Goal: Task Accomplishment & Management: Complete application form

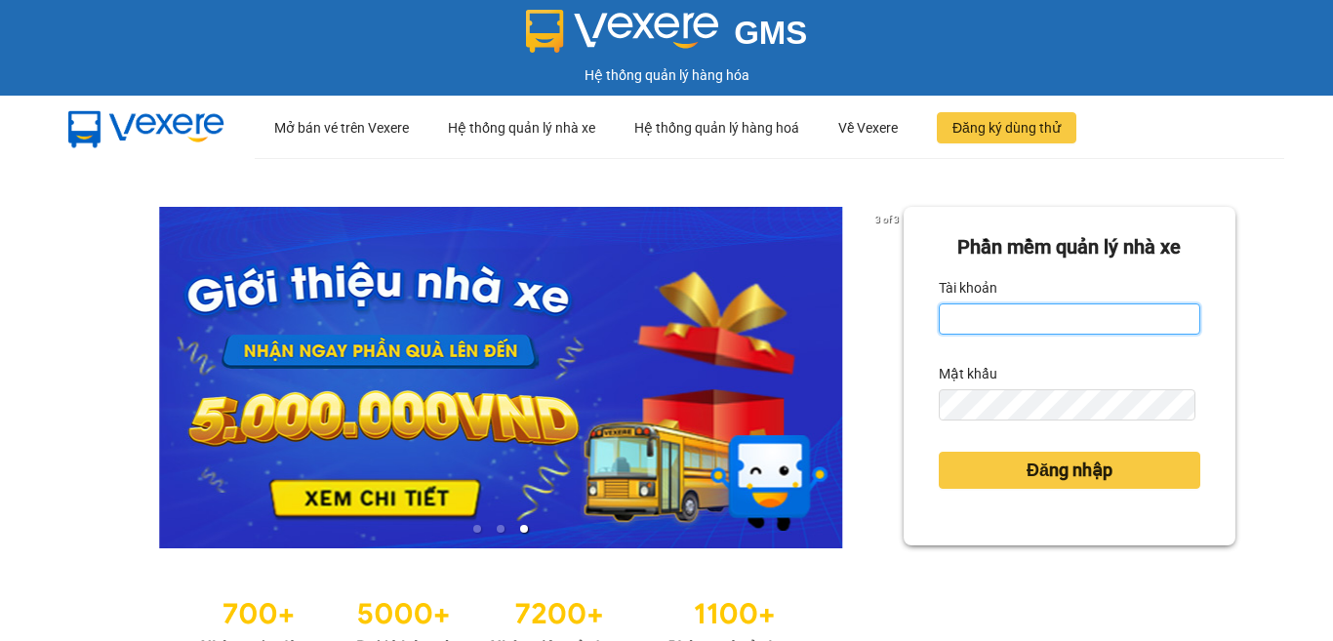
click at [1058, 314] on input "Tài khoản" at bounding box center [1070, 319] width 262 height 31
type input "phuong.tha"
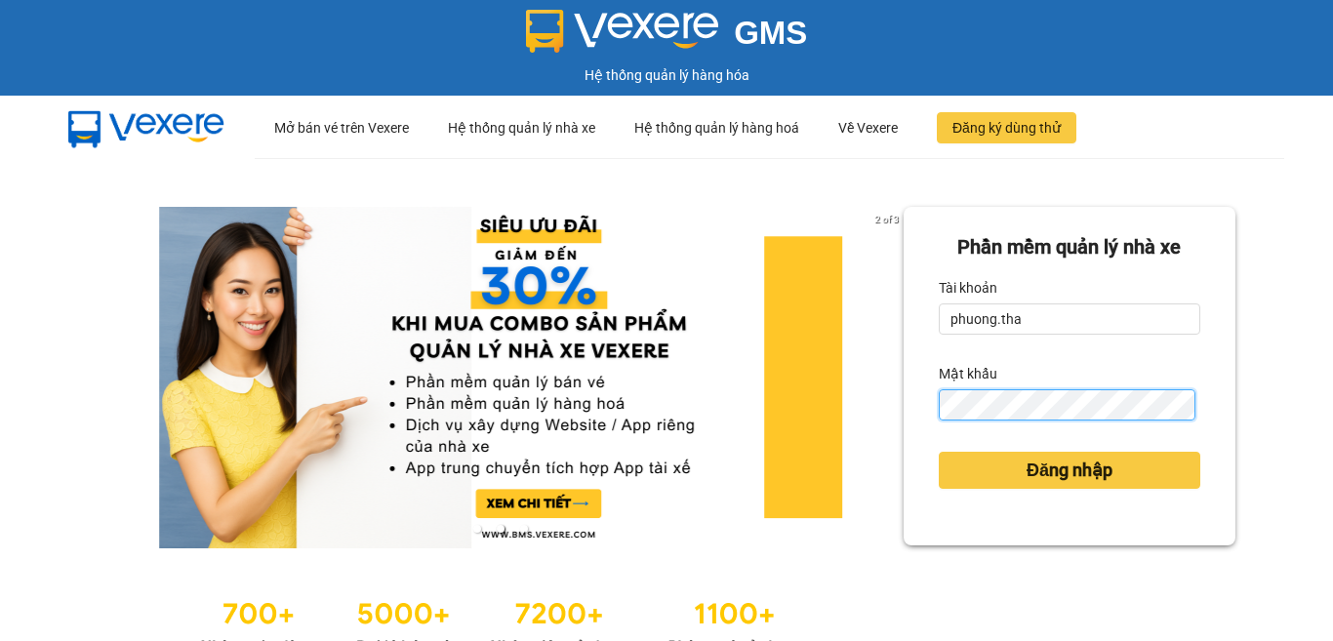
click at [939, 452] on button "Đăng nhập" at bounding box center [1070, 470] width 262 height 37
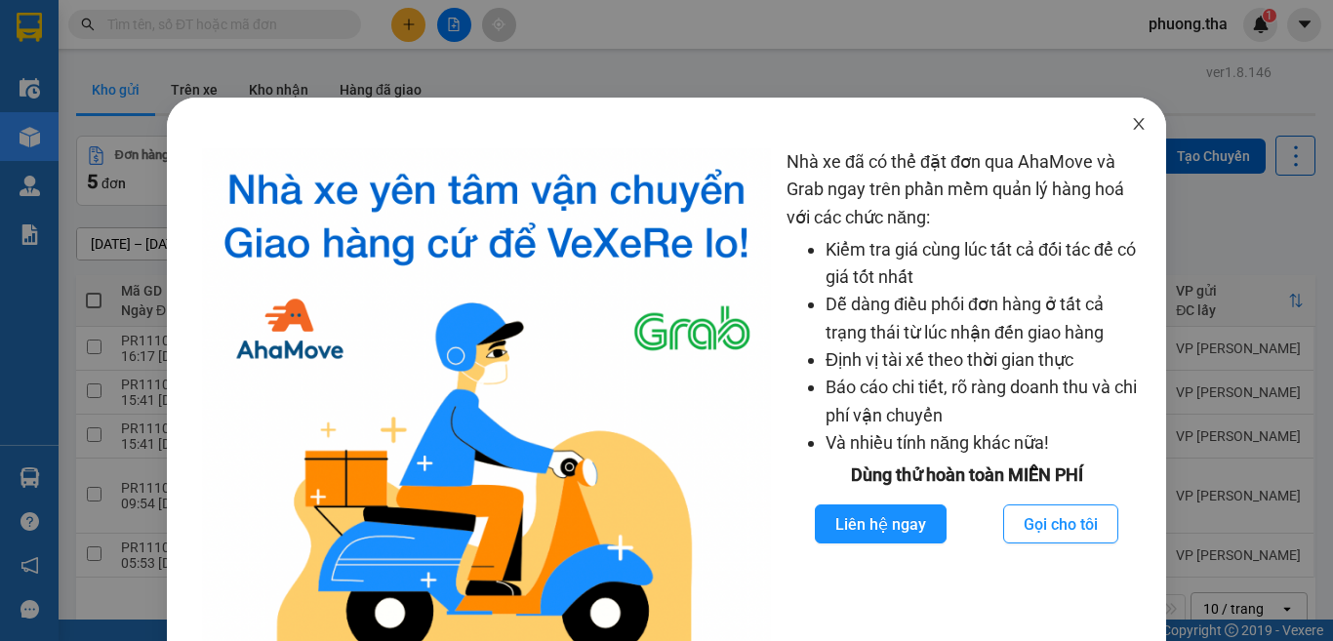
click at [1131, 127] on icon "close" at bounding box center [1139, 124] width 16 height 16
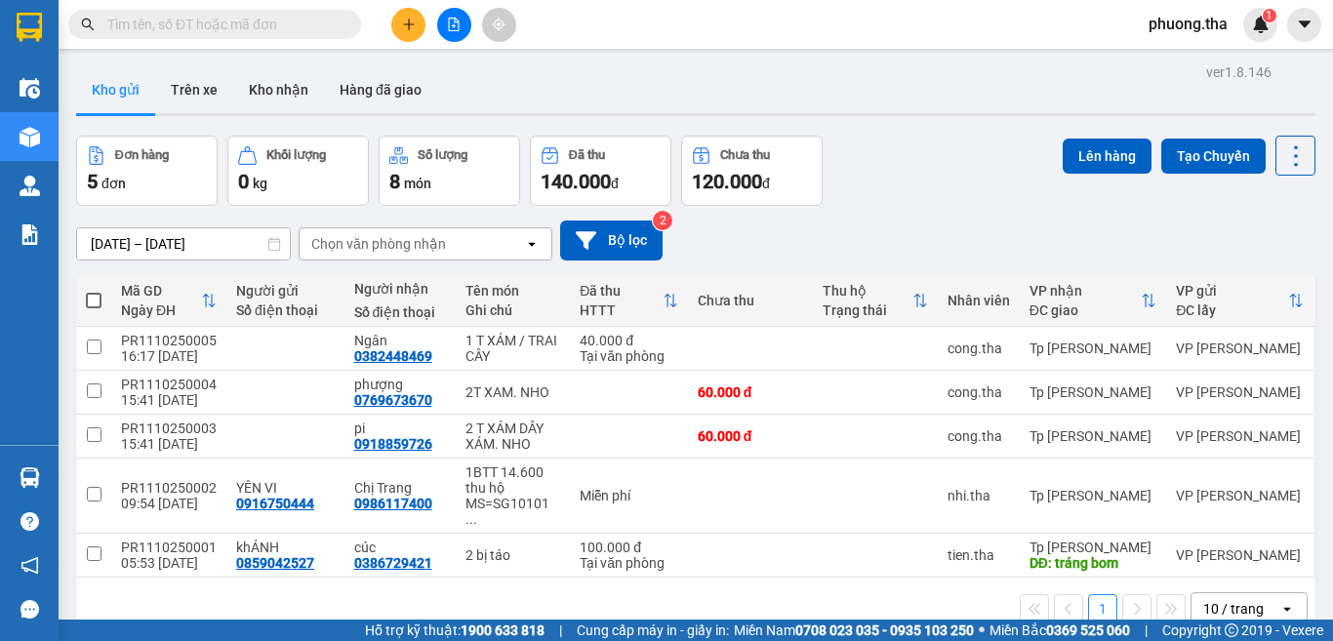
drag, startPoint x: 275, startPoint y: 11, endPoint x: 274, endPoint y: 25, distance: 14.7
click at [275, 13] on span at bounding box center [214, 24] width 293 height 29
click at [274, 25] on input "text" at bounding box center [222, 24] width 230 height 21
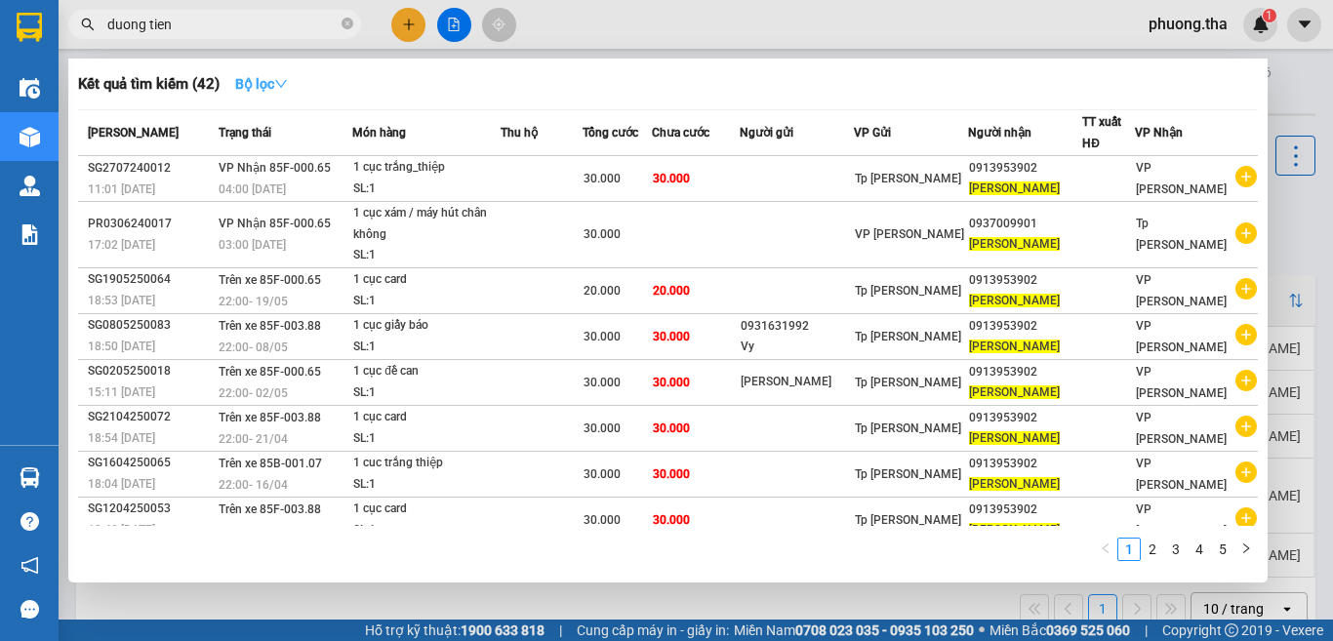
type input "duong tien"
click at [282, 77] on icon "down" at bounding box center [281, 84] width 14 height 14
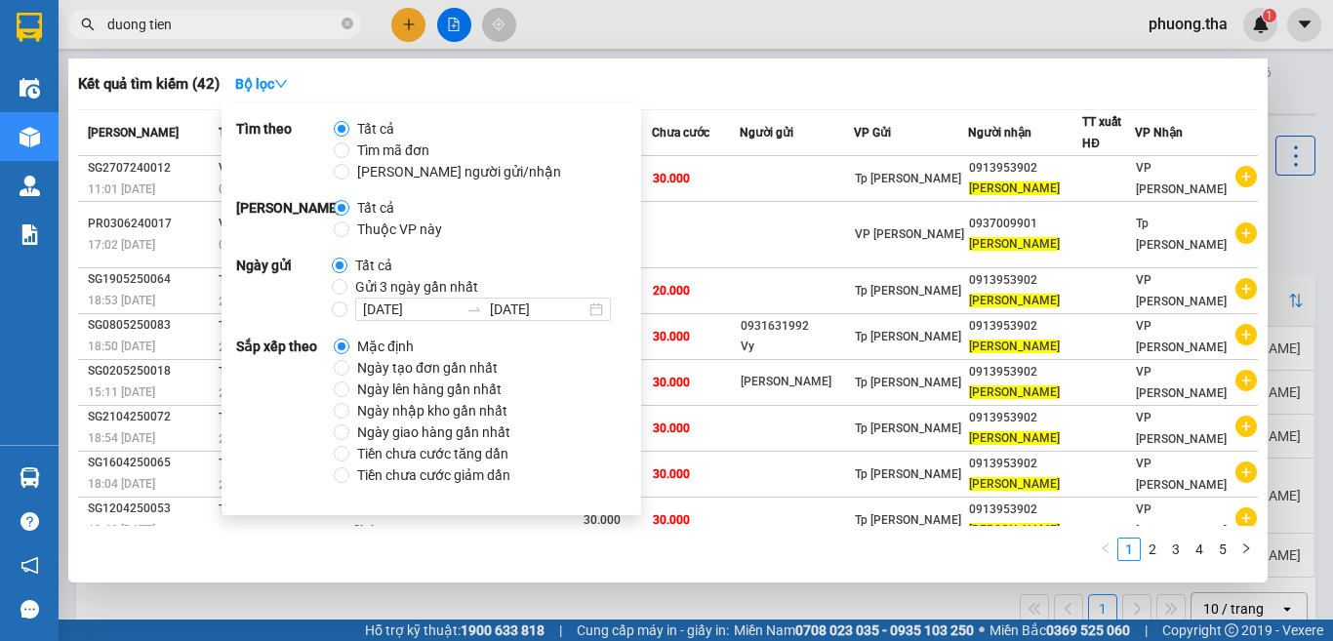
click at [381, 368] on span "Ngày tạo đơn gần nhất" at bounding box center [427, 367] width 156 height 21
click at [349, 368] on input "Ngày tạo đơn gần nhất" at bounding box center [342, 368] width 16 height 16
radio input "true"
radio input "false"
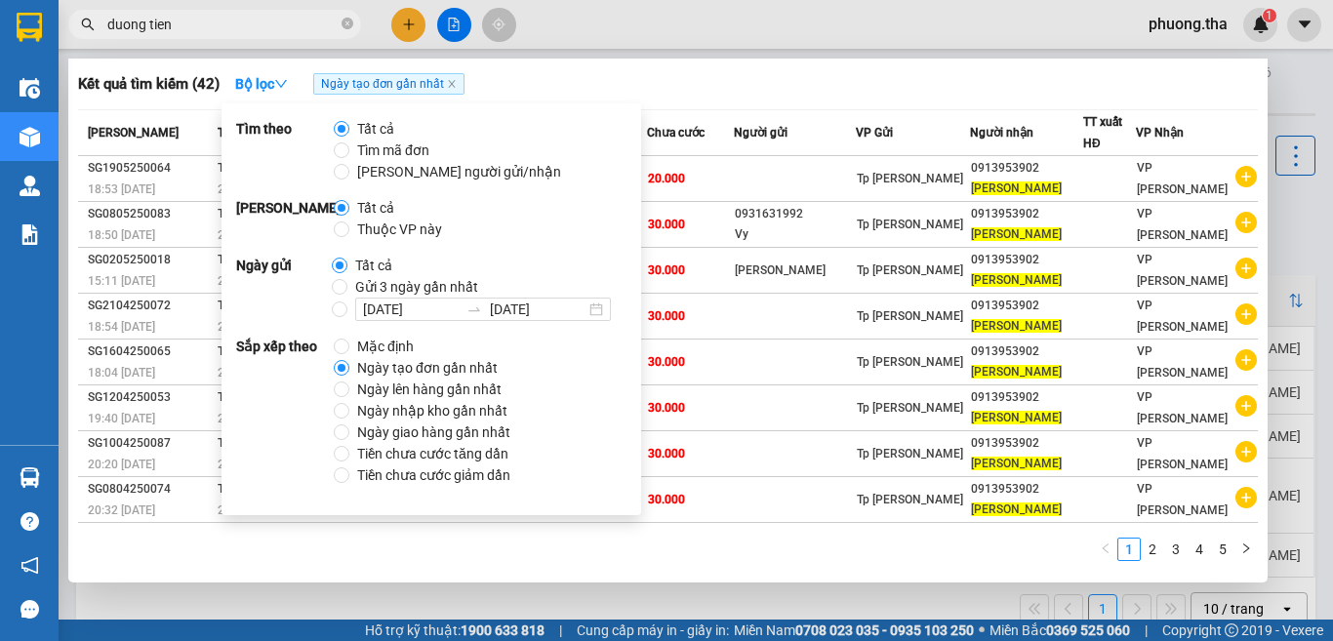
click at [620, 19] on div at bounding box center [666, 320] width 1333 height 641
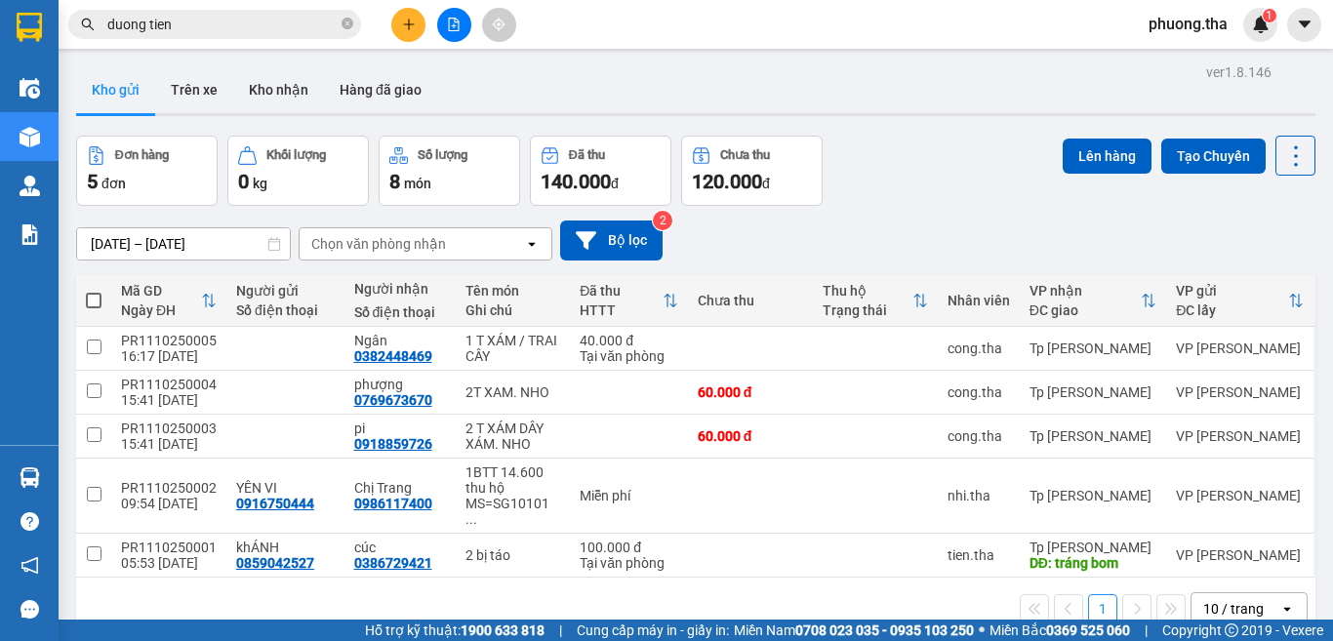
click at [235, 12] on span "duong tien" at bounding box center [214, 24] width 293 height 29
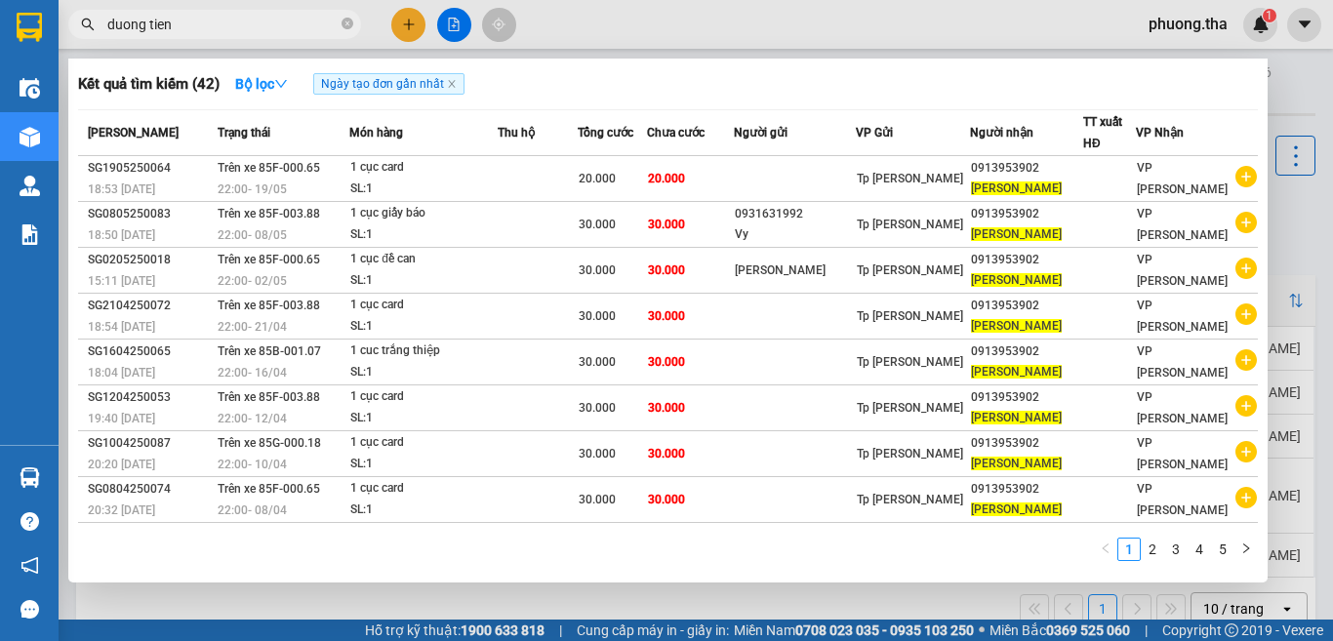
click at [232, 18] on input "duong tien" at bounding box center [222, 24] width 230 height 21
drag, startPoint x: 183, startPoint y: 28, endPoint x: 100, endPoint y: 49, distance: 85.5
click at [100, 42] on div "Kết quả tìm kiếm ( 42 ) Bộ lọc Ngày tạo đơn gần nhất Mã ĐH Trạng thái Món hàng …" at bounding box center [190, 25] width 381 height 34
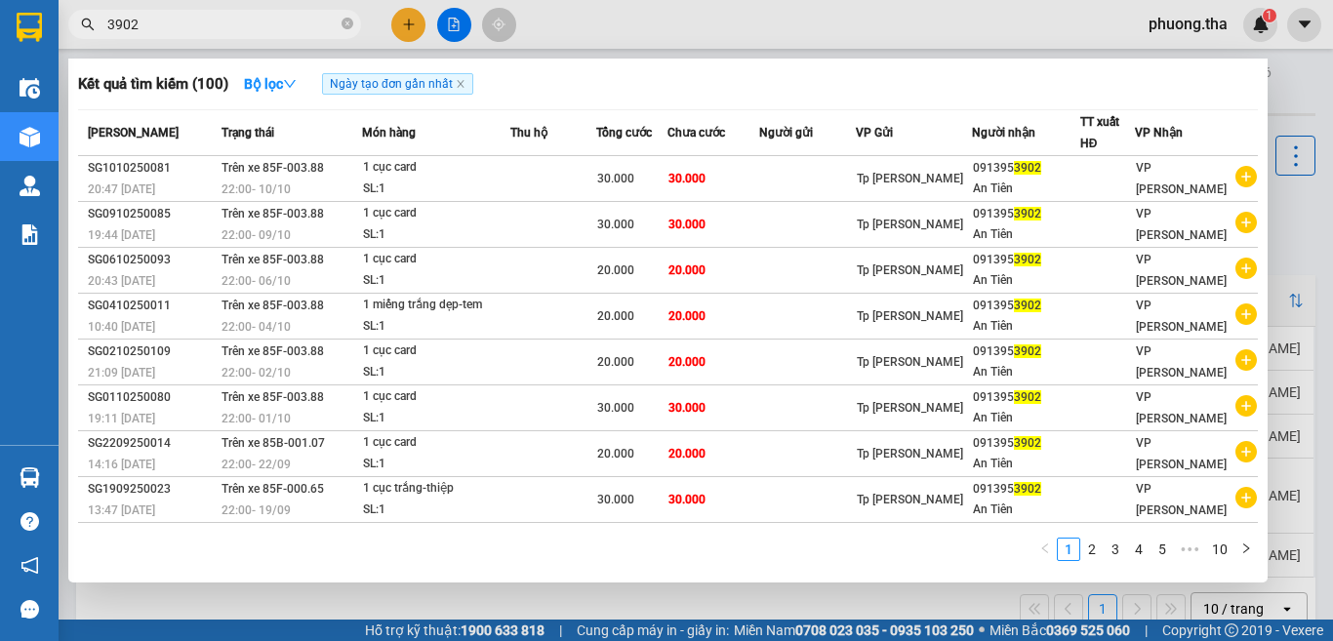
type input "3902"
click at [407, 32] on div at bounding box center [666, 320] width 1333 height 641
click at [407, 32] on button at bounding box center [408, 25] width 34 height 34
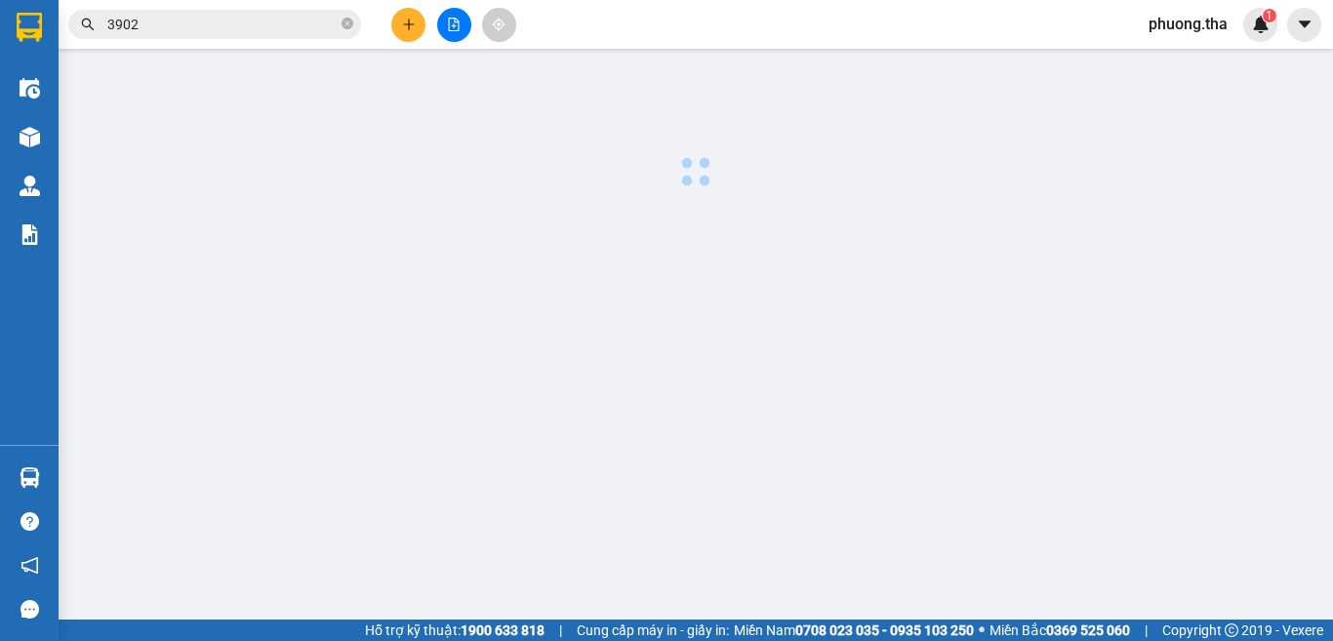
click at [407, 32] on button at bounding box center [408, 25] width 34 height 34
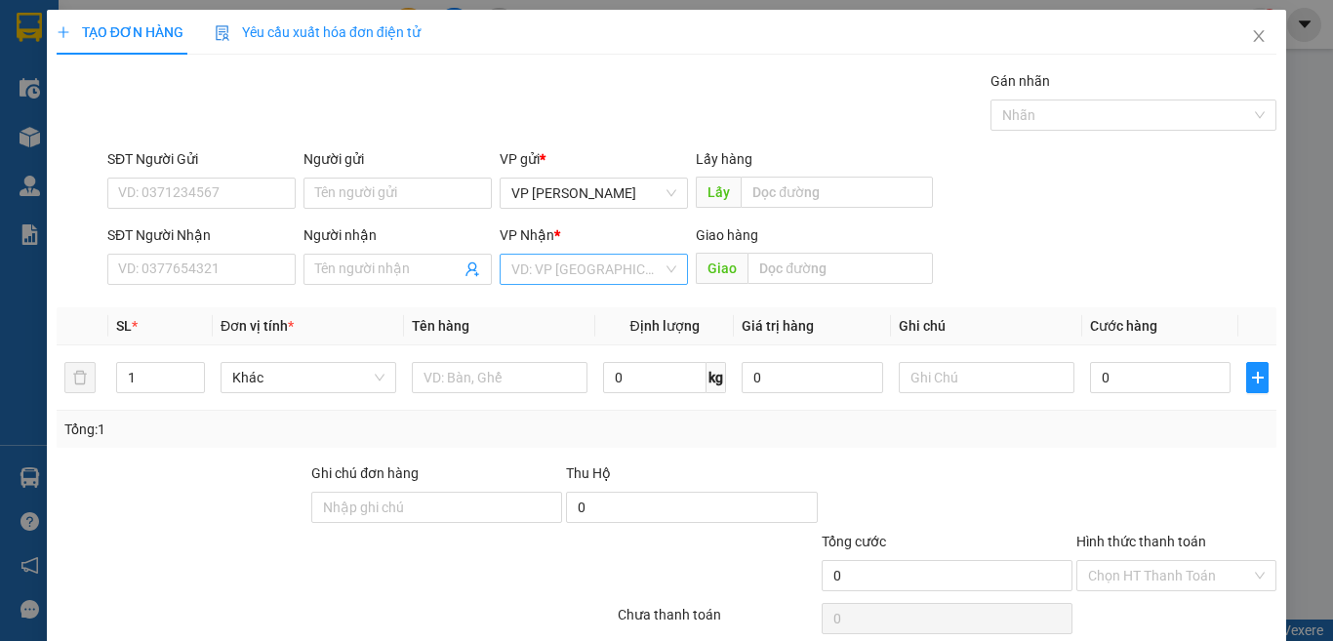
click at [545, 271] on input "search" at bounding box center [586, 269] width 151 height 29
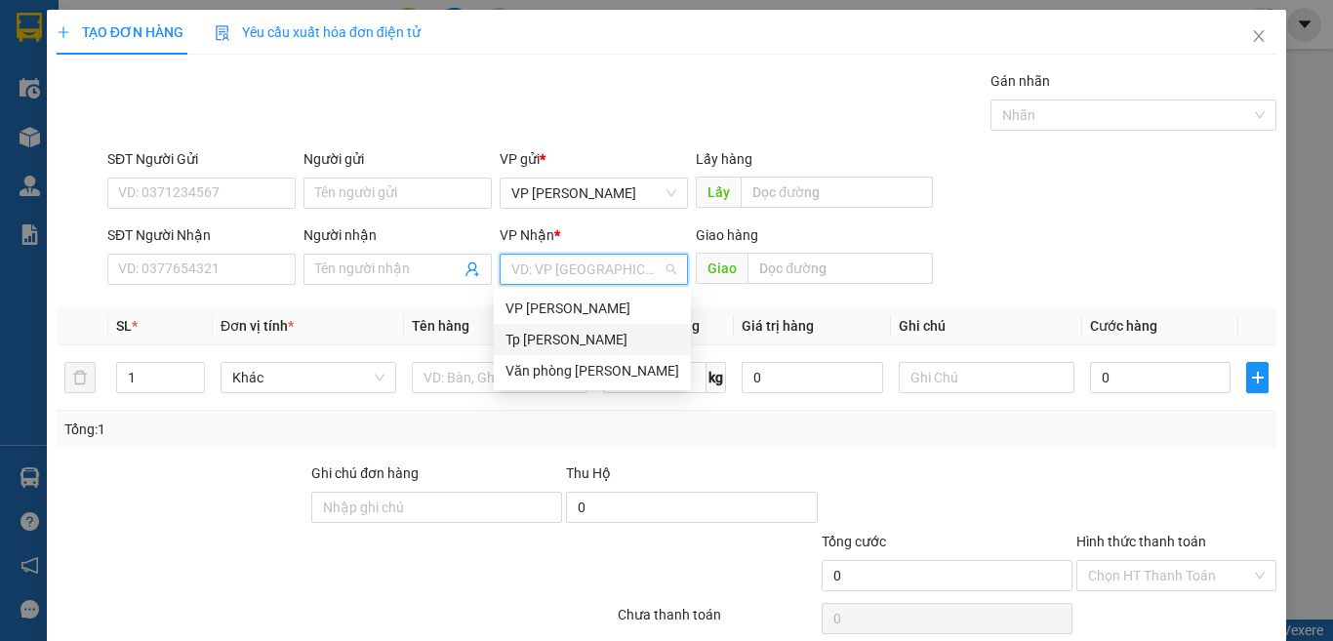
click at [545, 339] on div "Tp [PERSON_NAME]" at bounding box center [593, 339] width 174 height 21
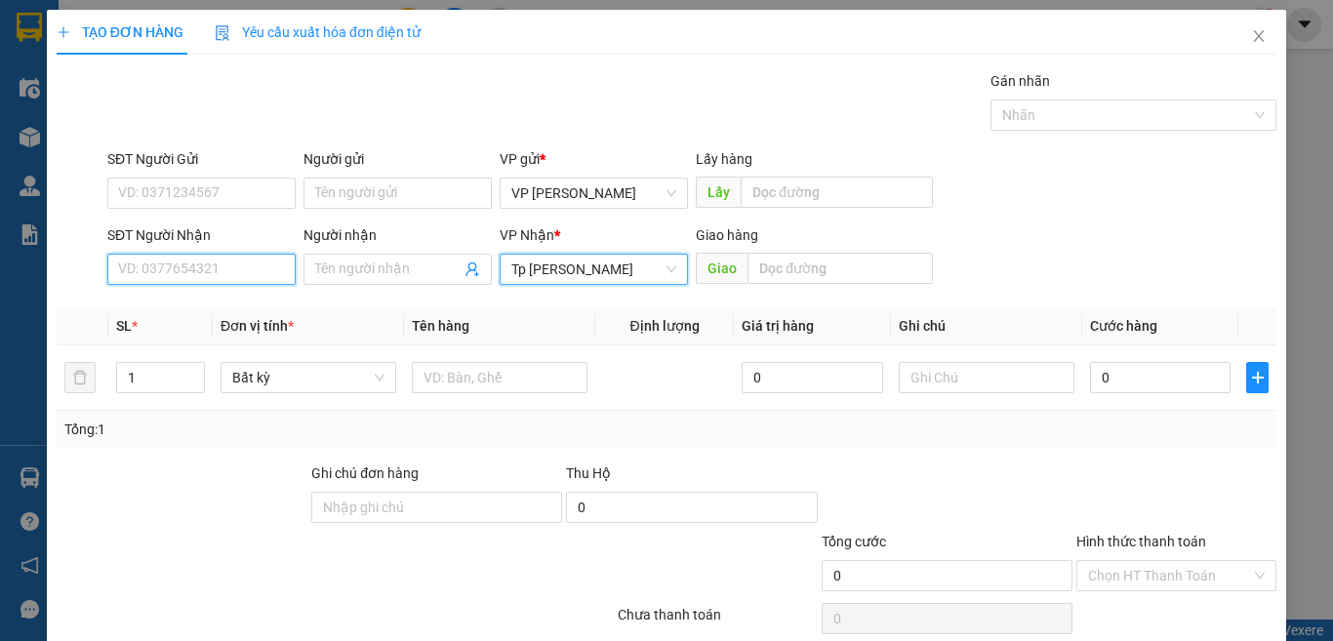
click at [264, 264] on input "SĐT Người Nhận" at bounding box center [201, 269] width 188 height 31
click at [265, 274] on input "0705666788" at bounding box center [201, 269] width 188 height 31
type input "0705666788"
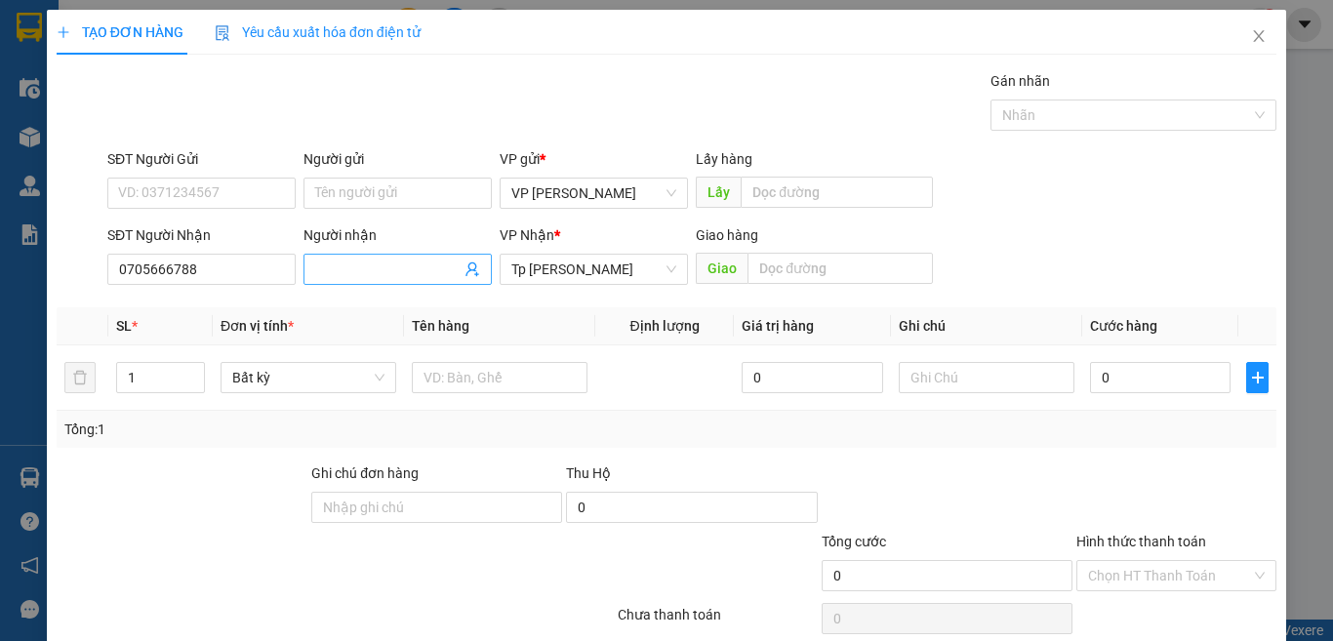
click at [370, 274] on input "Người nhận" at bounding box center [387, 269] width 145 height 21
paste input "ành"
type input "thành"
click at [198, 186] on input "SĐT Người Gửi" at bounding box center [201, 193] width 188 height 31
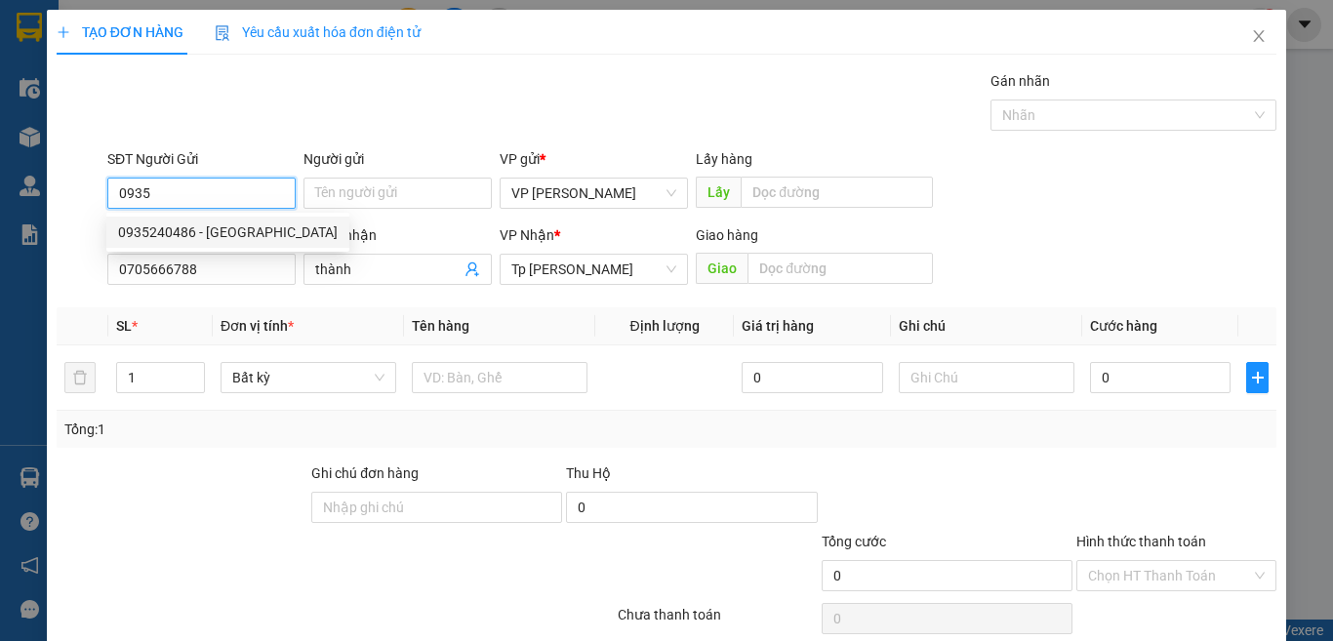
click at [210, 228] on div "0935240486 - Ý" at bounding box center [228, 232] width 220 height 21
type input "0935240486"
type input "Ý"
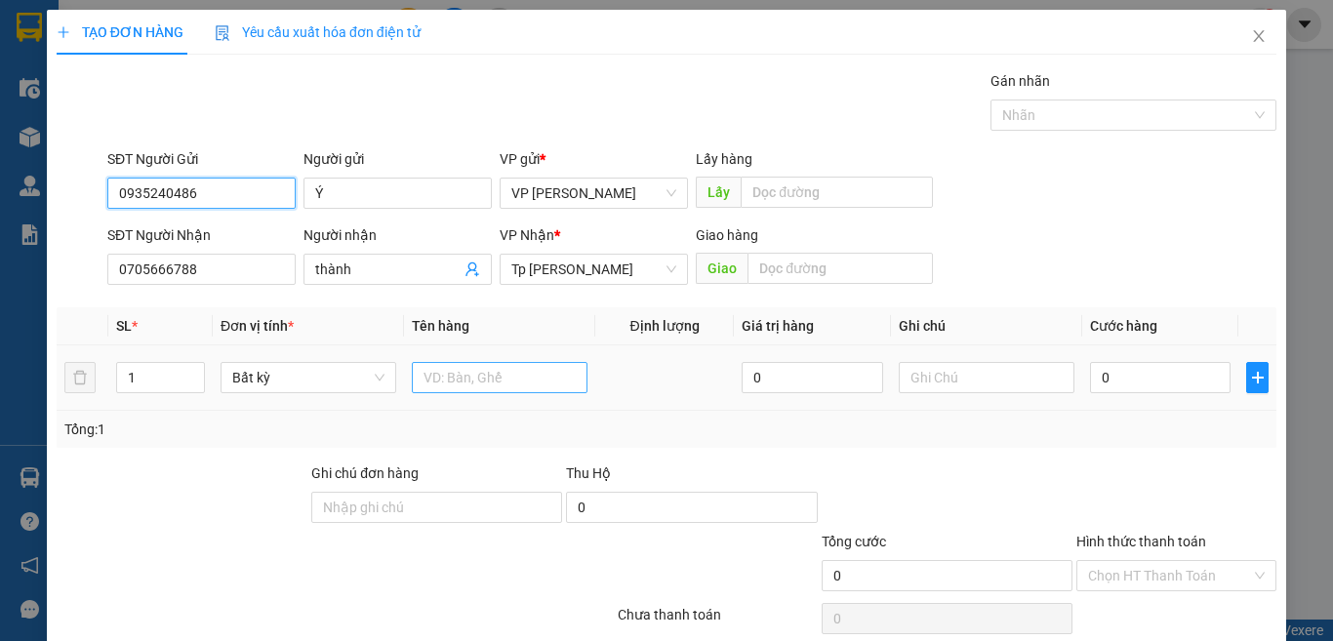
type input "0935240486"
click at [452, 374] on input "text" at bounding box center [500, 377] width 176 height 31
paste input "án"
paste input "ắng"
type input "1 bao trắng"
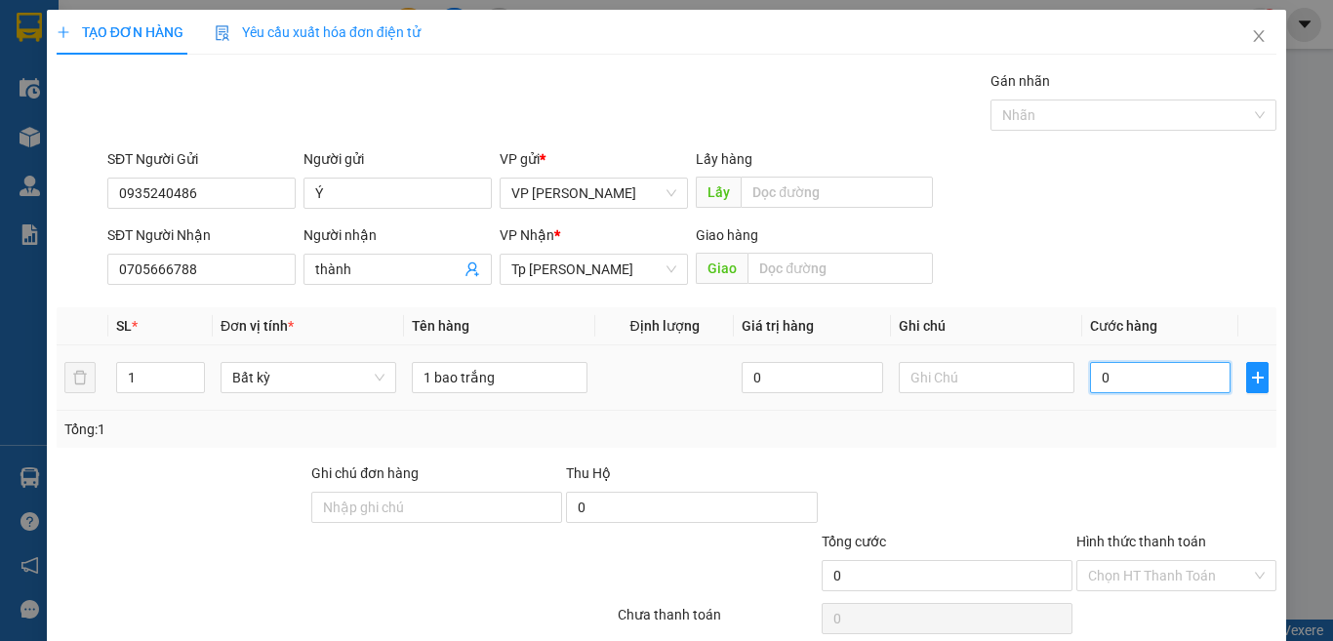
click at [1105, 368] on input "0" at bounding box center [1160, 377] width 141 height 31
type input "4"
type input "40"
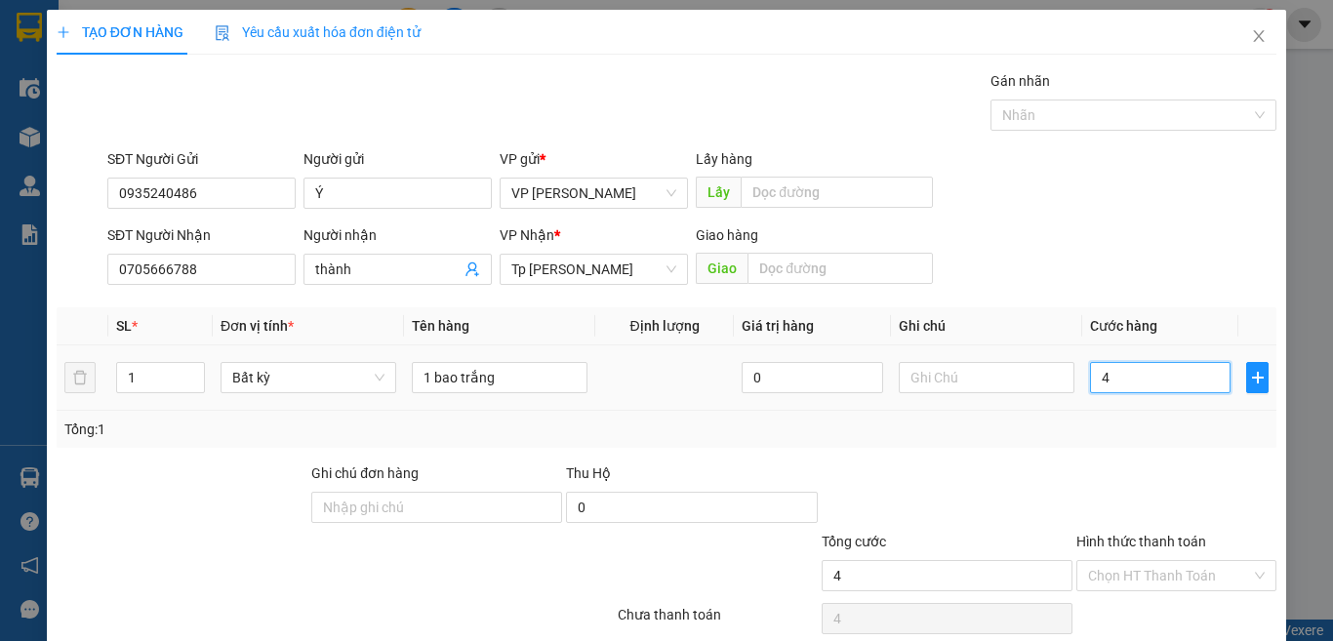
type input "40"
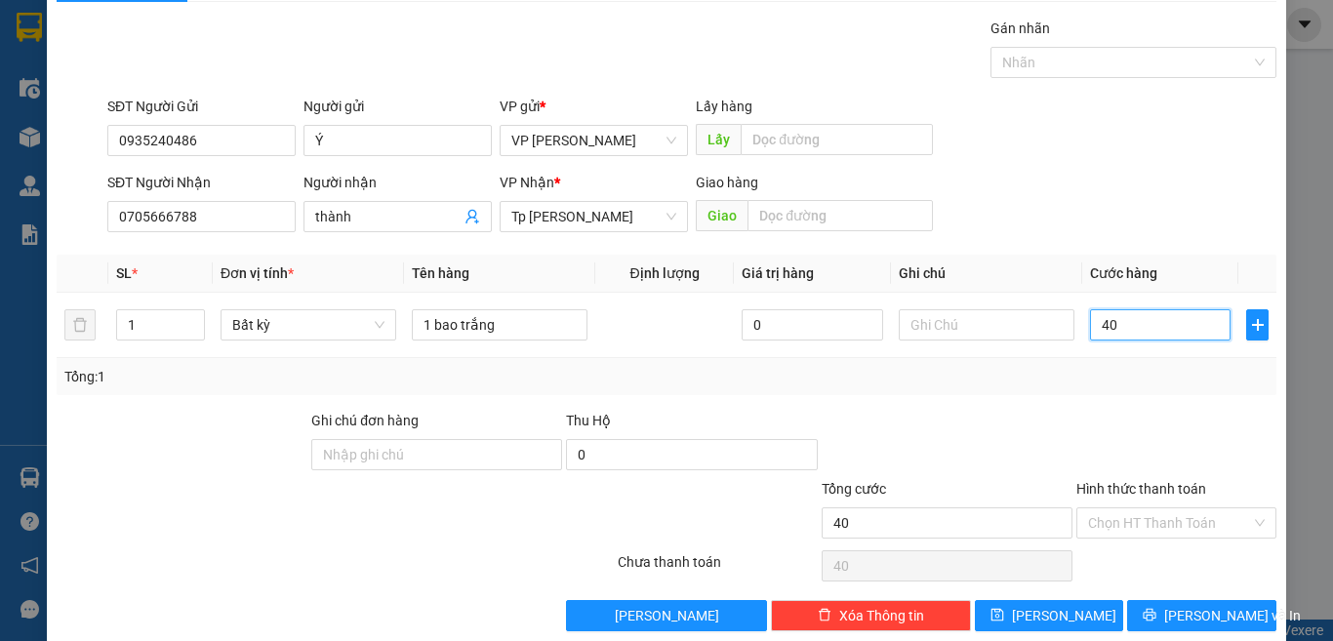
scroll to position [81, 0]
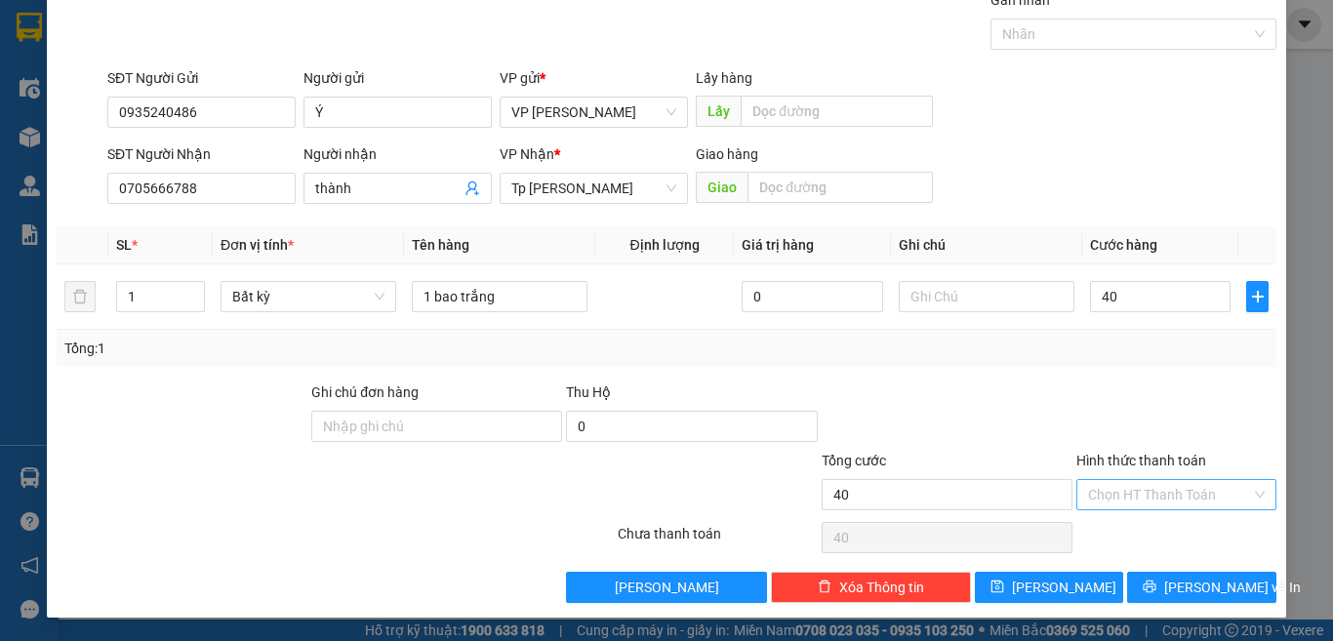
type input "40.000"
click at [1143, 500] on input "Hình thức thanh toán" at bounding box center [1169, 494] width 163 height 29
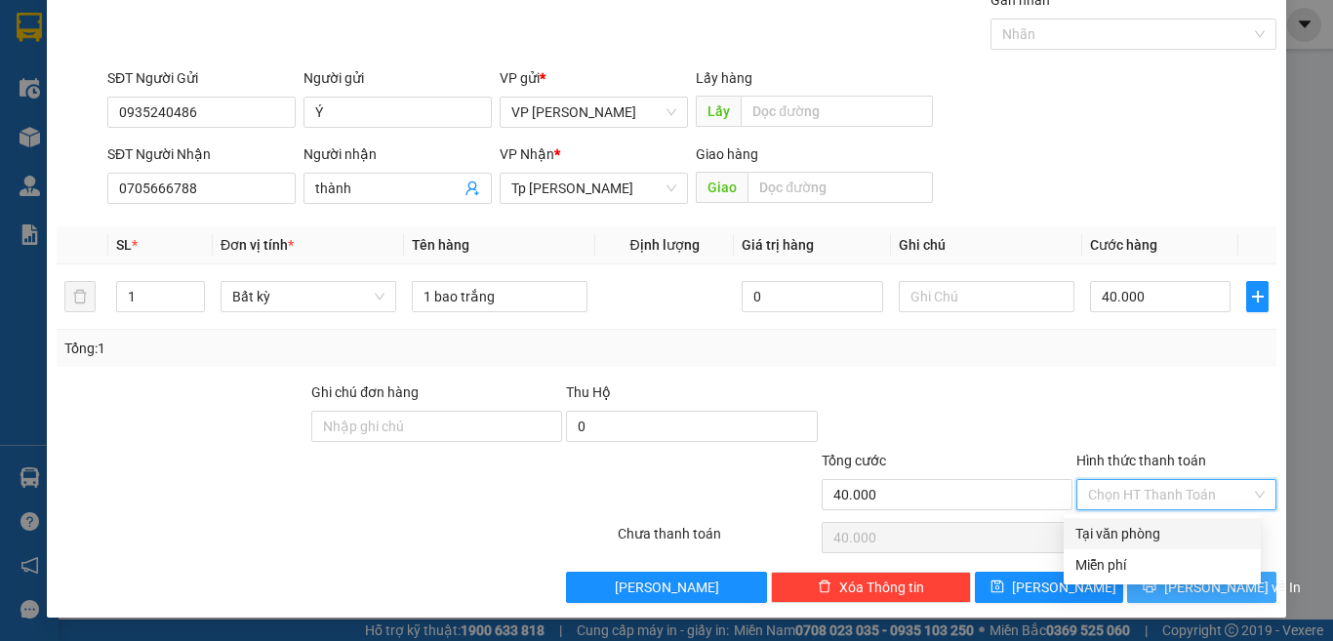
click at [1123, 533] on div "Tại văn phòng" at bounding box center [1163, 533] width 174 height 21
type input "0"
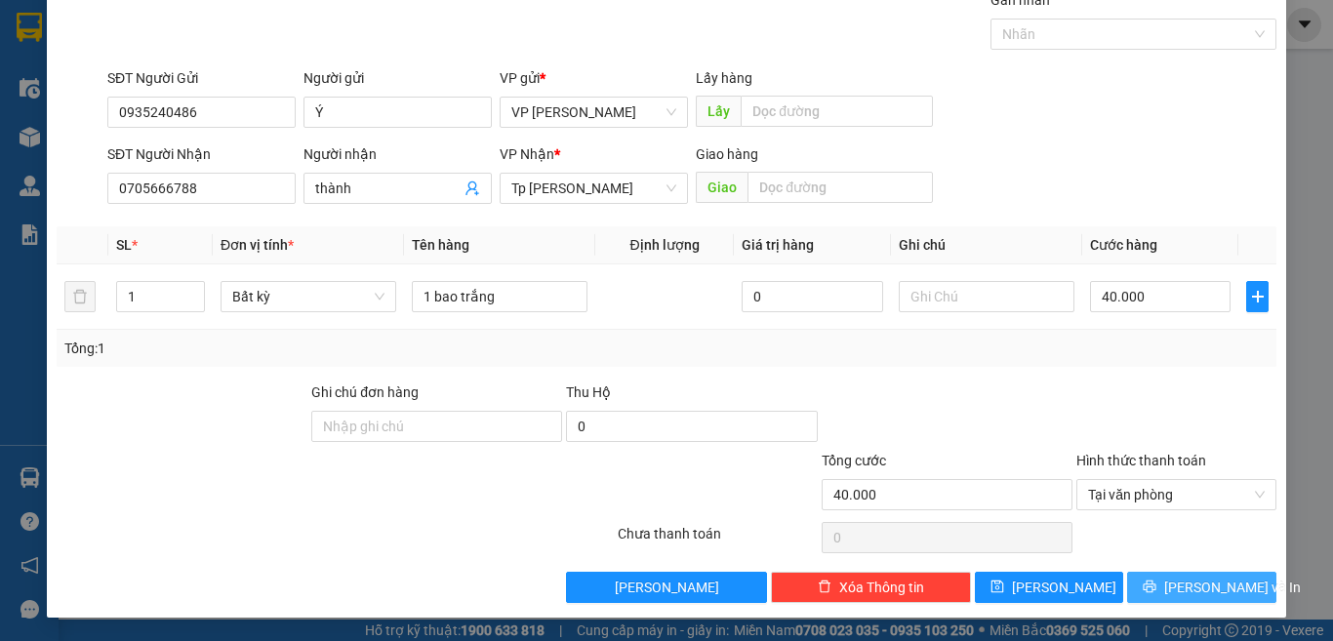
click at [1137, 590] on button "[PERSON_NAME] và In" at bounding box center [1201, 587] width 149 height 31
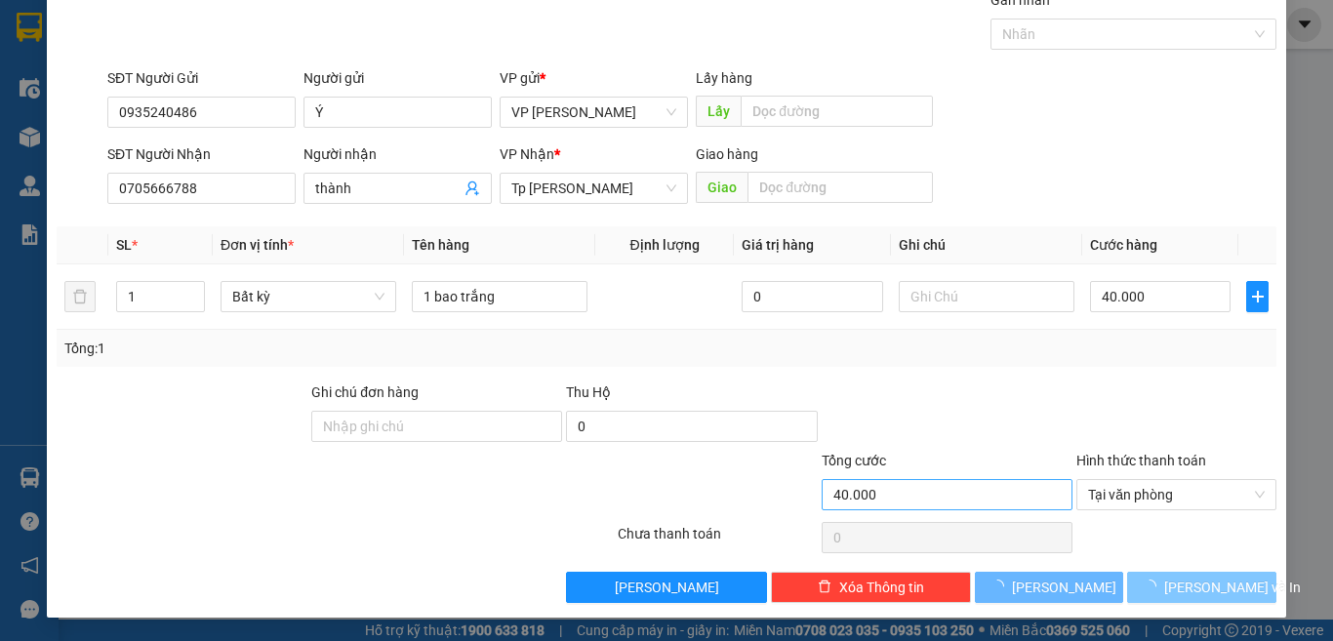
scroll to position [28, 0]
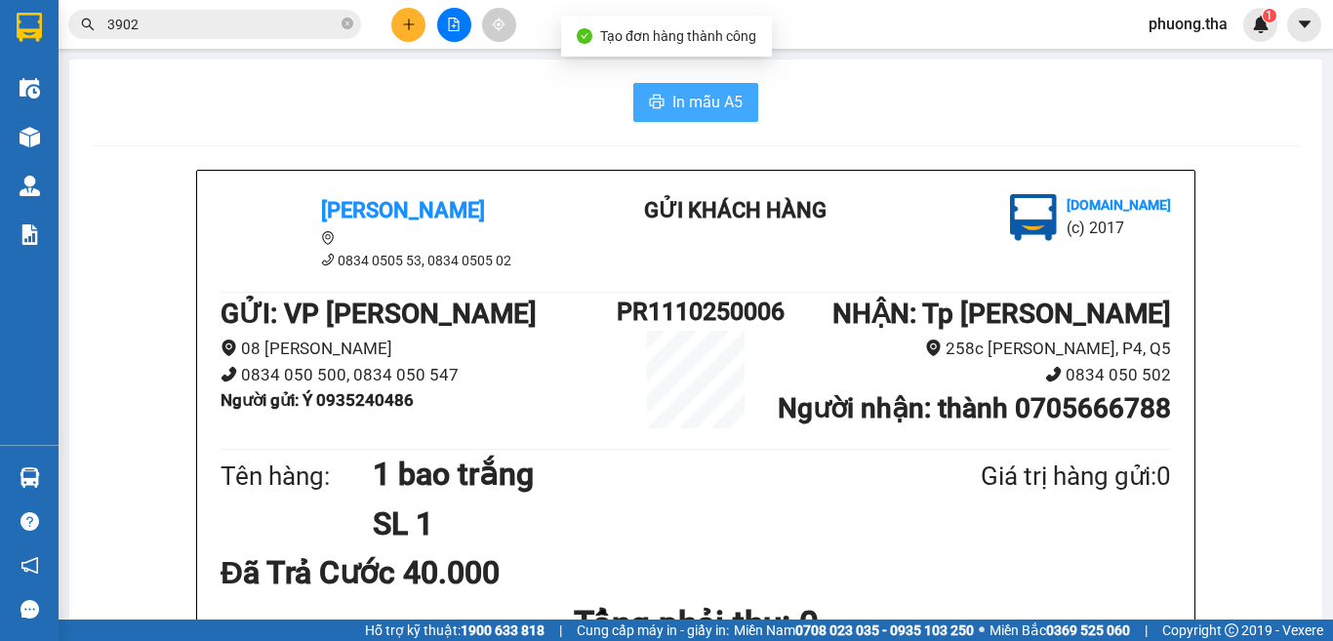
click at [637, 99] on button "In mẫu A5" at bounding box center [695, 102] width 125 height 39
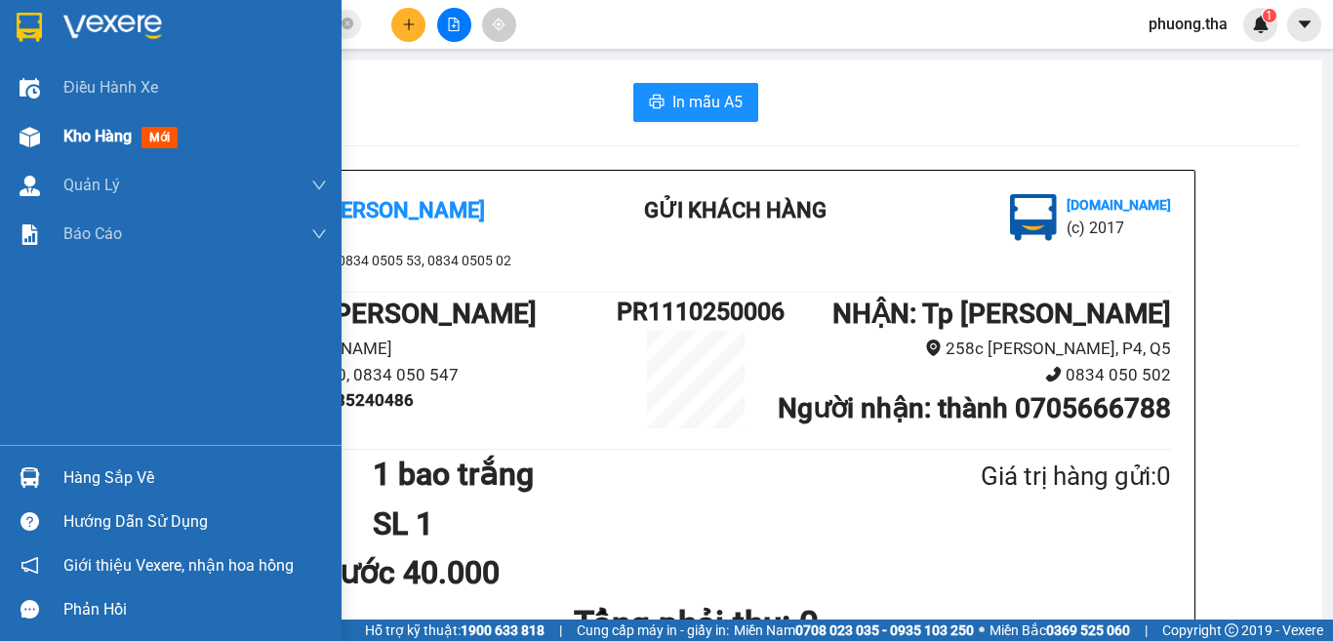
click at [33, 142] on img at bounding box center [30, 137] width 20 height 20
click at [32, 141] on img at bounding box center [30, 137] width 20 height 20
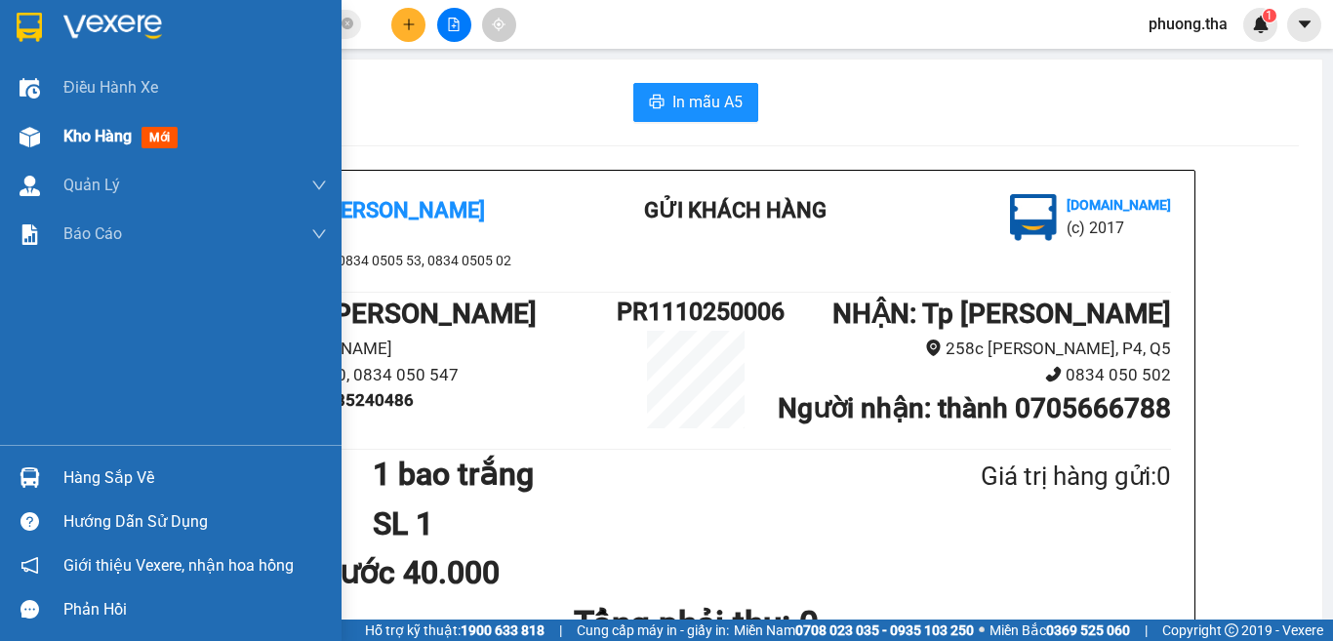
click at [32, 141] on img at bounding box center [30, 137] width 20 height 20
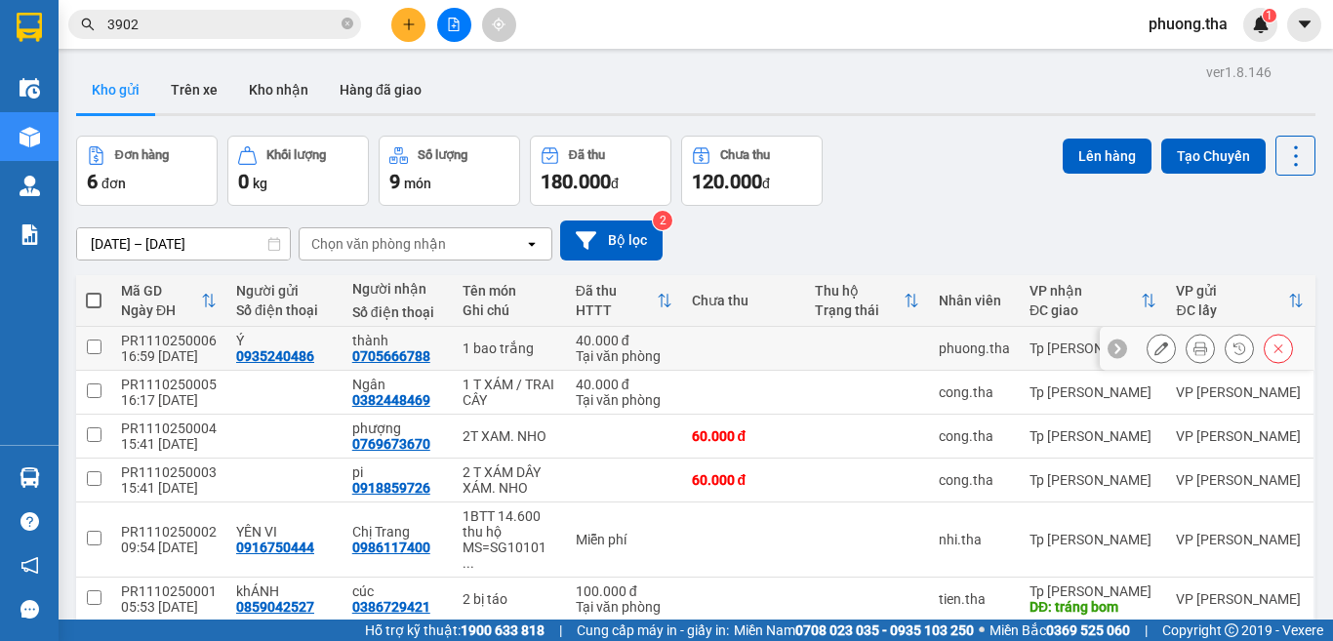
click at [1153, 354] on button at bounding box center [1161, 349] width 27 height 34
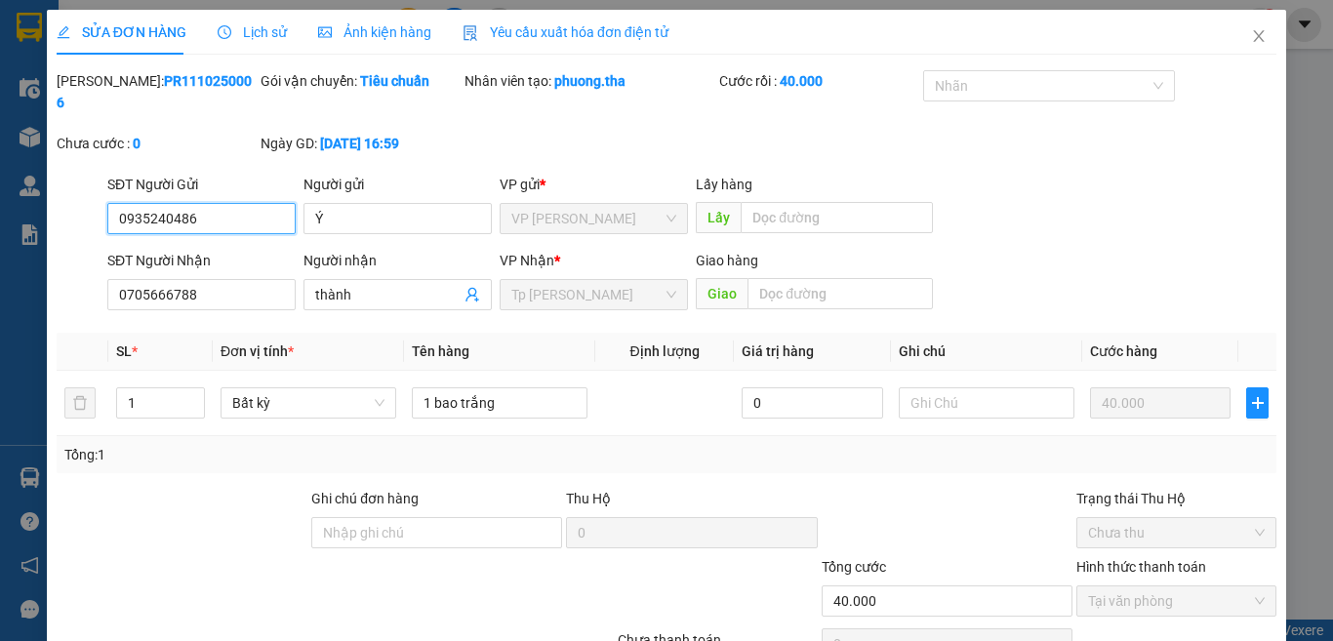
type input "0935240486"
type input "Ý"
type input "0705666788"
type input "thành"
type input "40.000"
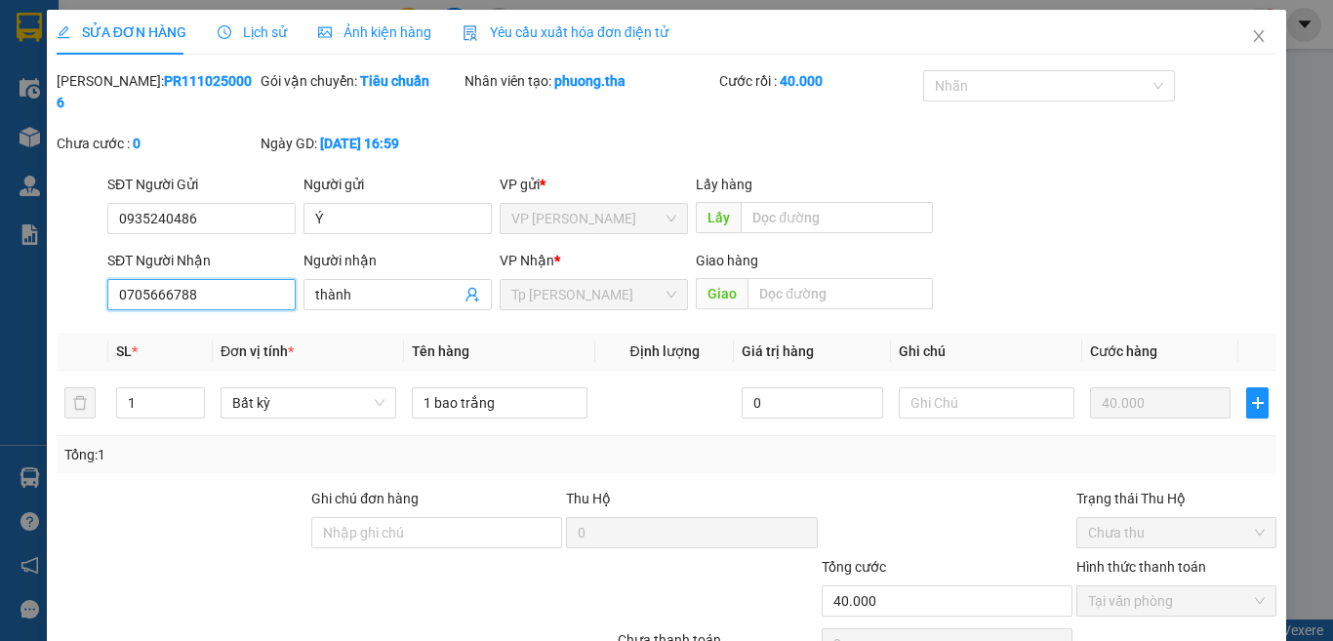
click at [159, 281] on input "0705666788" at bounding box center [201, 294] width 188 height 31
click at [151, 284] on input "0705666788" at bounding box center [201, 294] width 188 height 31
click at [162, 281] on input "0705666788" at bounding box center [201, 294] width 188 height 31
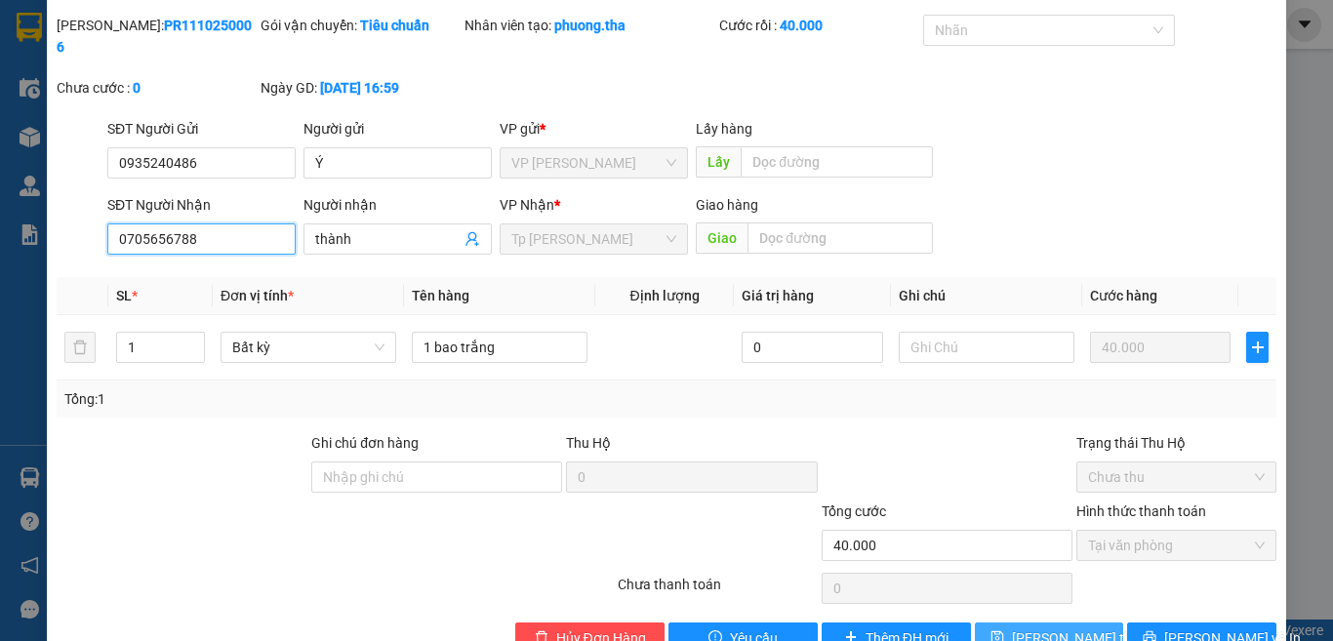
scroll to position [85, 0]
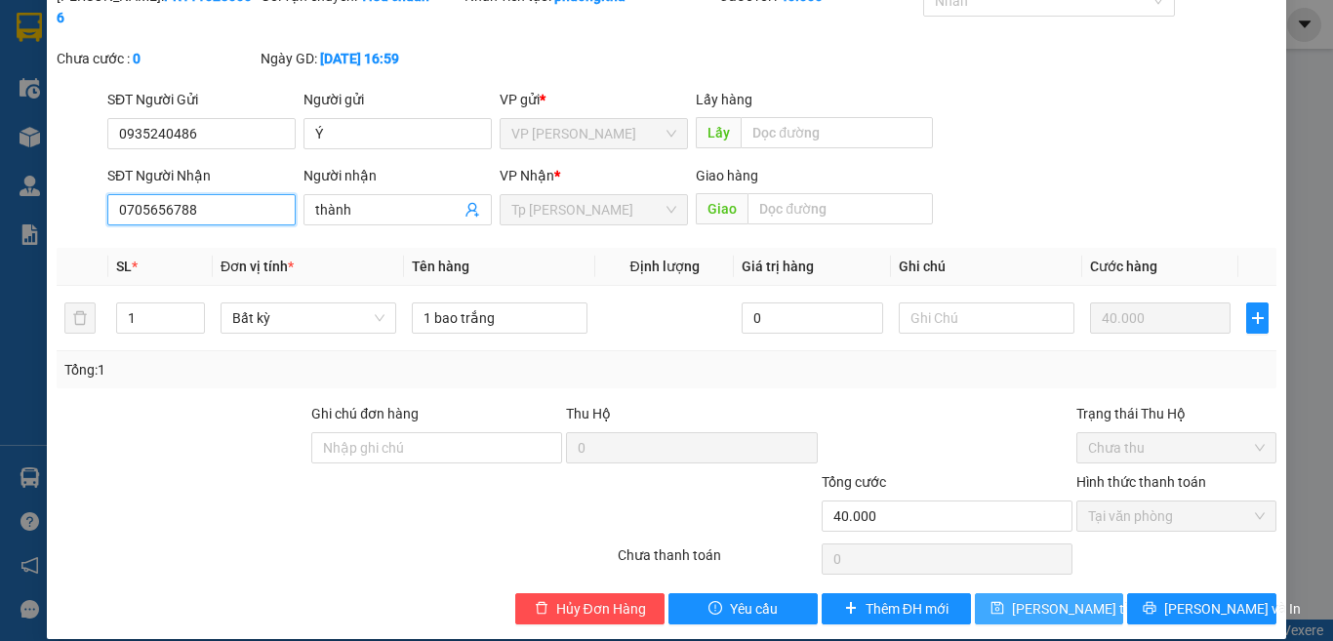
type input "0705656788"
click at [1042, 598] on span "Lưu thay đổi" at bounding box center [1090, 608] width 156 height 21
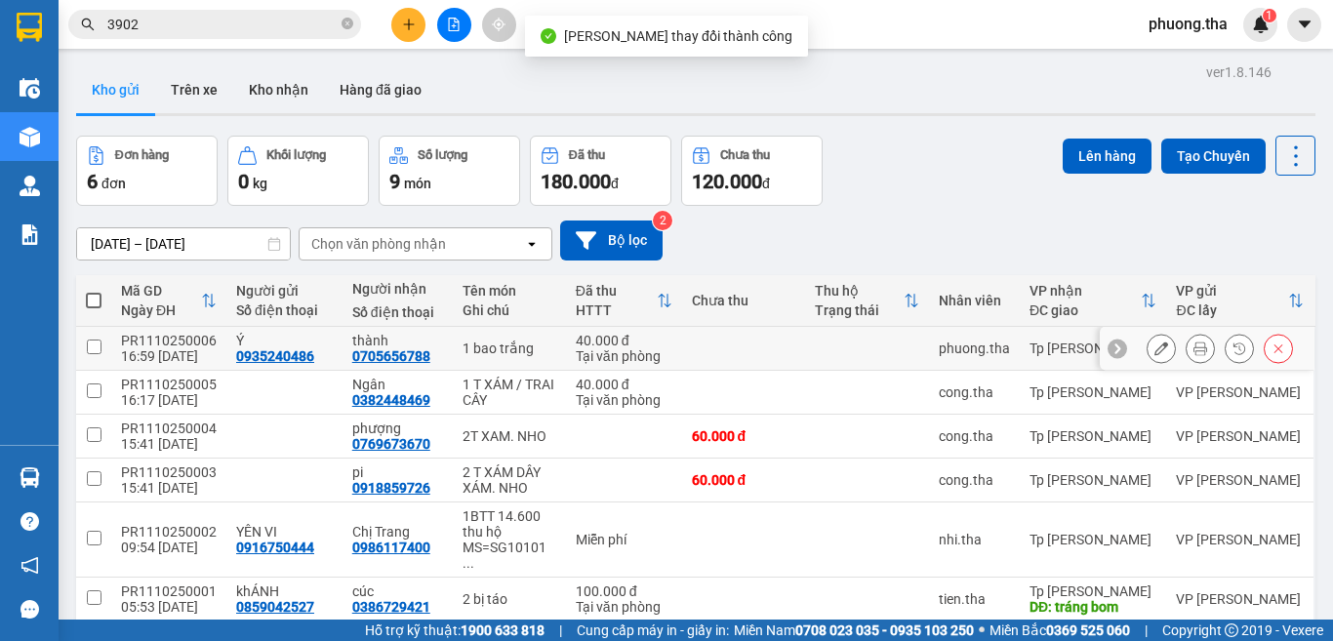
click at [1194, 353] on icon at bounding box center [1201, 349] width 14 height 14
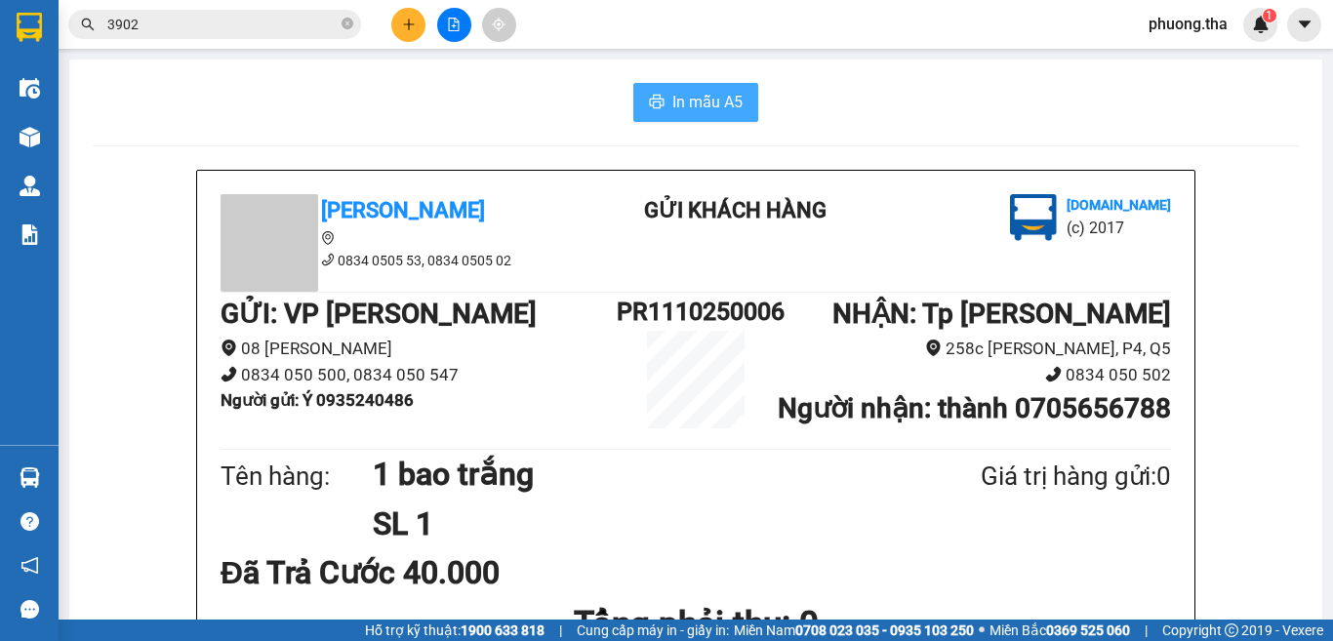
click at [693, 119] on button "In mẫu A5" at bounding box center [695, 102] width 125 height 39
click at [404, 27] on icon "plus" at bounding box center [409, 25] width 14 height 14
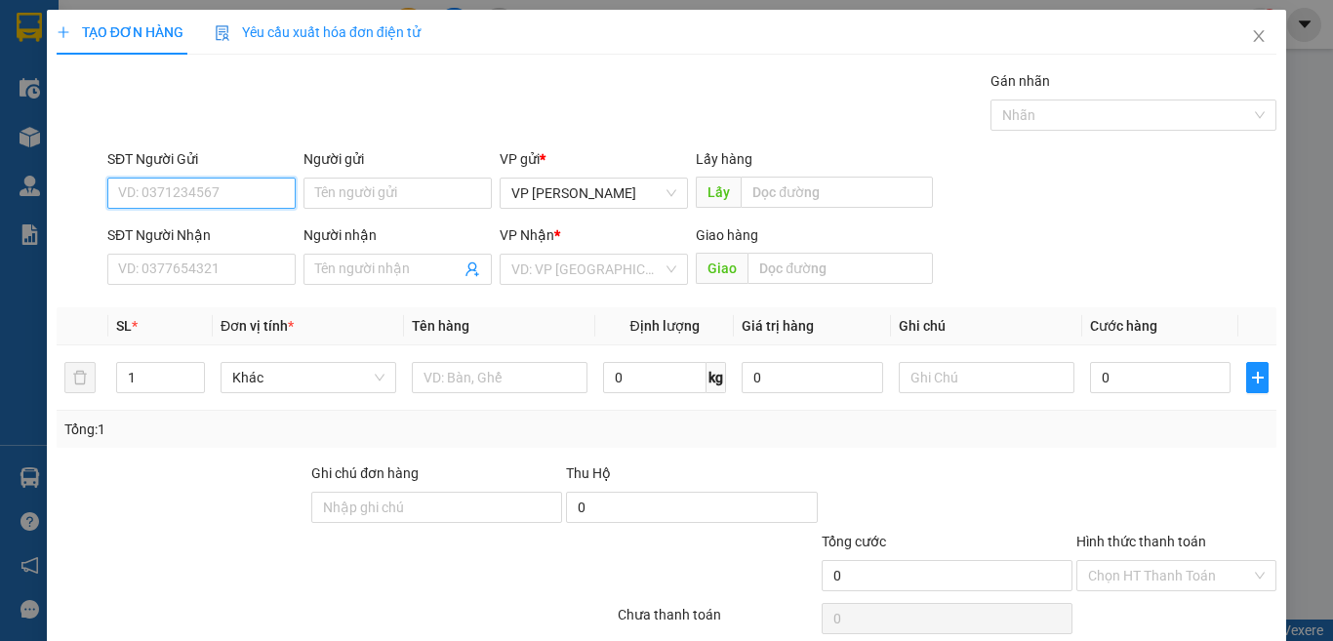
click at [238, 198] on input "SĐT Người Gửi" at bounding box center [201, 193] width 188 height 31
type input "0937809396"
click at [229, 200] on input "0937809396" at bounding box center [201, 193] width 188 height 31
click at [212, 243] on div "0937809396 - Hương" at bounding box center [198, 232] width 185 height 31
type input "Hương"
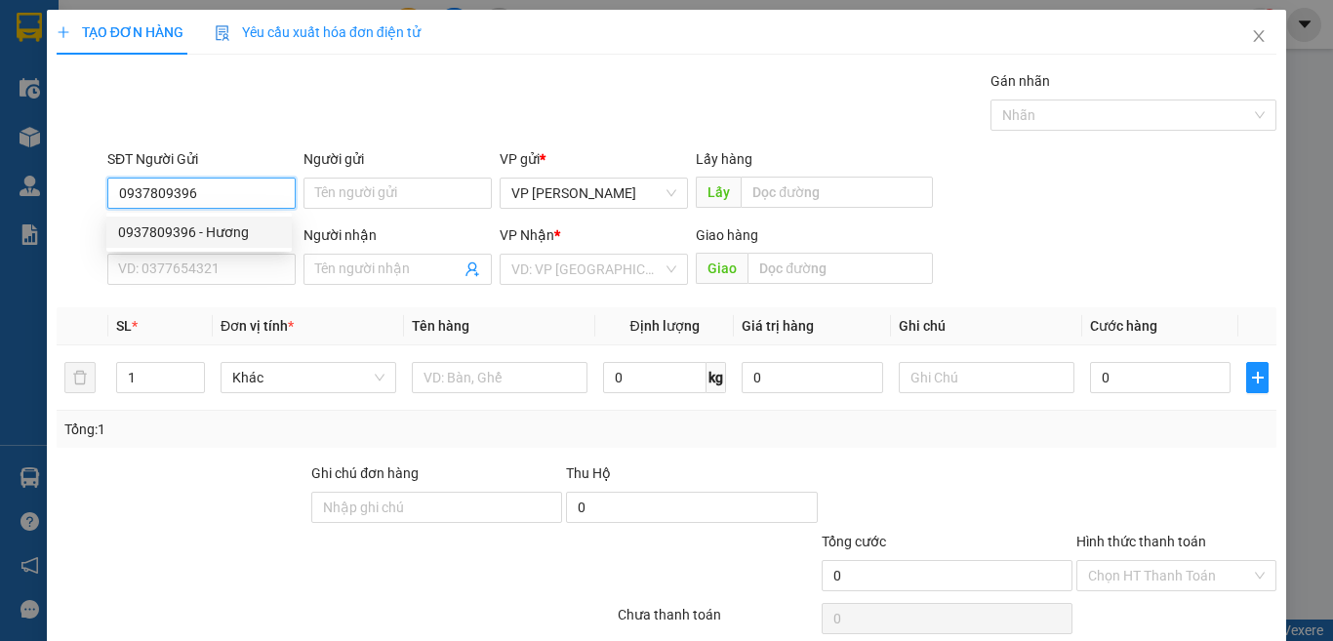
type input "0903737585"
type input "TÂM NHƯ 0903760586"
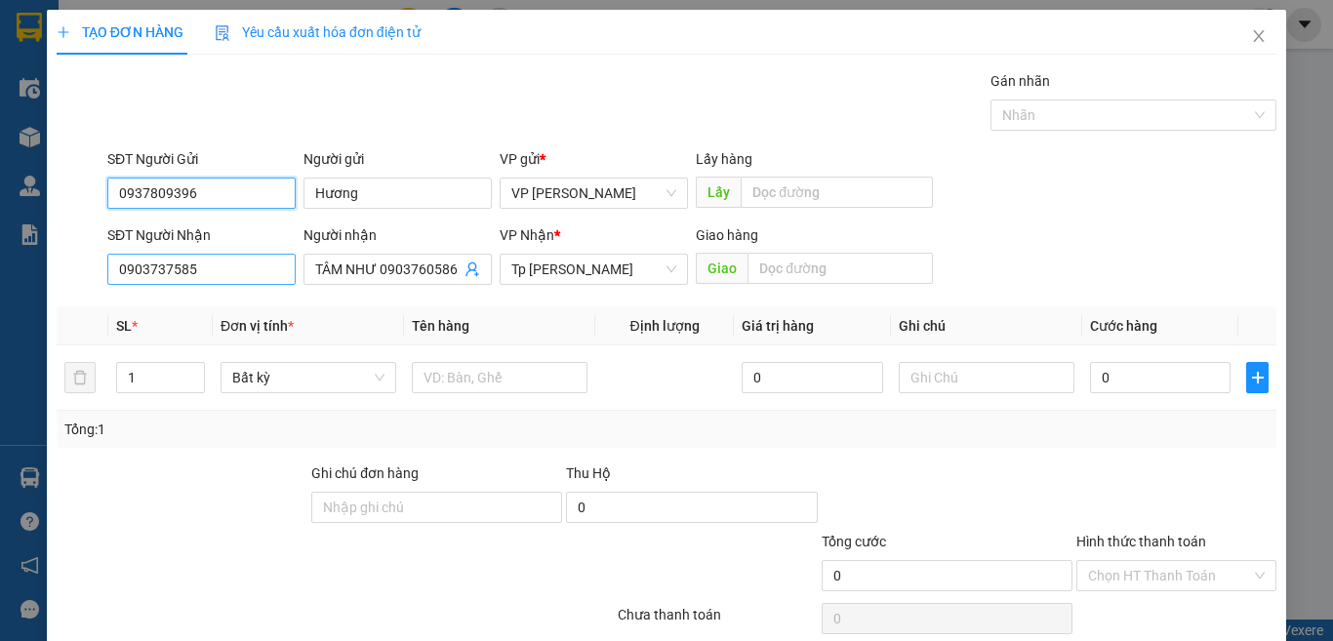
type input "0937809396"
click at [213, 273] on input "0903737585" at bounding box center [201, 269] width 188 height 31
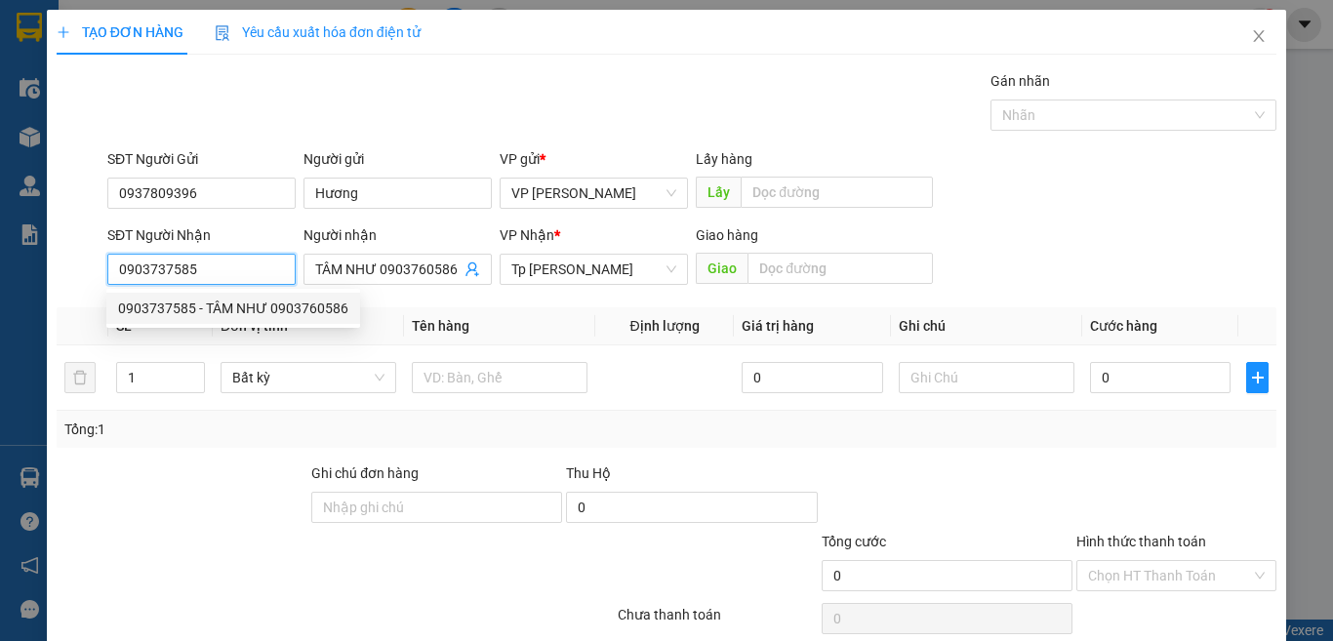
drag, startPoint x: 213, startPoint y: 273, endPoint x: 143, endPoint y: 264, distance: 69.9
click at [95, 273] on div "SĐT Người Nhận 0903737585 Người nhận TÂM NHƯ 0903760586 VP Nhận * Tp Hồ Chí Min…" at bounding box center [667, 258] width 1224 height 68
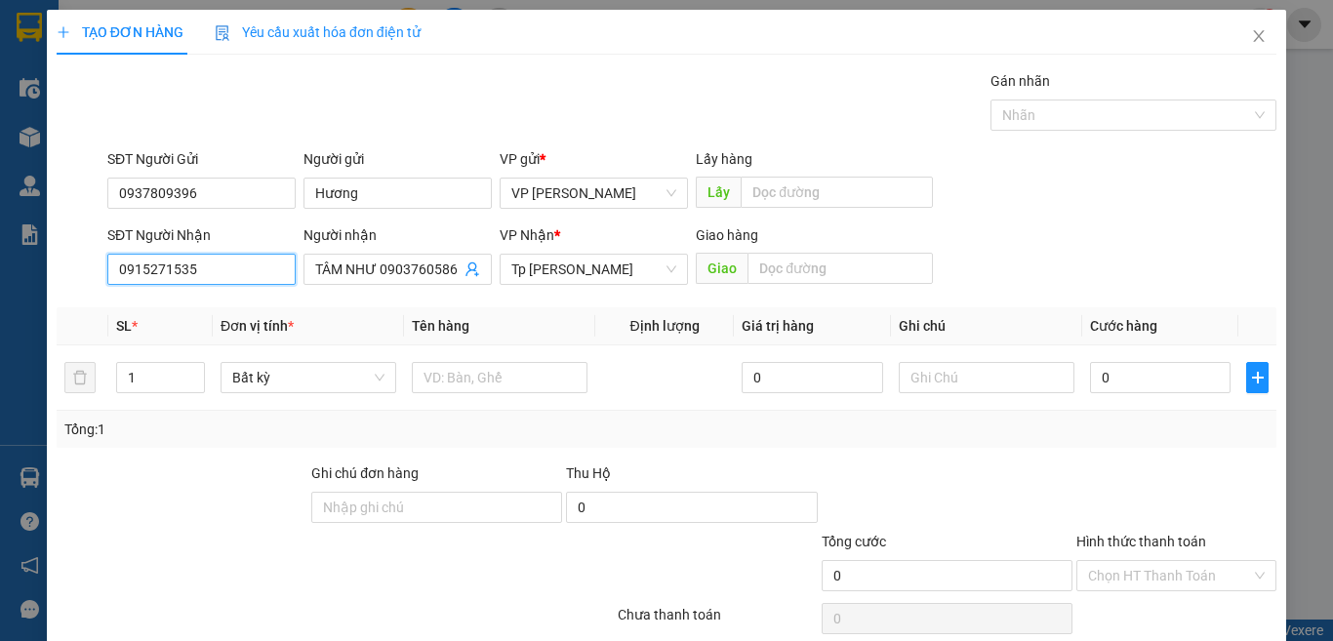
click at [201, 273] on input "0915271535" at bounding box center [201, 269] width 188 height 31
type input "0915271535"
click at [337, 277] on input "TÂM NHƯ 0903760586" at bounding box center [387, 269] width 145 height 21
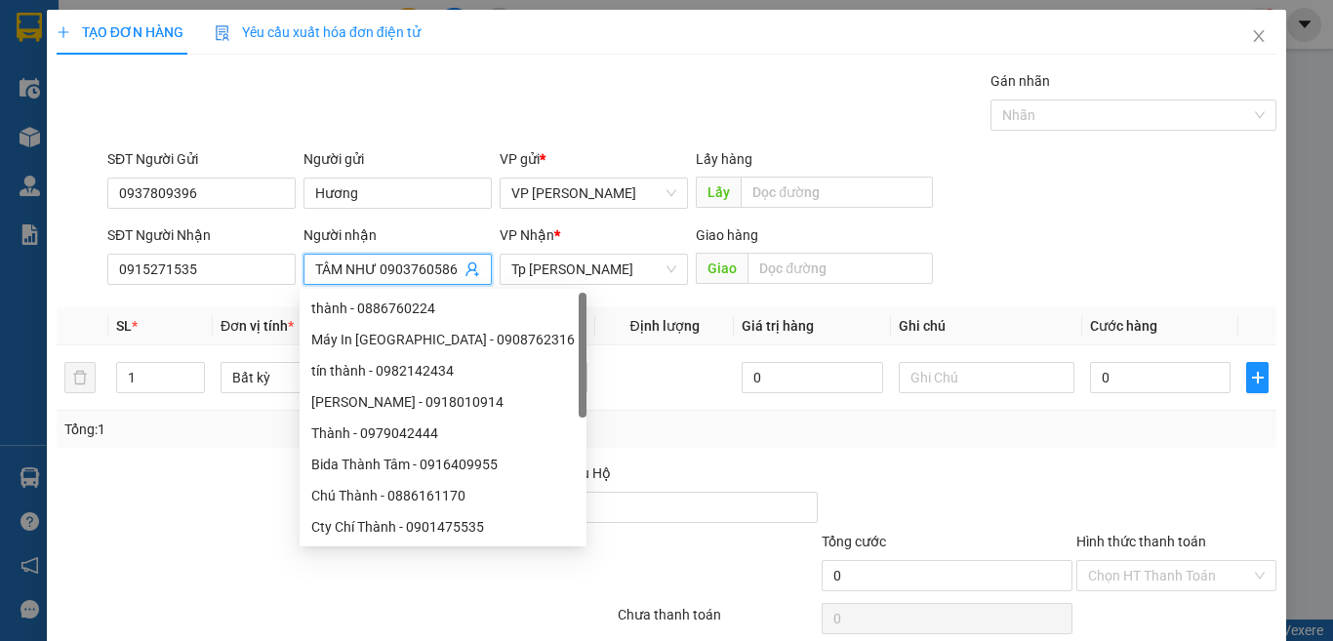
click at [337, 277] on input "TÂM NHƯ 0903760586" at bounding box center [387, 269] width 145 height 21
paste input "ê"
paste input "ề"
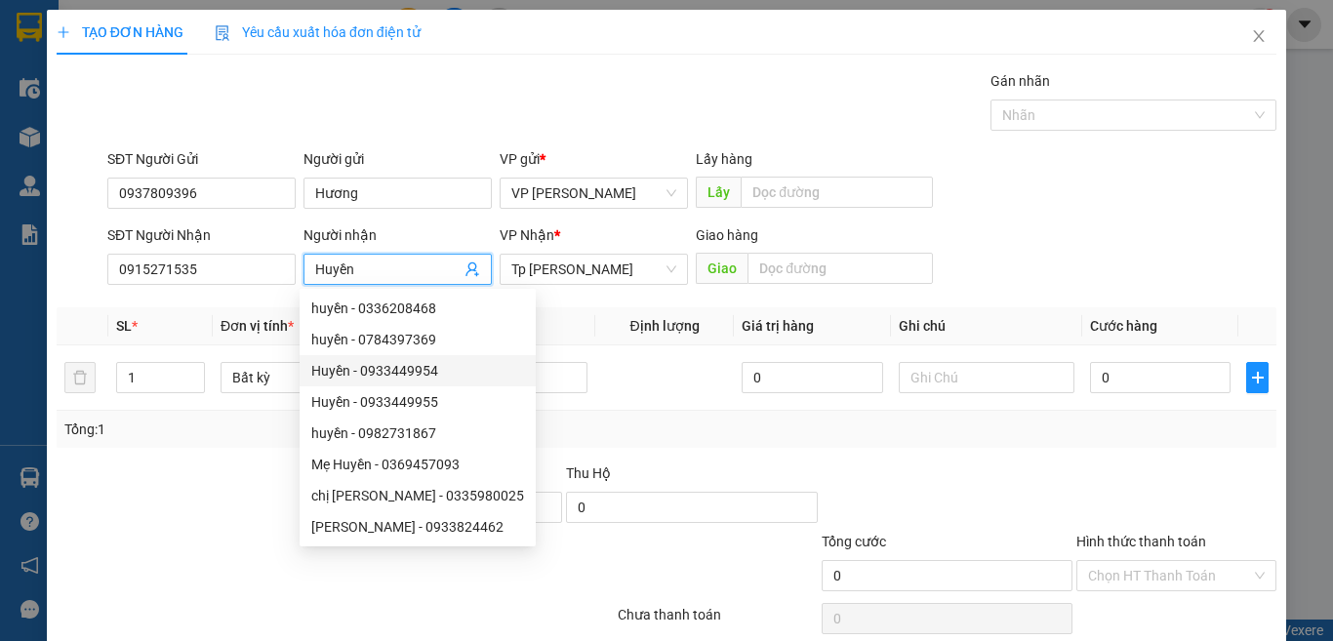
type input "Huyền"
click at [612, 444] on div "Tổng: 1" at bounding box center [667, 429] width 1220 height 37
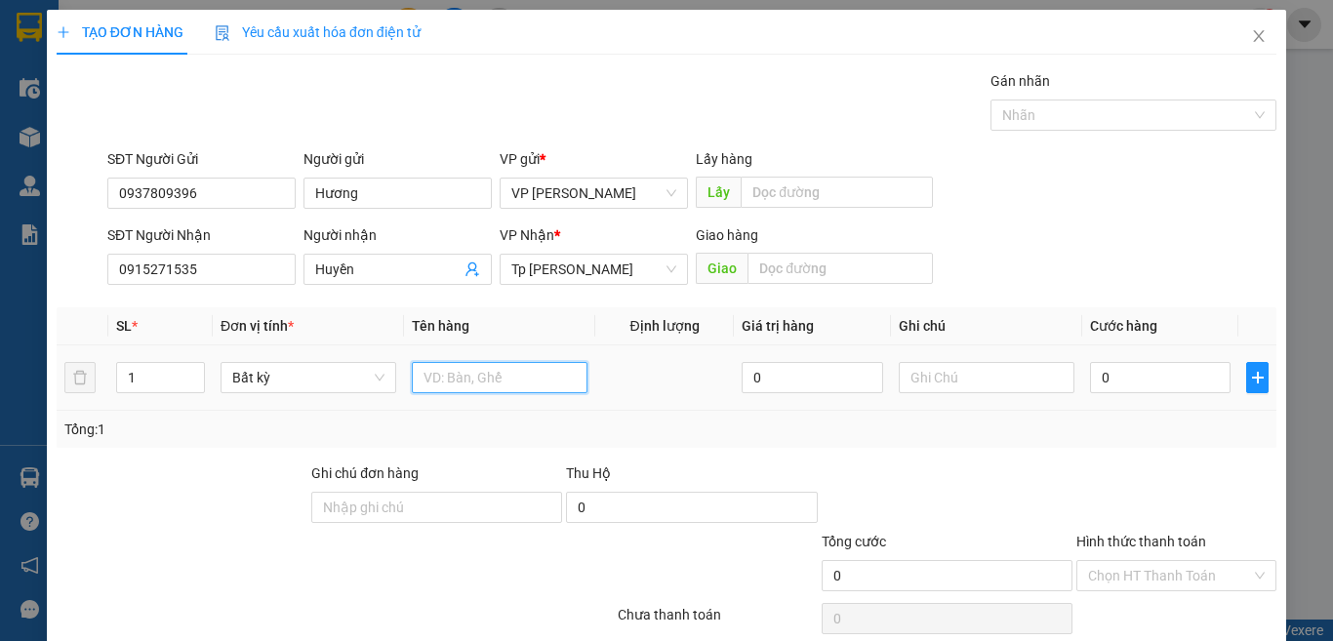
click at [528, 377] on input "text" at bounding box center [500, 377] width 176 height 31
paste input "óp"
paste input "ốp"
paste input "àn"
paste input "ê"
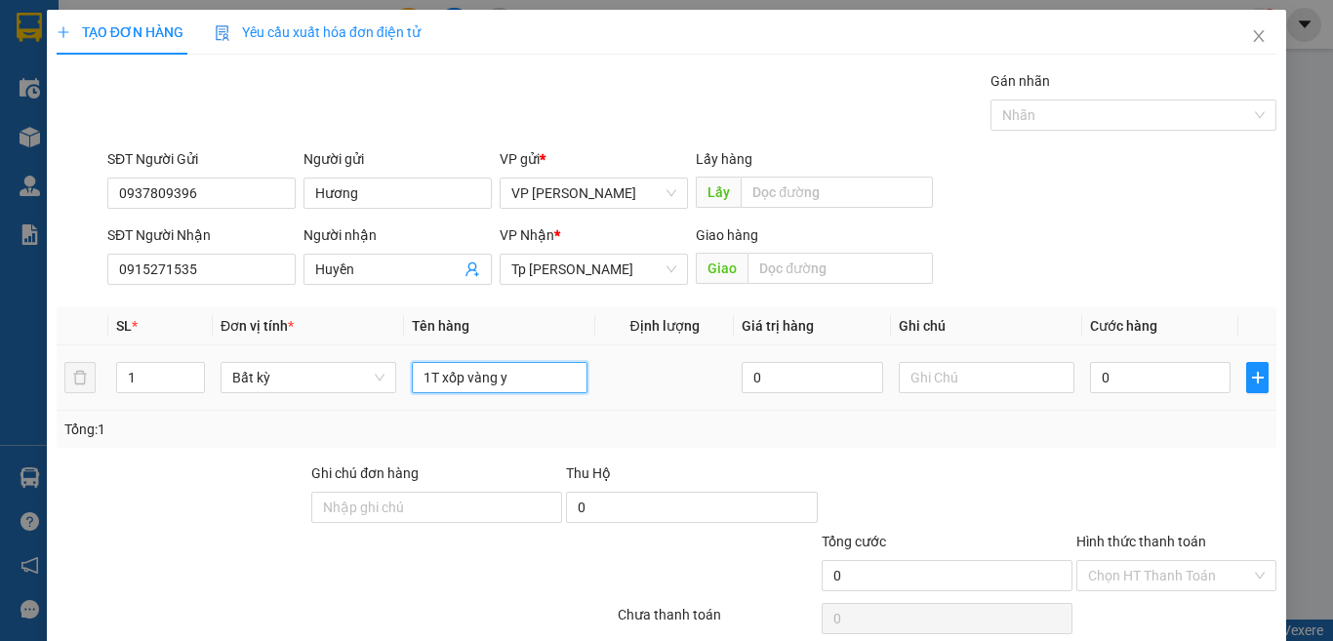
paste input "ế"
paste input "ư"
paste input "ự"
paste input "ê"
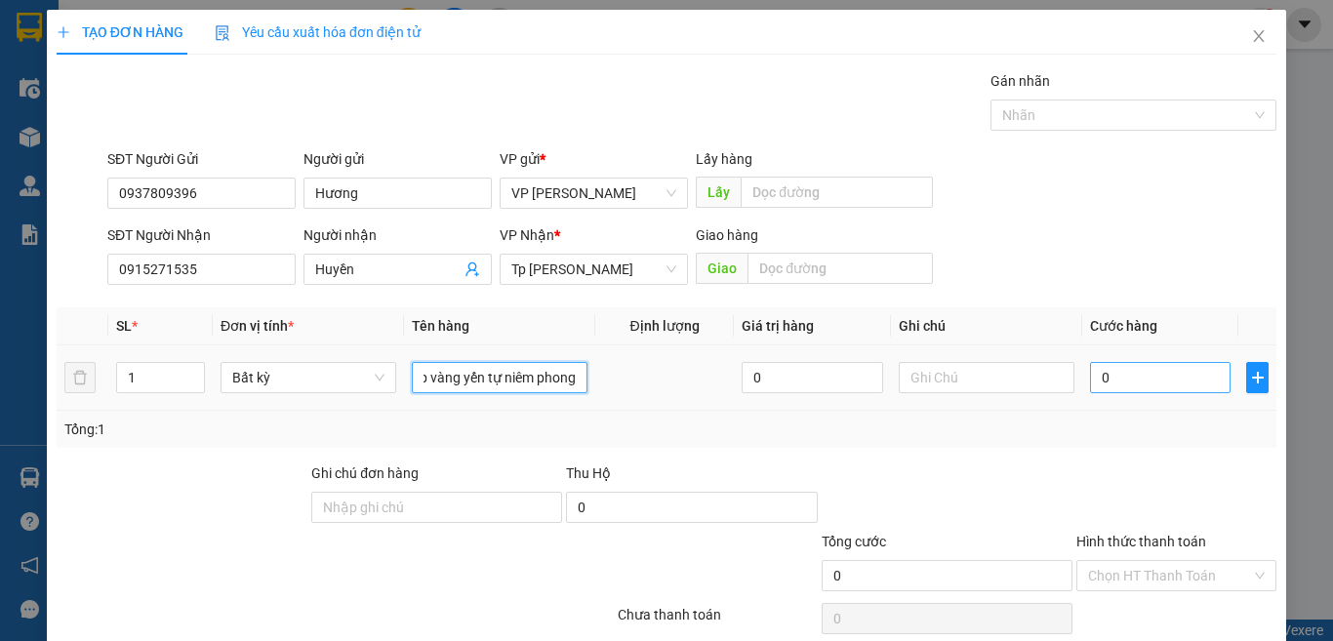
type input "1T xốp vàng yến tự niêm phong"
click at [1172, 372] on input "0" at bounding box center [1160, 377] width 141 height 31
type input "8"
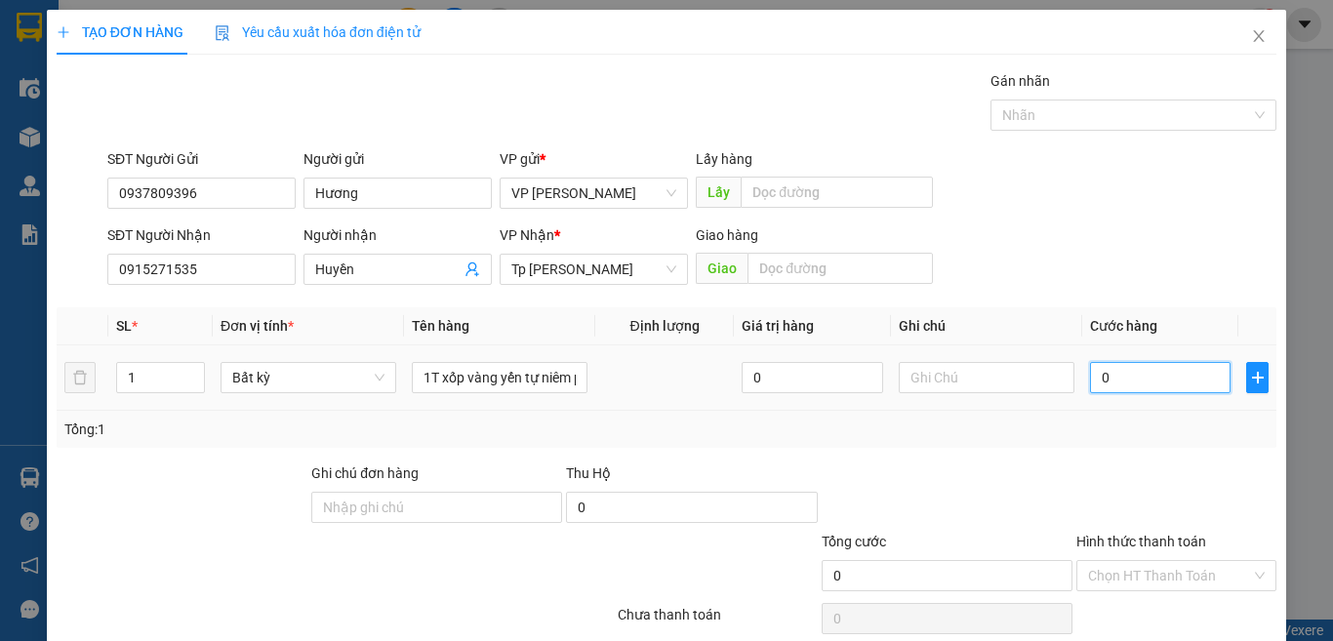
type input "8"
type input "80"
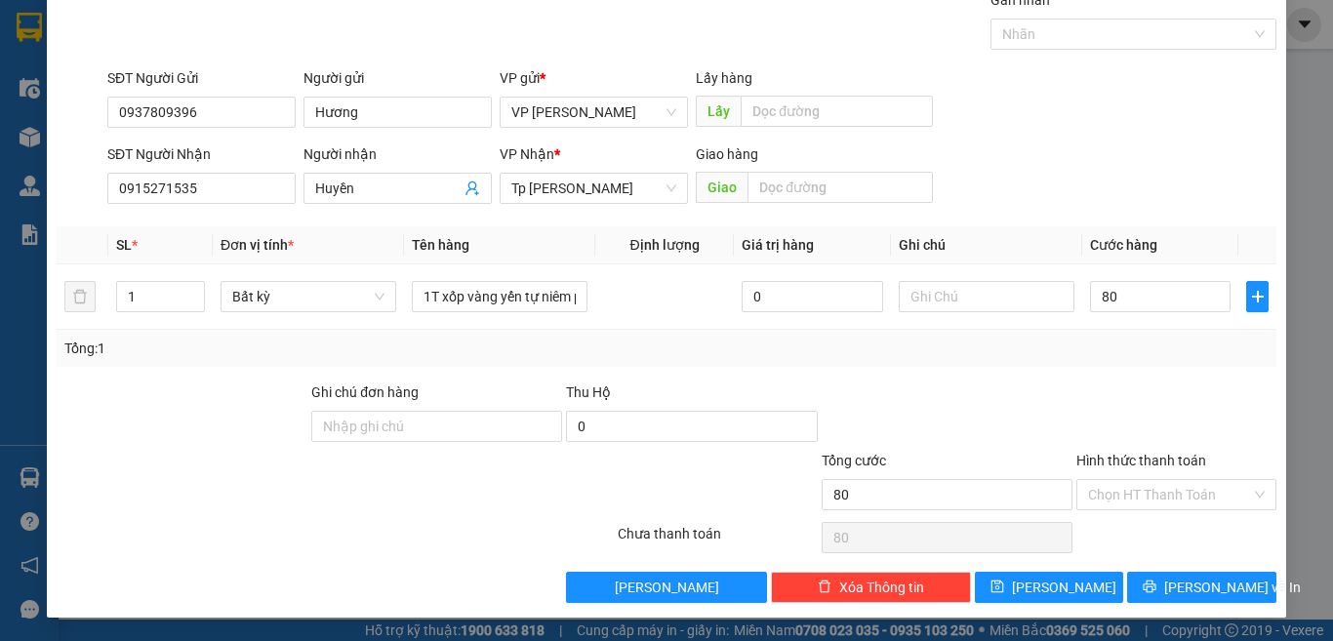
type input "80.000"
click at [1118, 502] on input "Hình thức thanh toán" at bounding box center [1169, 494] width 163 height 29
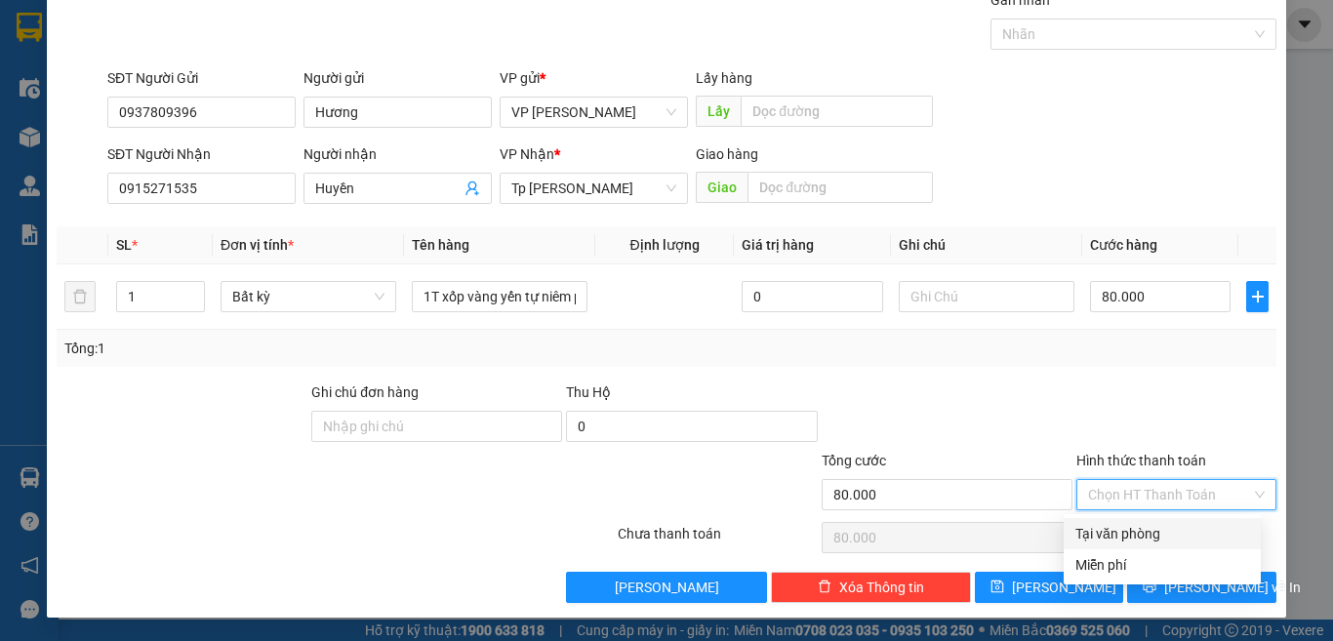
click at [1106, 533] on div "Tại văn phòng" at bounding box center [1163, 533] width 174 height 21
type input "0"
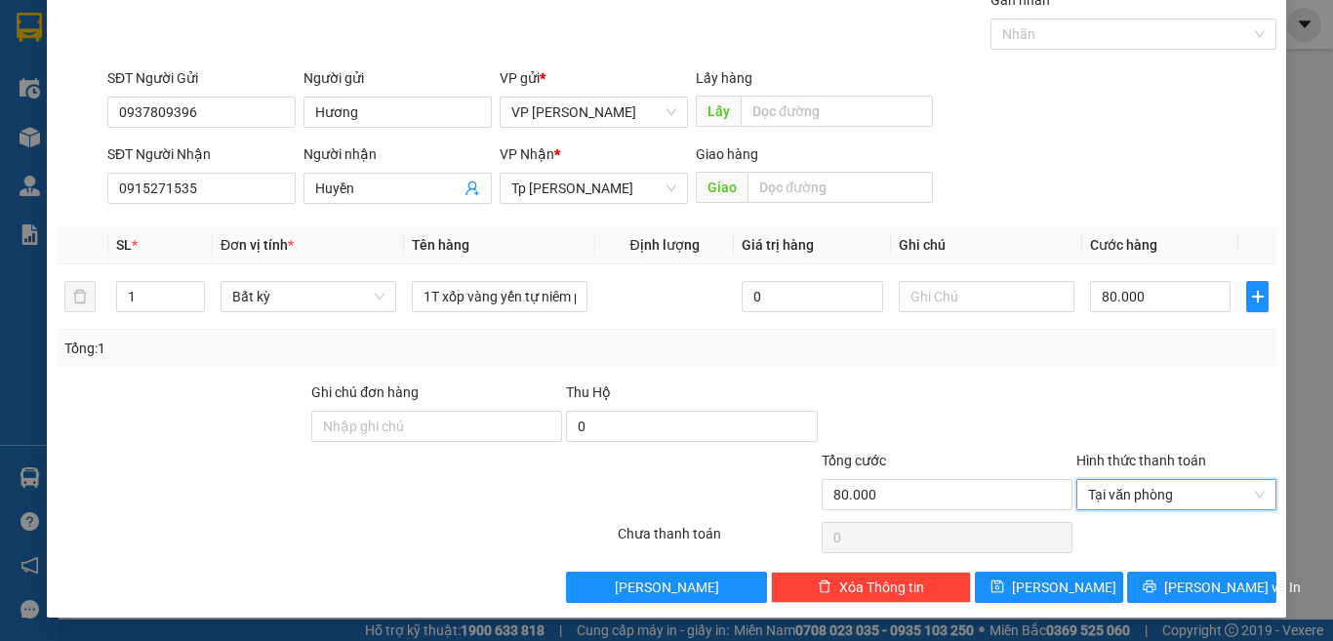
click at [1082, 428] on div at bounding box center [1177, 416] width 204 height 68
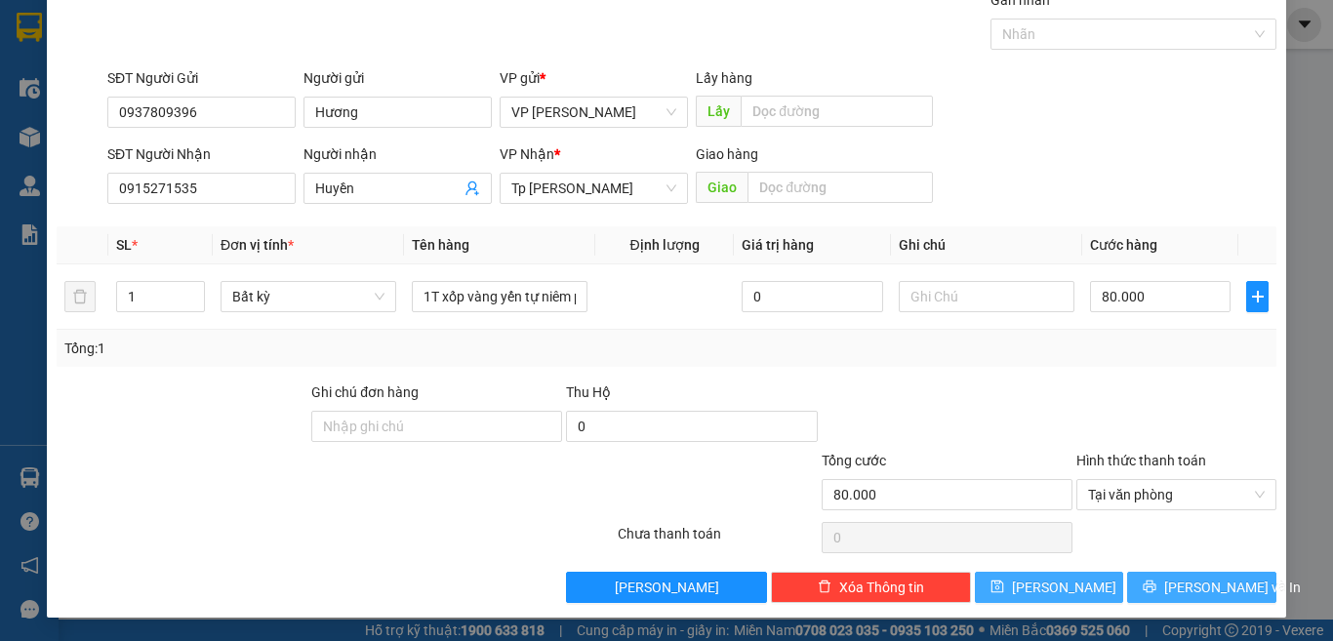
drag, startPoint x: 1149, startPoint y: 590, endPoint x: 1106, endPoint y: 591, distance: 43.0
click at [1148, 591] on button "[PERSON_NAME] và In" at bounding box center [1201, 587] width 149 height 31
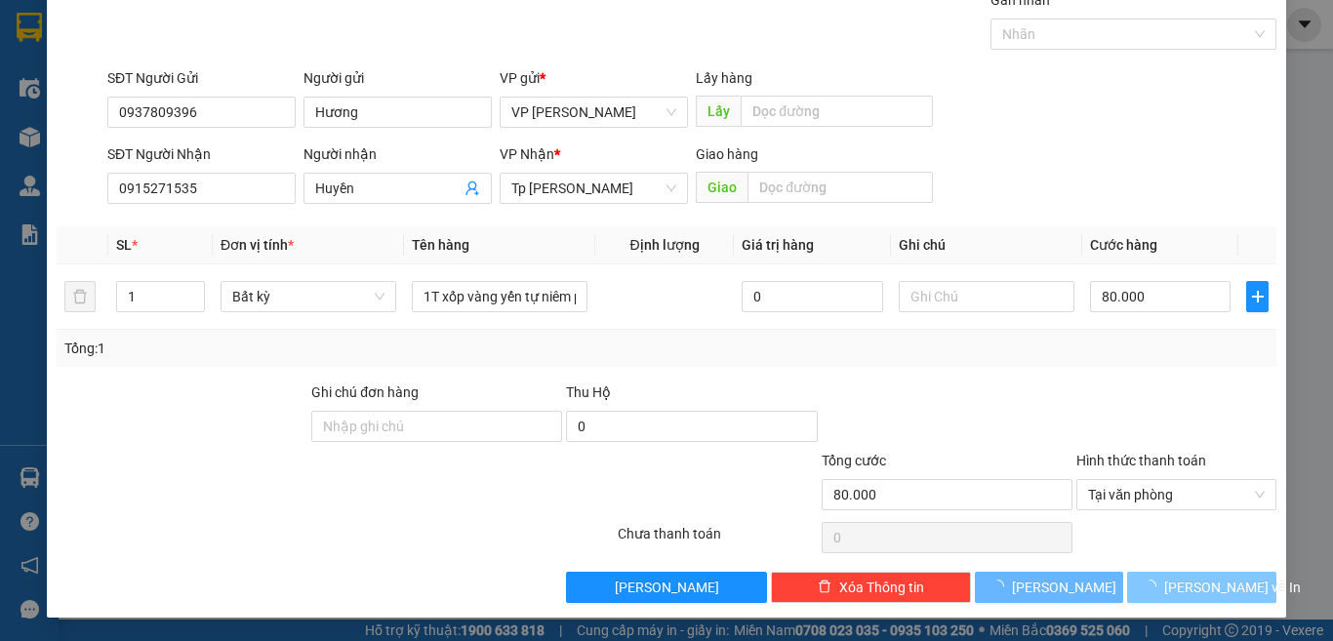
scroll to position [0, 0]
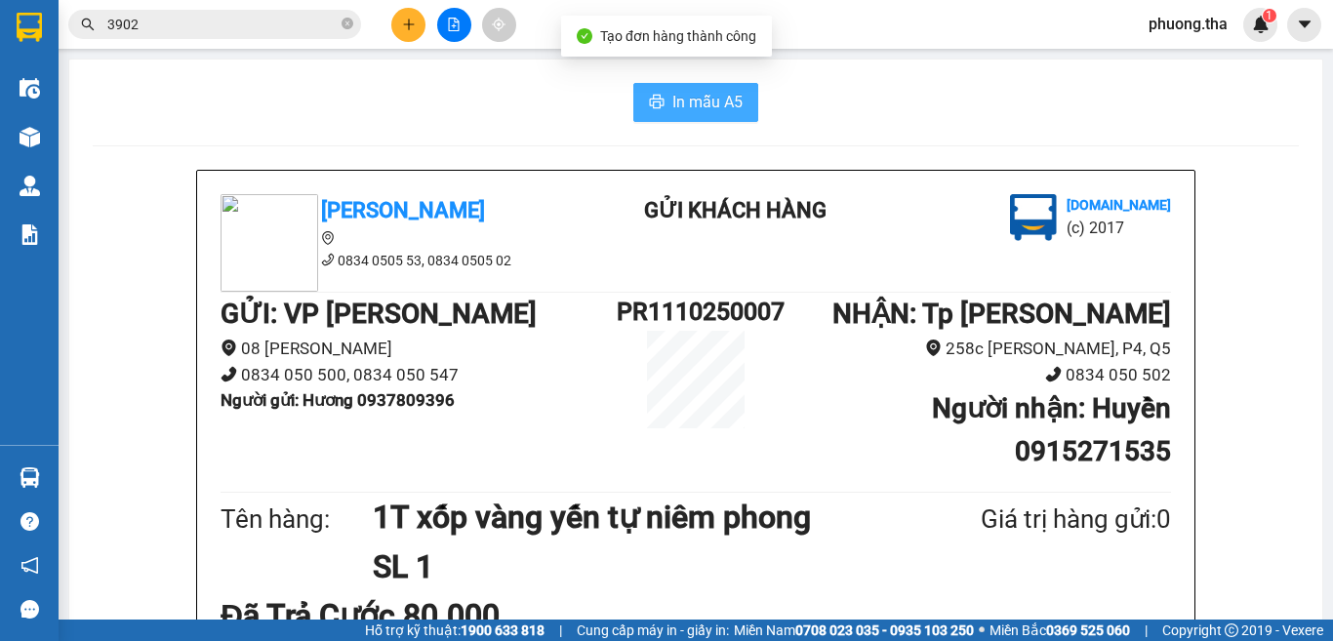
click at [676, 108] on span "In mẫu A5" at bounding box center [707, 102] width 70 height 24
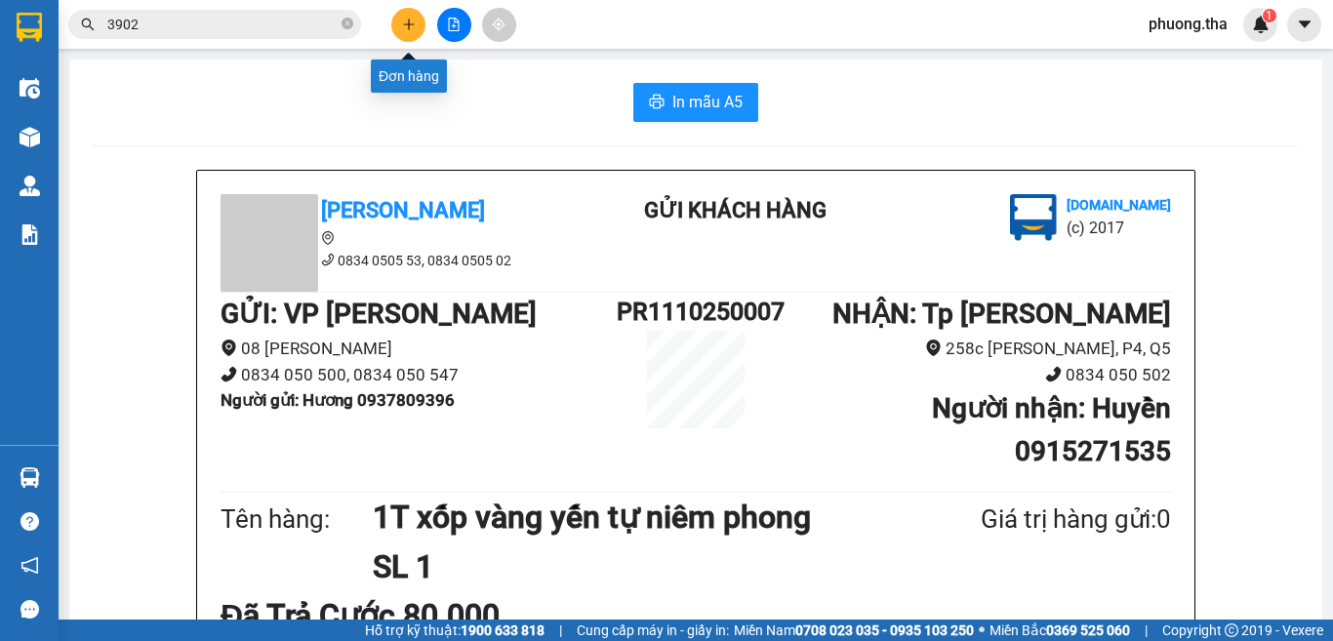
click at [411, 30] on icon "plus" at bounding box center [409, 25] width 14 height 14
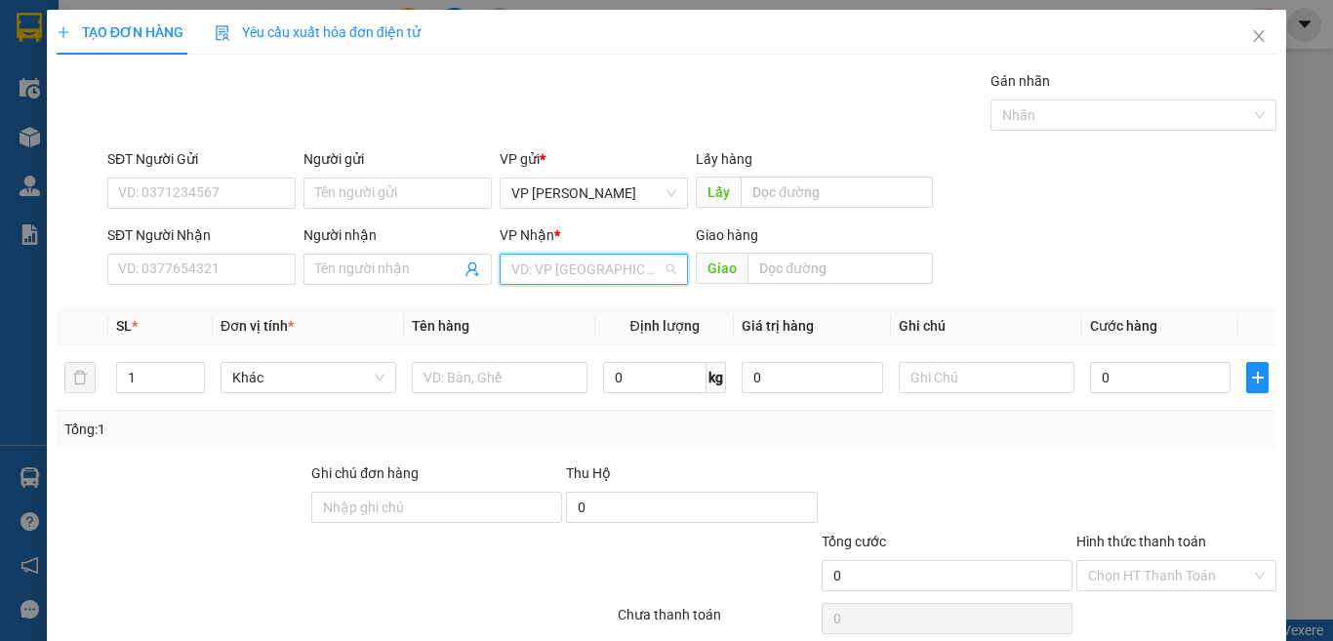
drag, startPoint x: 594, startPoint y: 270, endPoint x: 577, endPoint y: 318, distance: 50.9
click at [592, 270] on input "search" at bounding box center [586, 269] width 151 height 29
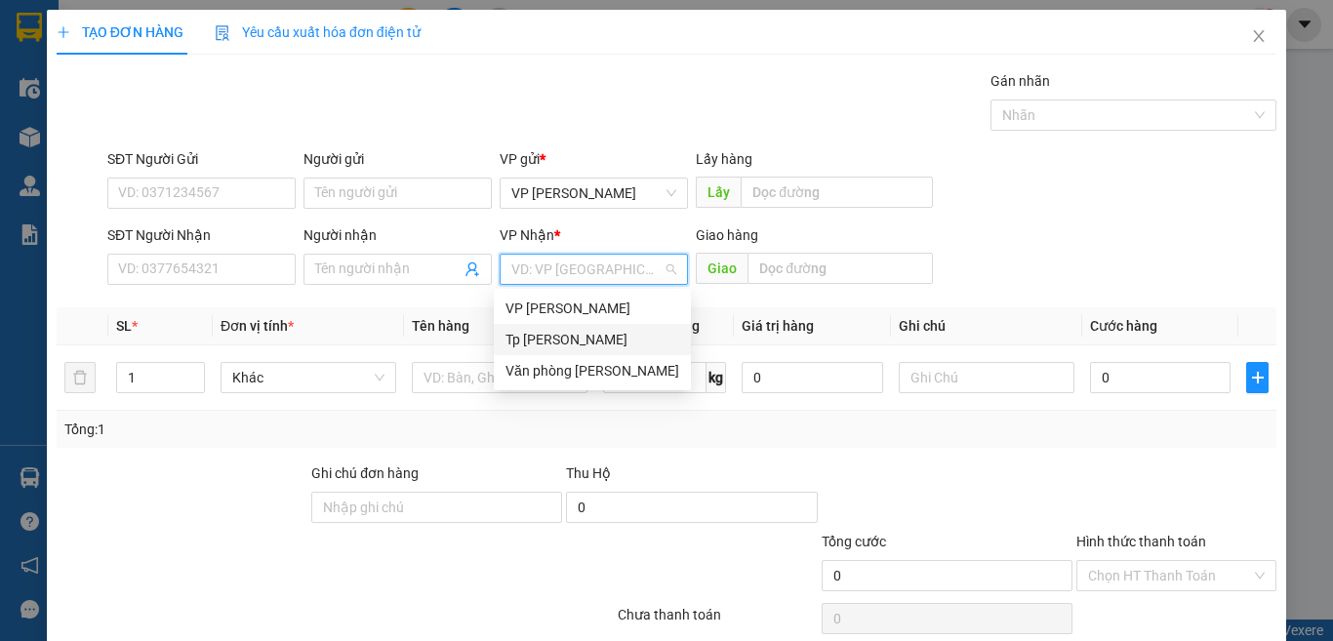
drag, startPoint x: 567, startPoint y: 342, endPoint x: 297, endPoint y: 275, distance: 278.4
click at [550, 341] on div "Tp [PERSON_NAME]" at bounding box center [593, 339] width 174 height 21
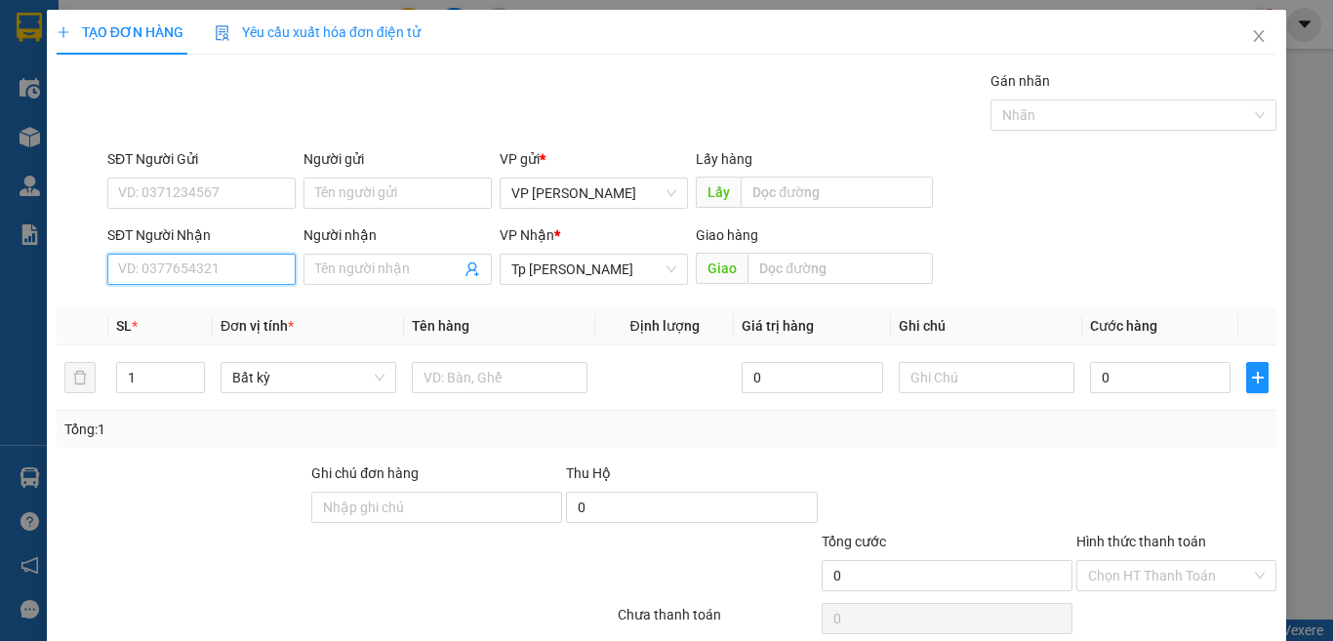
click at [235, 269] on input "SĐT Người Nhận" at bounding box center [201, 269] width 188 height 31
type input "0335670560"
click at [230, 305] on div "0335670560 - khoa" at bounding box center [199, 308] width 162 height 21
type input "khoa"
type input "BV long khánh"
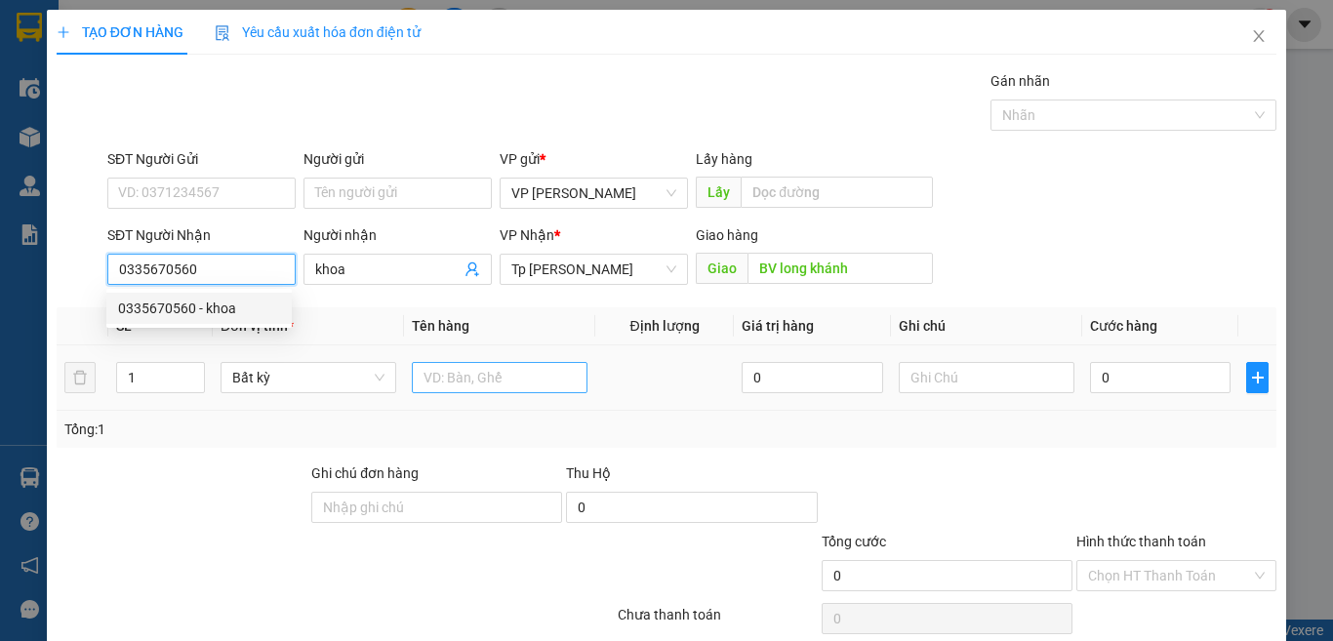
type input "0335670560"
click at [437, 369] on input "text" at bounding box center [500, 377] width 176 height 31
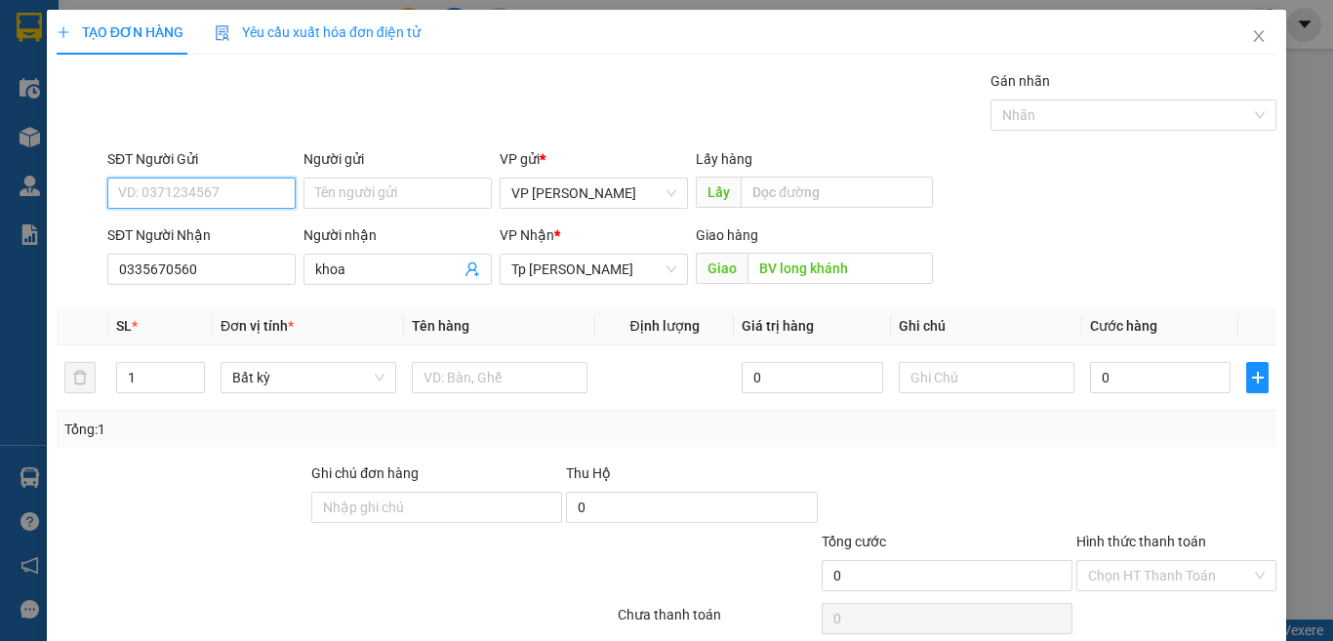
click at [230, 204] on input "SĐT Người Gửi" at bounding box center [201, 193] width 188 height 31
click at [204, 227] on div "0387108901 - thảo" at bounding box center [199, 232] width 162 height 21
type input "0387108901"
type input "thảo"
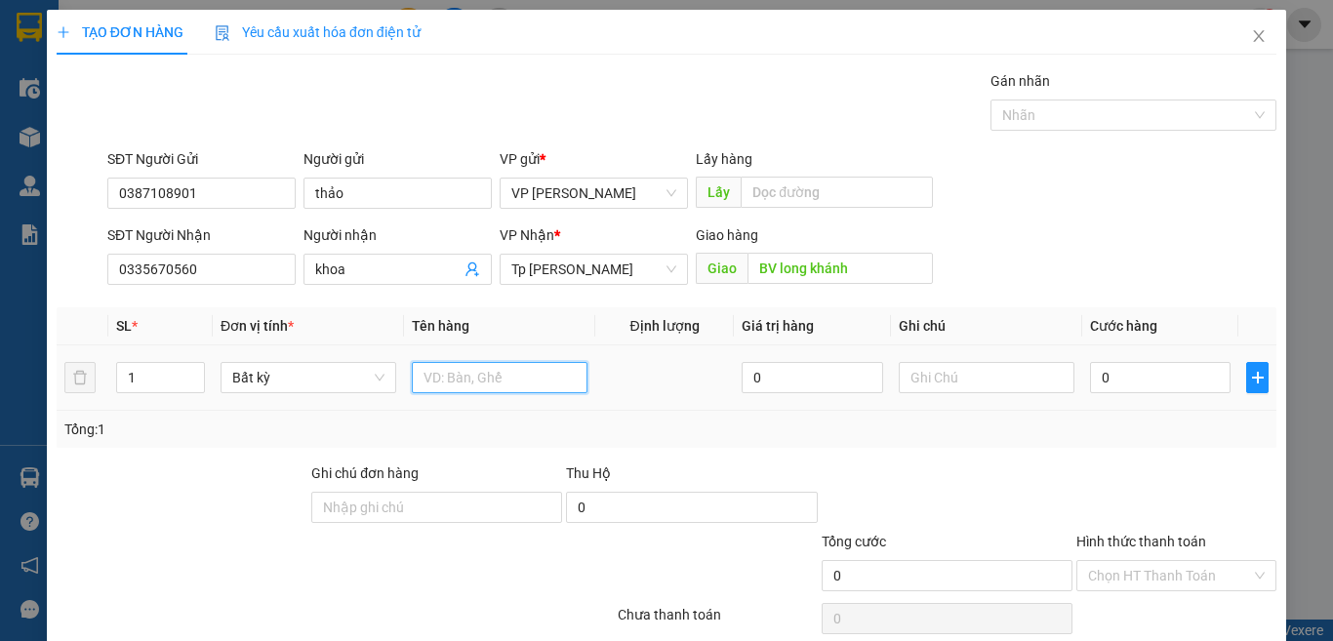
click at [446, 371] on input "text" at bounding box center [500, 377] width 176 height 31
paste input "óp"
paste input "ốp"
paste input "áng"
paste input "ắng"
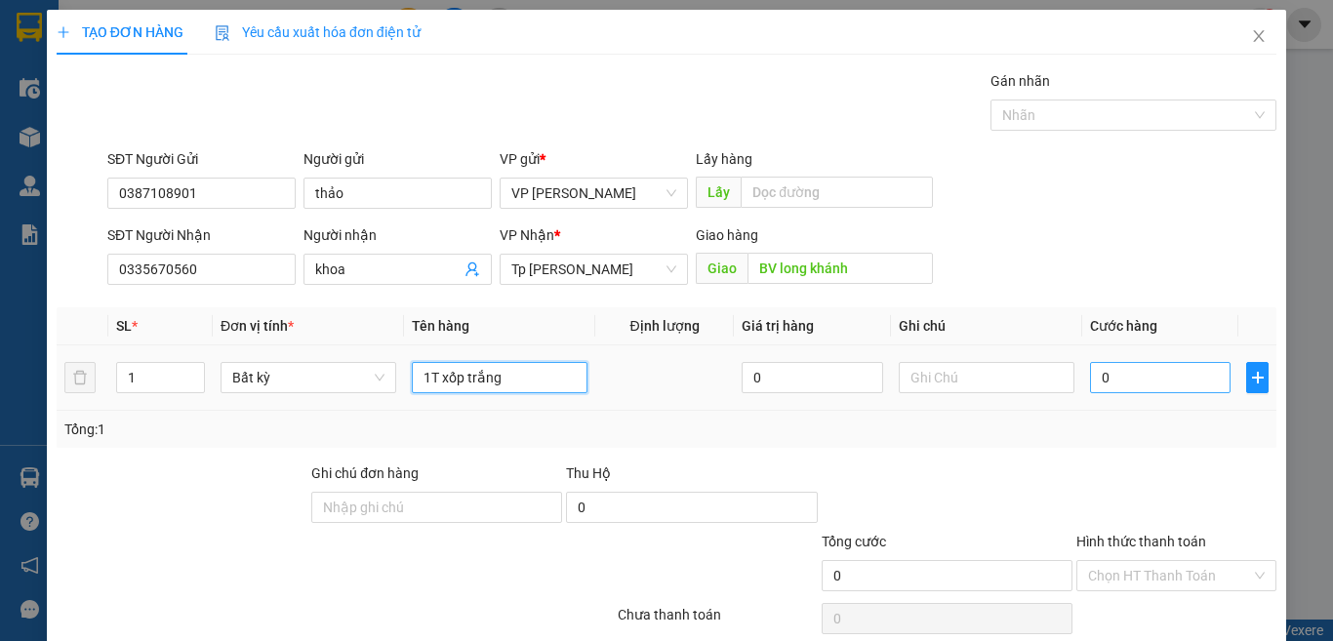
type input "1T xốp trắng"
click at [1149, 387] on input "0" at bounding box center [1160, 377] width 141 height 31
type input "5"
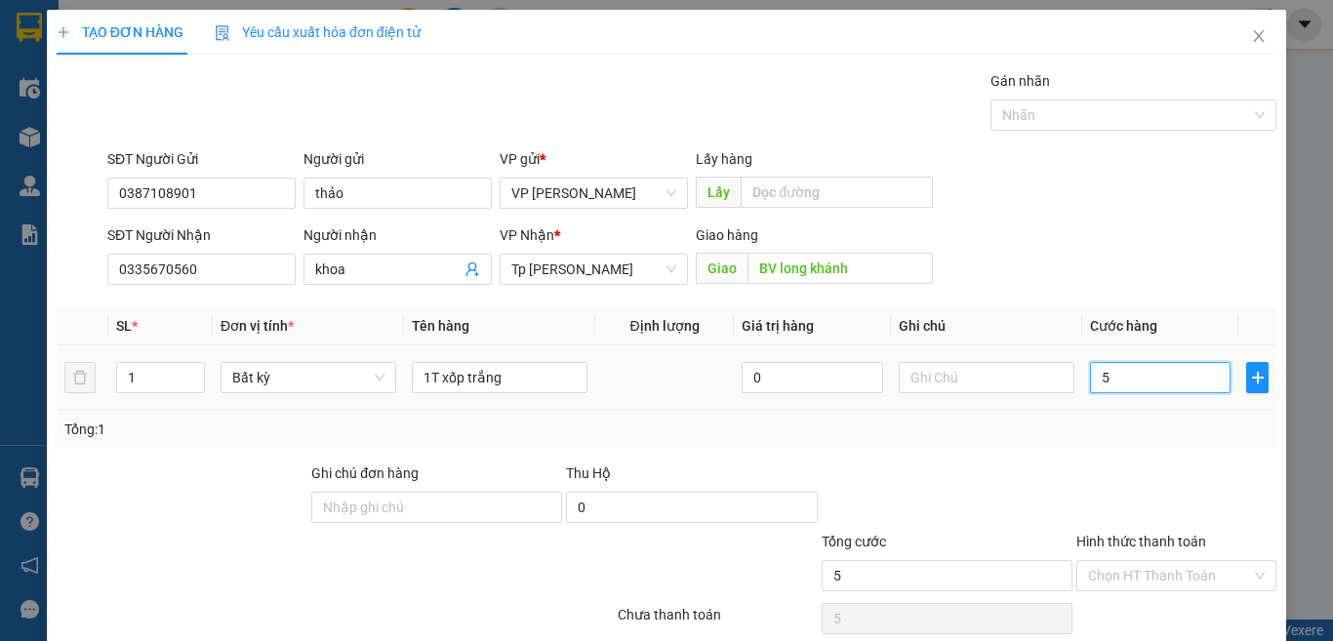
type input "50"
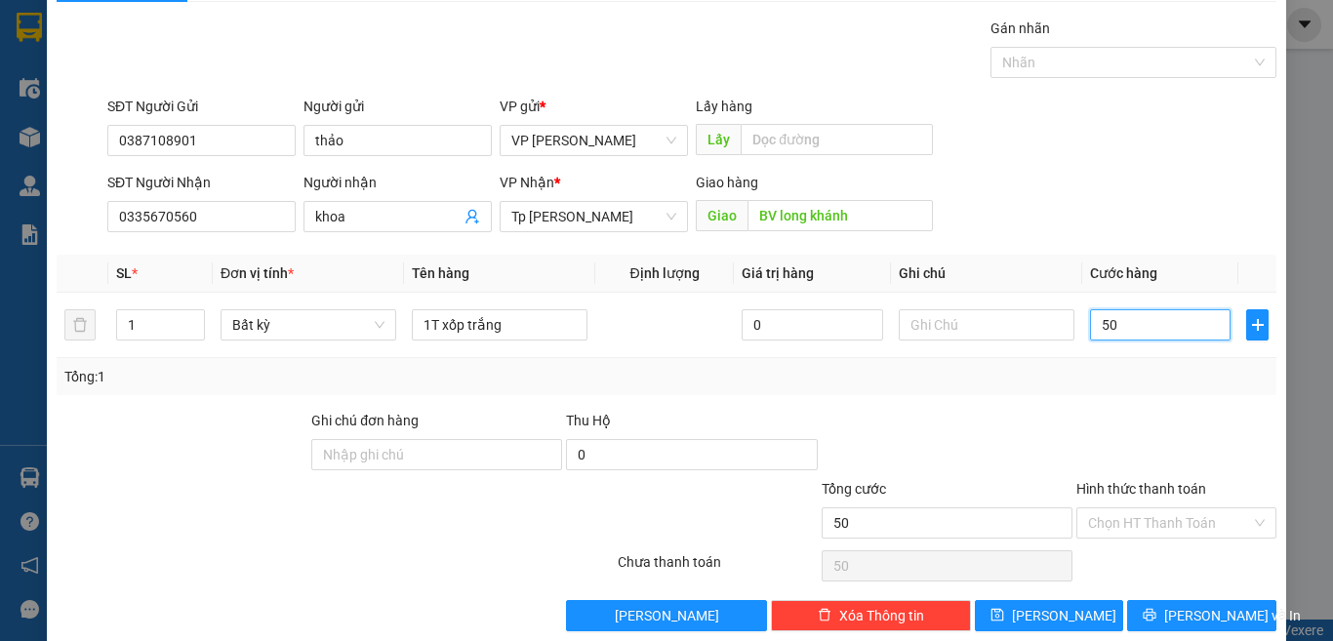
scroll to position [81, 0]
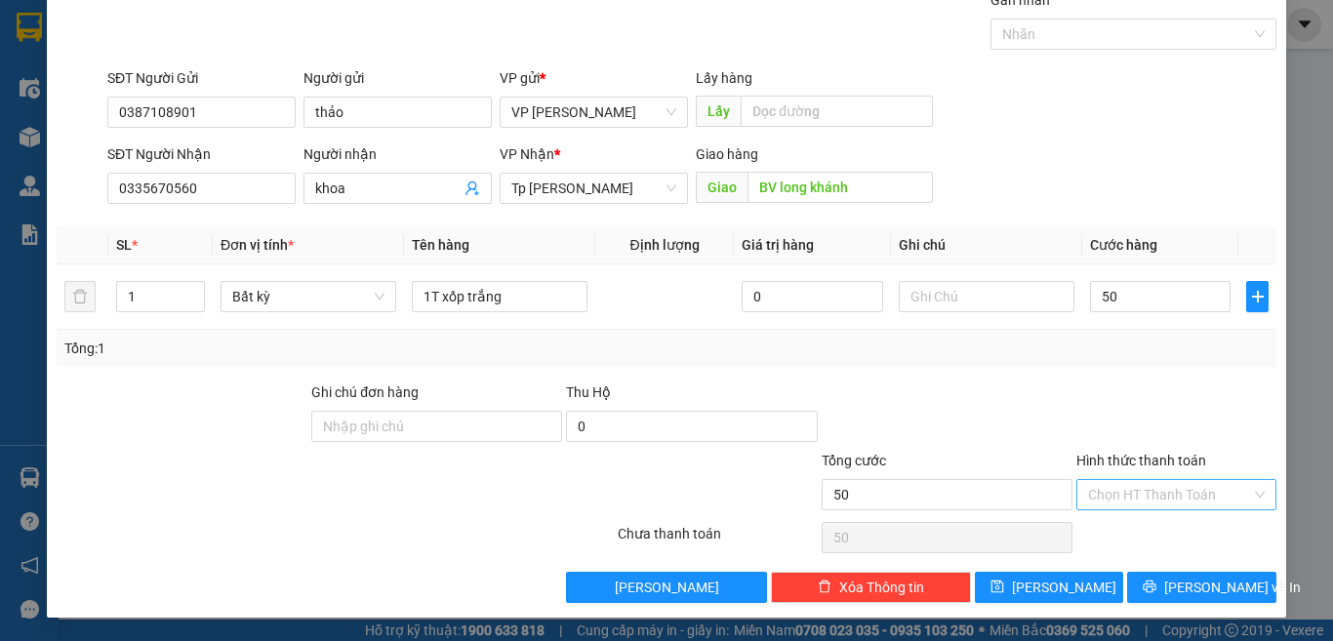
type input "50.000"
click at [1124, 489] on input "Hình thức thanh toán" at bounding box center [1169, 494] width 163 height 29
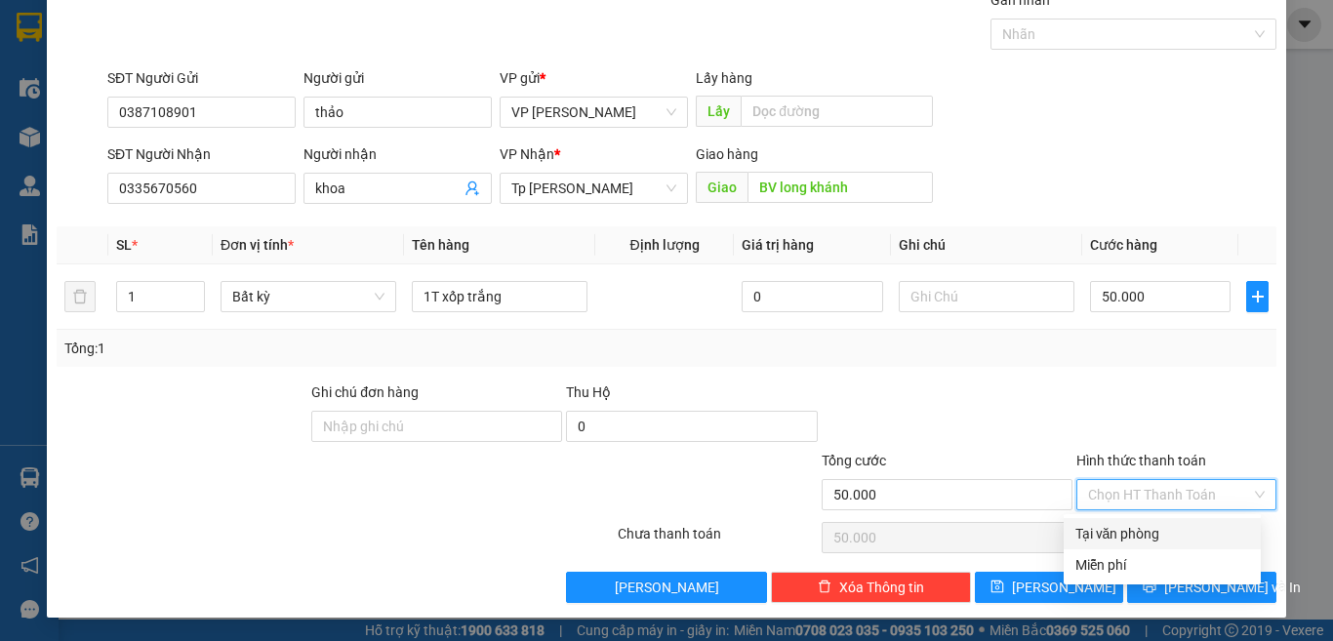
drag, startPoint x: 1128, startPoint y: 536, endPoint x: 1156, endPoint y: 582, distance: 53.4
click at [1128, 535] on div "Tại văn phòng" at bounding box center [1163, 533] width 174 height 21
type input "0"
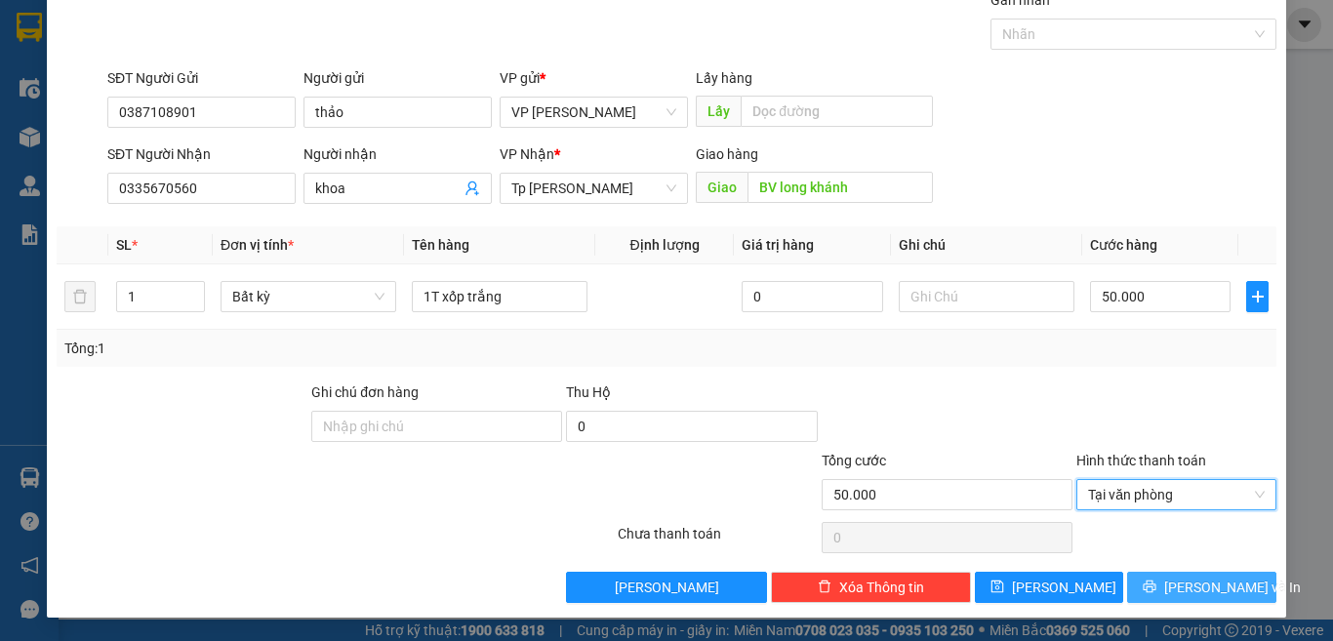
click at [1156, 582] on icon "printer" at bounding box center [1150, 587] width 13 height 13
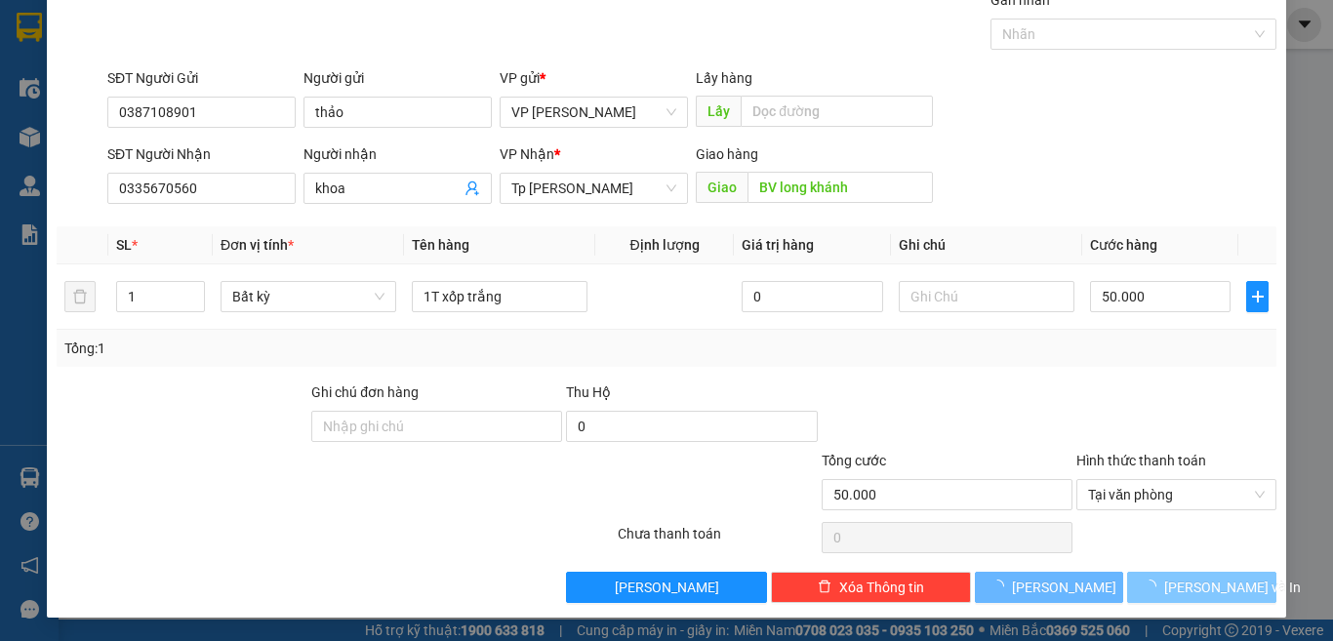
scroll to position [26, 0]
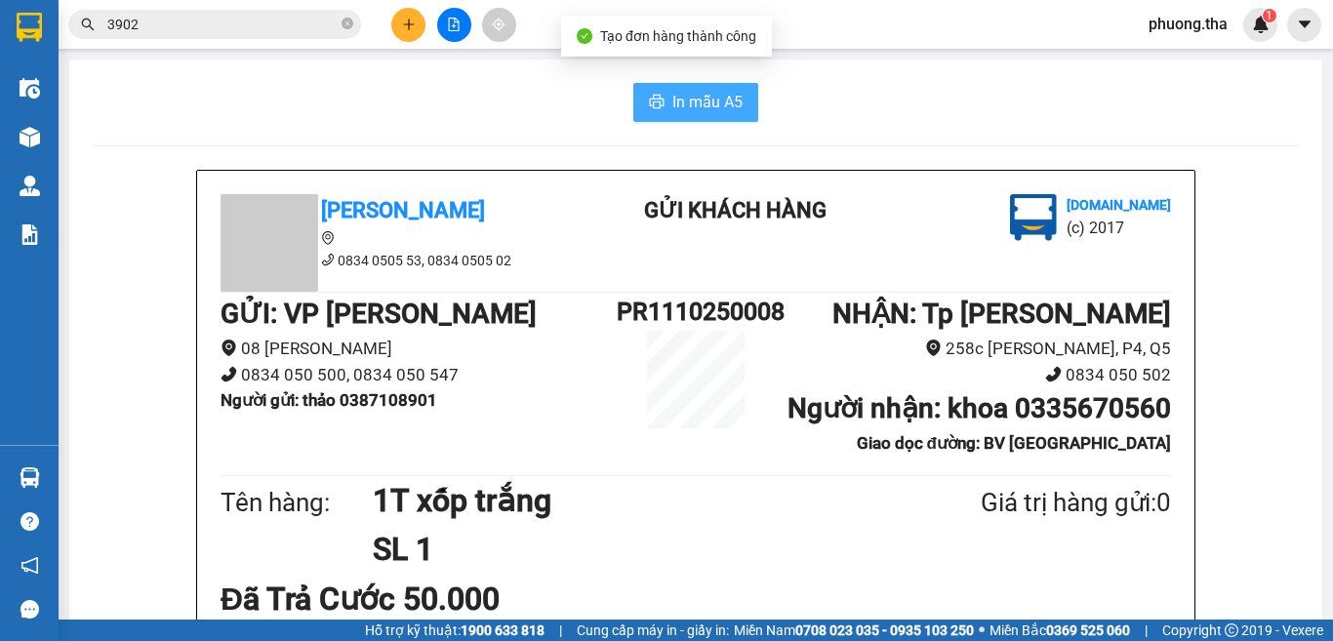
click at [683, 96] on span "In mẫu A5" at bounding box center [707, 102] width 70 height 24
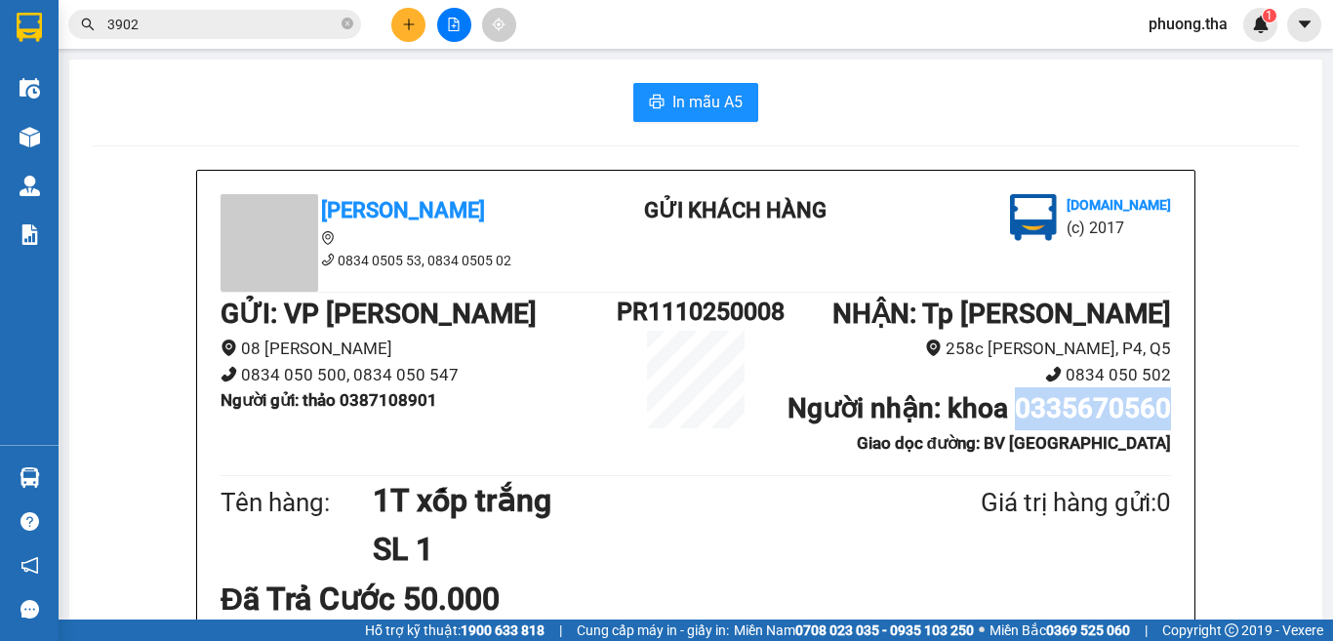
drag, startPoint x: 1005, startPoint y: 403, endPoint x: 1220, endPoint y: 421, distance: 215.4
copy b "0335670560"
click at [410, 26] on icon "plus" at bounding box center [409, 25] width 14 height 14
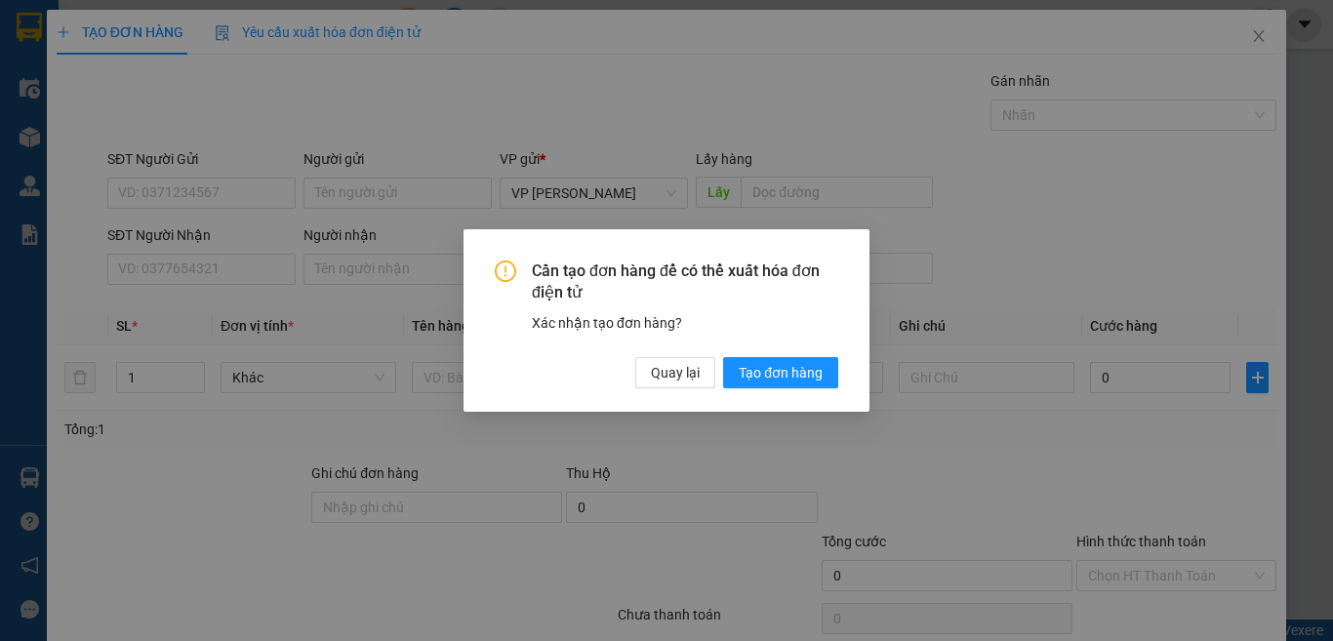
click at [577, 264] on span "Cần tạo đơn hàng để có thể xuất hóa đơn điện tử" at bounding box center [685, 283] width 306 height 44
click at [652, 373] on span "Quay lại" at bounding box center [675, 372] width 49 height 21
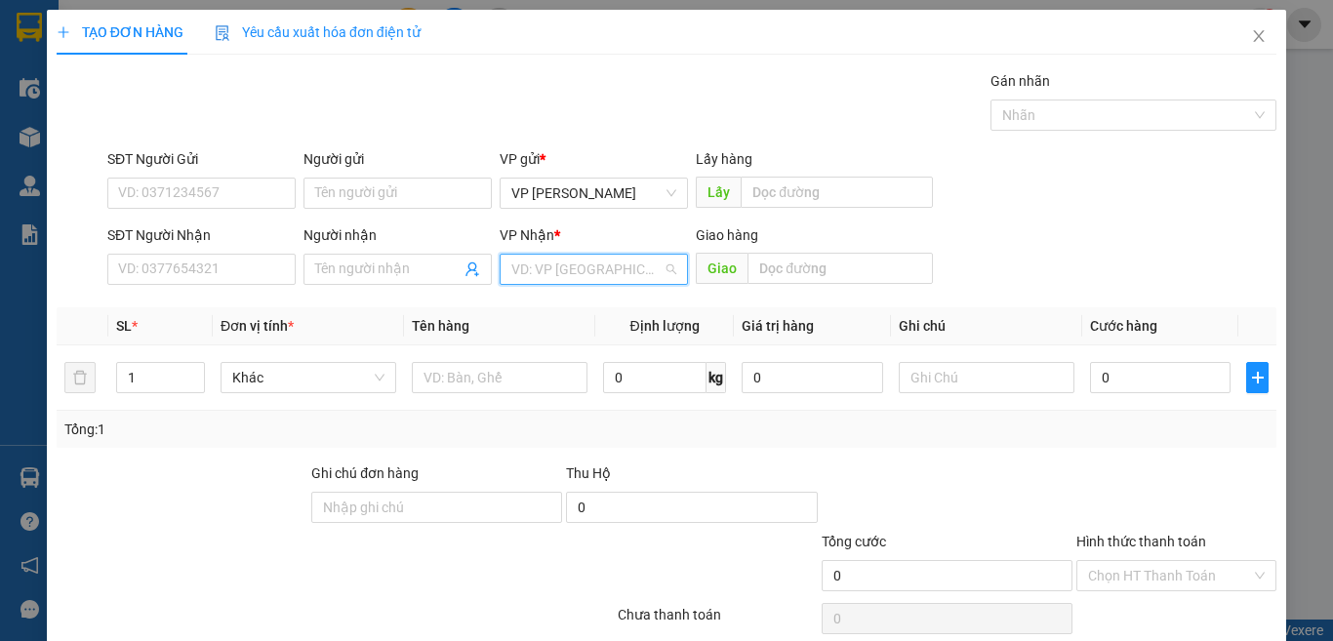
click at [579, 272] on input "search" at bounding box center [586, 269] width 151 height 29
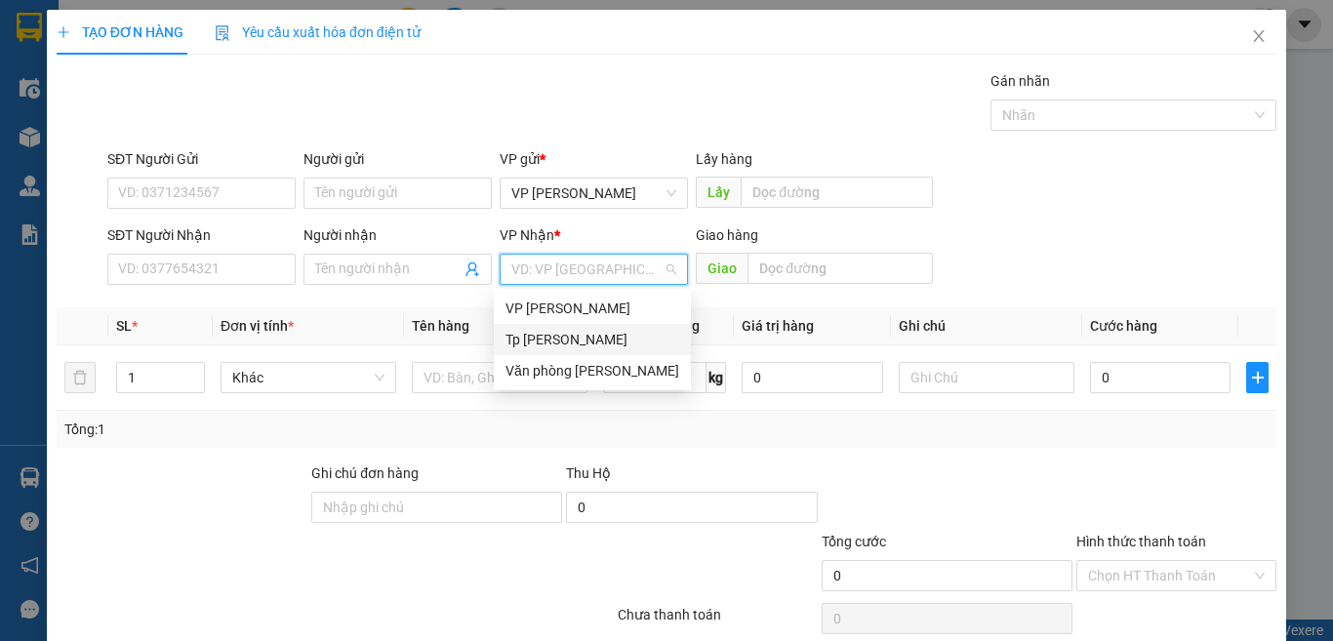
click at [570, 341] on div "Tp [PERSON_NAME]" at bounding box center [593, 339] width 174 height 21
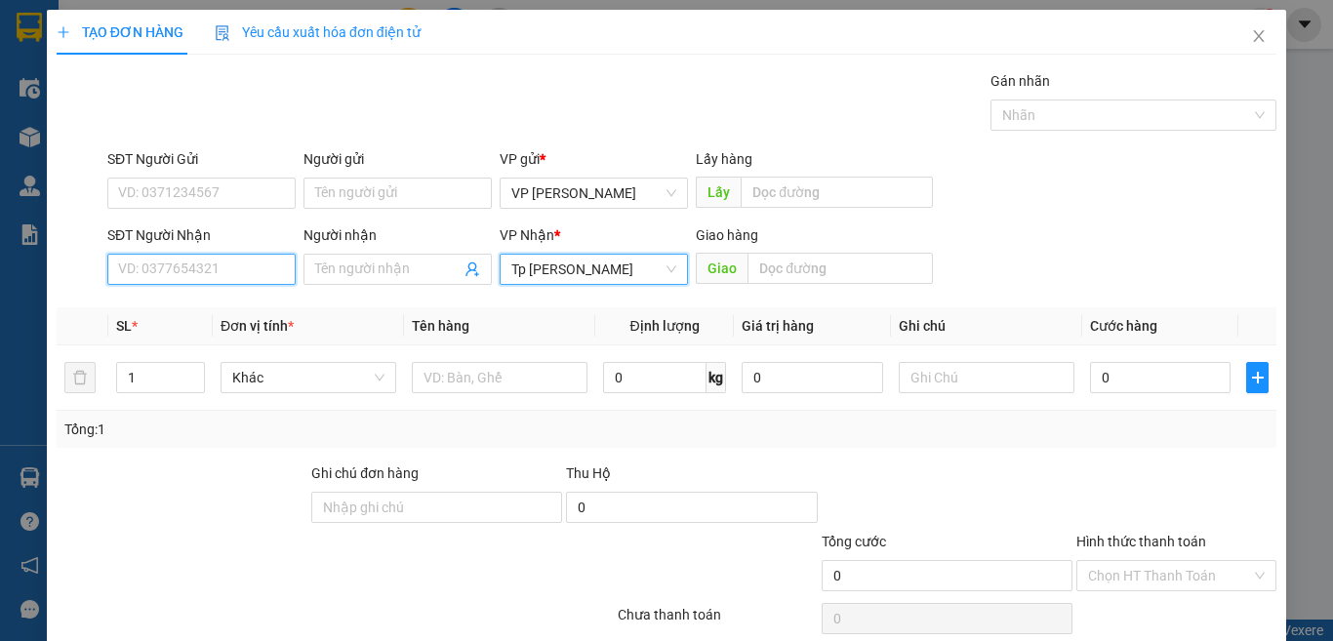
click at [256, 277] on input "SĐT Người Nhận" at bounding box center [201, 269] width 188 height 31
click at [225, 269] on input "0365542253" at bounding box center [201, 269] width 188 height 31
drag, startPoint x: 229, startPoint y: 275, endPoint x: 270, endPoint y: 272, distance: 41.1
click at [232, 274] on input "0365542253" at bounding box center [201, 269] width 188 height 31
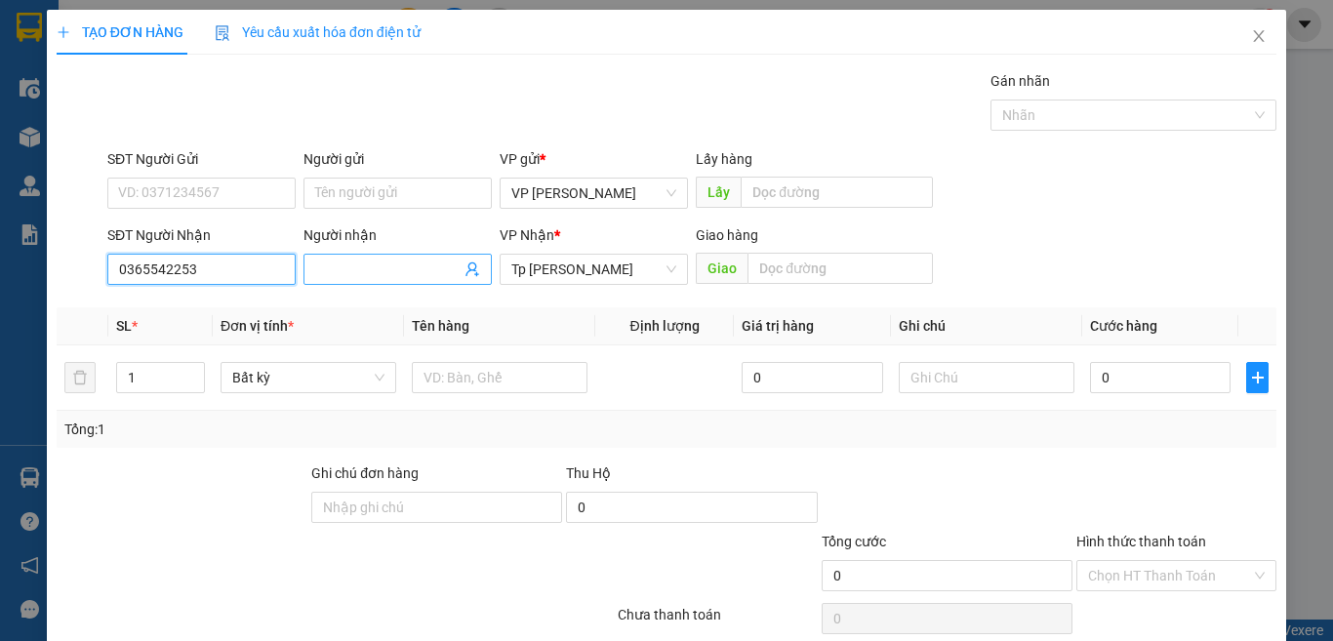
type input "0365542253"
click at [335, 258] on span at bounding box center [398, 269] width 188 height 31
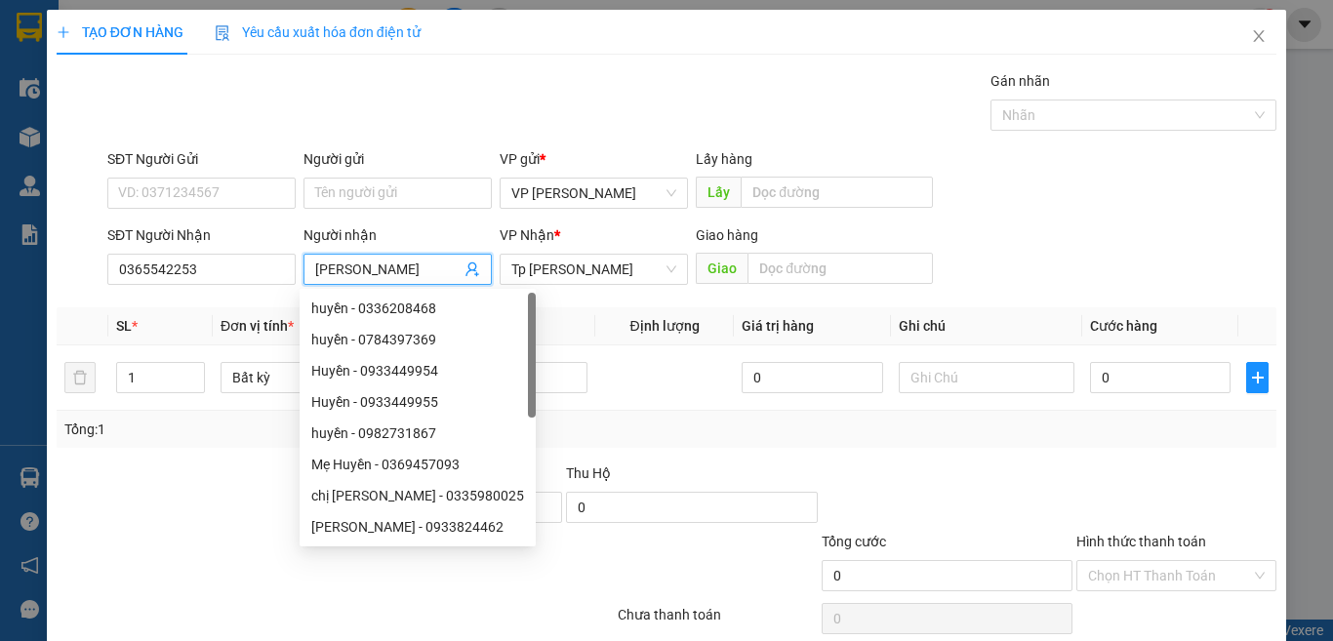
paste input "â"
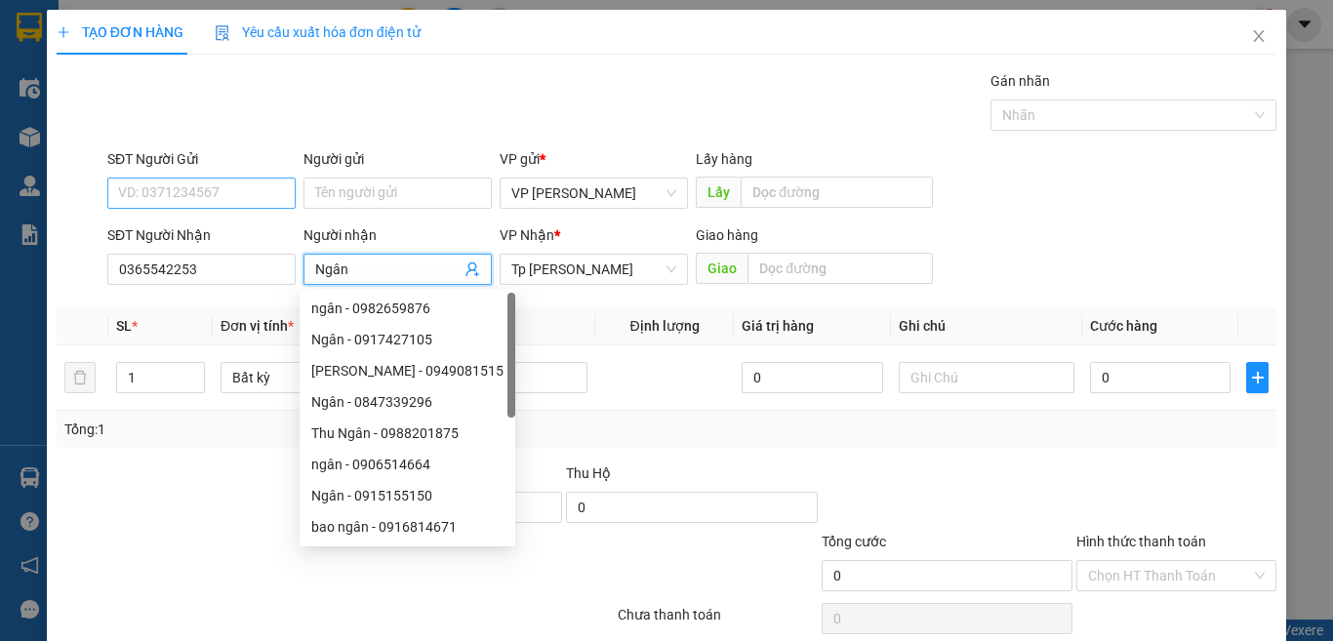
type input "Ngân"
click at [241, 193] on input "SĐT Người Gửi" at bounding box center [201, 193] width 188 height 31
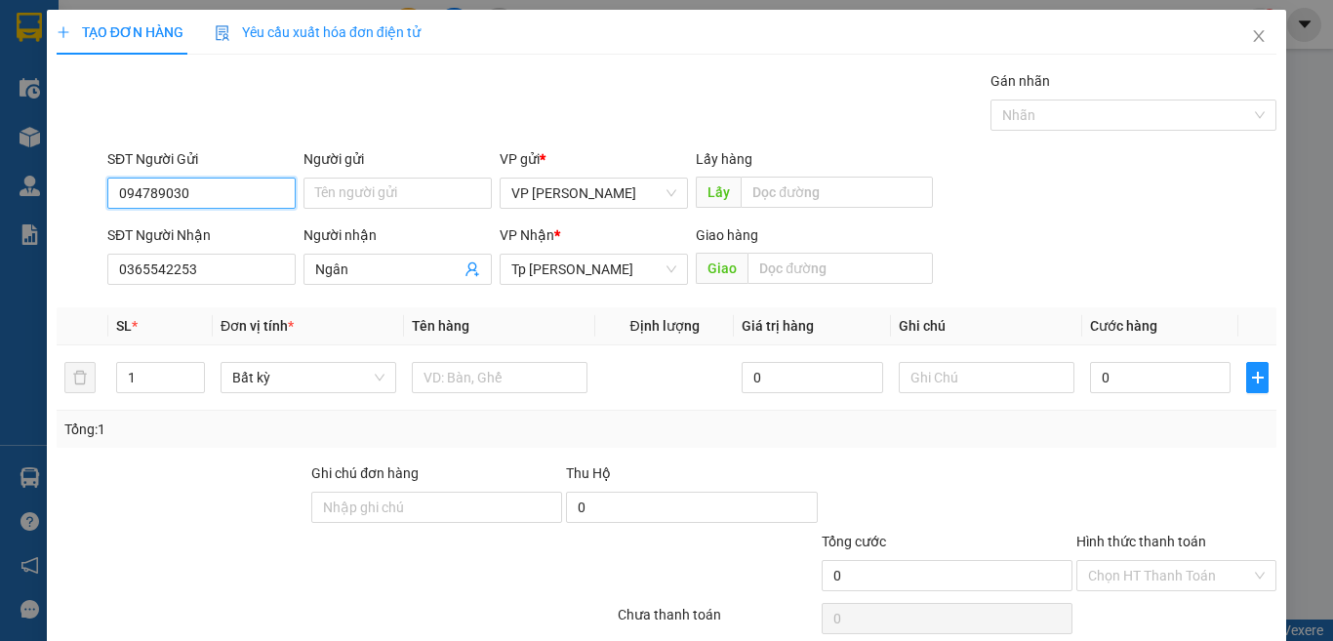
type input "0947890303"
drag, startPoint x: 200, startPoint y: 229, endPoint x: 287, endPoint y: 288, distance: 104.8
click at [202, 230] on div "0947890303 - thắm _" at bounding box center [199, 232] width 162 height 21
type input "thắm _"
type input "0947890303"
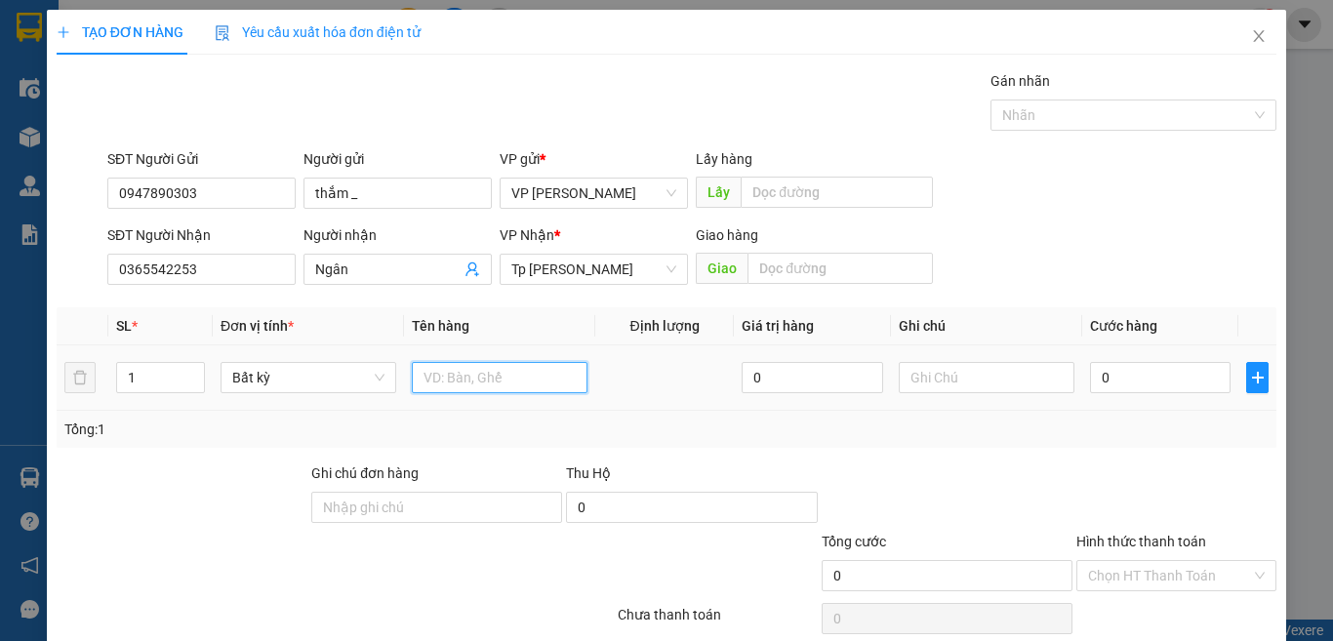
click at [455, 372] on input "text" at bounding box center [500, 377] width 176 height 31
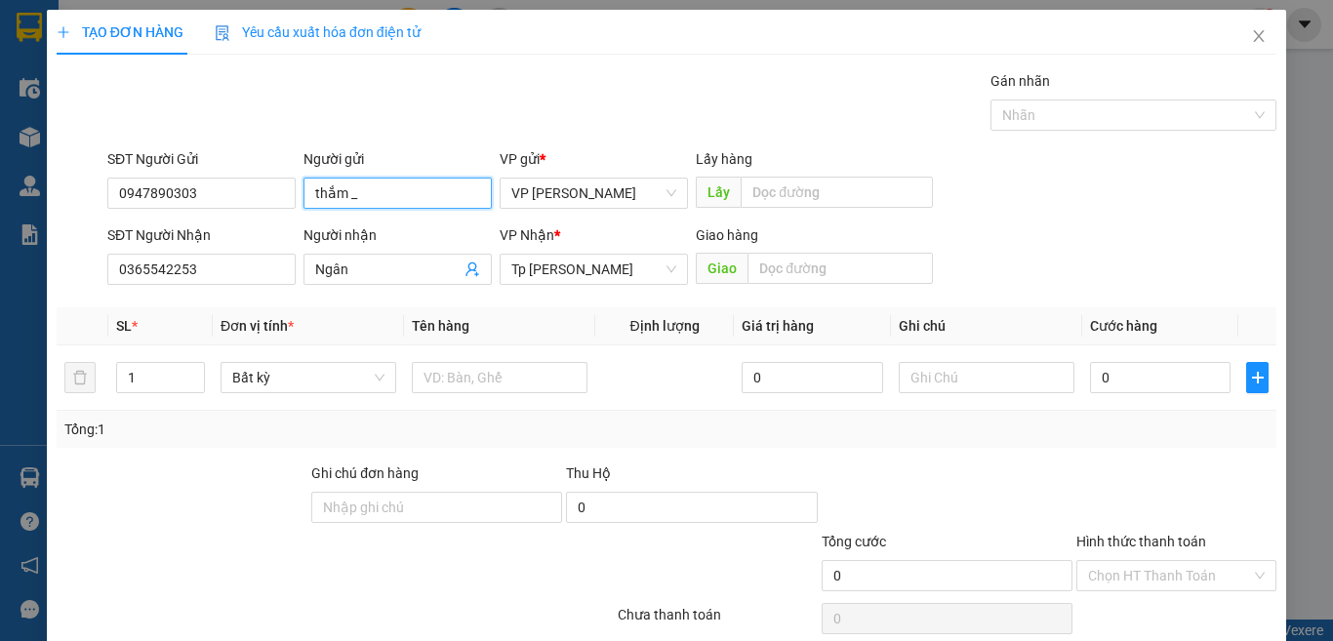
click at [382, 200] on input "thắm _" at bounding box center [398, 193] width 188 height 31
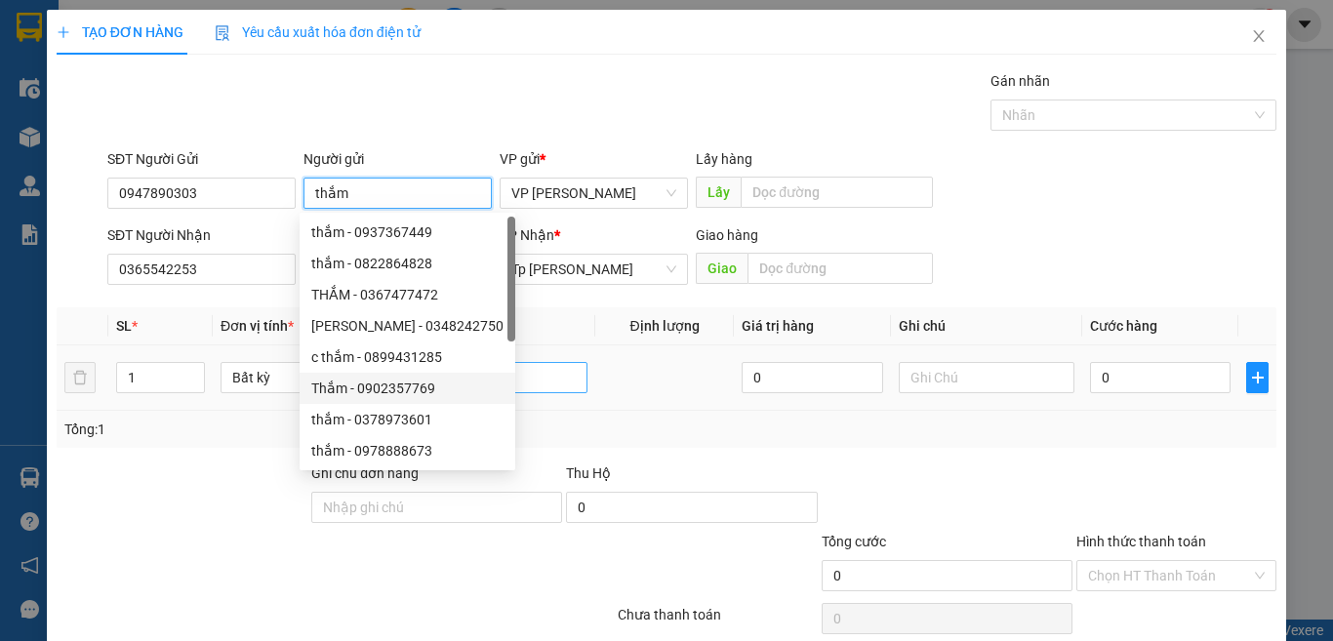
type input "thắm"
click at [568, 383] on input "text" at bounding box center [500, 377] width 176 height 31
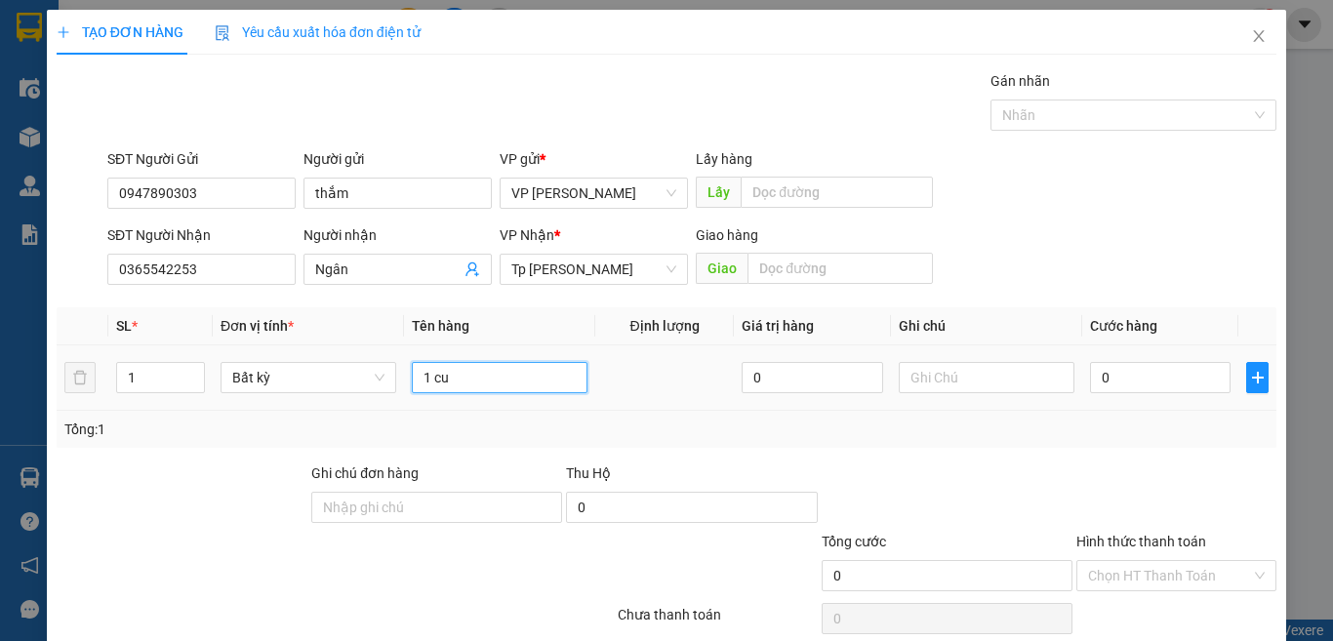
paste input "ục"
paste input "ọc"
paste input "án"
paste input "ắng"
paste input "ê"
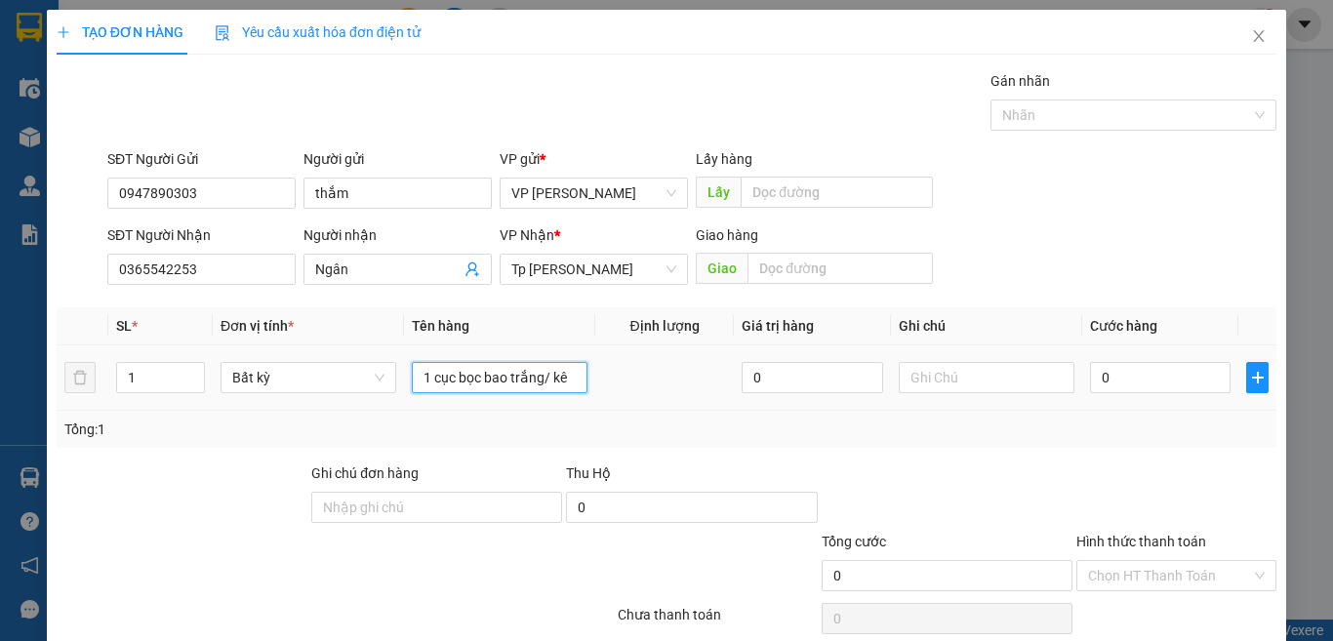
paste input "ệ"
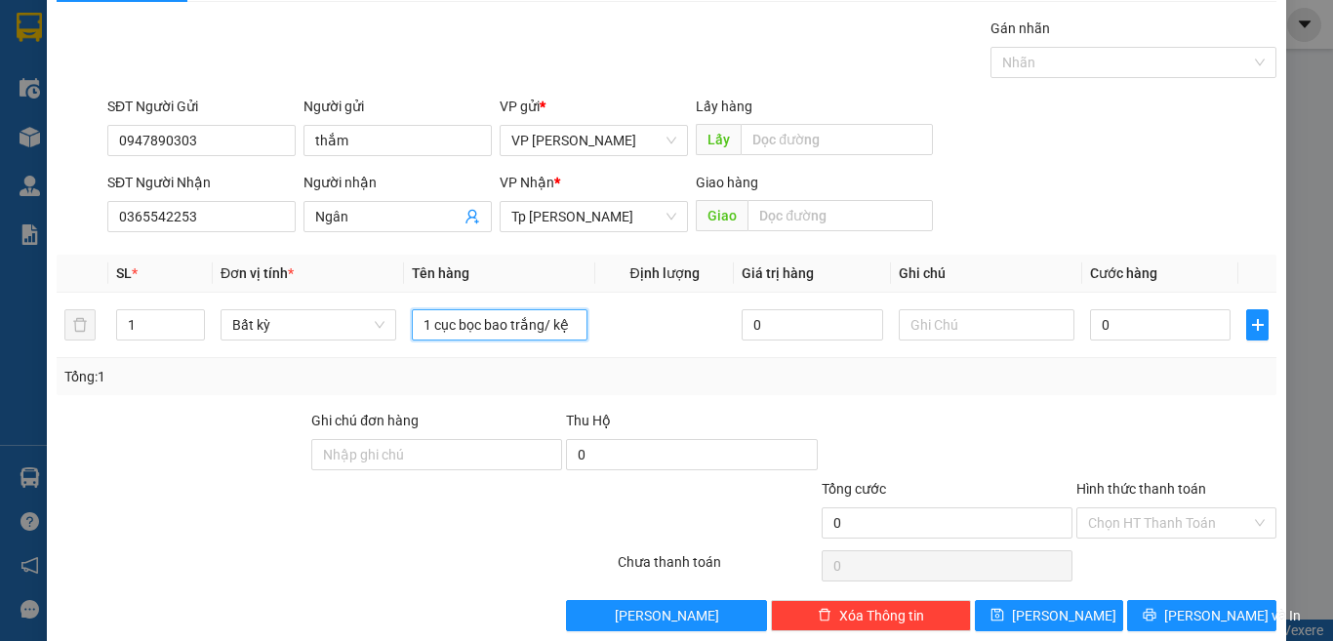
scroll to position [81, 0]
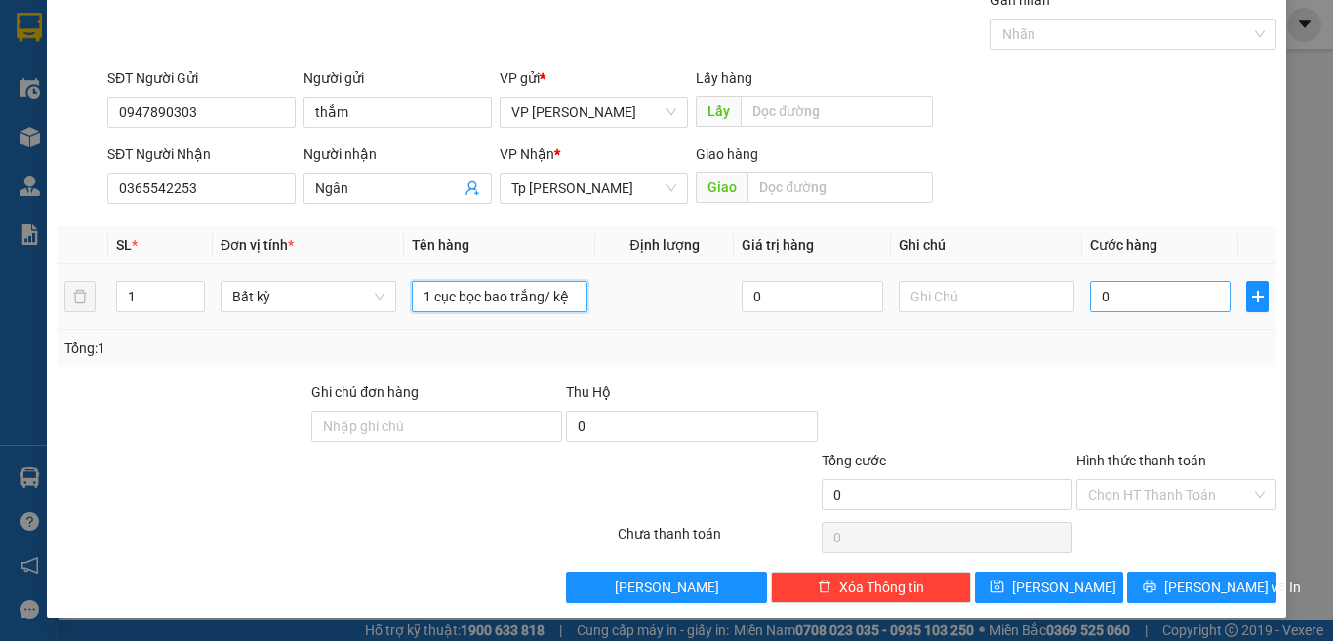
type input "1 cục bọc bao trắng/ kệ"
click at [1146, 291] on input "0" at bounding box center [1160, 296] width 141 height 31
type input "3"
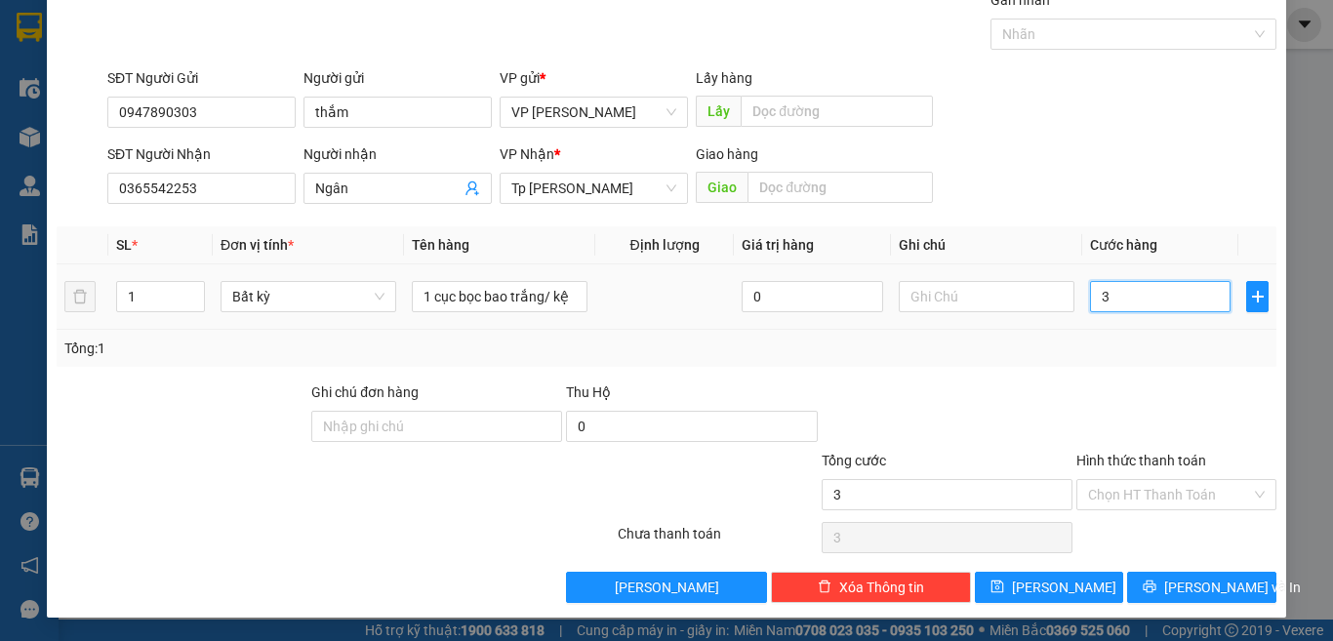
type input "30"
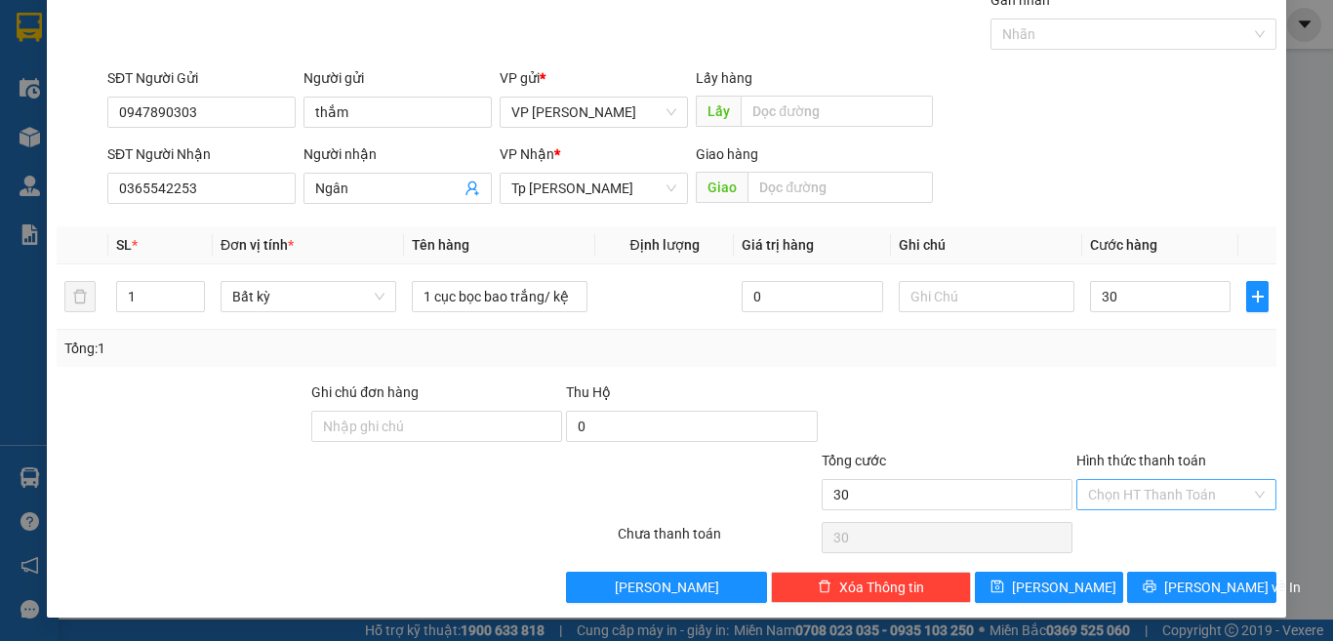
click at [1147, 491] on input "Hình thức thanh toán" at bounding box center [1169, 494] width 163 height 29
type input "30.000"
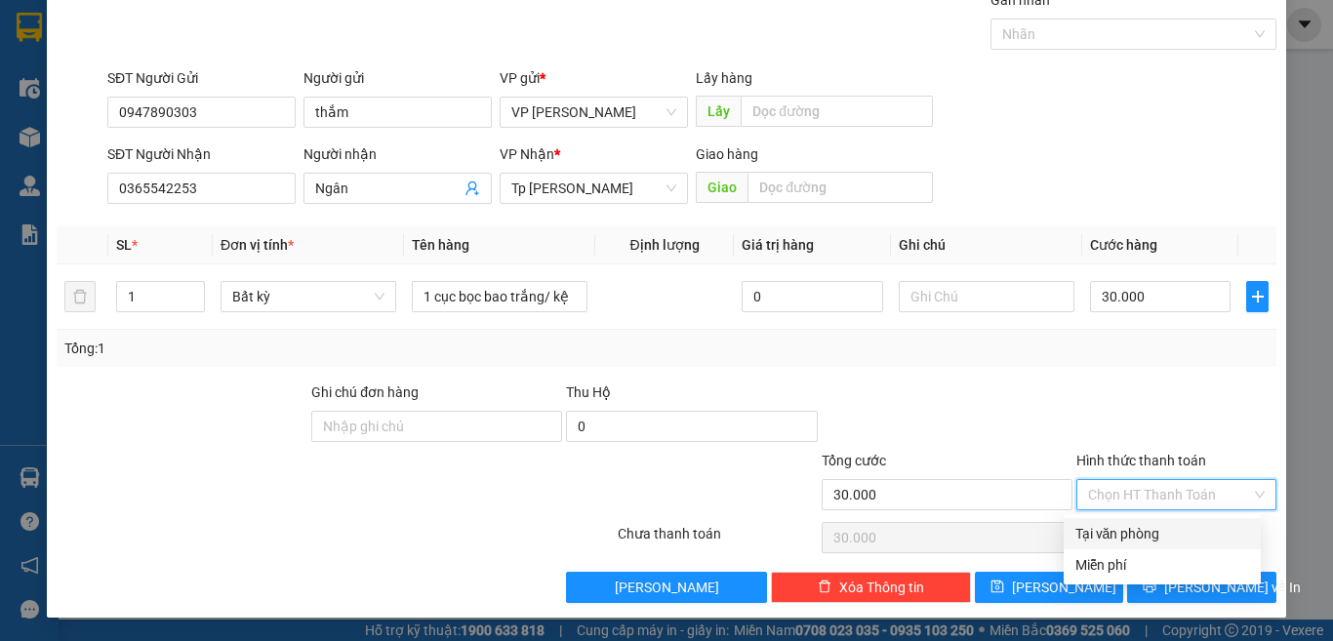
click at [1137, 533] on div "Tại văn phòng" at bounding box center [1163, 533] width 174 height 21
type input "0"
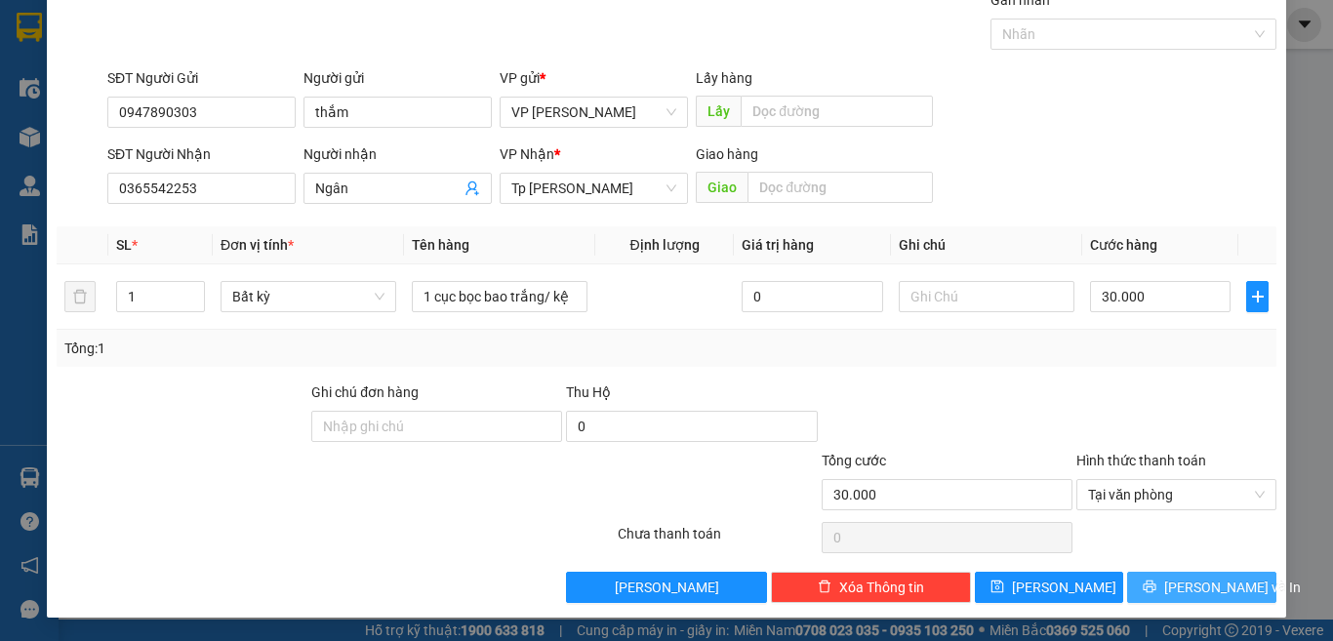
click at [1138, 584] on button "[PERSON_NAME] và In" at bounding box center [1201, 587] width 149 height 31
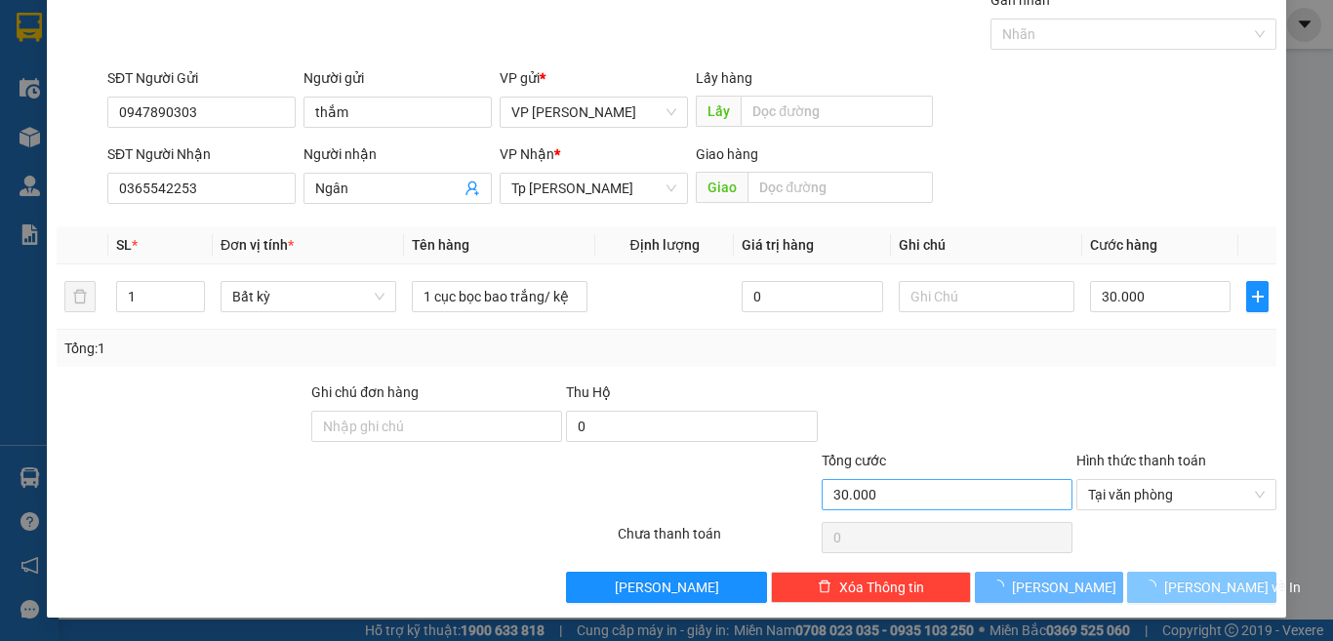
scroll to position [28, 0]
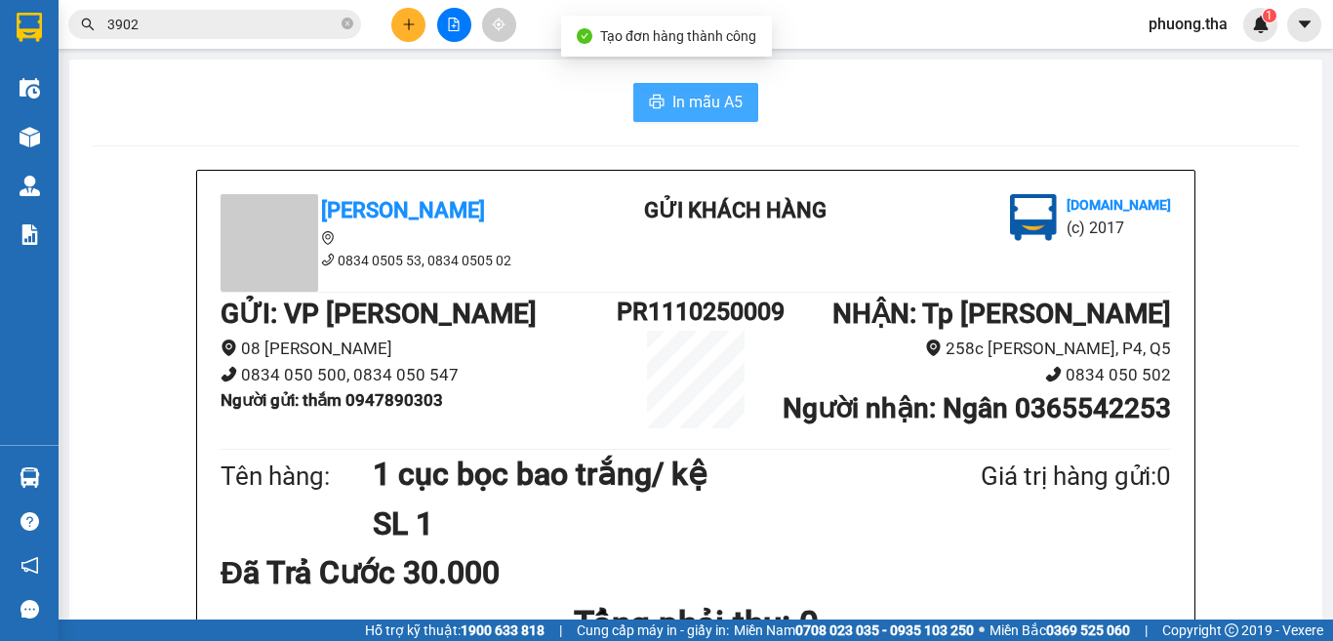
click at [682, 89] on button "In mẫu A5" at bounding box center [695, 102] width 125 height 39
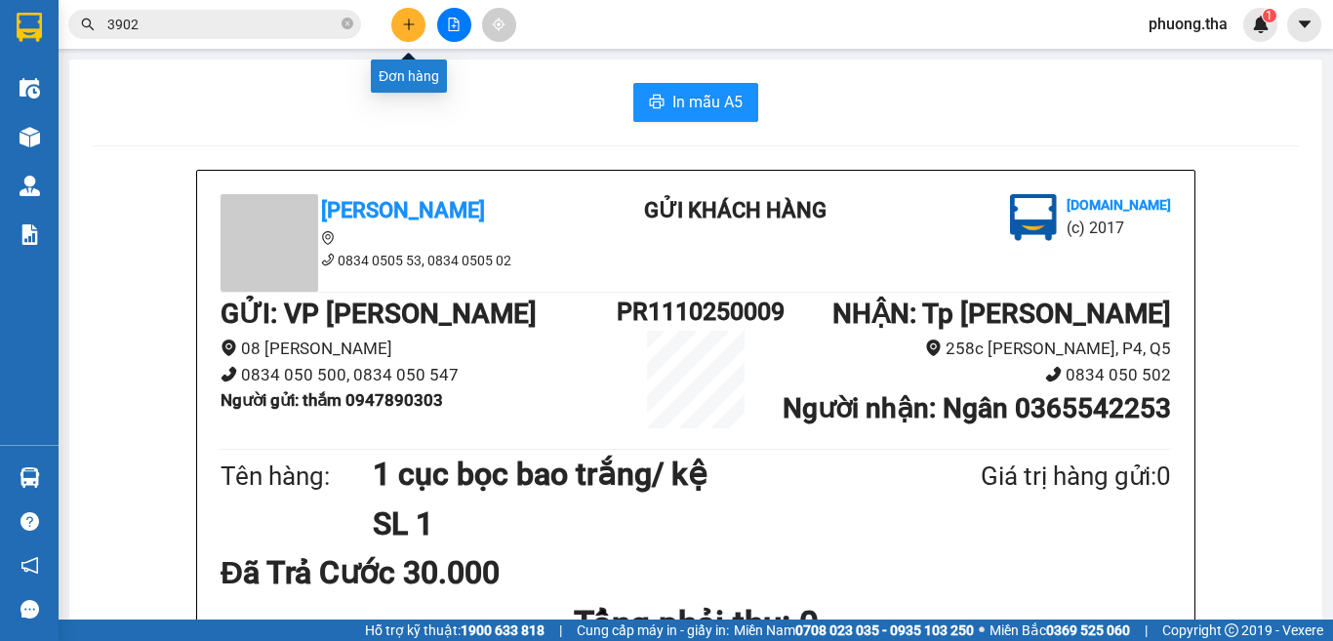
click at [405, 20] on icon "plus" at bounding box center [409, 25] width 14 height 14
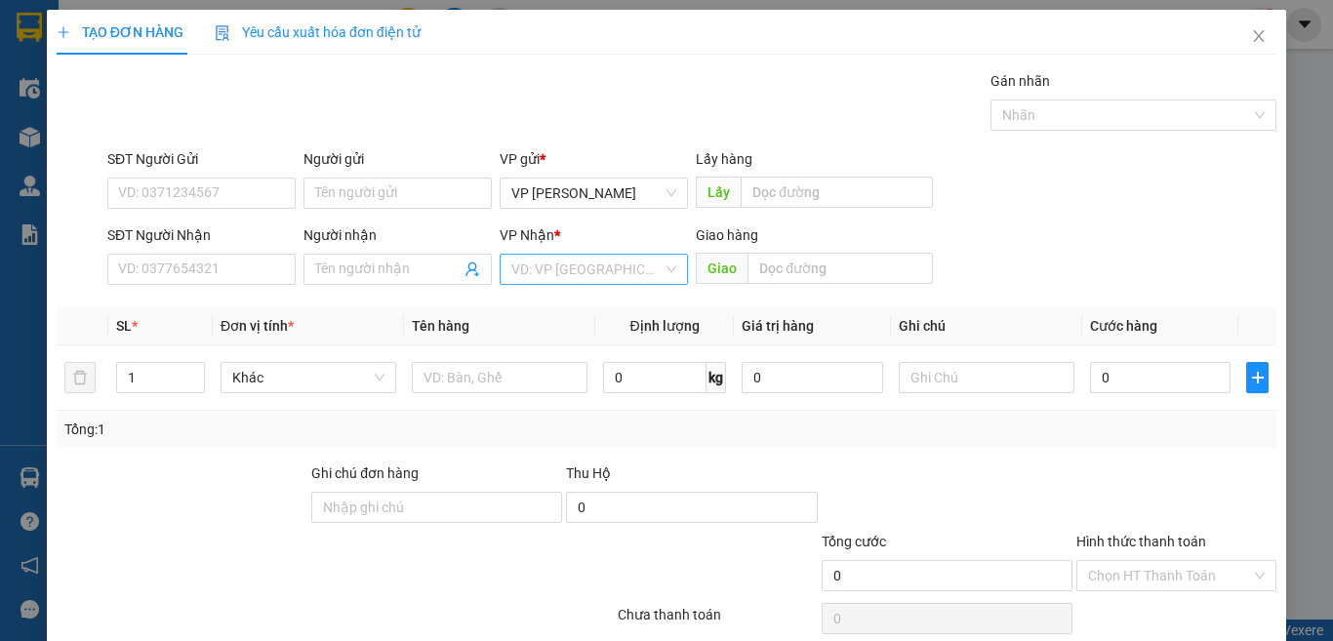
click at [541, 260] on input "search" at bounding box center [586, 269] width 151 height 29
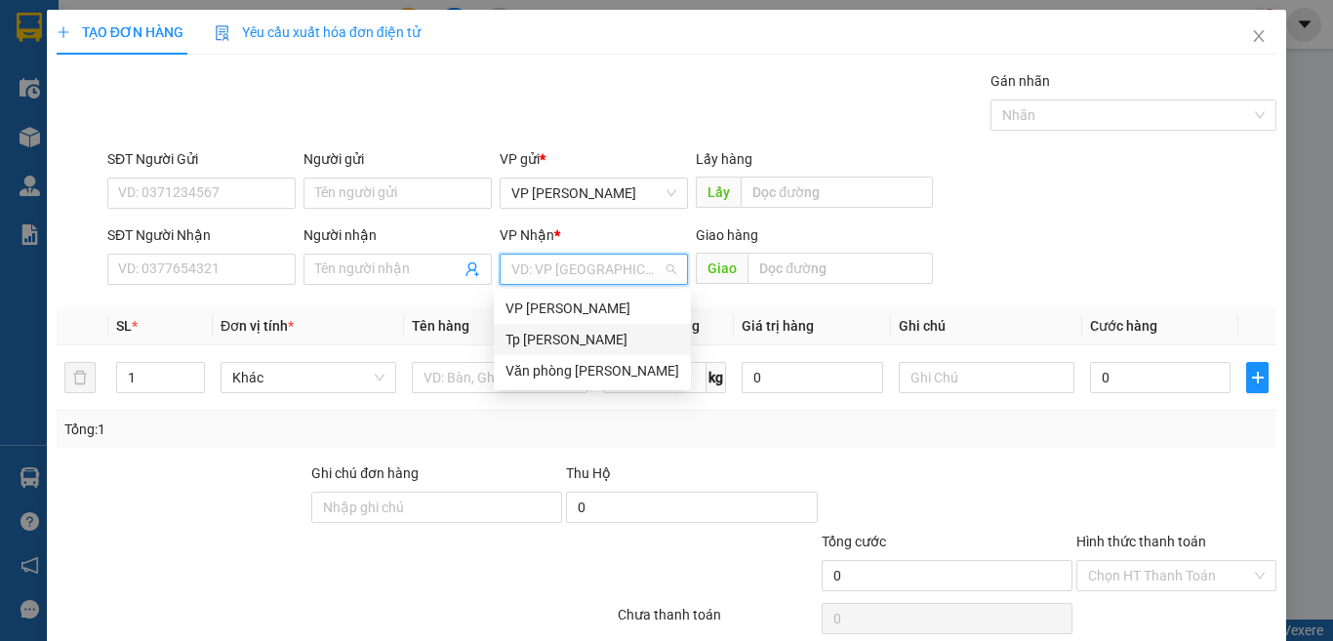
click at [577, 334] on div "Tp [PERSON_NAME]" at bounding box center [593, 339] width 174 height 21
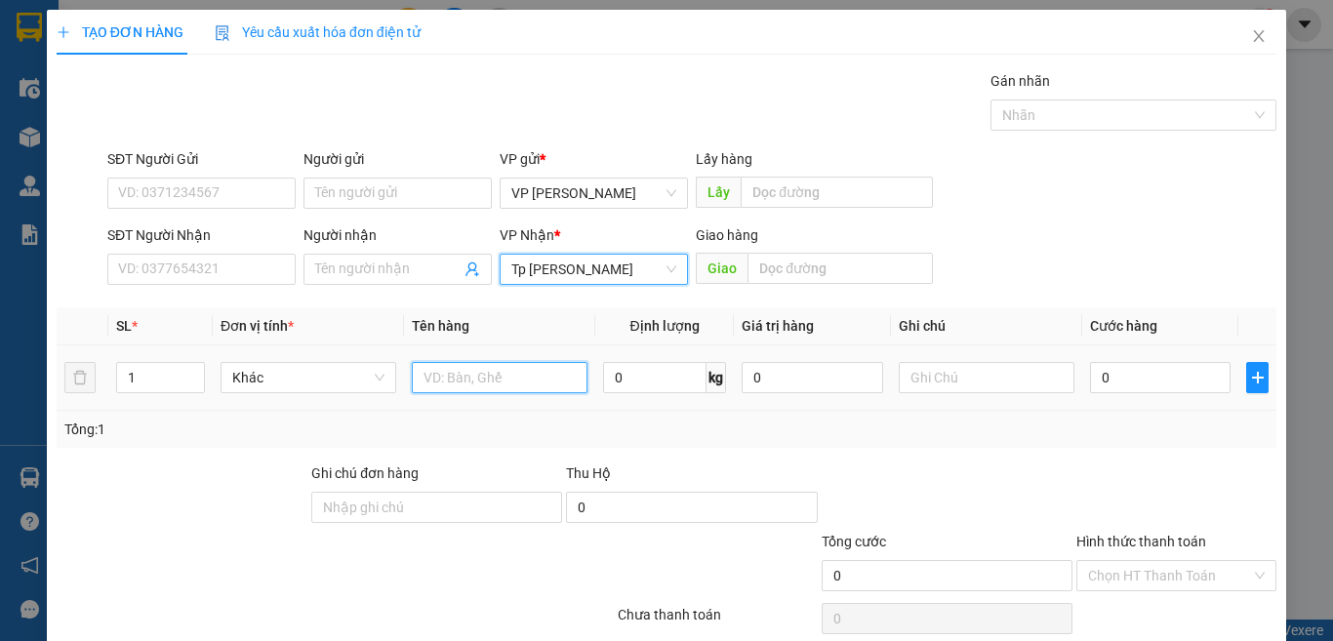
click at [469, 378] on input "text" at bounding box center [500, 377] width 176 height 31
paste input "óp"
paste input "ốp"
paste input "án"
paste input "ắng"
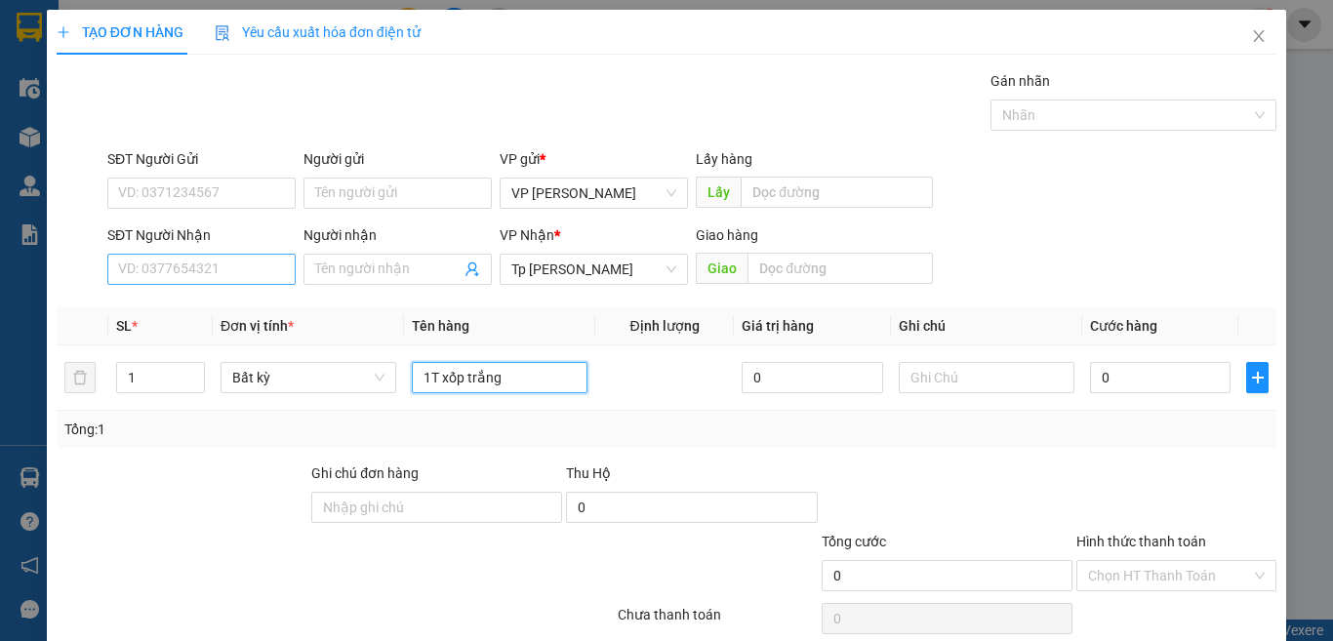
type input "1T xốp trắng"
click at [265, 259] on input "SĐT Người Nhận" at bounding box center [201, 269] width 188 height 31
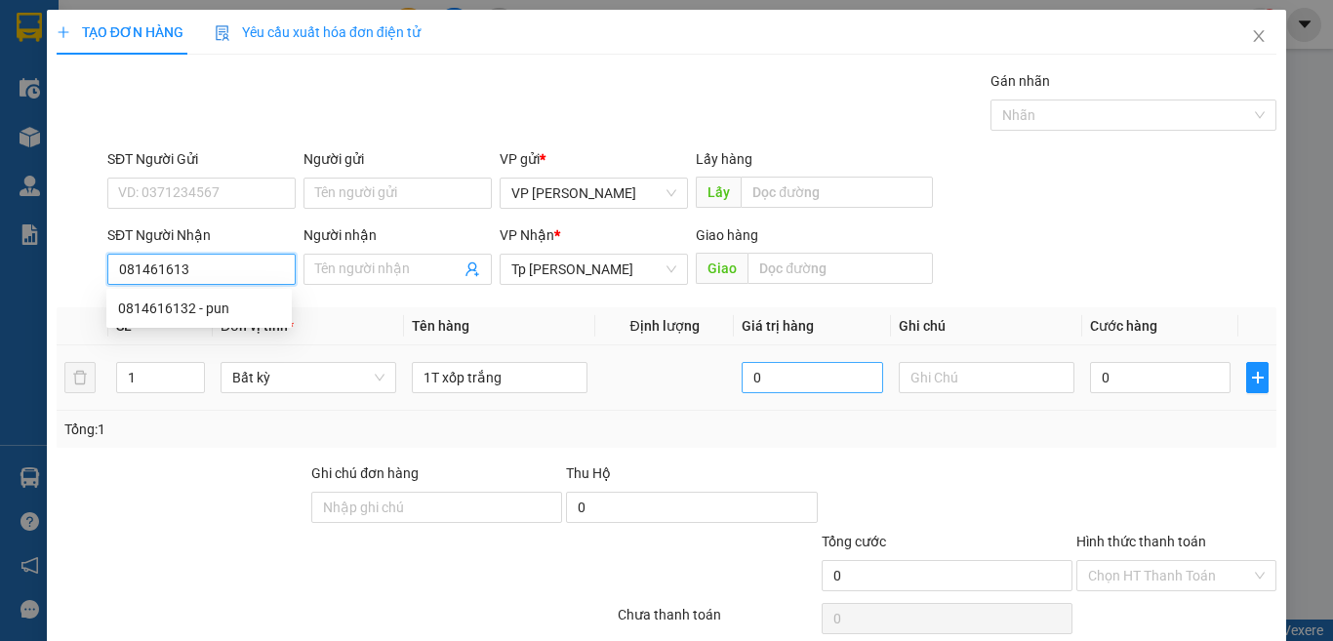
type input "0814616132"
click at [218, 307] on div "0814616132 - pun" at bounding box center [199, 308] width 162 height 21
type input "pun"
type input "0814616132"
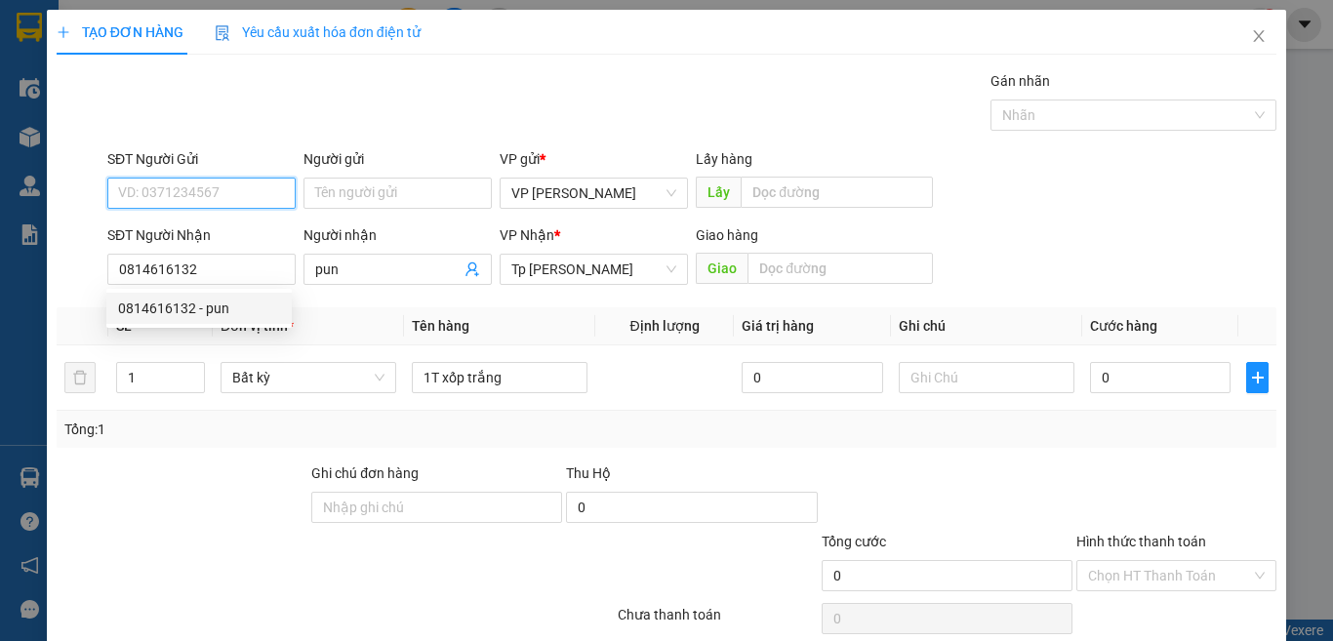
click at [227, 194] on input "SĐT Người Gửi" at bounding box center [201, 193] width 188 height 31
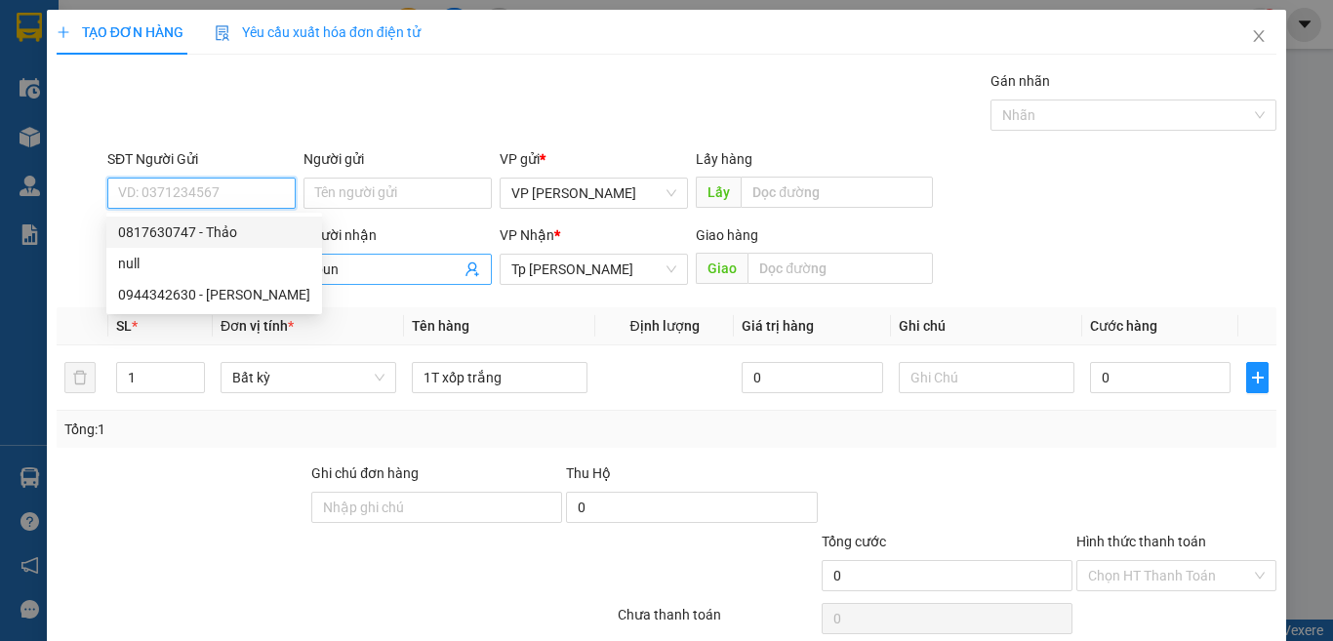
drag, startPoint x: 227, startPoint y: 221, endPoint x: 308, endPoint y: 278, distance: 99.4
click at [227, 221] on div "0817630747 - Thảo" at bounding box center [214, 232] width 216 height 31
type input "0817630747"
type input "Thảo"
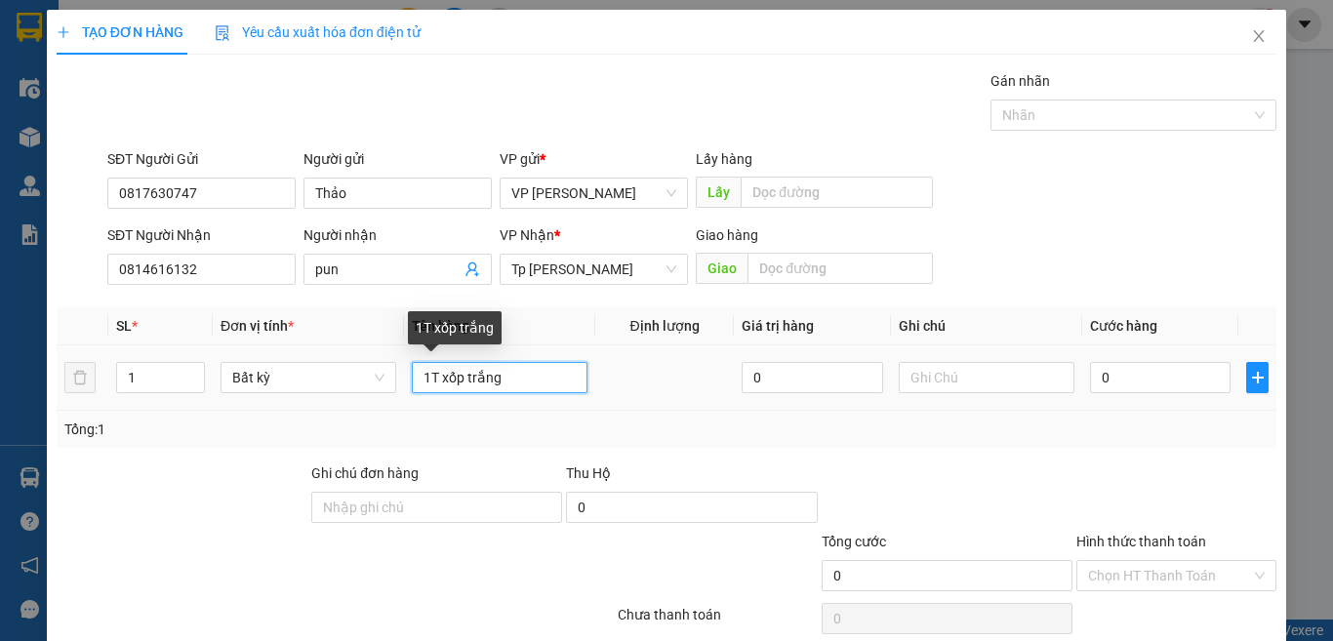
click at [548, 371] on input "1T xốp trắng" at bounding box center [500, 377] width 176 height 31
paste input "ư"
paste input "ữ"
paste input "đ"
paste input "õ"
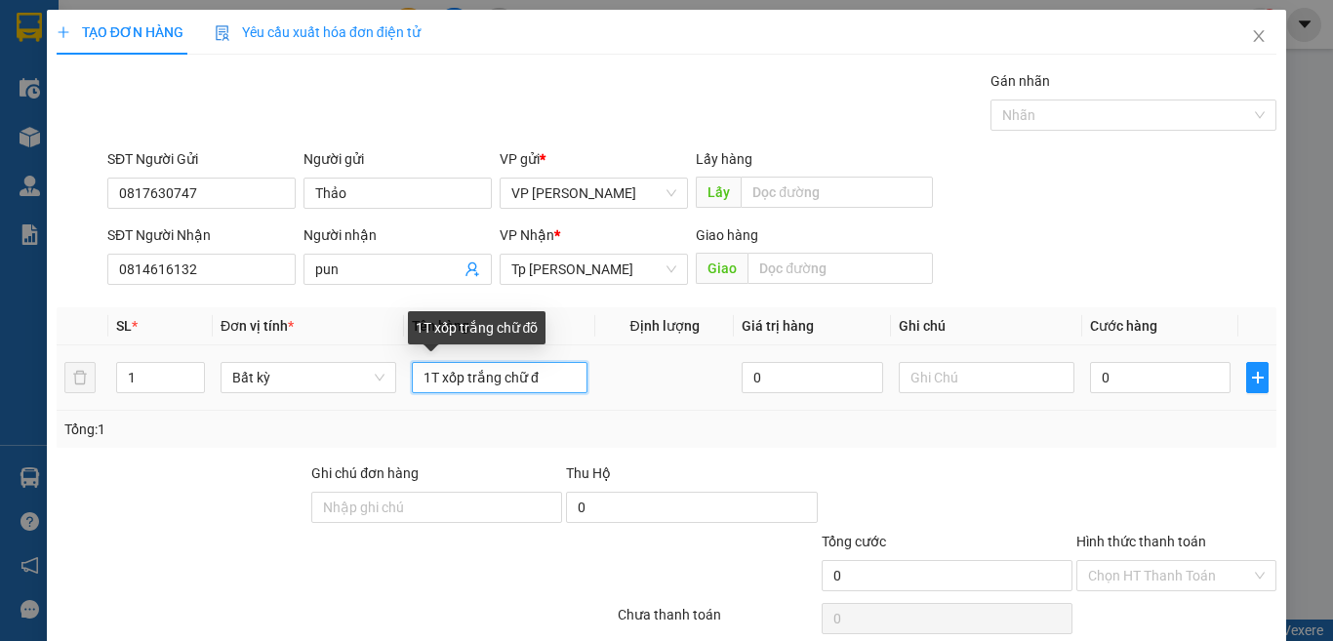
paste input "ỏ"
paste input "án"
type input "1T xốp trắng chữ đỏ"
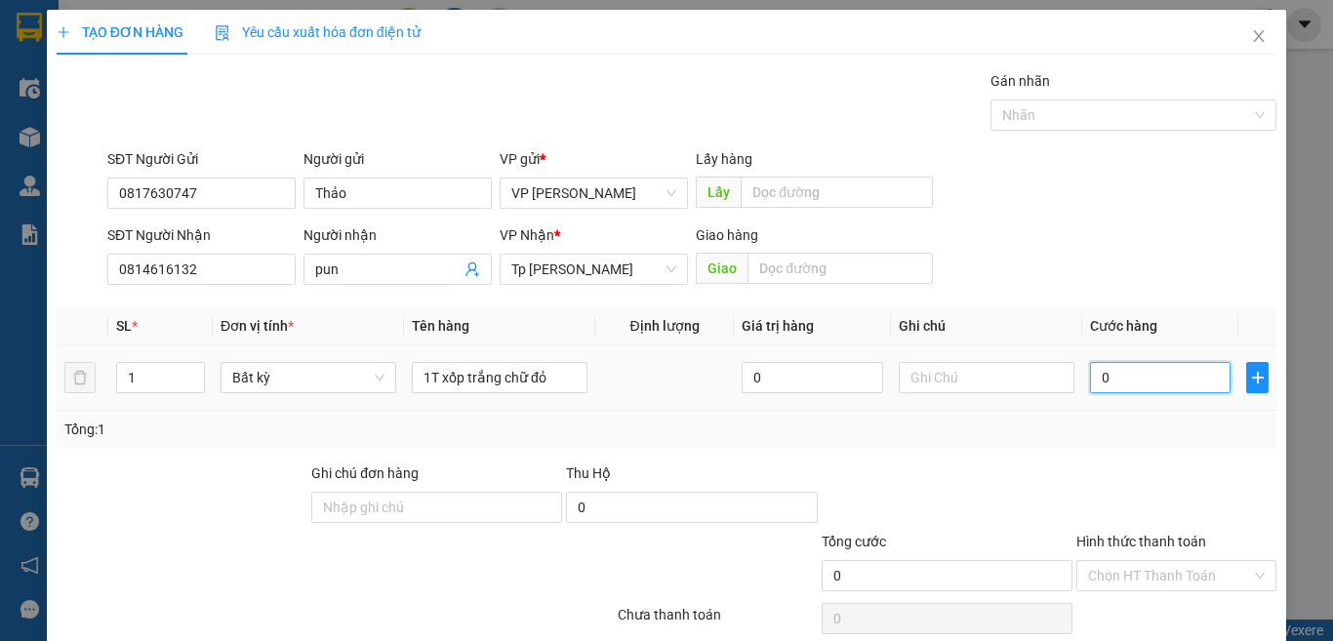
click at [1147, 374] on input "0" at bounding box center [1160, 377] width 141 height 31
type input "5"
type input "50"
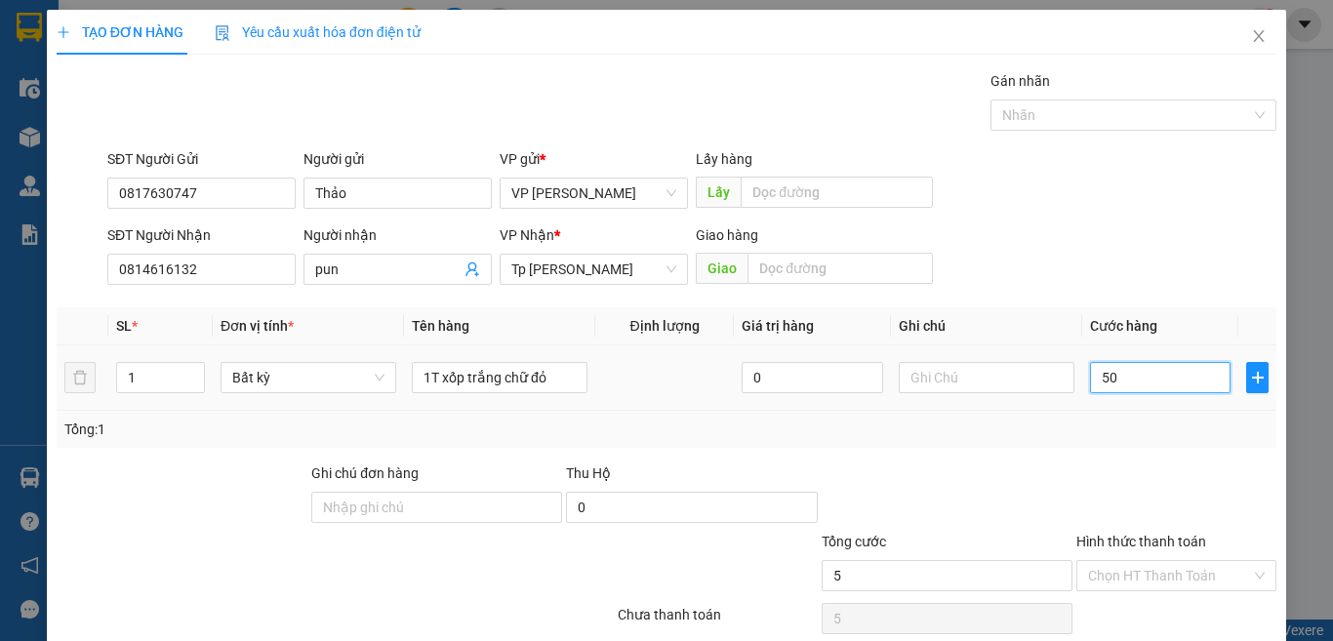
type input "50"
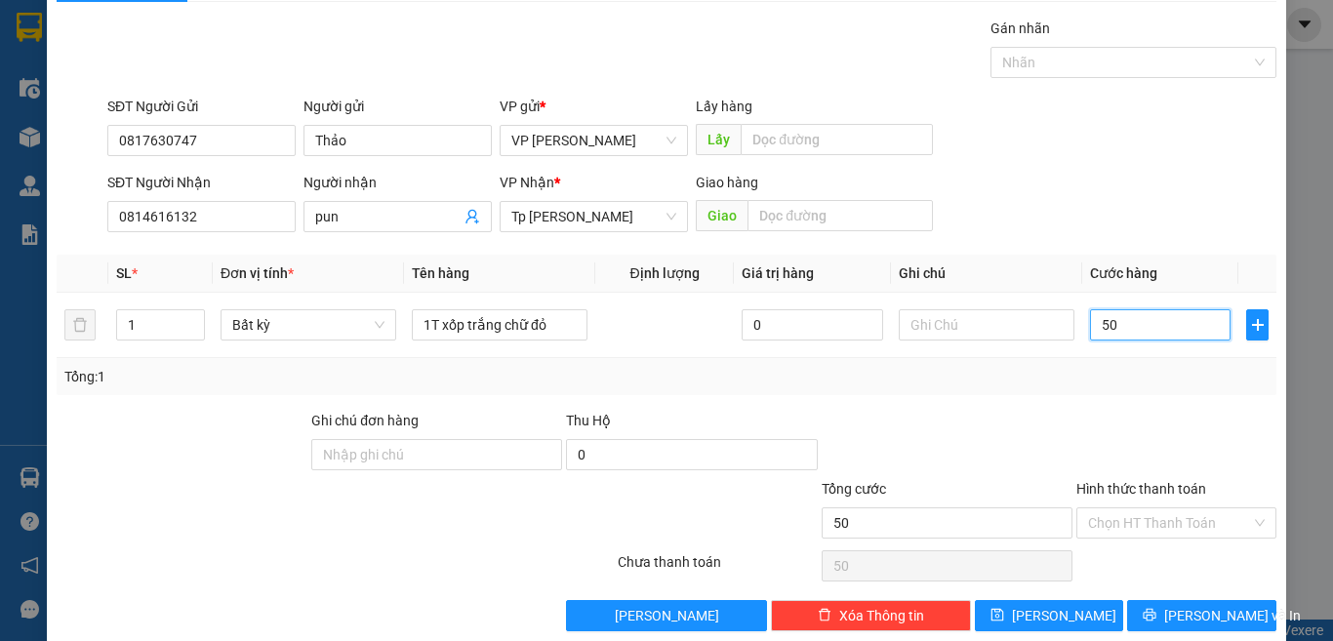
scroll to position [81, 0]
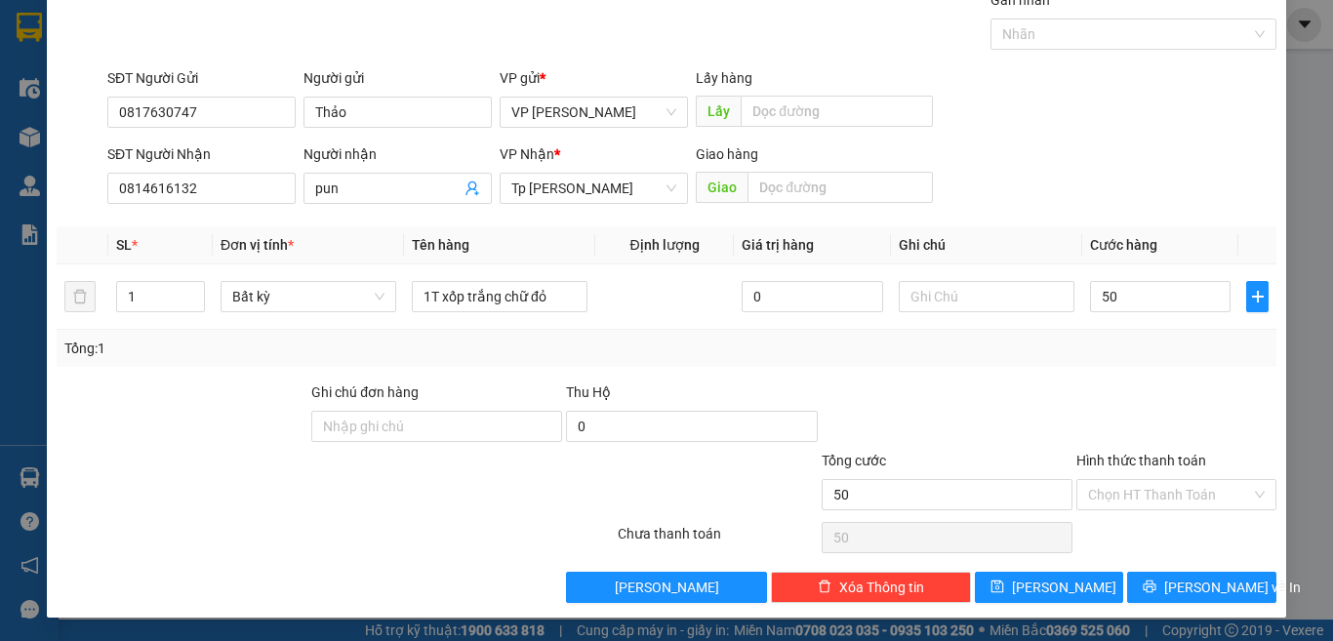
type input "50.000"
click at [1157, 477] on div "Hình thức thanh toán" at bounding box center [1177, 464] width 200 height 29
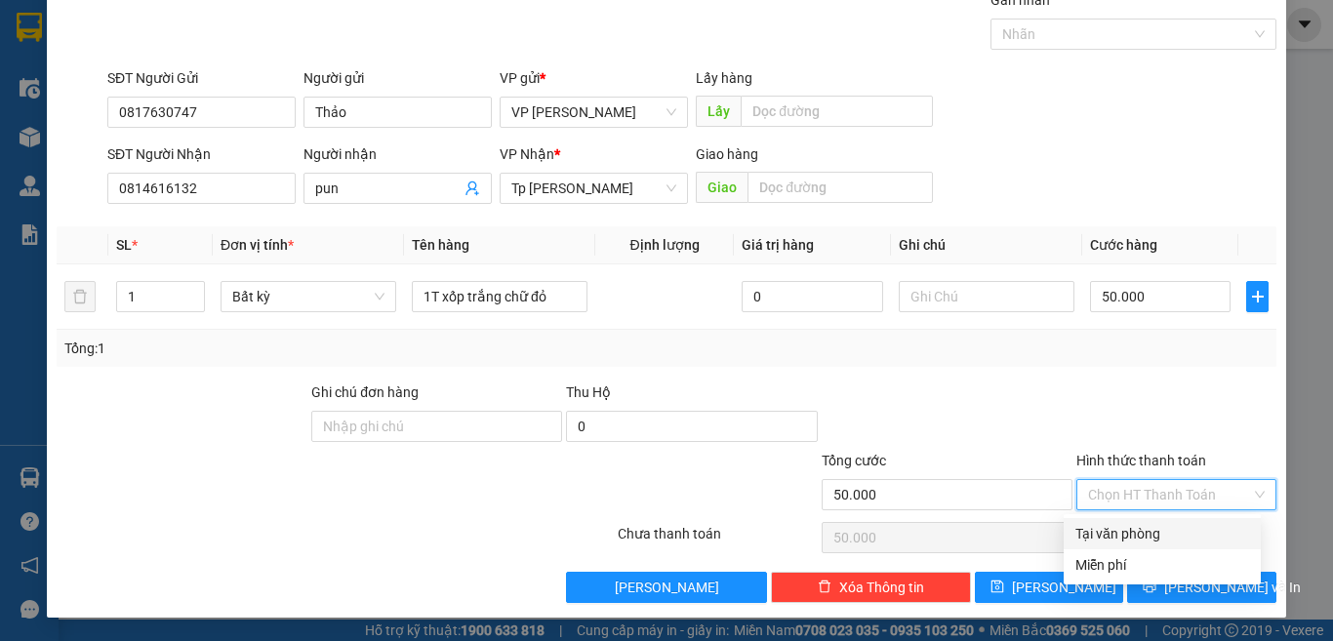
click at [1148, 494] on input "Hình thức thanh toán" at bounding box center [1169, 494] width 163 height 29
click at [1146, 533] on div "Tại văn phòng" at bounding box center [1163, 533] width 174 height 21
type input "0"
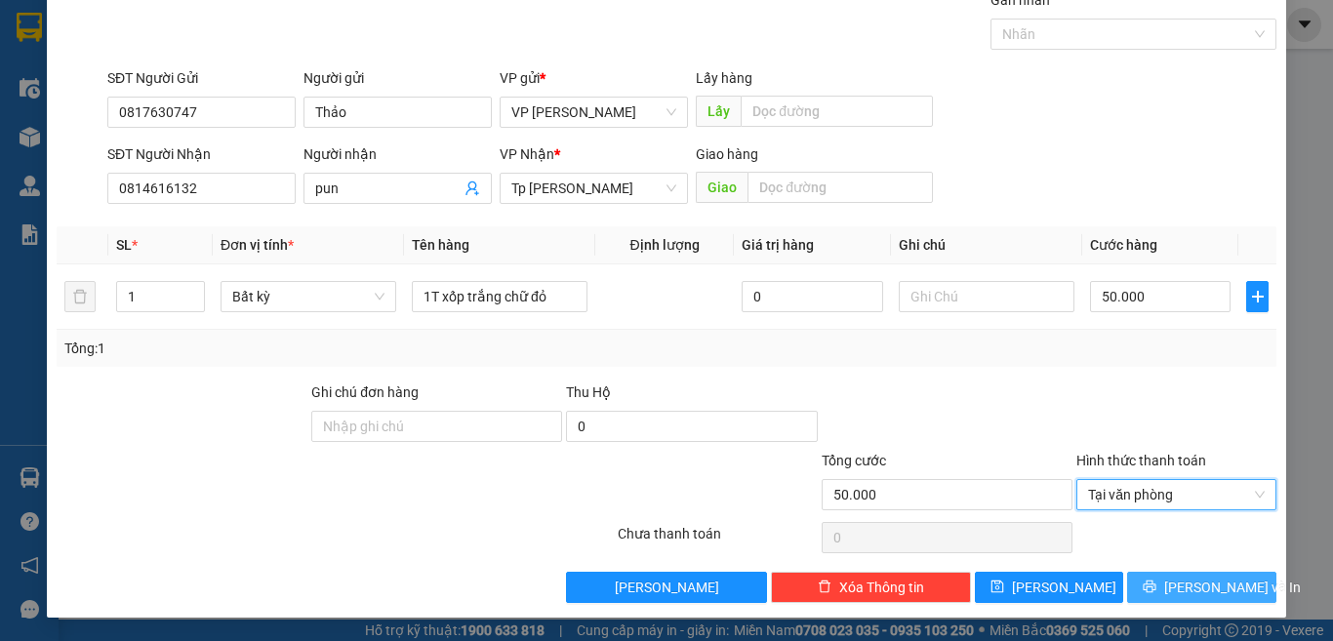
click at [1149, 590] on icon "printer" at bounding box center [1150, 587] width 14 height 14
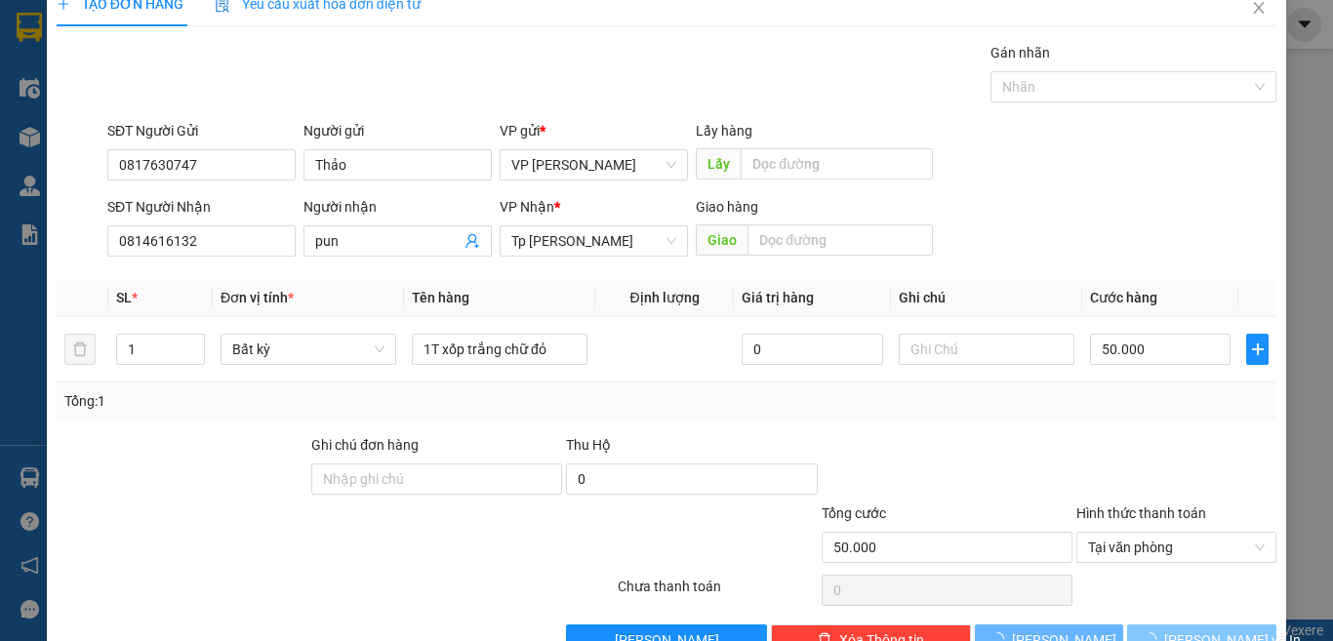
scroll to position [0, 0]
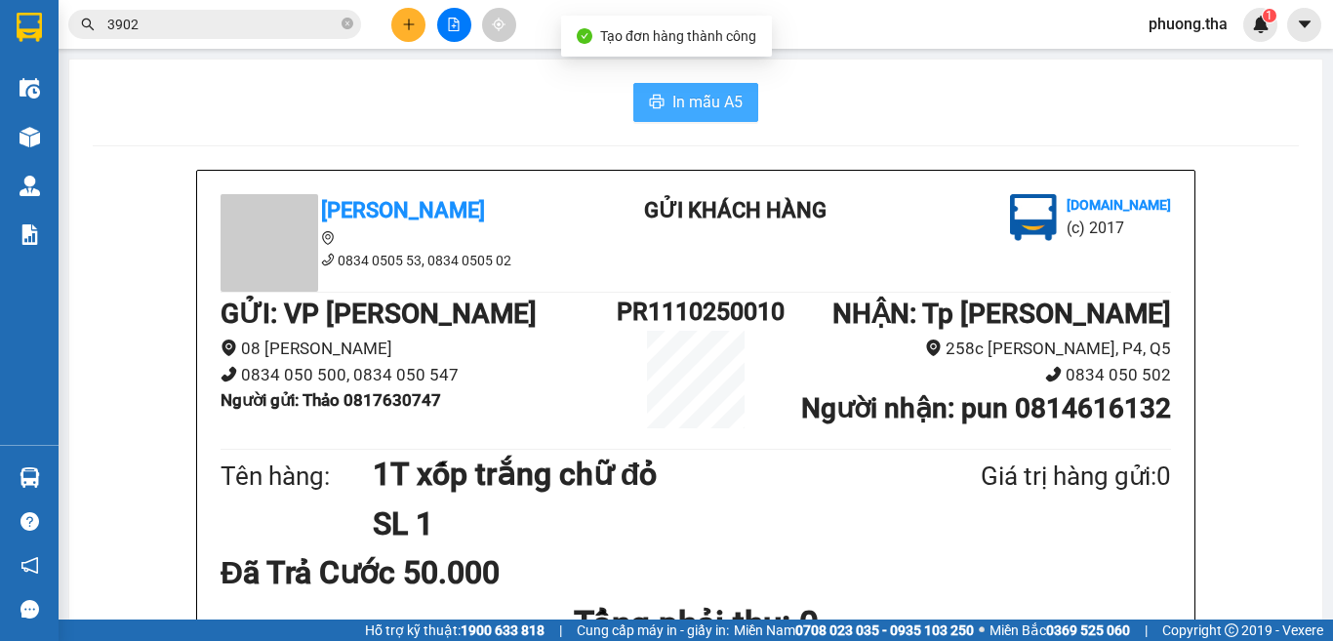
click at [699, 102] on span "In mẫu A5" at bounding box center [707, 102] width 70 height 24
click at [404, 18] on icon "plus" at bounding box center [409, 25] width 14 height 14
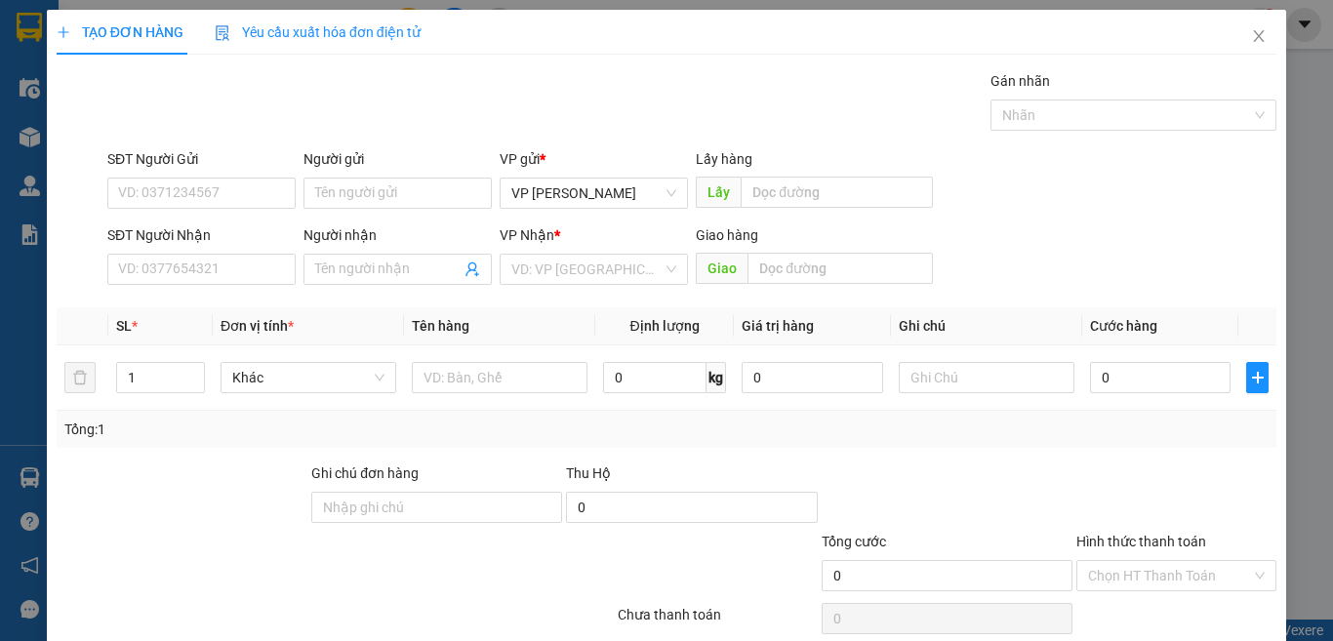
click at [243, 293] on div "Transit Pickup Surcharge Ids Transit Deliver Surcharge Ids Transit Deliver Surc…" at bounding box center [667, 377] width 1220 height 614
drag, startPoint x: 242, startPoint y: 286, endPoint x: 244, endPoint y: 276, distance: 10.0
click at [242, 285] on div "SĐT Người Nhận VD: 0377654321" at bounding box center [201, 258] width 188 height 68
click at [244, 276] on input "SĐT Người Nhận" at bounding box center [201, 269] width 188 height 31
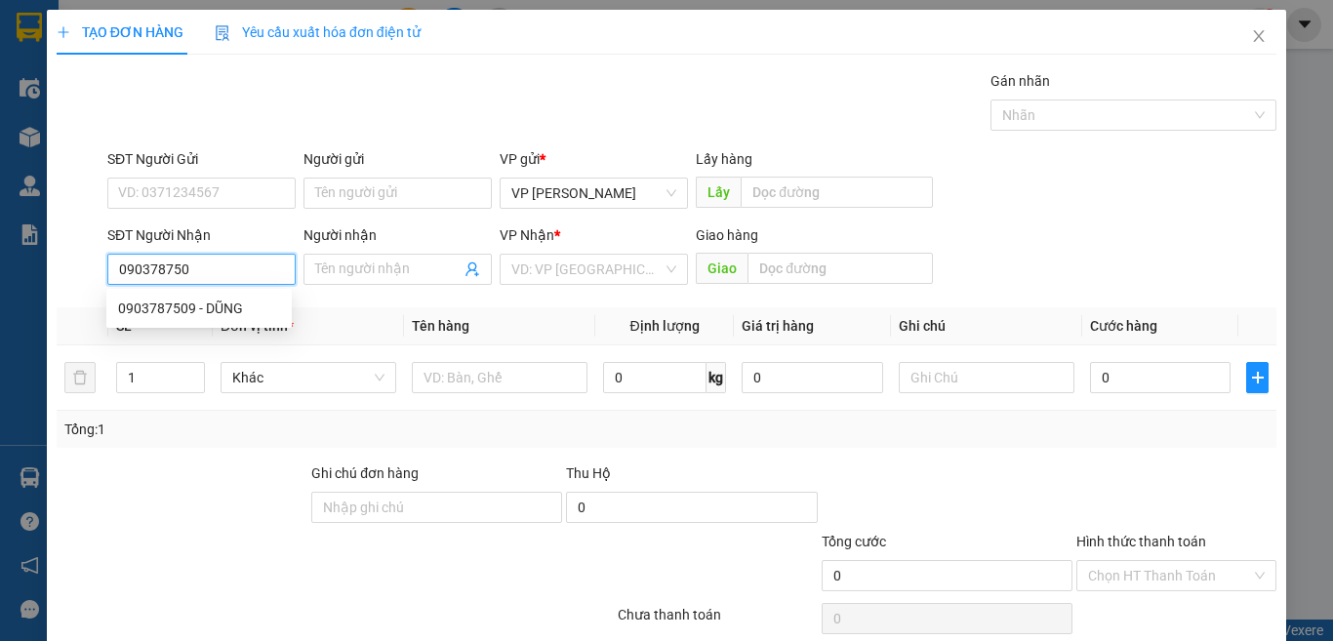
type input "0903787509"
click at [257, 303] on div "0903787509 - DŨNG" at bounding box center [199, 308] width 162 height 21
type input "DŨNG"
type input "0903787509"
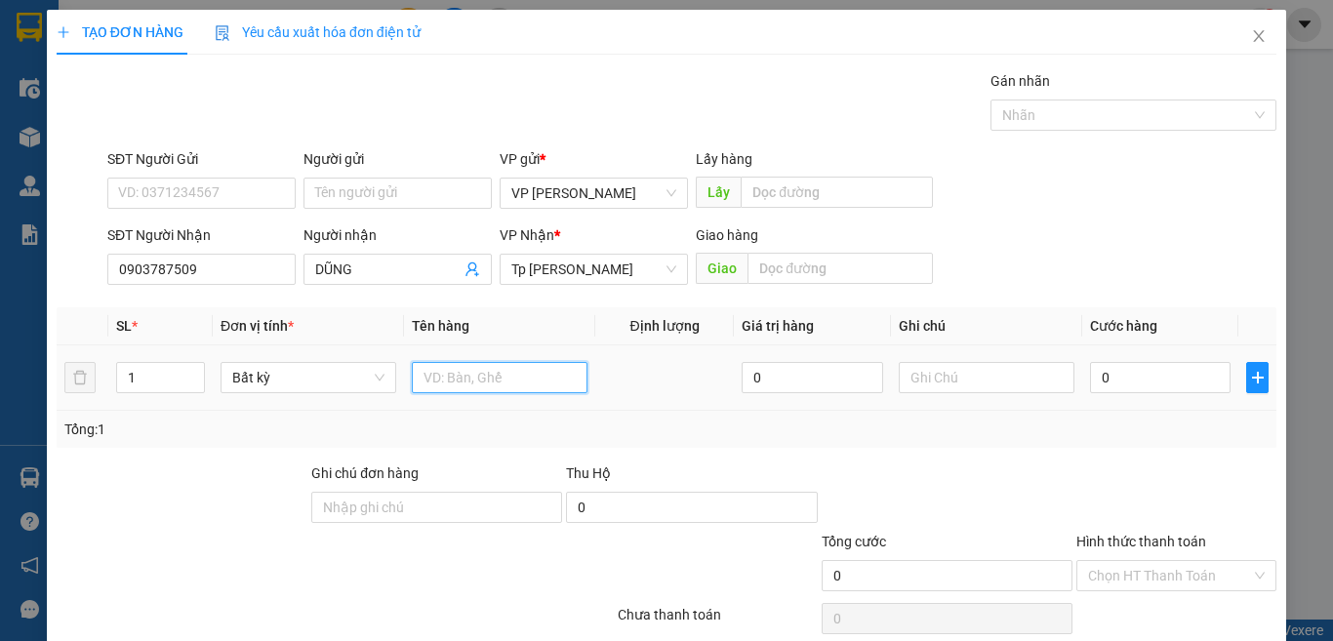
click at [468, 379] on input "text" at bounding box center [500, 377] width 176 height 31
paste input "đ"
paste input "ôc"
paste input "ốc"
type input "1 bi đen / thuốc"
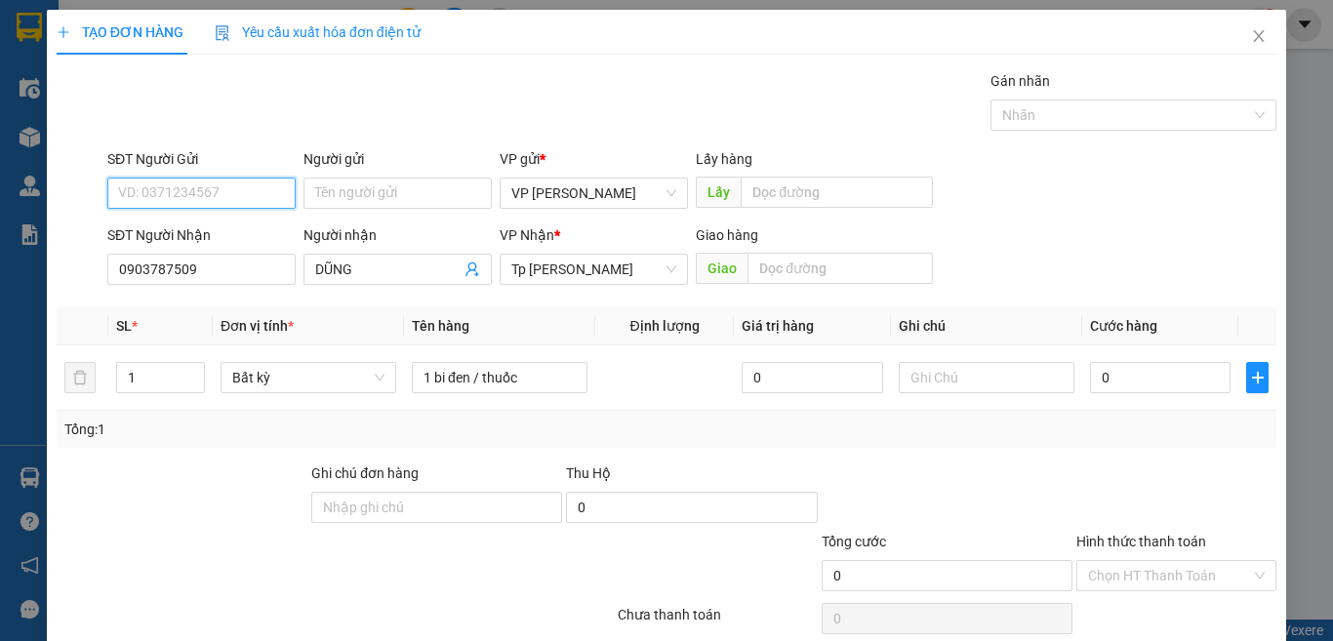
click at [216, 196] on input "SĐT Người Gửi" at bounding box center [201, 193] width 188 height 31
click at [217, 236] on div "0978557779 - NHẬT ANH" at bounding box center [228, 232] width 220 height 21
type input "0978557779"
type input "NHẬT ANH"
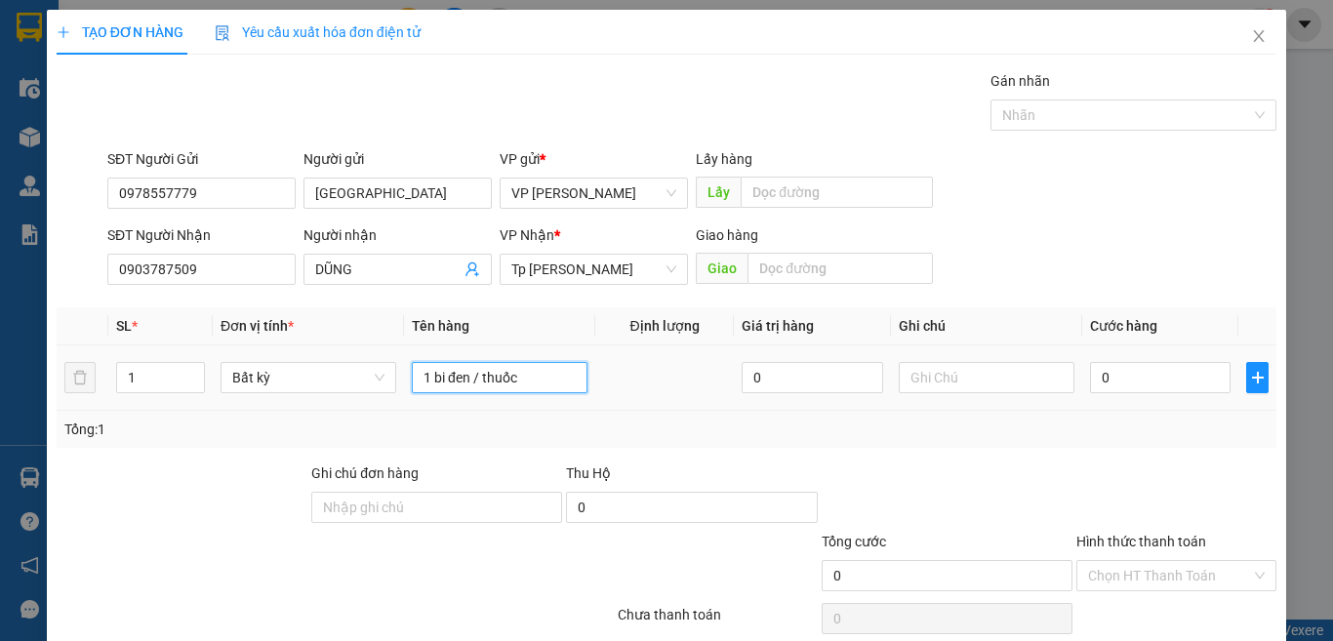
click at [512, 368] on input "1 bi đen / thuốc" at bounding box center [500, 377] width 176 height 31
click at [1173, 368] on input "0" at bounding box center [1160, 377] width 141 height 31
type input "2"
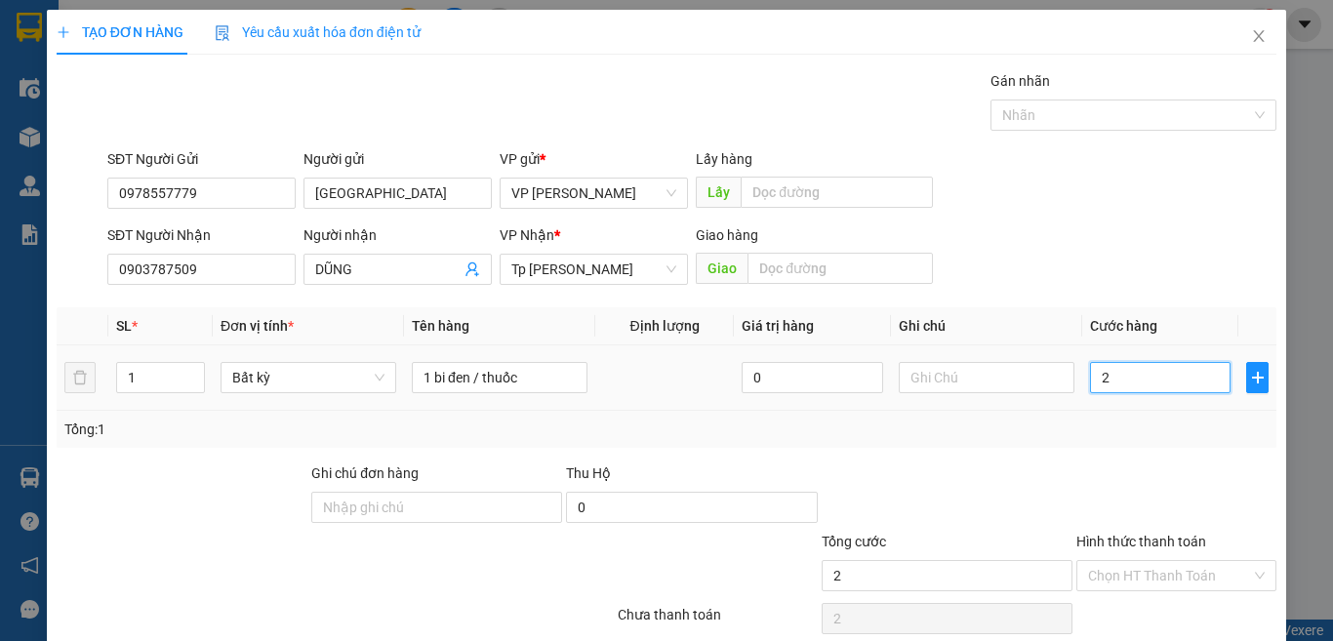
type input "20"
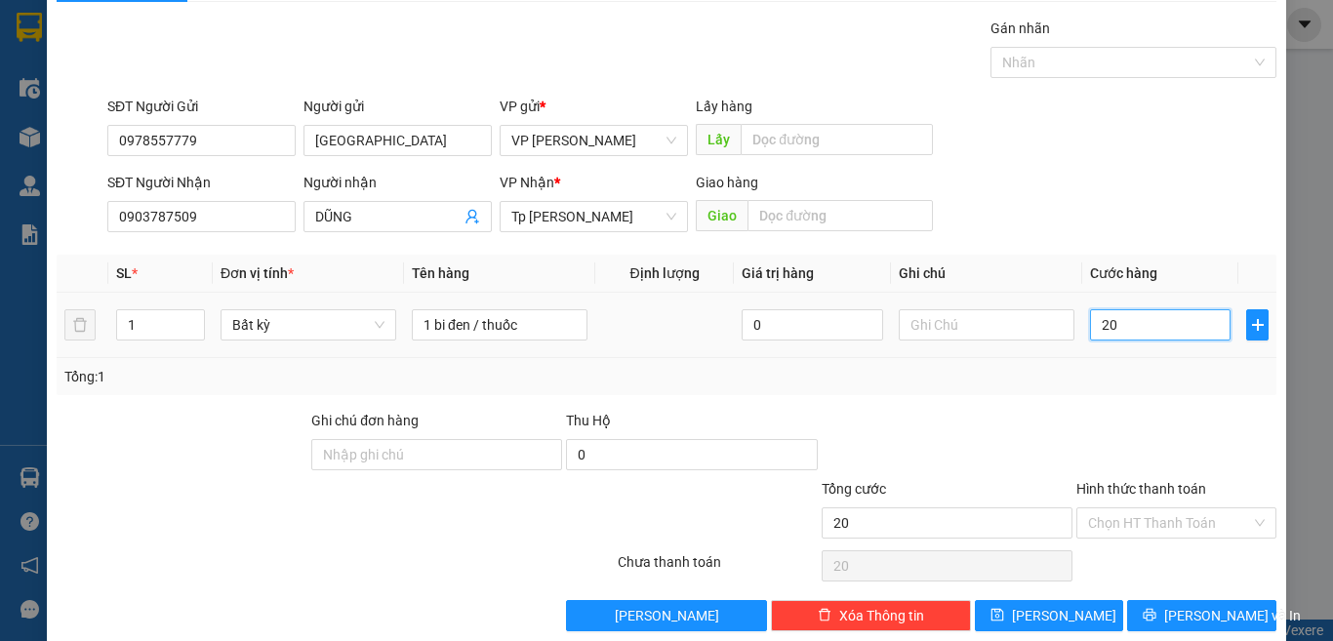
scroll to position [81, 0]
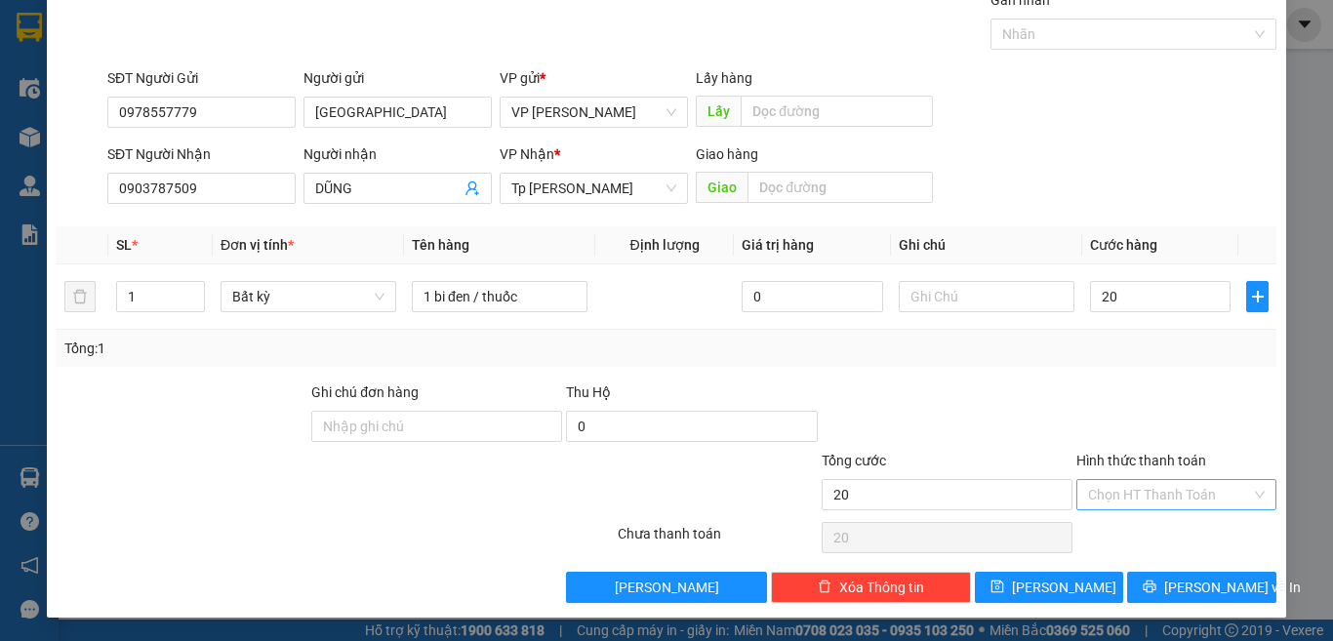
type input "20.000"
click at [1152, 499] on input "Hình thức thanh toán" at bounding box center [1169, 494] width 163 height 29
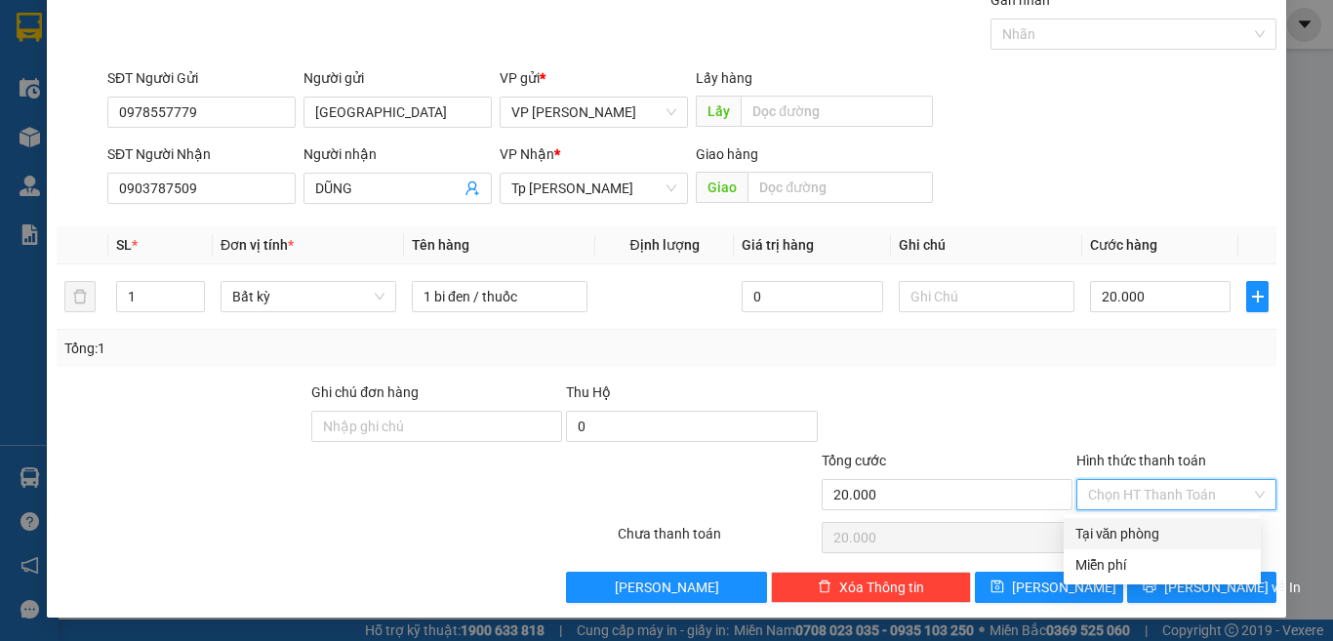
click at [1136, 534] on div "Tại văn phòng" at bounding box center [1163, 533] width 174 height 21
type input "0"
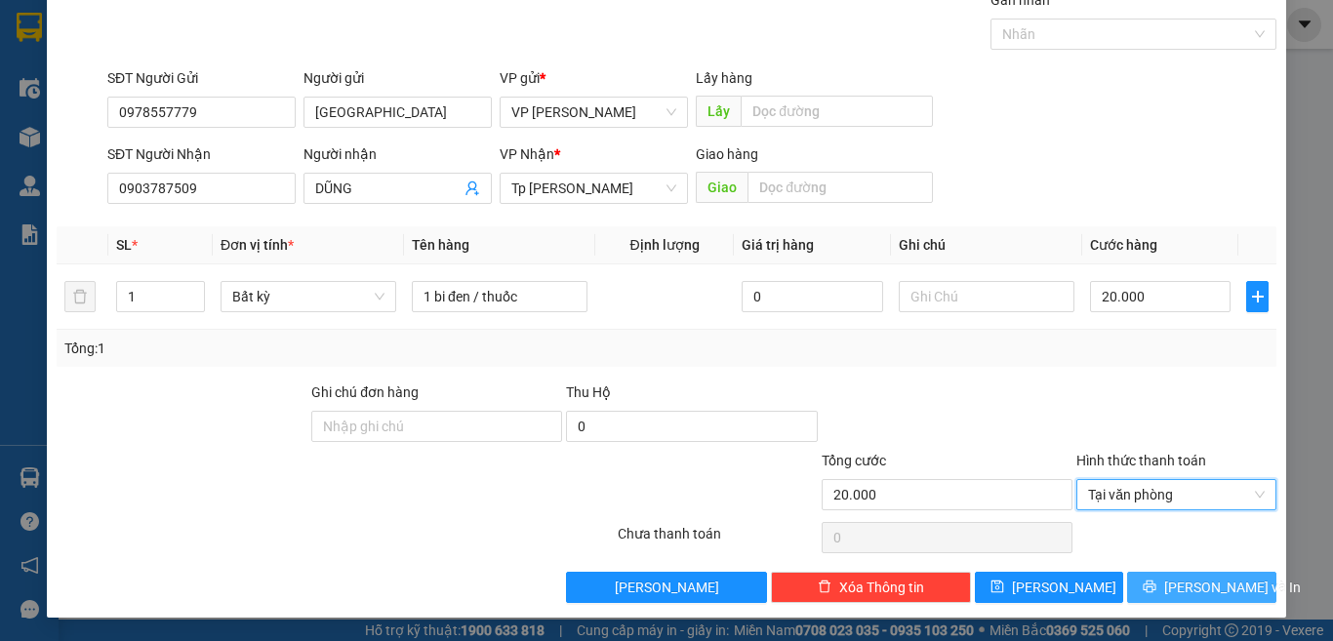
click at [1148, 594] on button "[PERSON_NAME] và In" at bounding box center [1201, 587] width 149 height 31
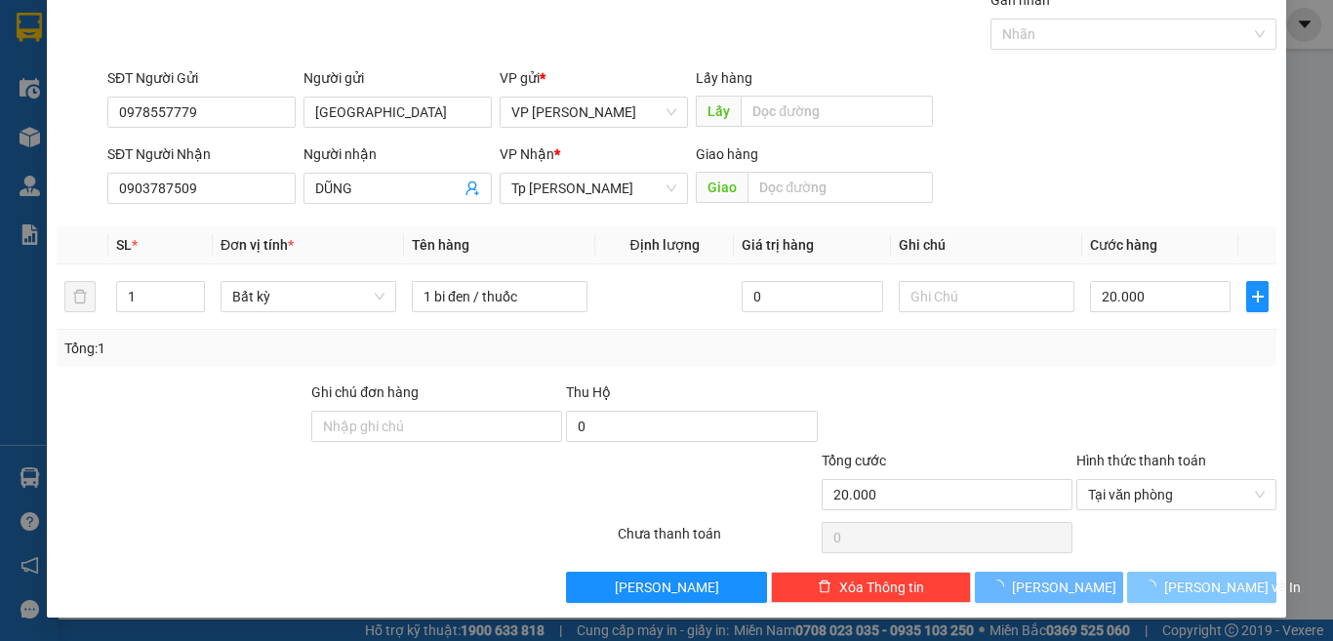
scroll to position [28, 0]
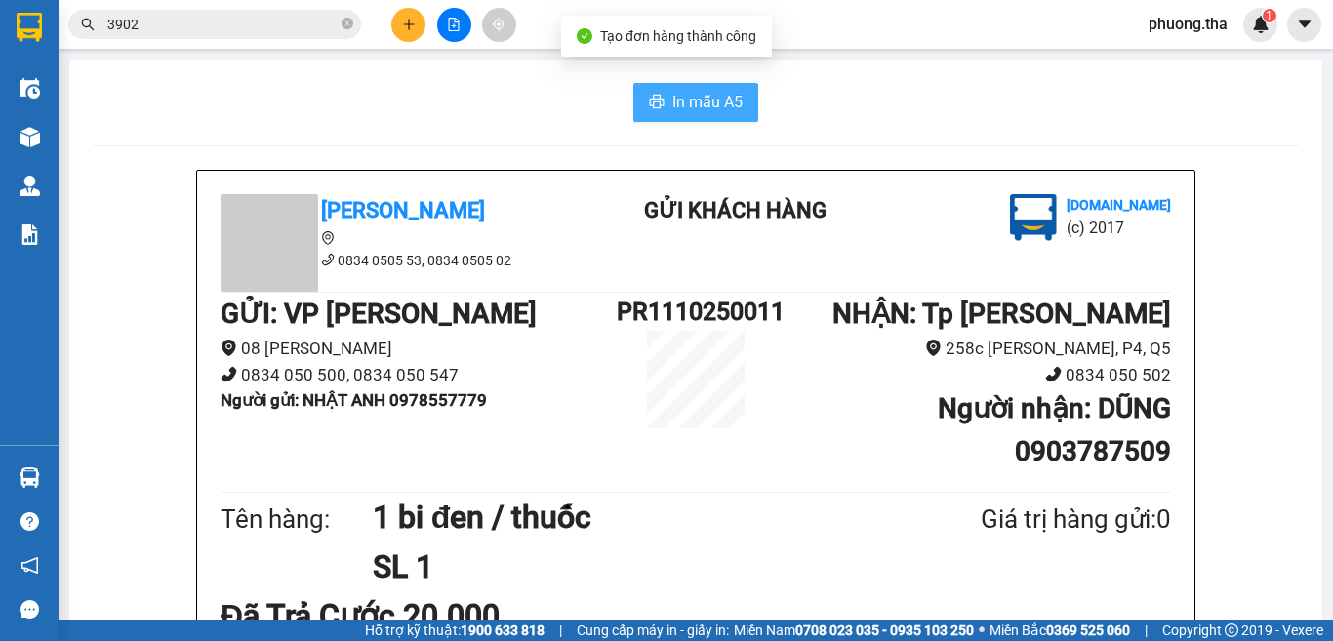
click at [714, 111] on span "In mẫu A5" at bounding box center [707, 102] width 70 height 24
click at [398, 25] on button at bounding box center [408, 25] width 34 height 34
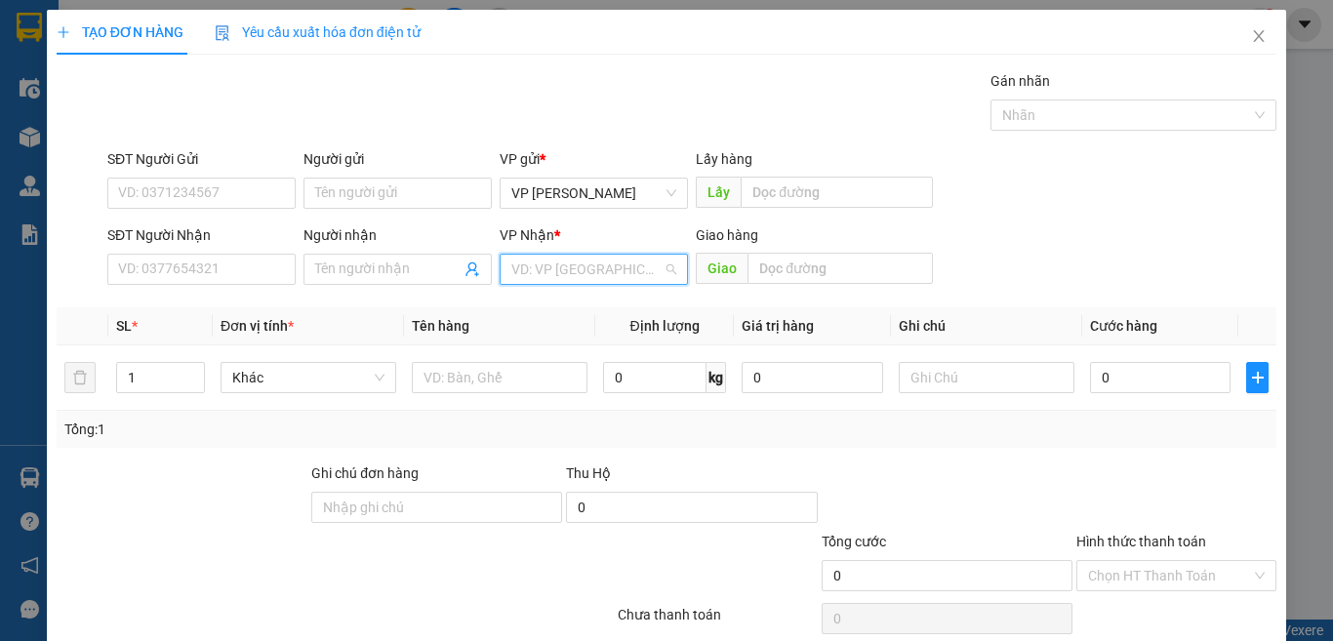
click at [585, 267] on input "search" at bounding box center [586, 269] width 151 height 29
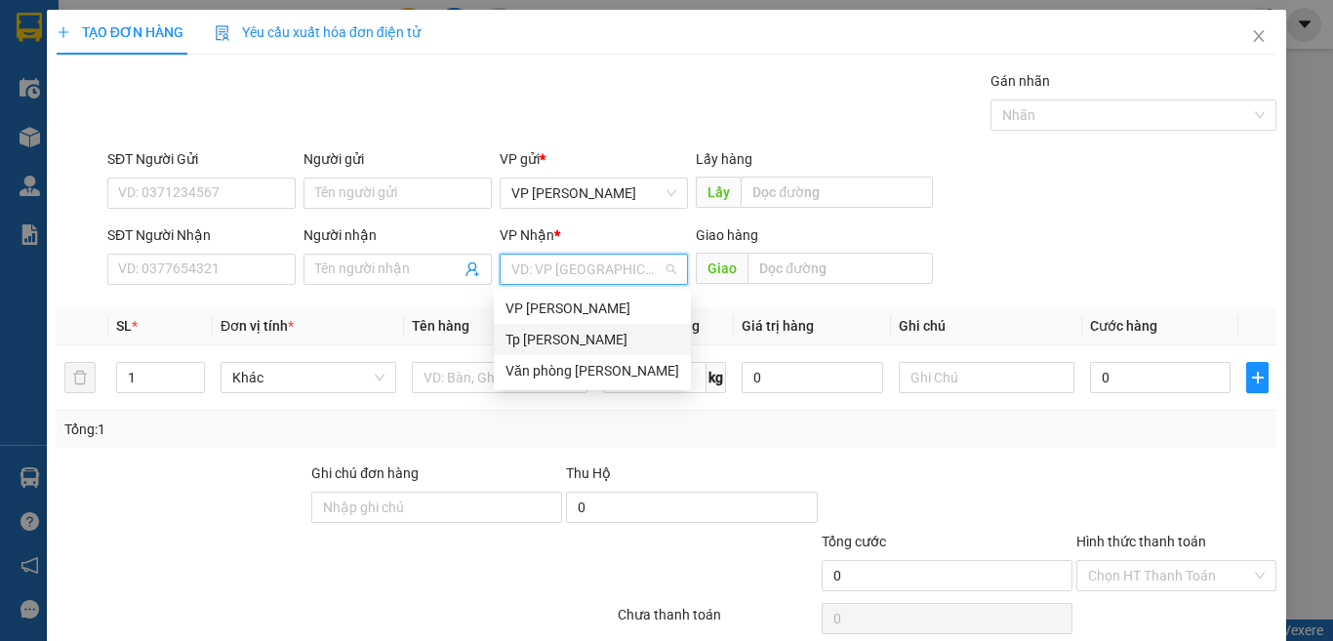
click at [567, 336] on div "Tp [PERSON_NAME]" at bounding box center [593, 339] width 174 height 21
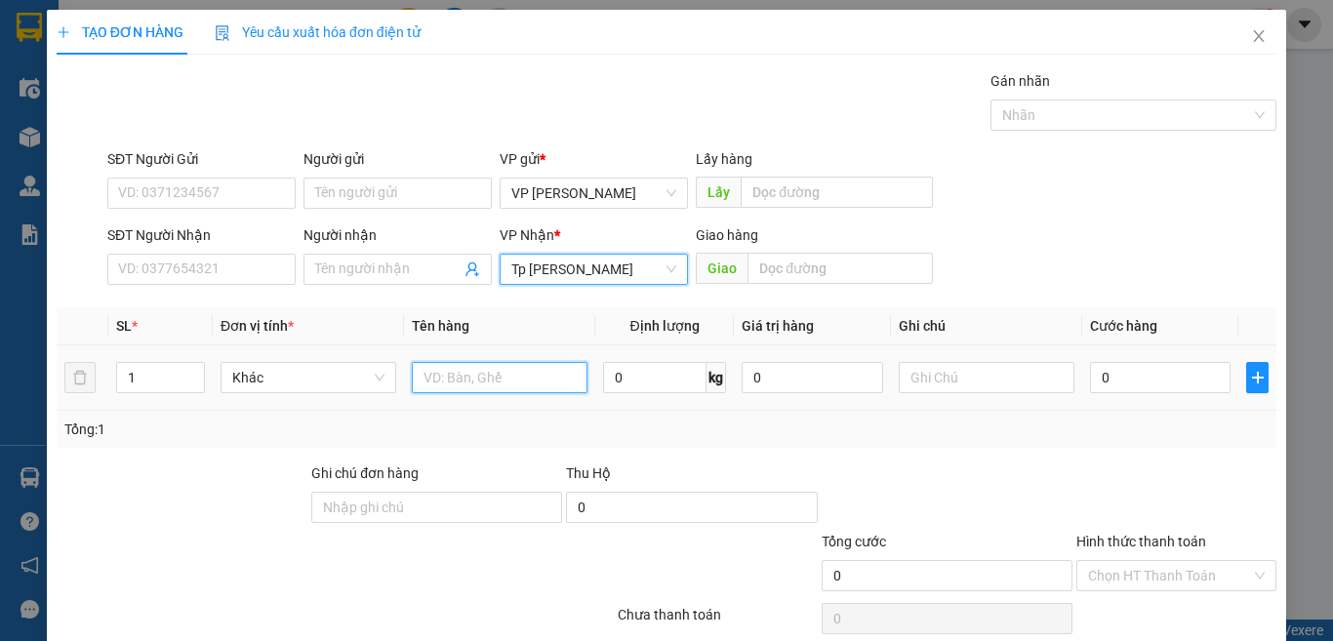
click at [494, 381] on input "text" at bounding box center [500, 377] width 176 height 31
paste input "ám"
type input "1T xám aba"
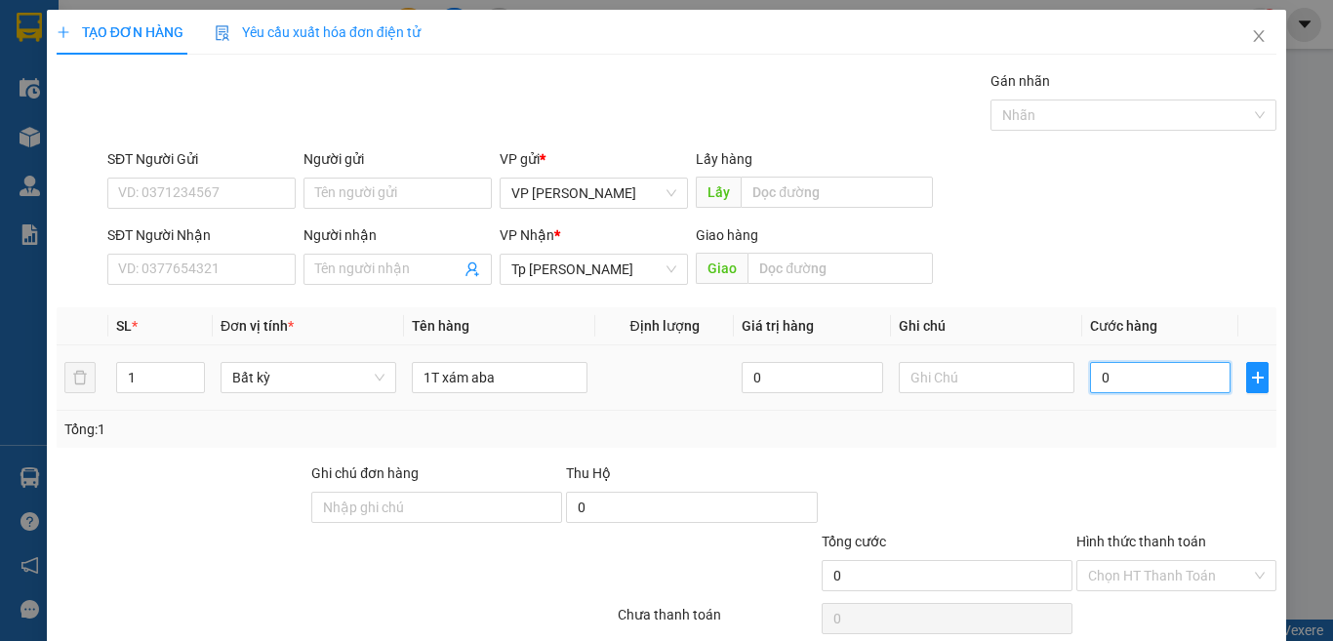
click at [1095, 371] on input "0" at bounding box center [1160, 377] width 141 height 31
type input "3"
type input "30"
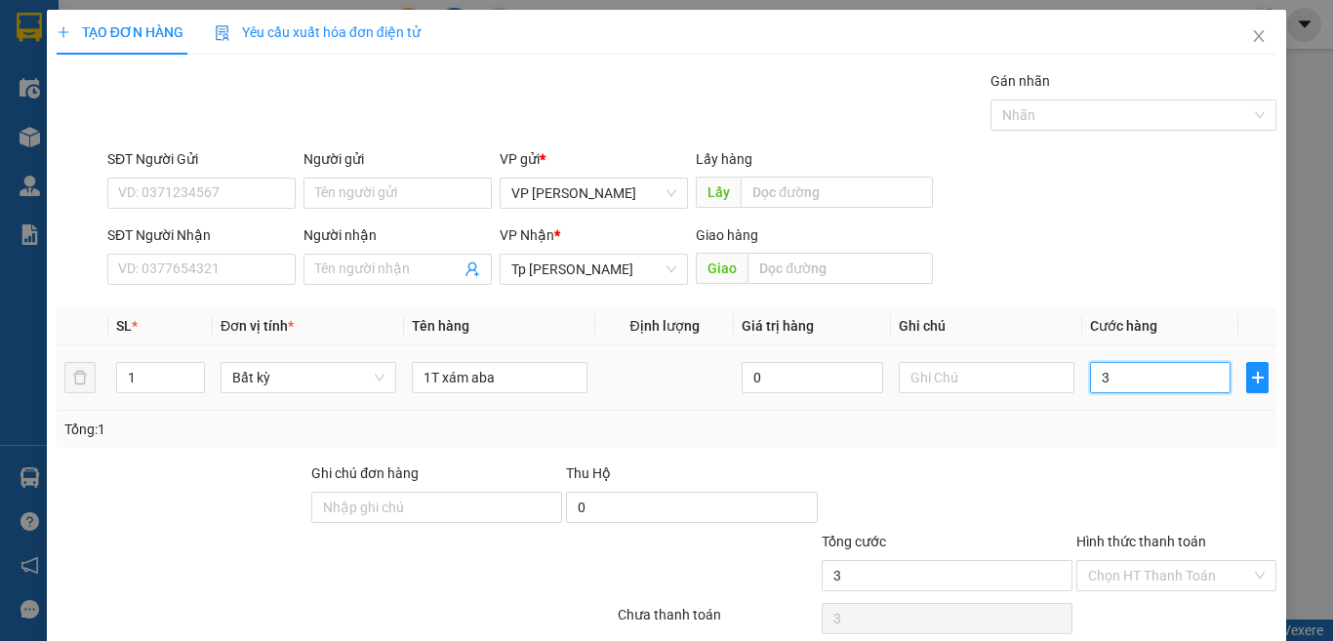
type input "30"
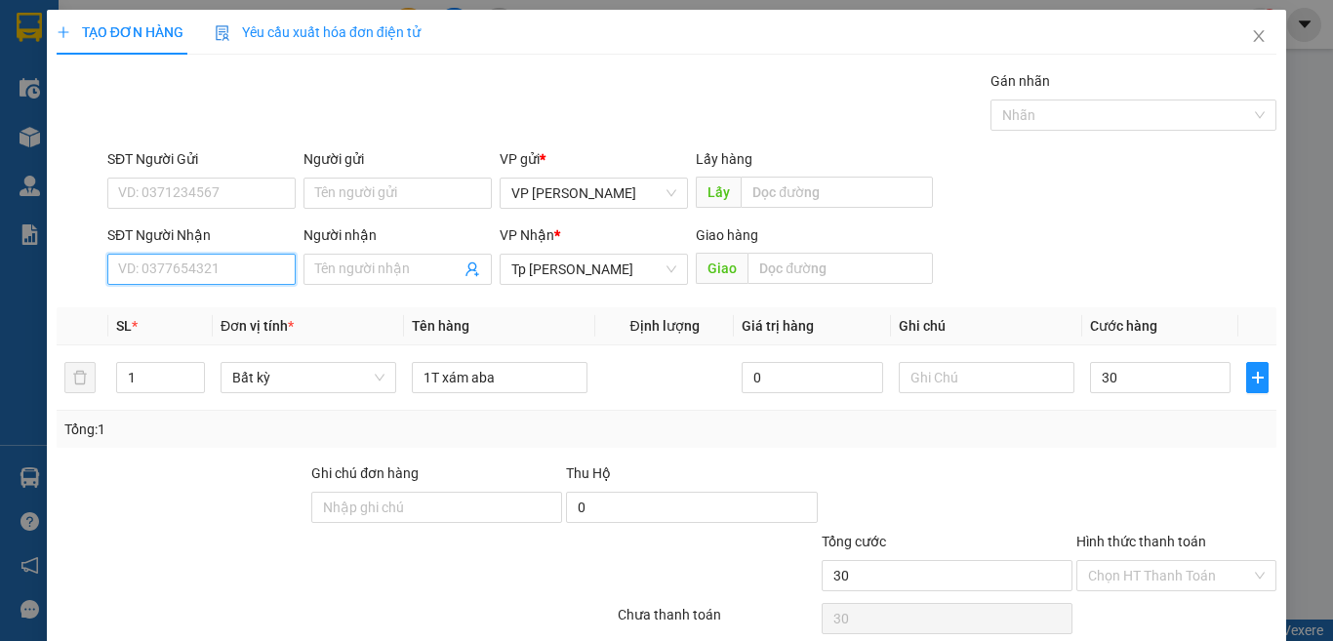
type input "30.000"
click at [224, 266] on input "SĐT Người Nhận" at bounding box center [201, 269] width 188 height 31
type input "0983330884"
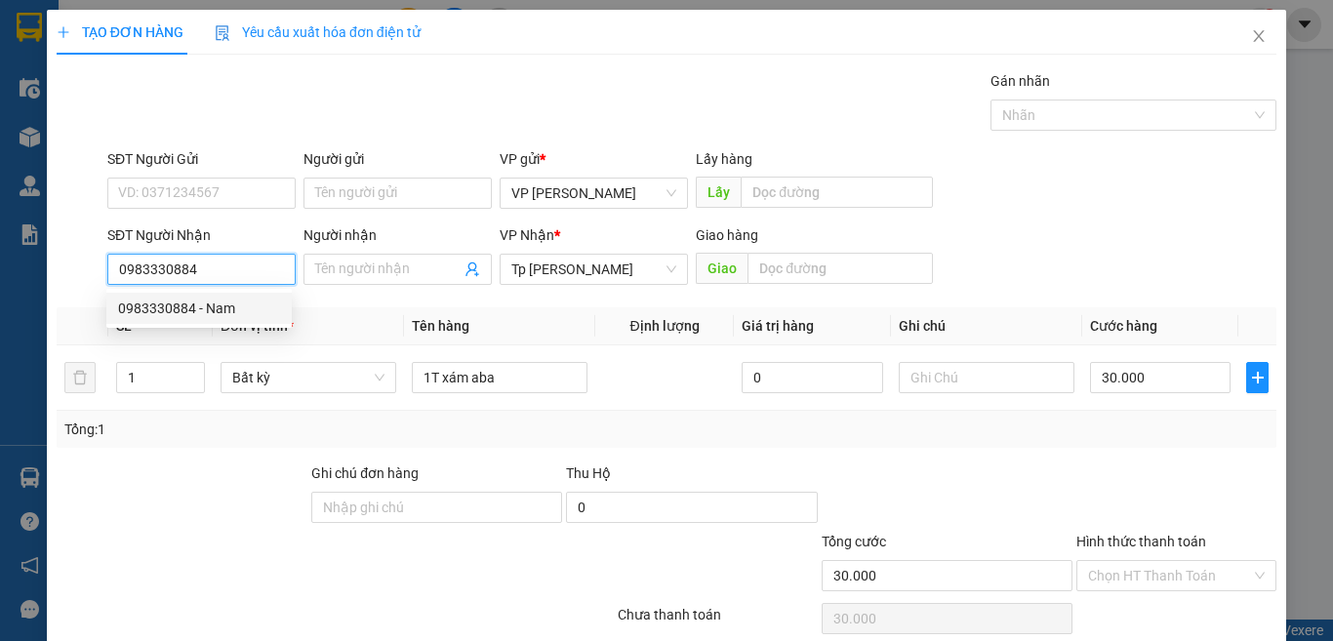
click at [198, 311] on div "0983330884 - Nam" at bounding box center [199, 308] width 162 height 21
type input "Nam"
type input "0983330884"
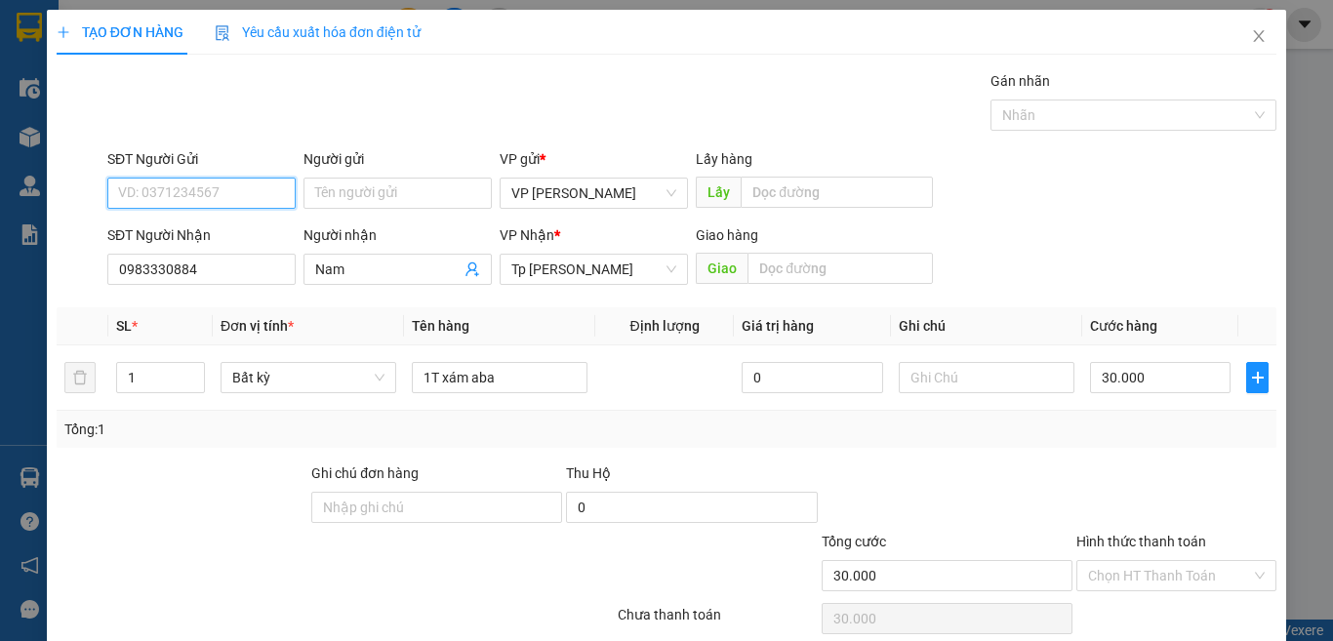
click at [218, 190] on input "SĐT Người Gửi" at bounding box center [201, 193] width 188 height 31
type input "0938707115"
paste input "í"
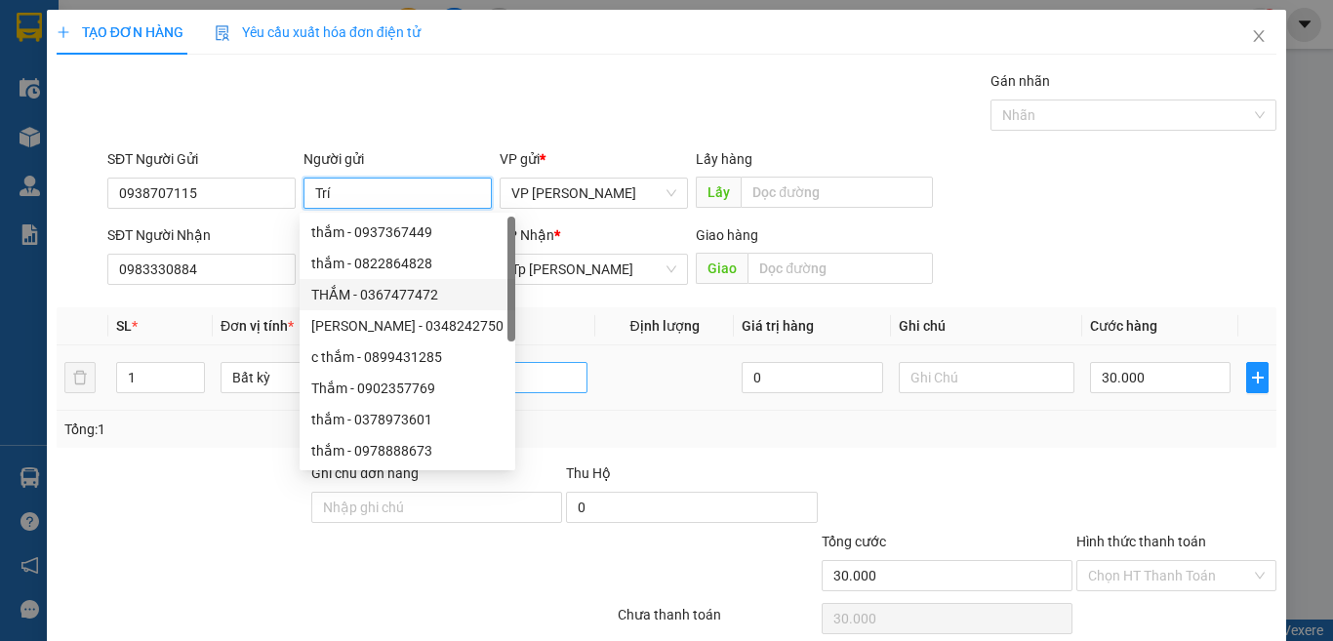
type input "Trí"
click at [537, 380] on input "1T xám aba" at bounding box center [500, 377] width 176 height 31
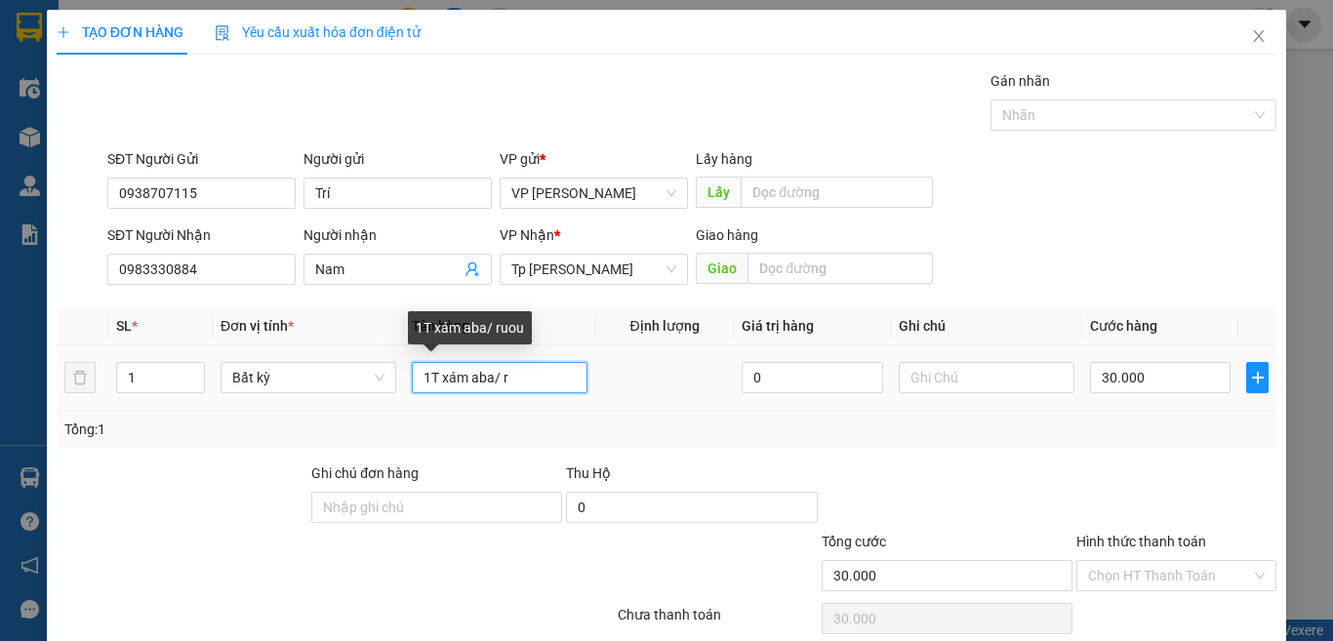
paste input "ươu"
paste input "ợu"
paste input "ư"
paste input "ữa"
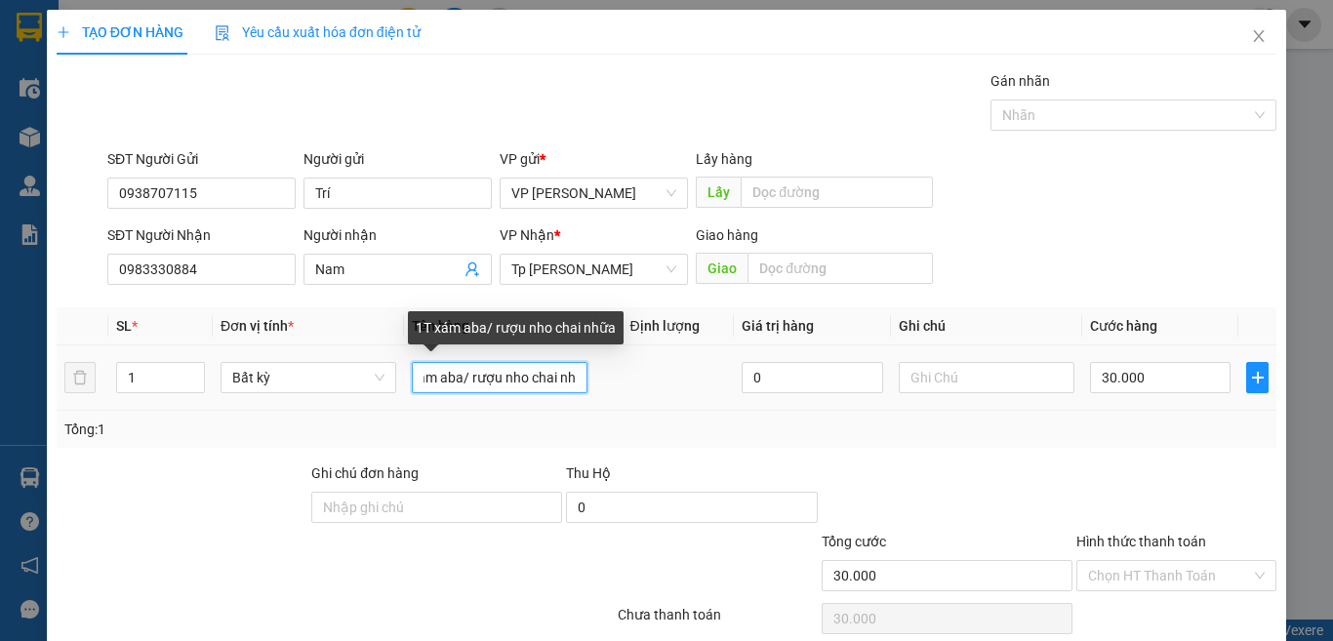
paste input "ựa"
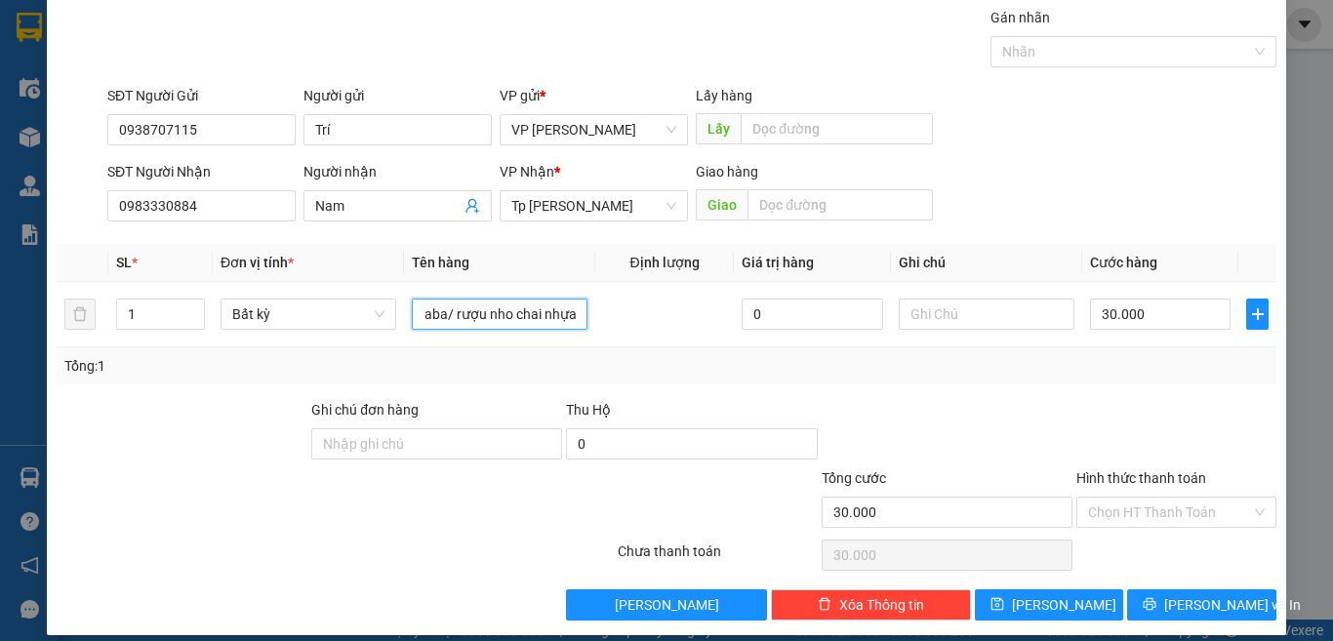
scroll to position [81, 0]
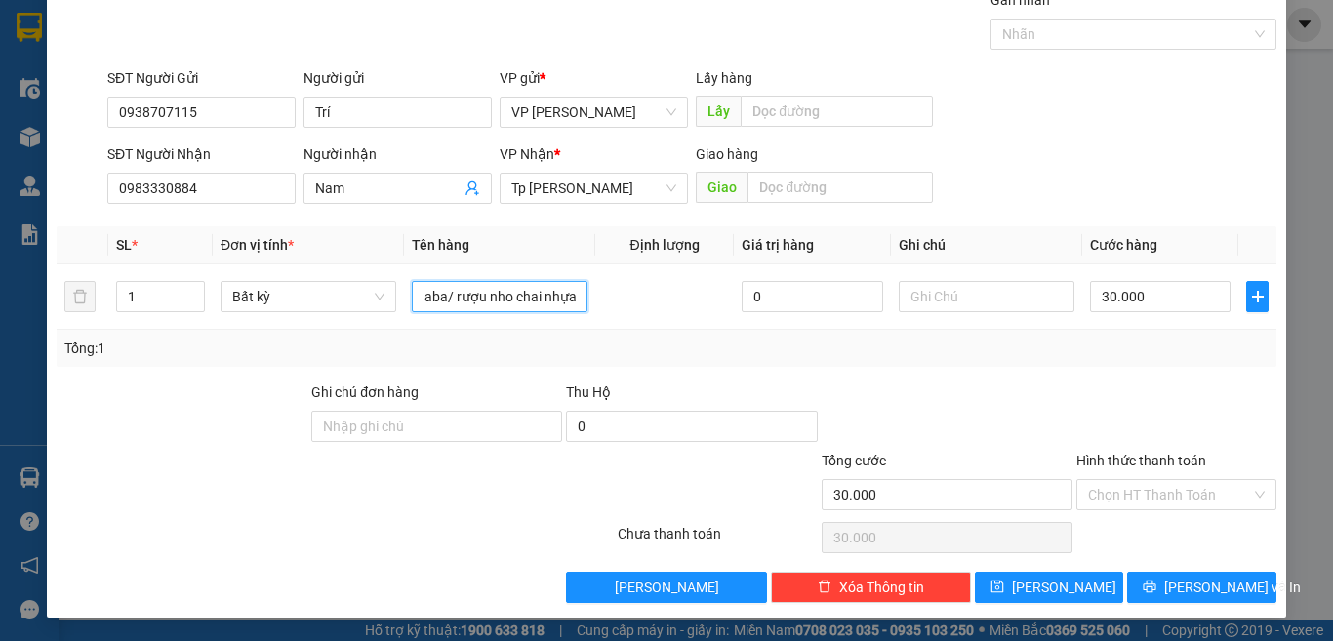
type input "1T xám aba/ rượu nho chai nhựa"
click at [1153, 467] on label "Hình thức thanh toán" at bounding box center [1142, 461] width 130 height 16
click at [1153, 480] on input "Hình thức thanh toán" at bounding box center [1169, 494] width 163 height 29
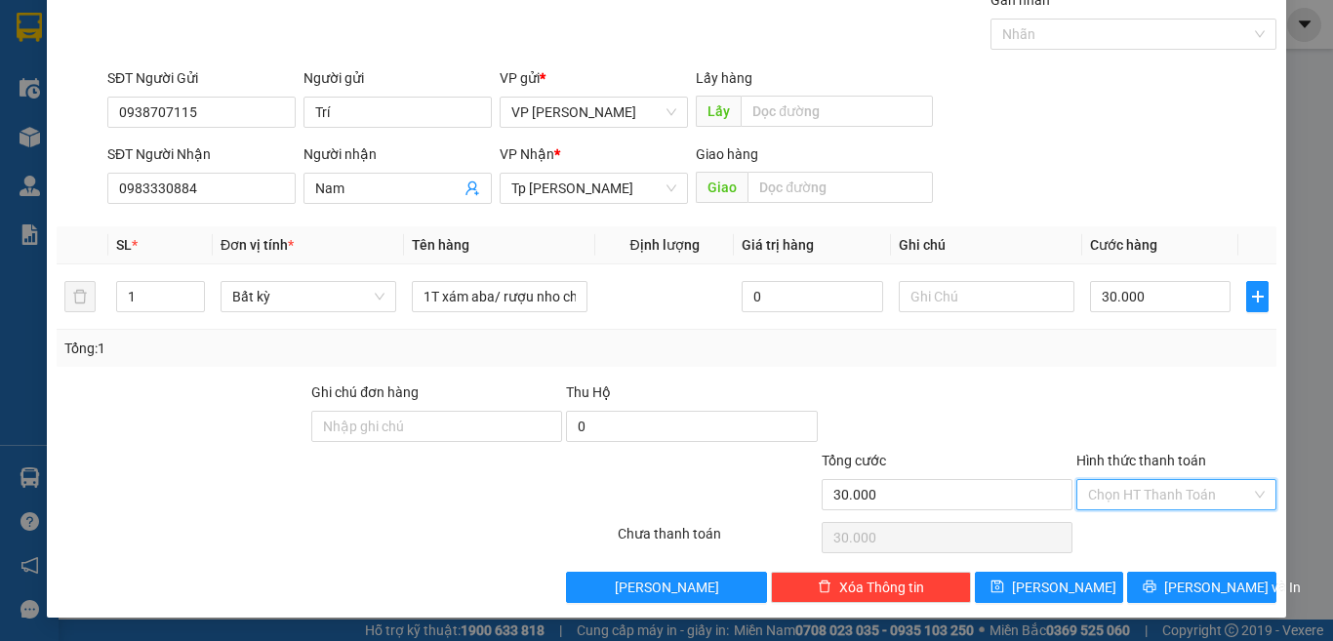
click at [1150, 495] on input "Hình thức thanh toán" at bounding box center [1169, 494] width 163 height 29
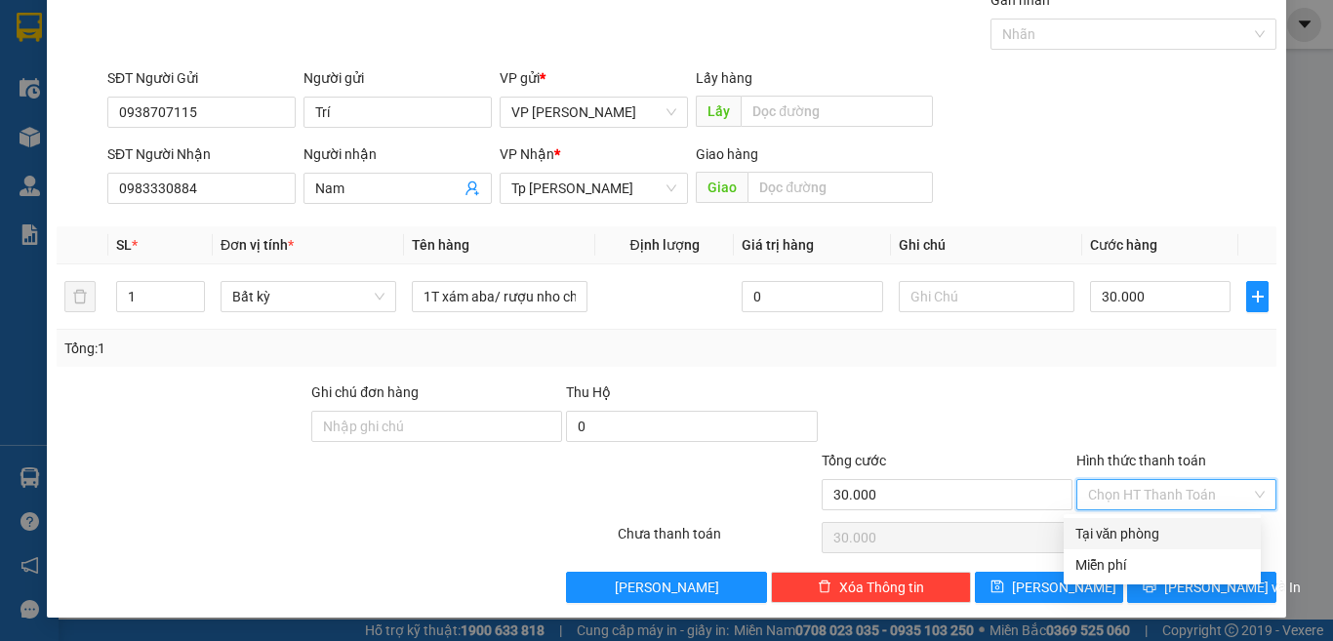
drag, startPoint x: 1130, startPoint y: 536, endPoint x: 0, endPoint y: 260, distance: 1163.5
click at [1124, 536] on div "Tại văn phòng" at bounding box center [1163, 533] width 174 height 21
type input "0"
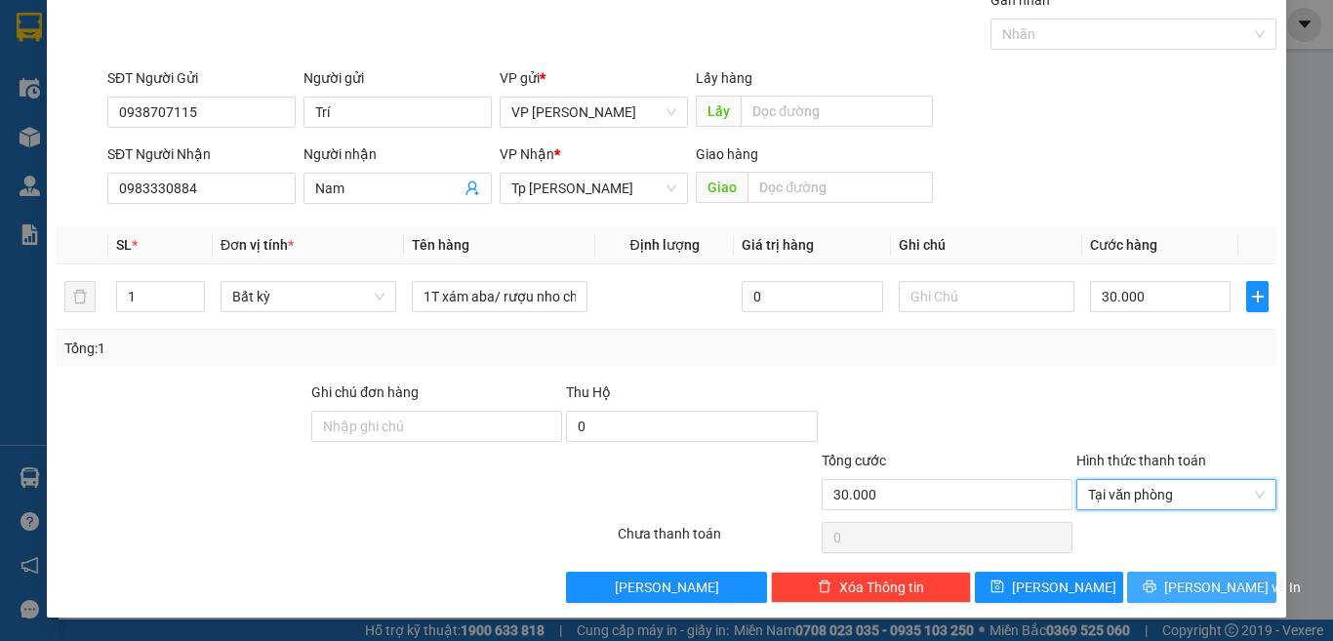
click at [1151, 573] on button "[PERSON_NAME] và In" at bounding box center [1201, 587] width 149 height 31
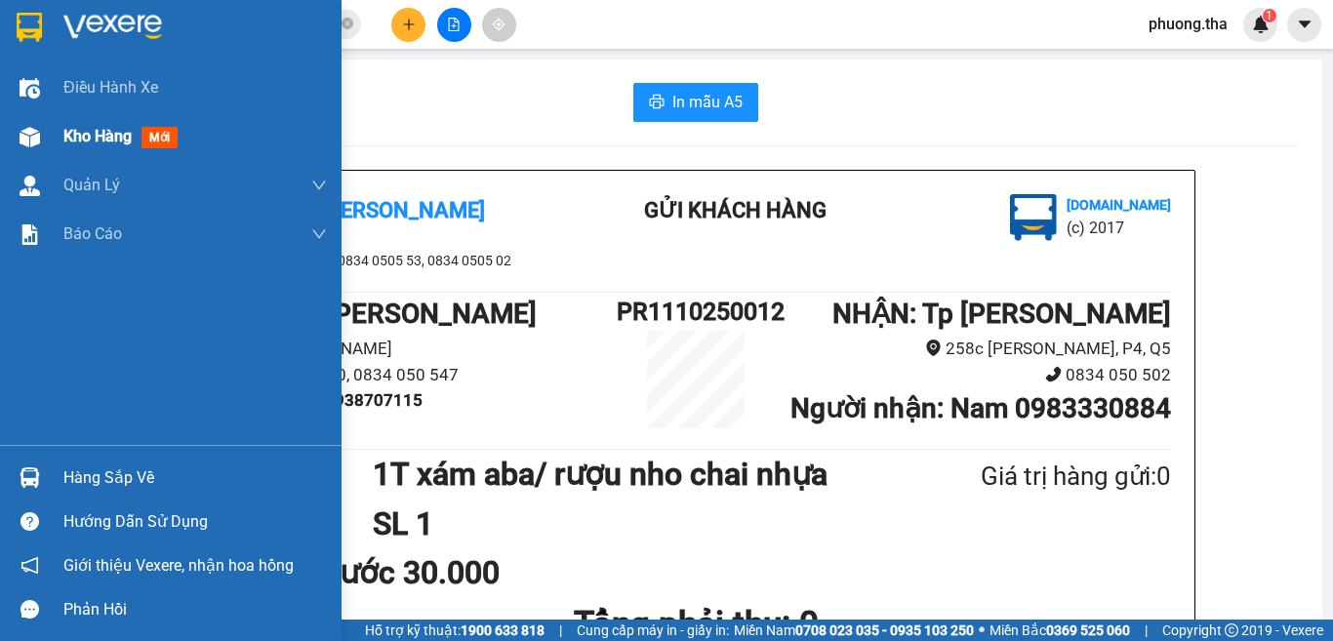
click at [92, 131] on span "Kho hàng" at bounding box center [97, 136] width 68 height 19
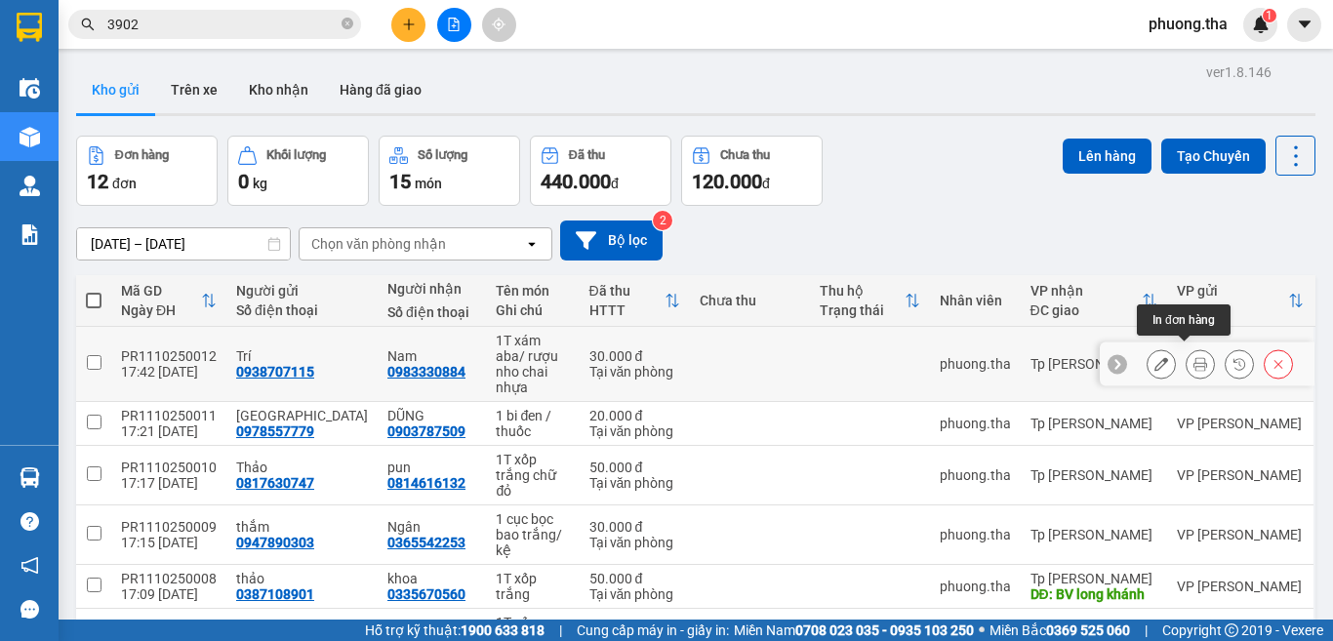
click at [1167, 359] on div at bounding box center [1220, 363] width 146 height 29
click at [1187, 359] on button at bounding box center [1200, 364] width 27 height 34
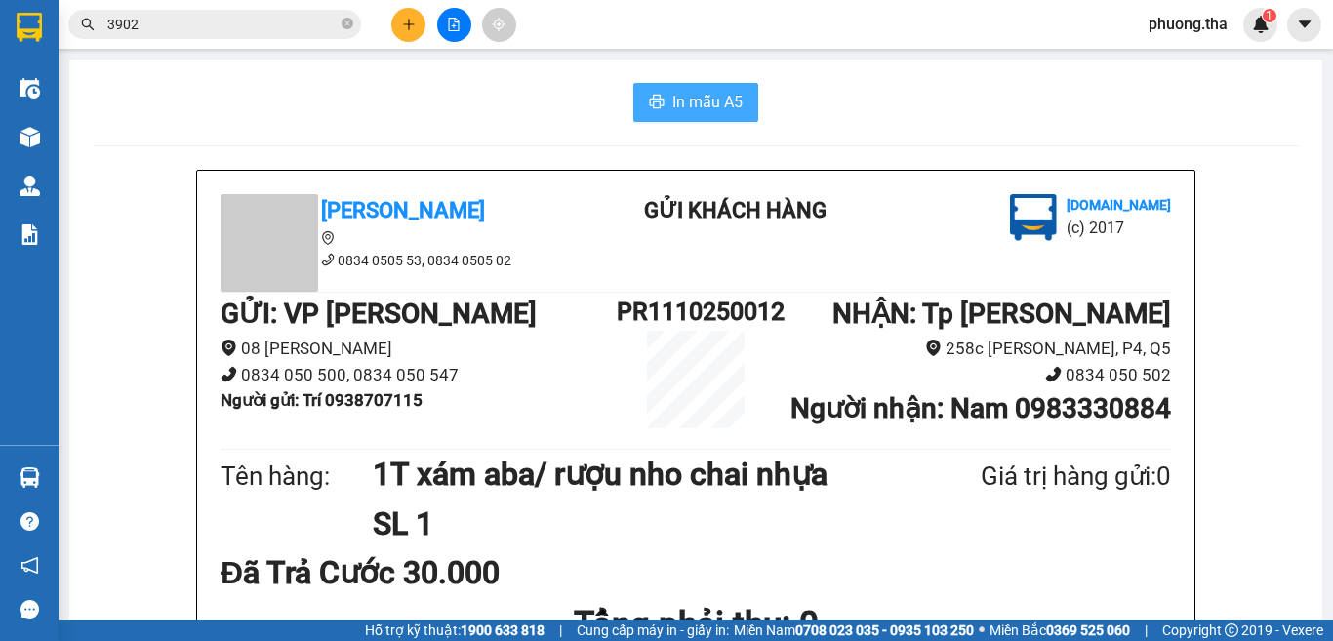
click at [672, 103] on span "In mẫu A5" at bounding box center [707, 102] width 70 height 24
click at [412, 22] on icon "plus" at bounding box center [409, 25] width 14 height 14
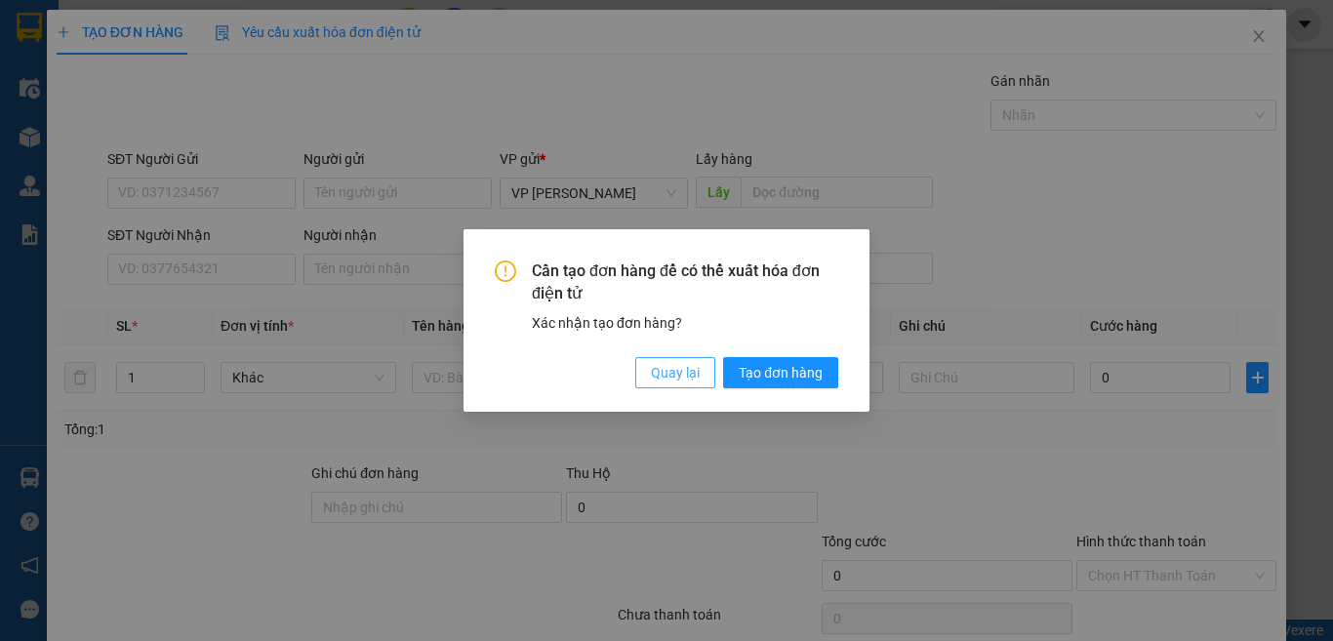
click at [662, 378] on span "Quay lại" at bounding box center [675, 372] width 49 height 21
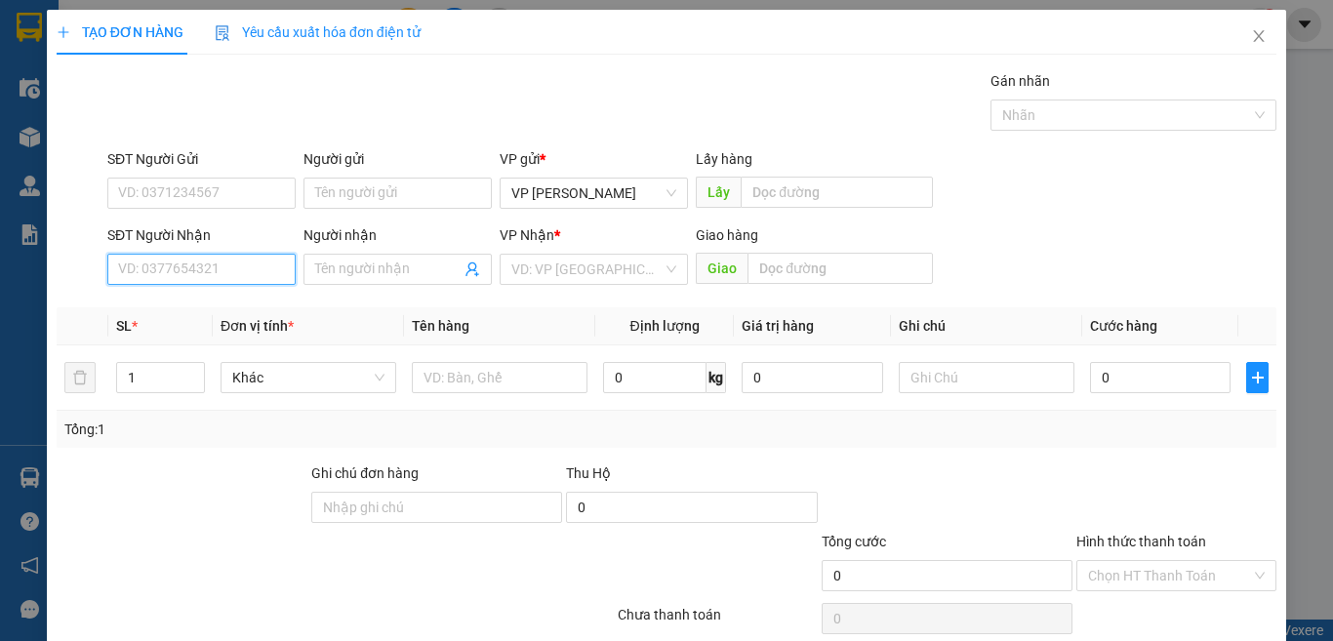
click at [217, 268] on input "SĐT Người Nhận" at bounding box center [201, 269] width 188 height 31
click at [264, 270] on input "693" at bounding box center [201, 269] width 188 height 31
click at [225, 304] on div "0933455693 - Hằng" at bounding box center [199, 308] width 162 height 21
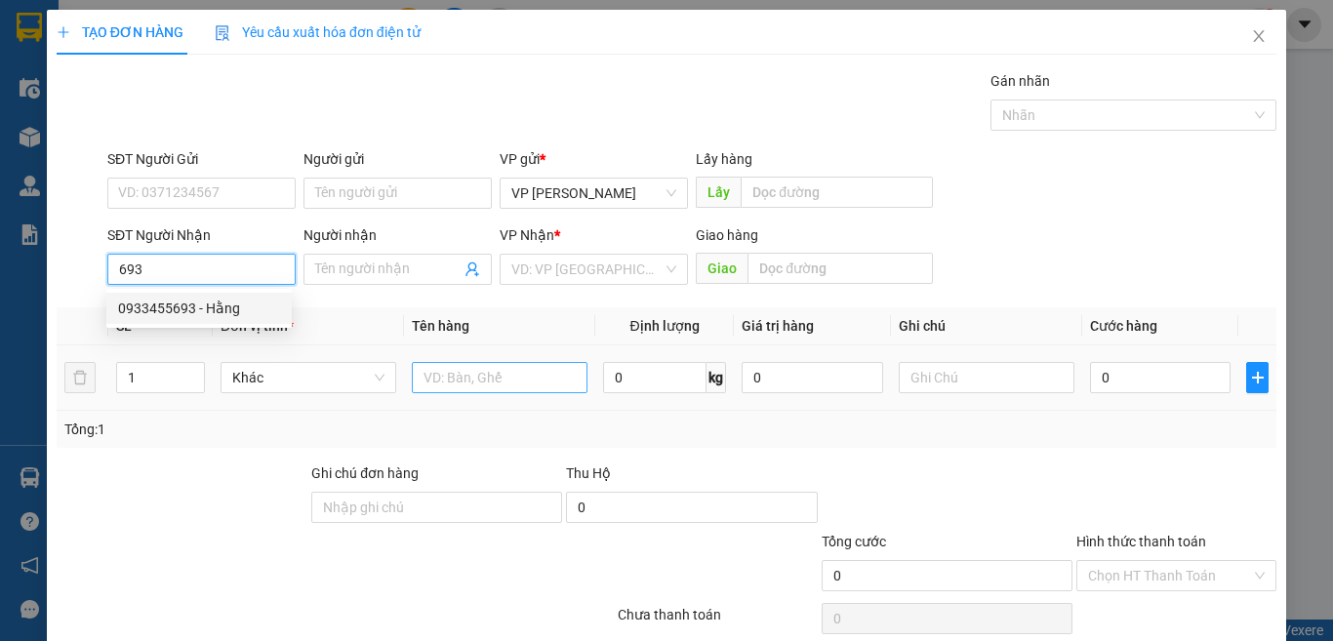
type input "0933455693"
type input "Hằng"
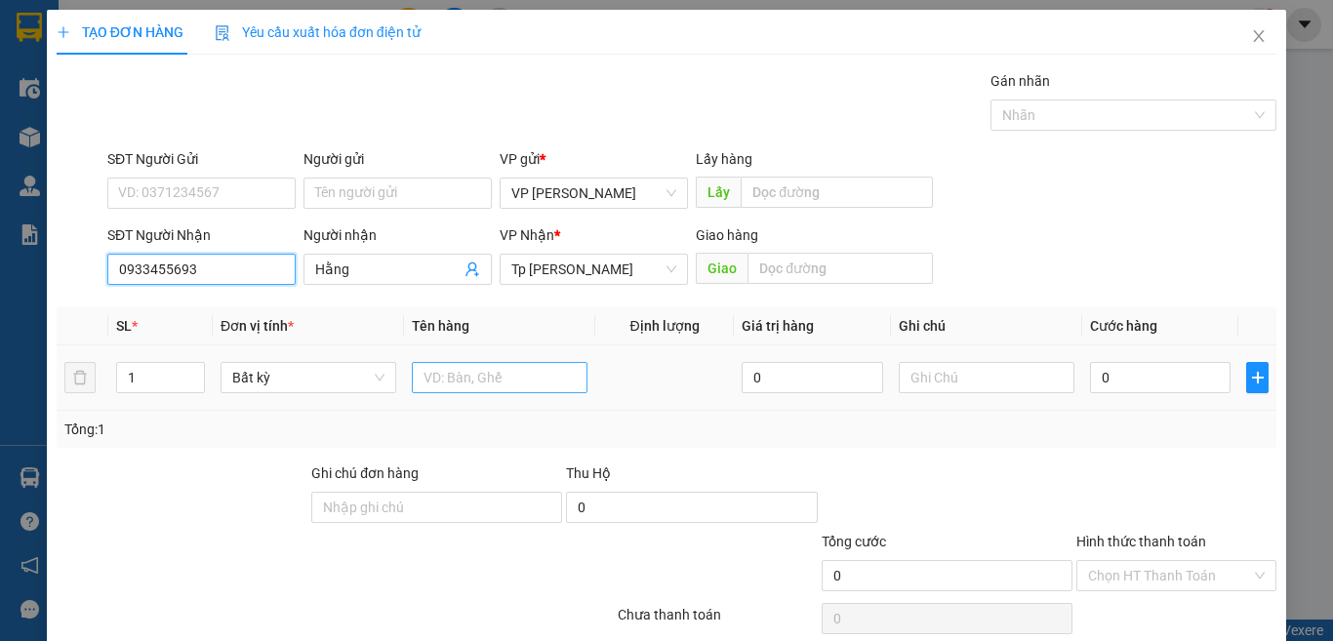
type input "0933455693"
click at [503, 385] on input "text" at bounding box center [500, 377] width 176 height 31
paste input "ú"
type input "1 bi bún"
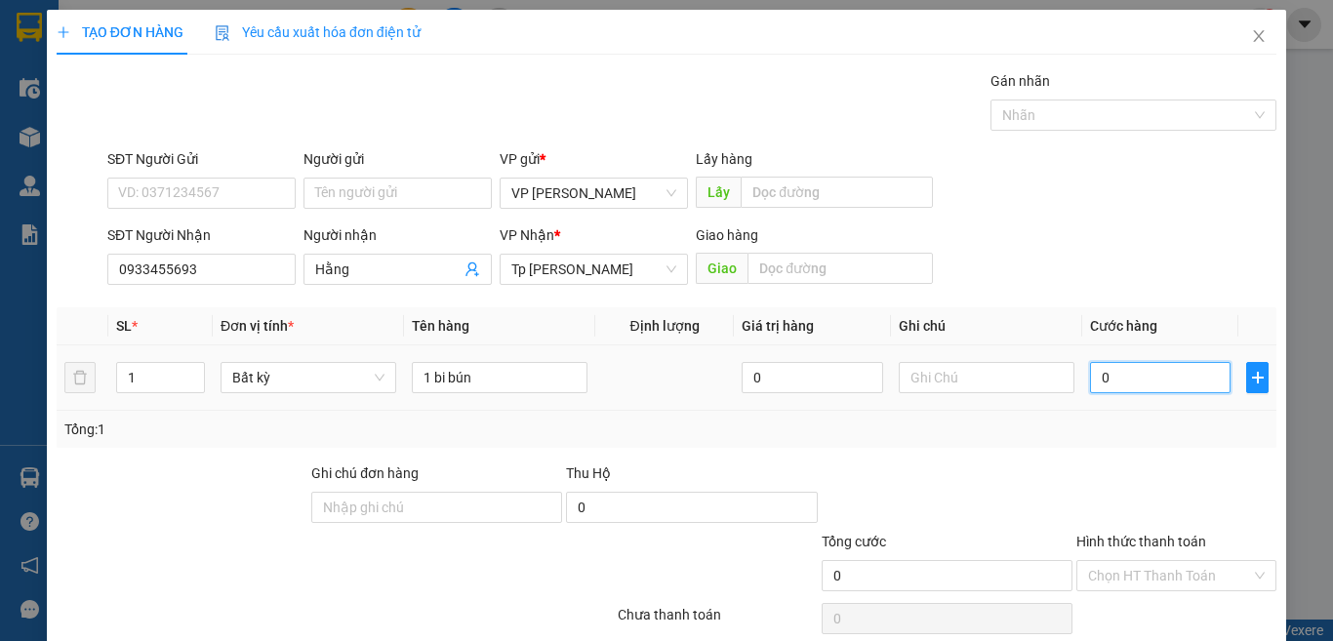
click at [1171, 388] on input "0" at bounding box center [1160, 377] width 141 height 31
type input "3"
type input "30"
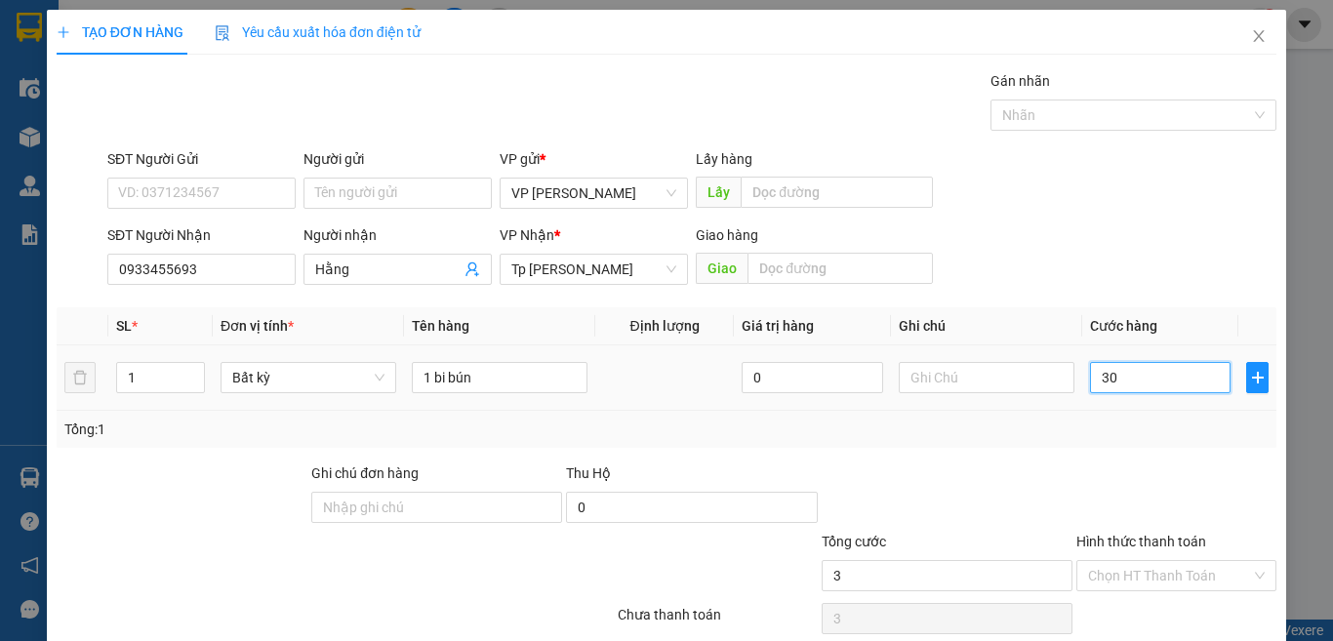
type input "30"
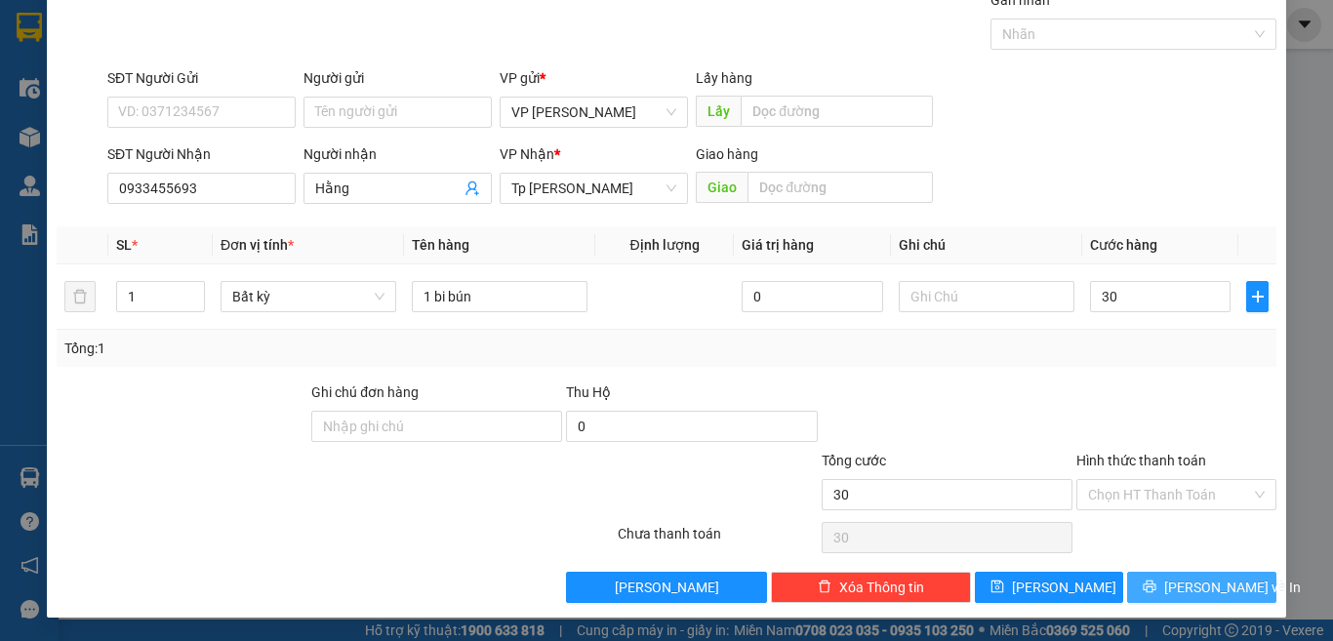
type input "30.000"
click at [1163, 574] on button "[PERSON_NAME] và In" at bounding box center [1201, 587] width 149 height 31
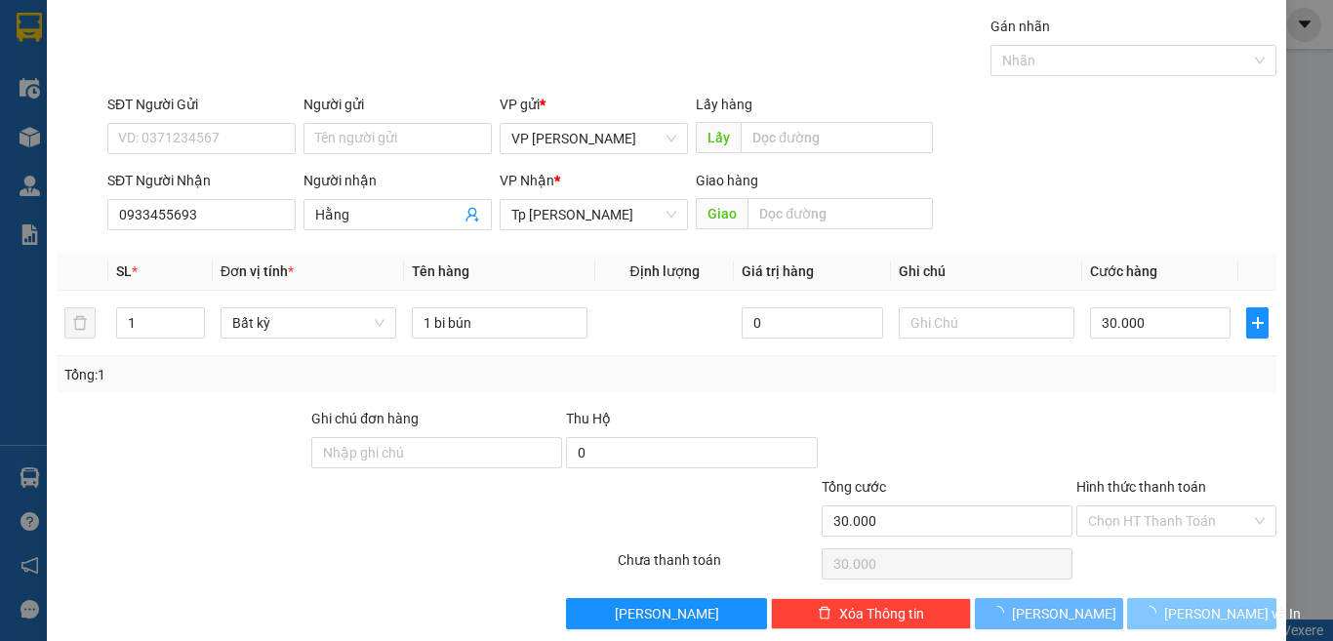
scroll to position [81, 0]
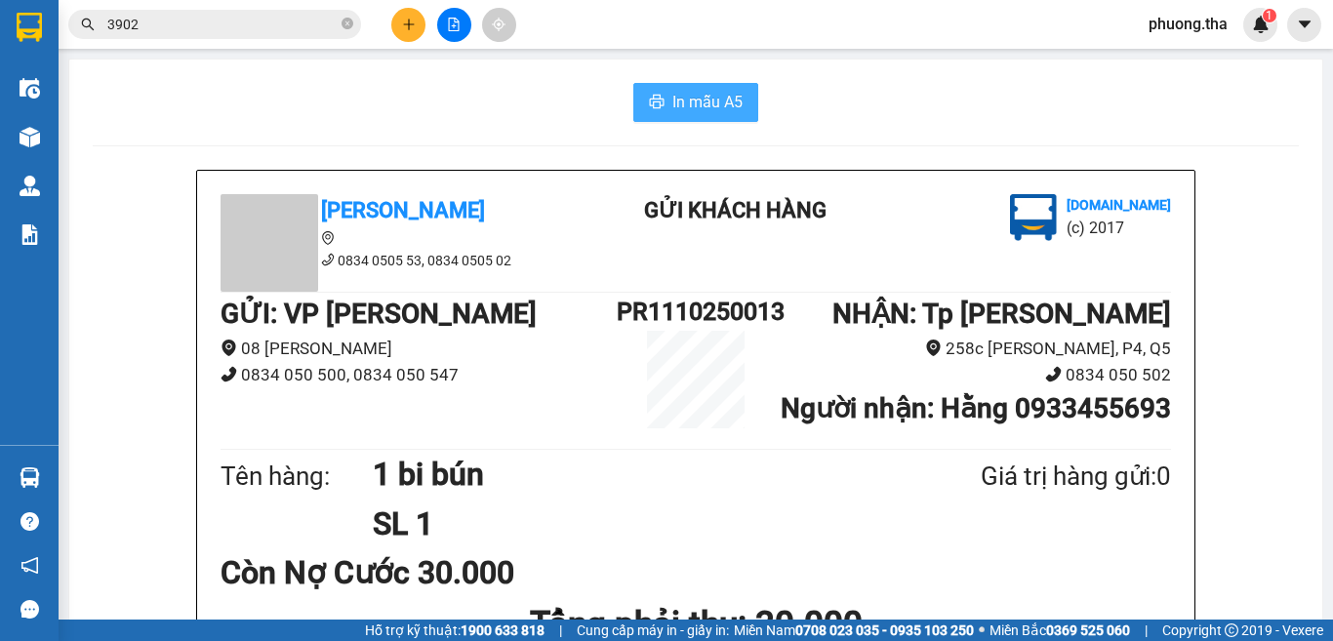
click at [718, 105] on span "In mẫu A5" at bounding box center [707, 102] width 70 height 24
click at [410, 31] on button at bounding box center [408, 25] width 34 height 34
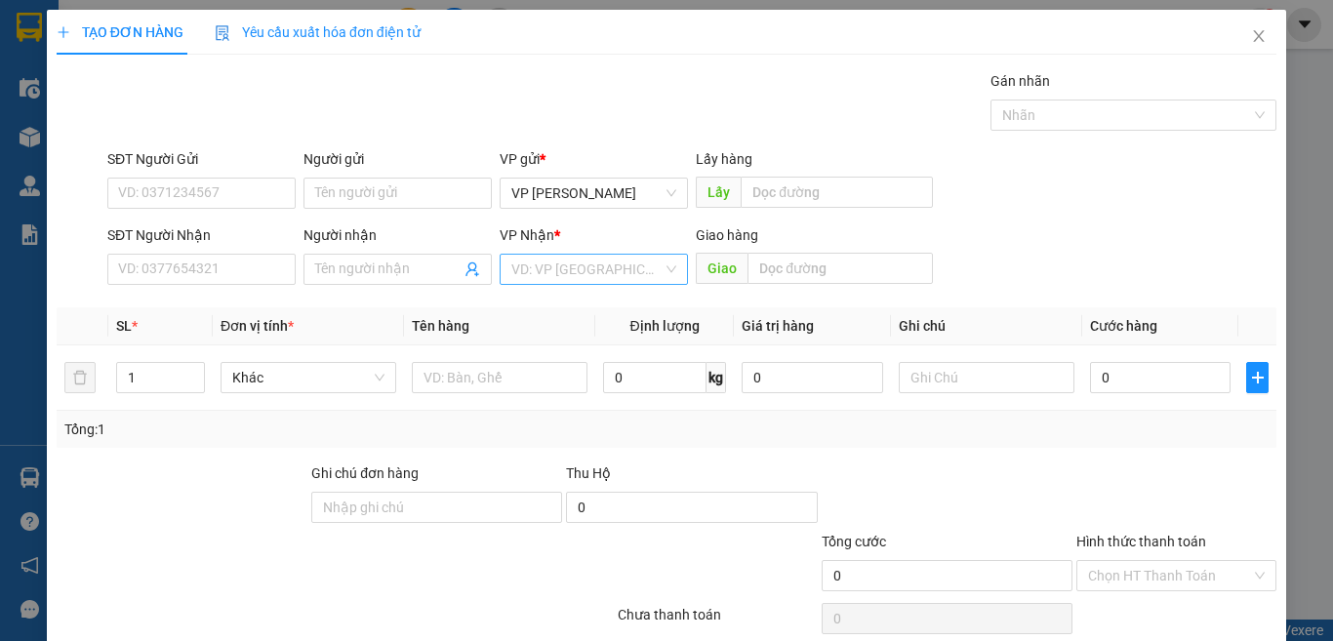
click at [591, 268] on input "search" at bounding box center [586, 269] width 151 height 29
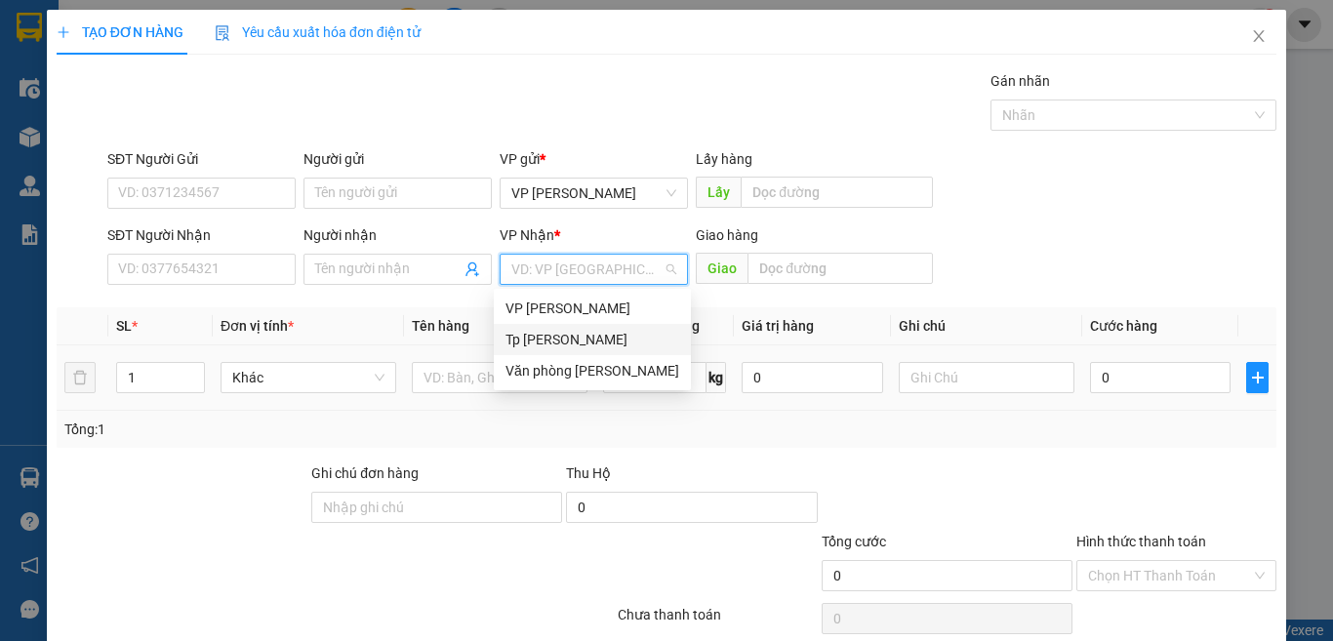
drag, startPoint x: 561, startPoint y: 336, endPoint x: 471, endPoint y: 359, distance: 92.8
click at [561, 337] on div "Tp [PERSON_NAME]" at bounding box center [593, 339] width 174 height 21
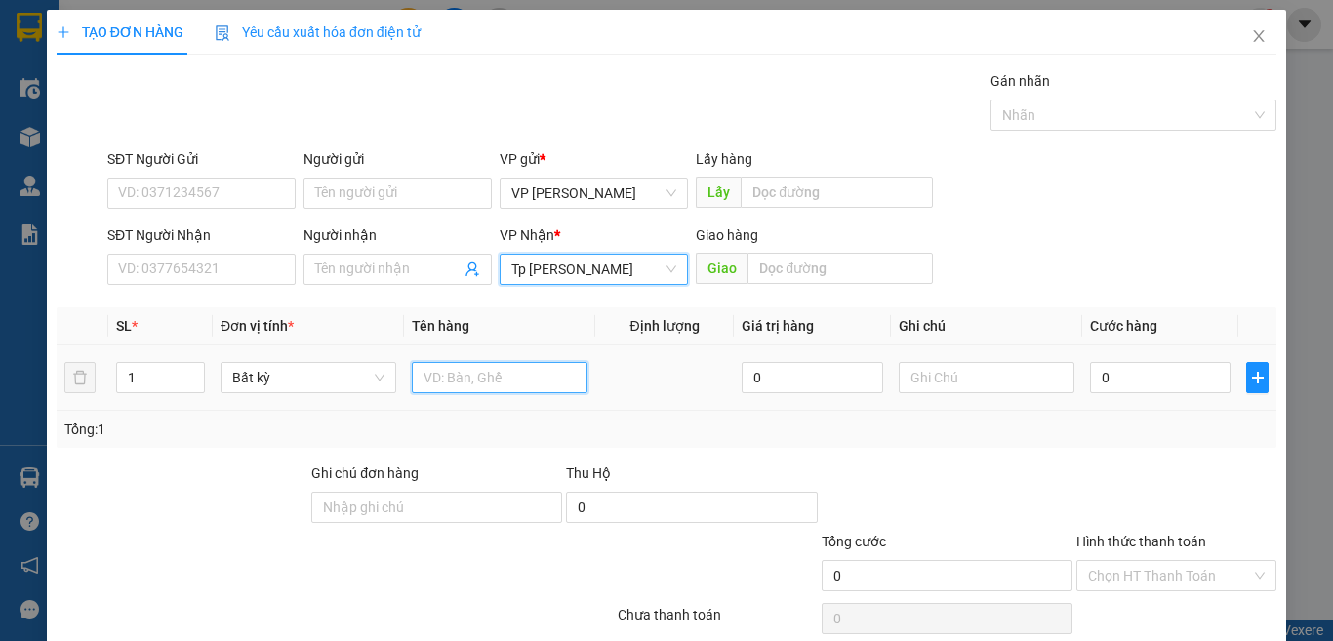
click at [513, 382] on input "text" at bounding box center [500, 377] width 176 height 31
paste input "óp"
paste input "ốp"
paste input "àn"
type input "1T xốp vàng"
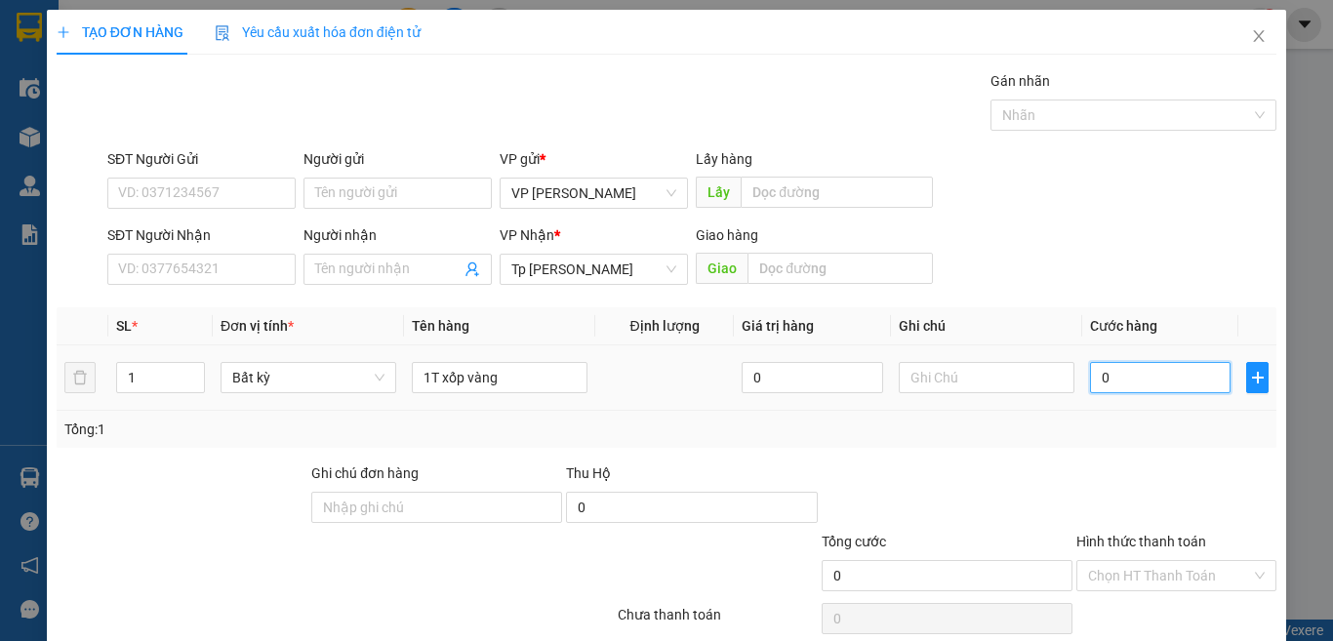
click at [1102, 386] on input "0" at bounding box center [1160, 377] width 141 height 31
type input "3"
type input "30"
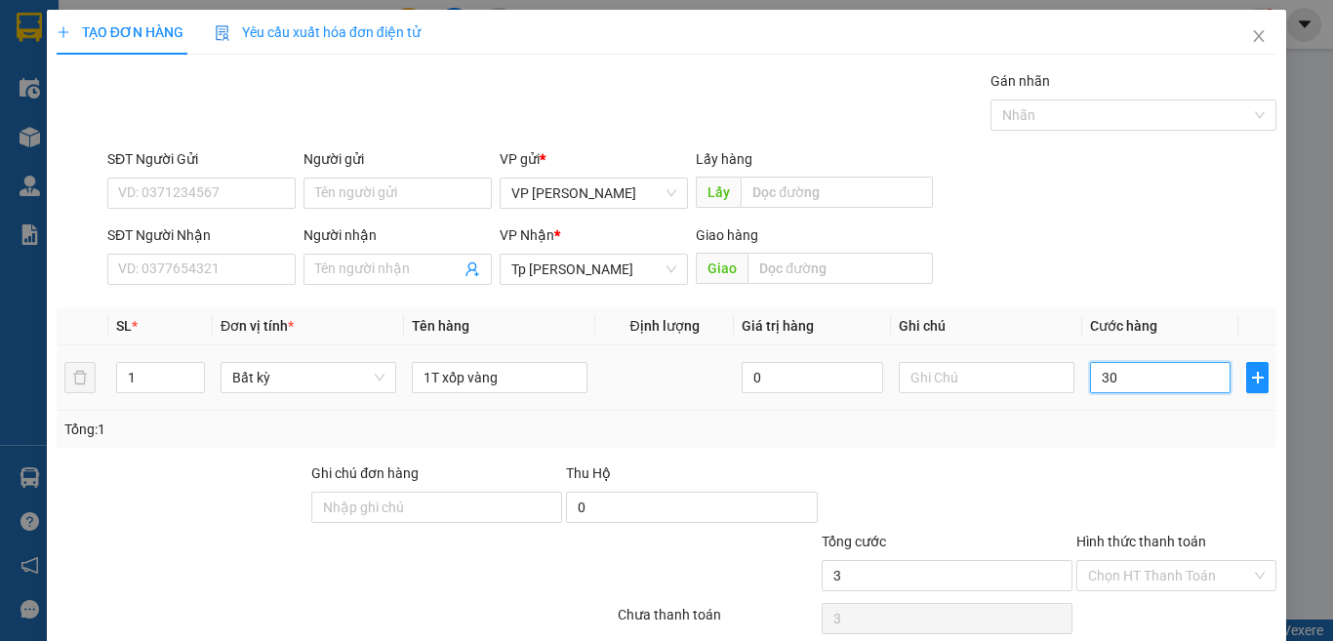
type input "30"
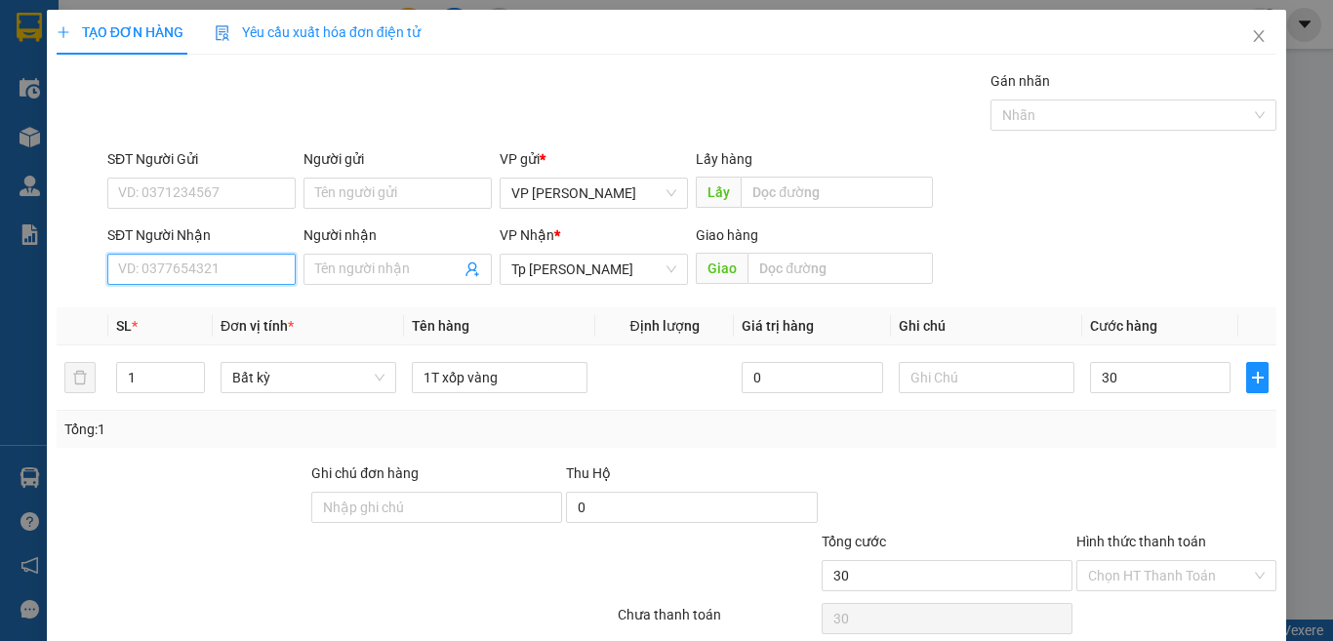
type input "30.000"
click at [252, 264] on input "SĐT Người Nhận" at bounding box center [201, 269] width 188 height 31
click at [254, 305] on div "0814922555 - hoàng" at bounding box center [199, 308] width 162 height 21
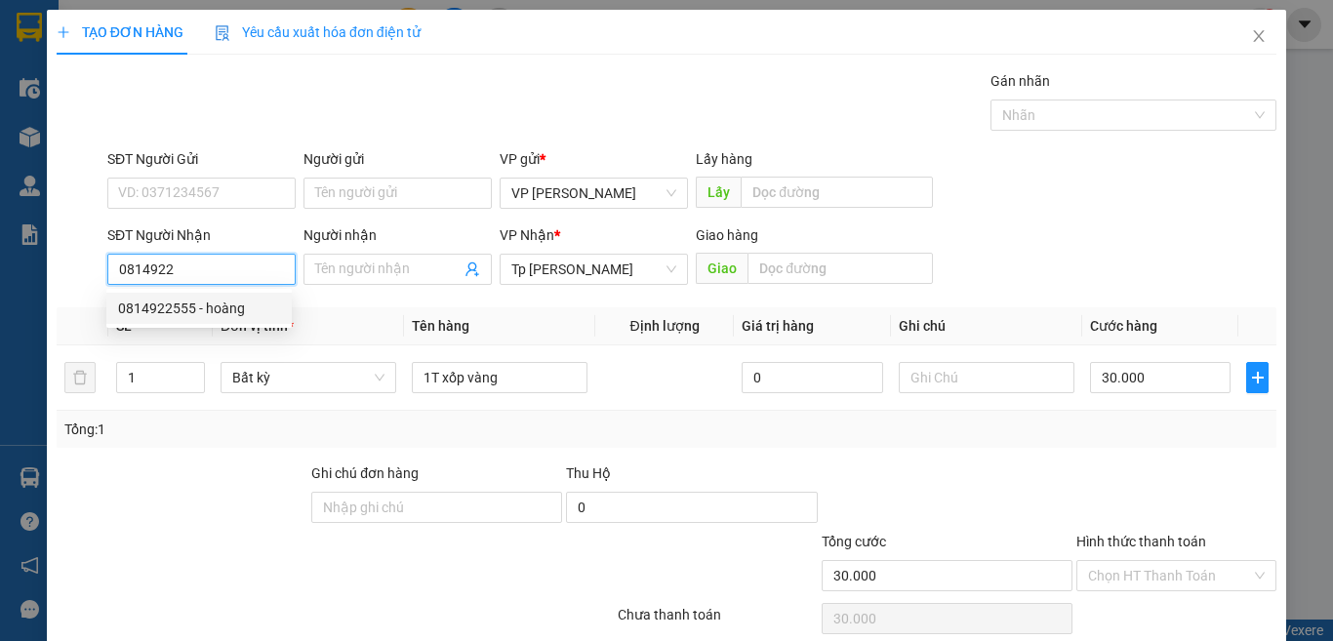
type input "0814922555"
type input "hoàng"
type input "0814922555"
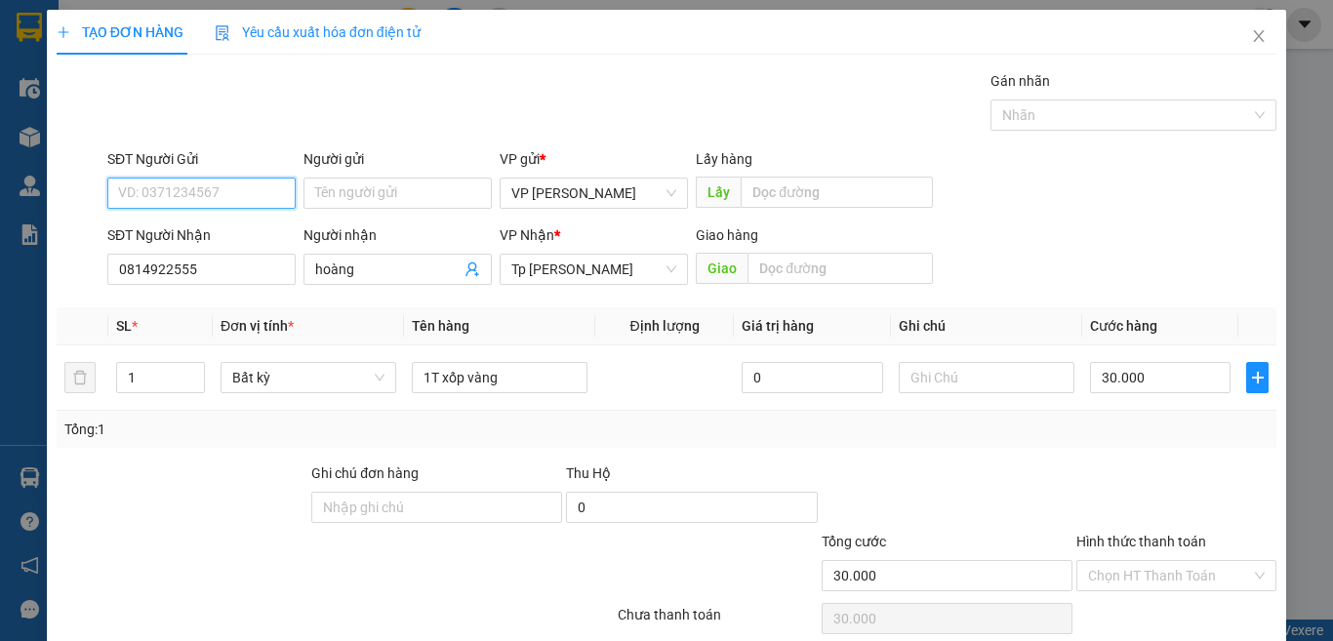
click at [246, 194] on input "SĐT Người Gửi" at bounding box center [201, 193] width 188 height 31
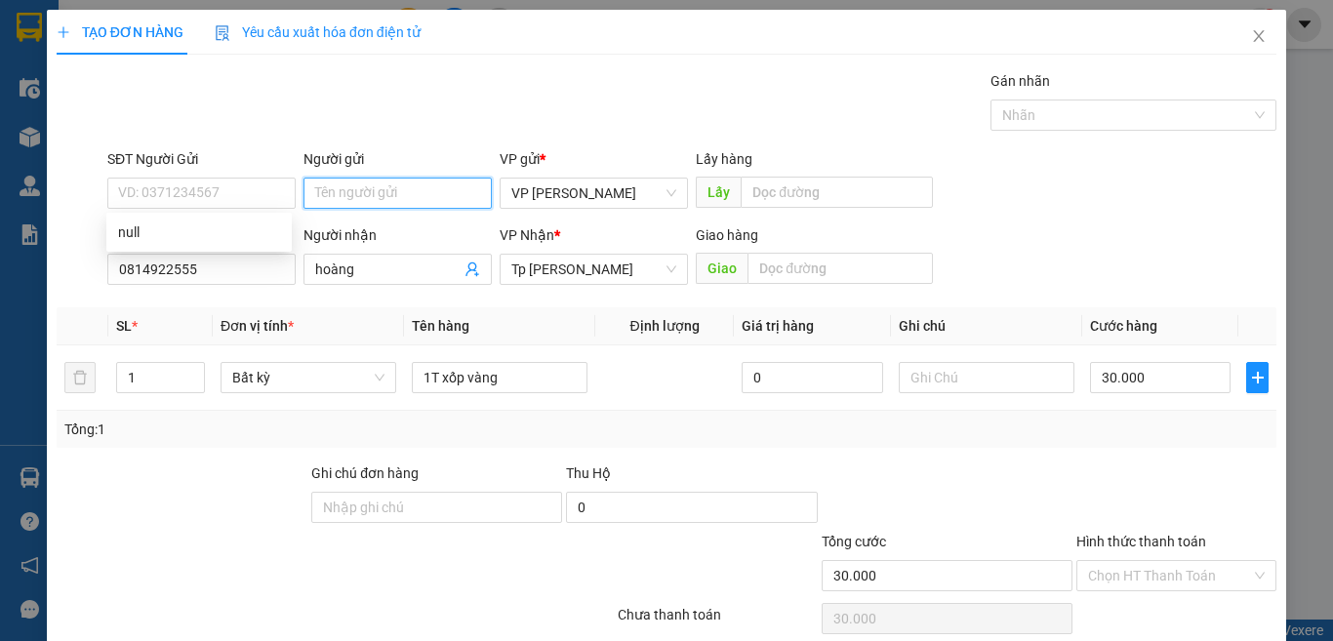
click at [444, 191] on input "Người gửi" at bounding box center [398, 193] width 188 height 31
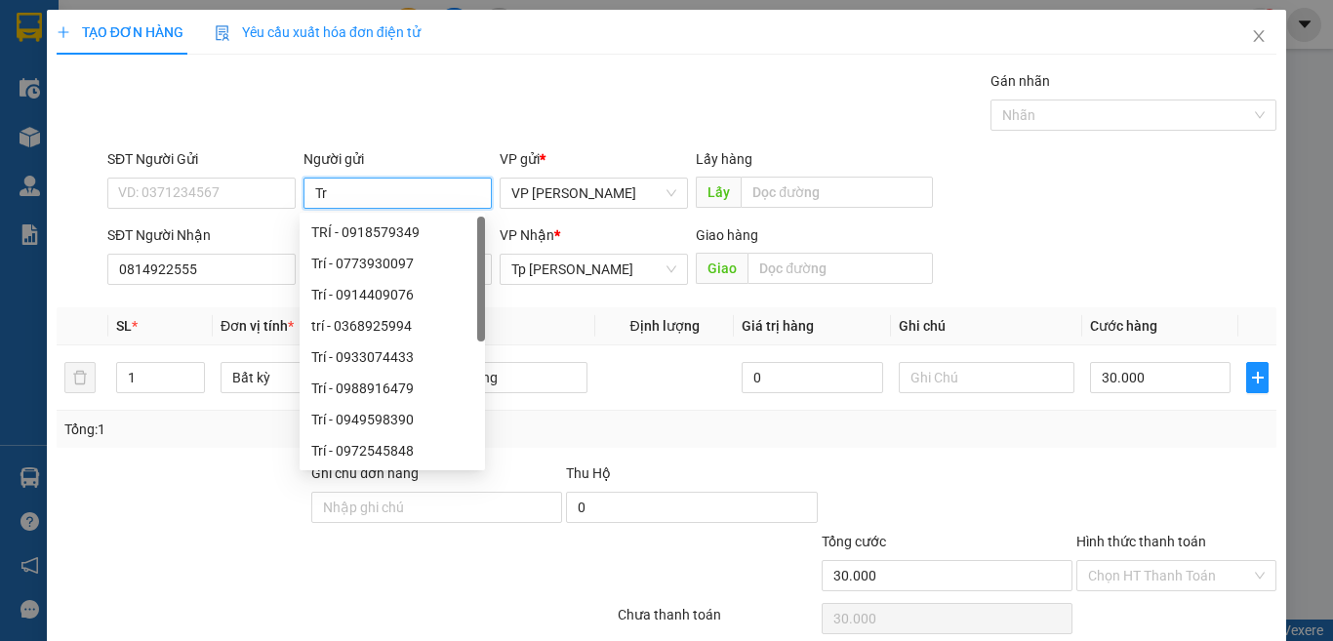
paste input "úc"
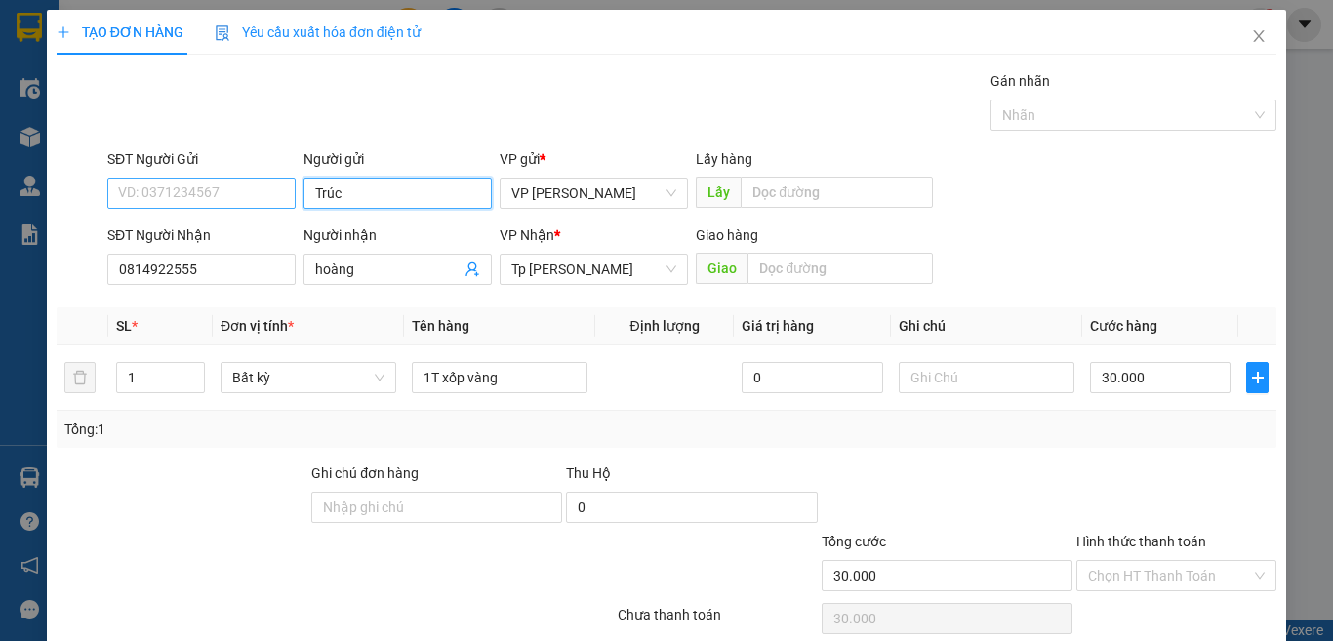
type input "Trúc"
click at [156, 186] on input "SĐT Người Gửi" at bounding box center [201, 193] width 188 height 31
type input "0914852820"
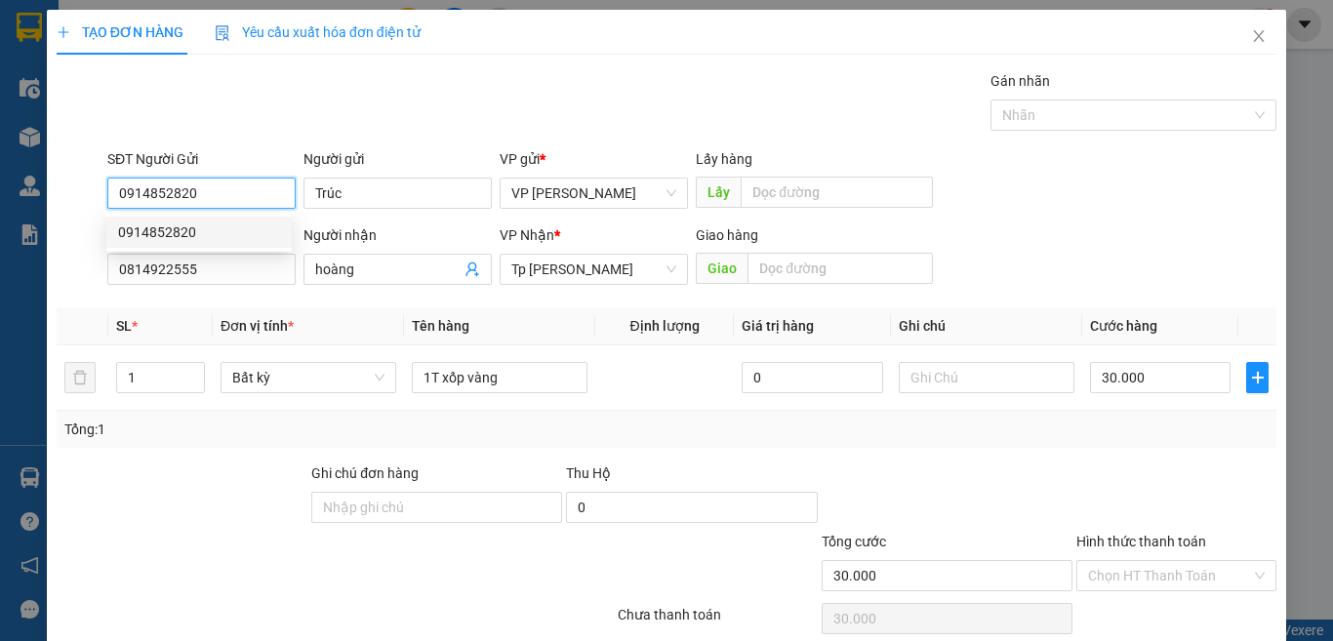
click at [209, 224] on div "0914852820" at bounding box center [199, 232] width 162 height 21
type input "0914852820"
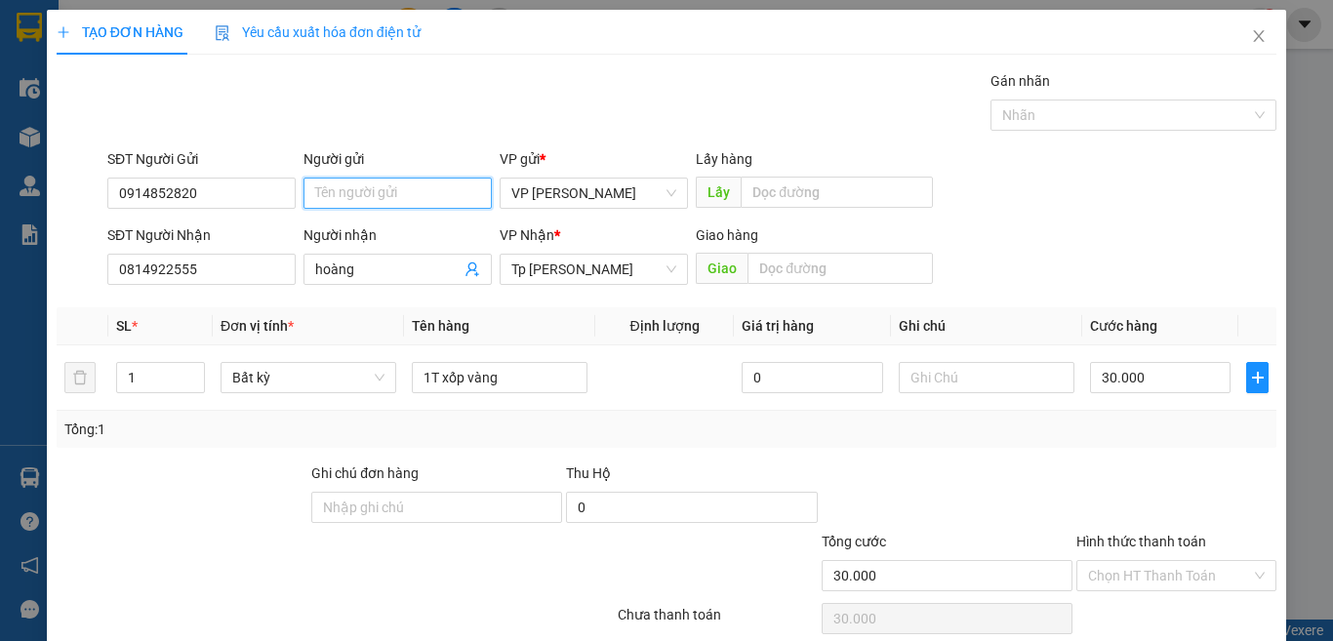
click at [430, 200] on input "Người gửi" at bounding box center [398, 193] width 188 height 31
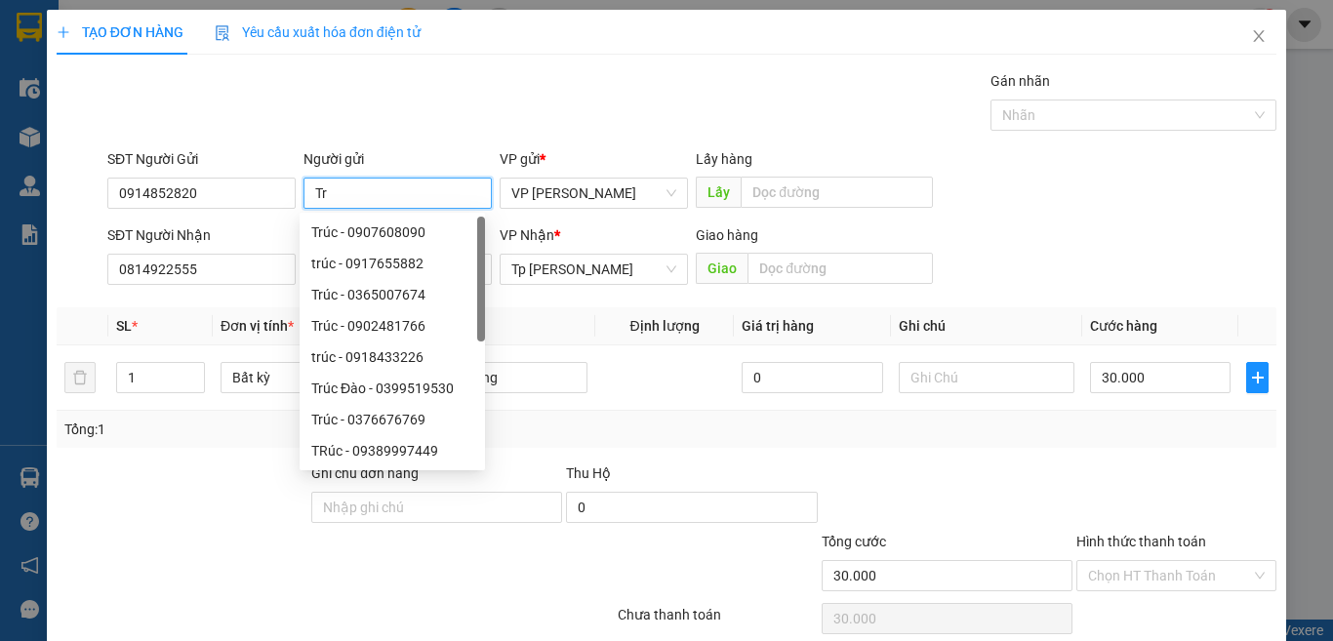
paste input "úc"
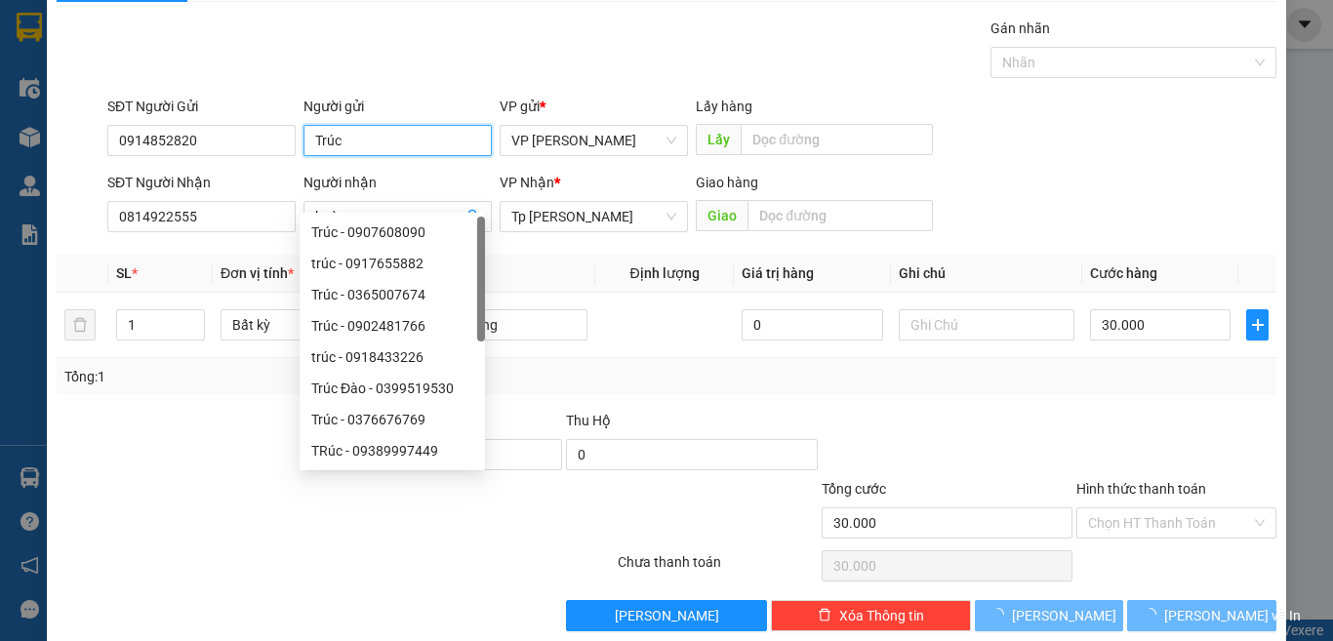
scroll to position [81, 0]
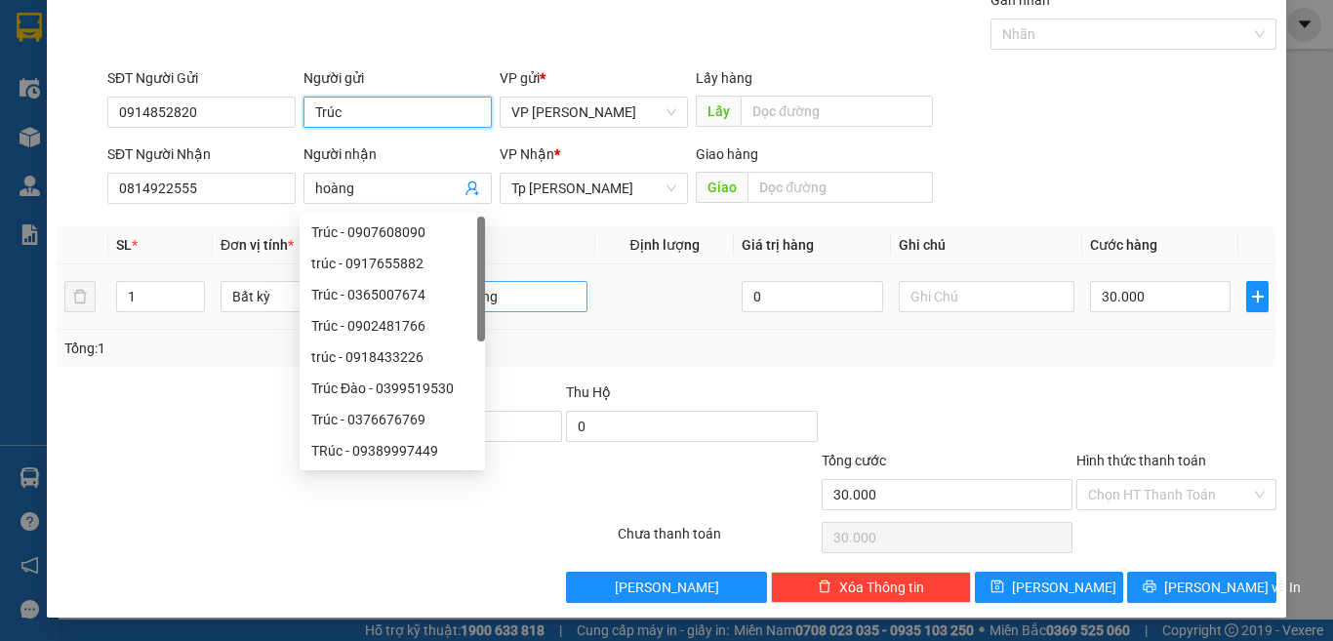
type input "Trúc"
click at [568, 295] on input "1T xốp vàng" at bounding box center [500, 296] width 176 height 31
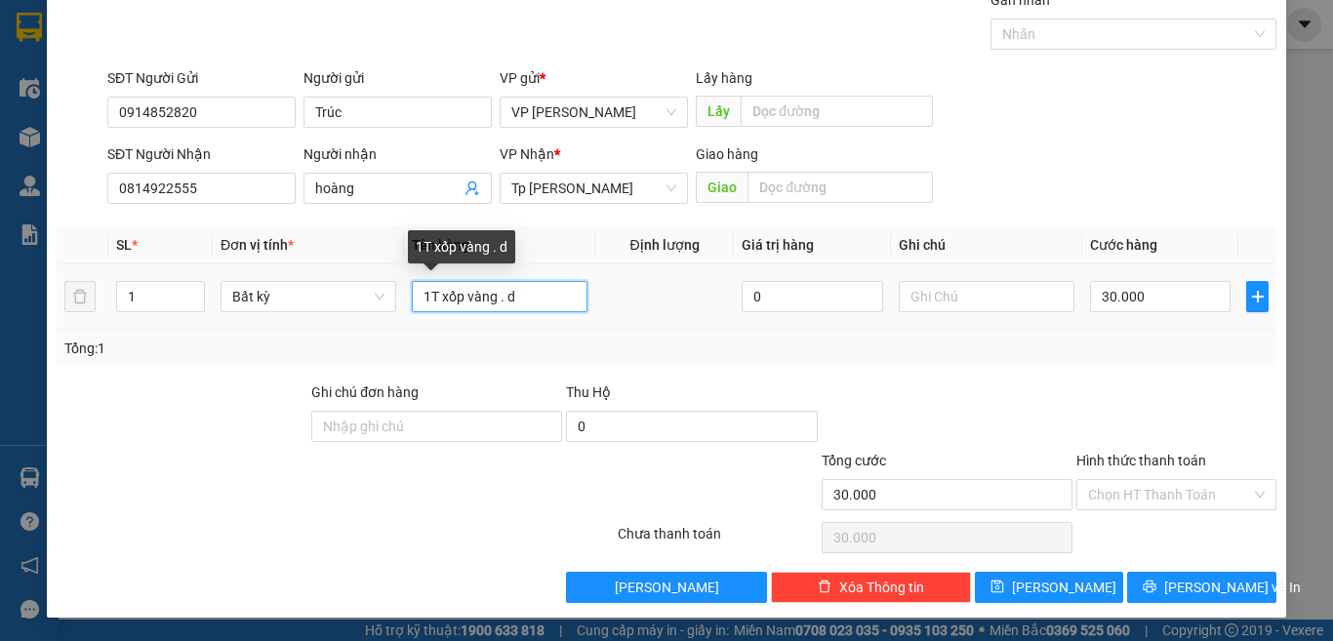
paste input "đ"
paste input "ò"
paste input "ồ"
paste input "ă"
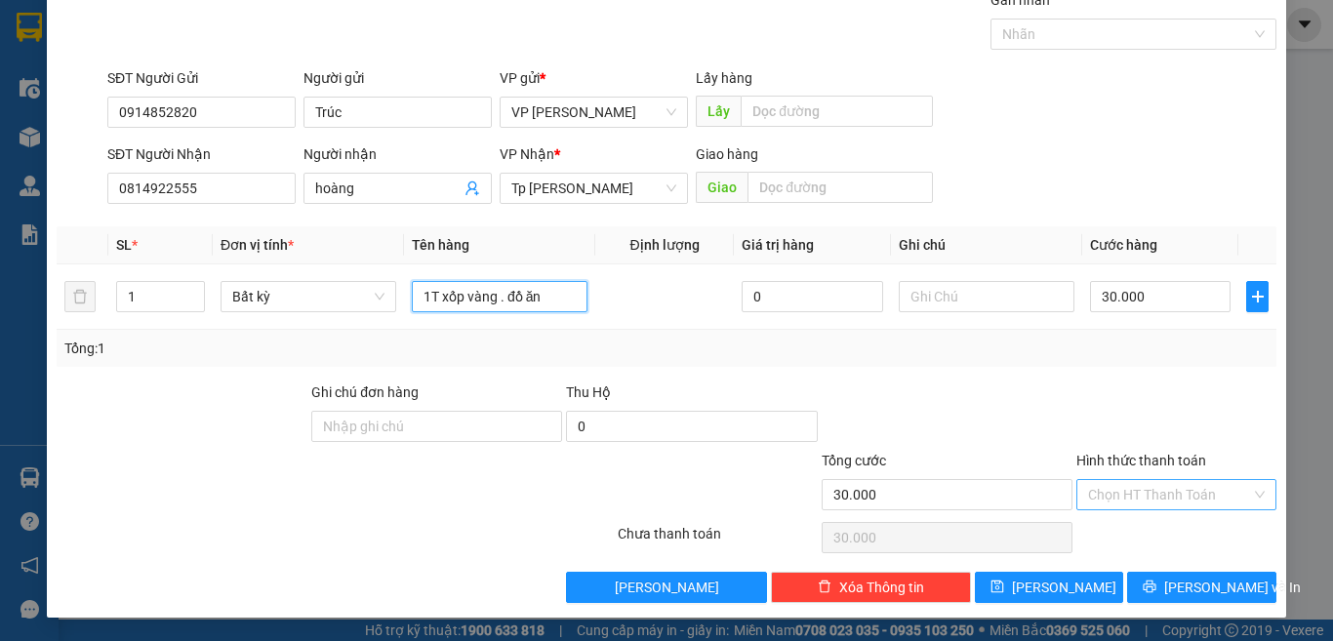
type input "1T xốp vàng . đồ ăn"
click at [1088, 494] on input "Hình thức thanh toán" at bounding box center [1169, 494] width 163 height 29
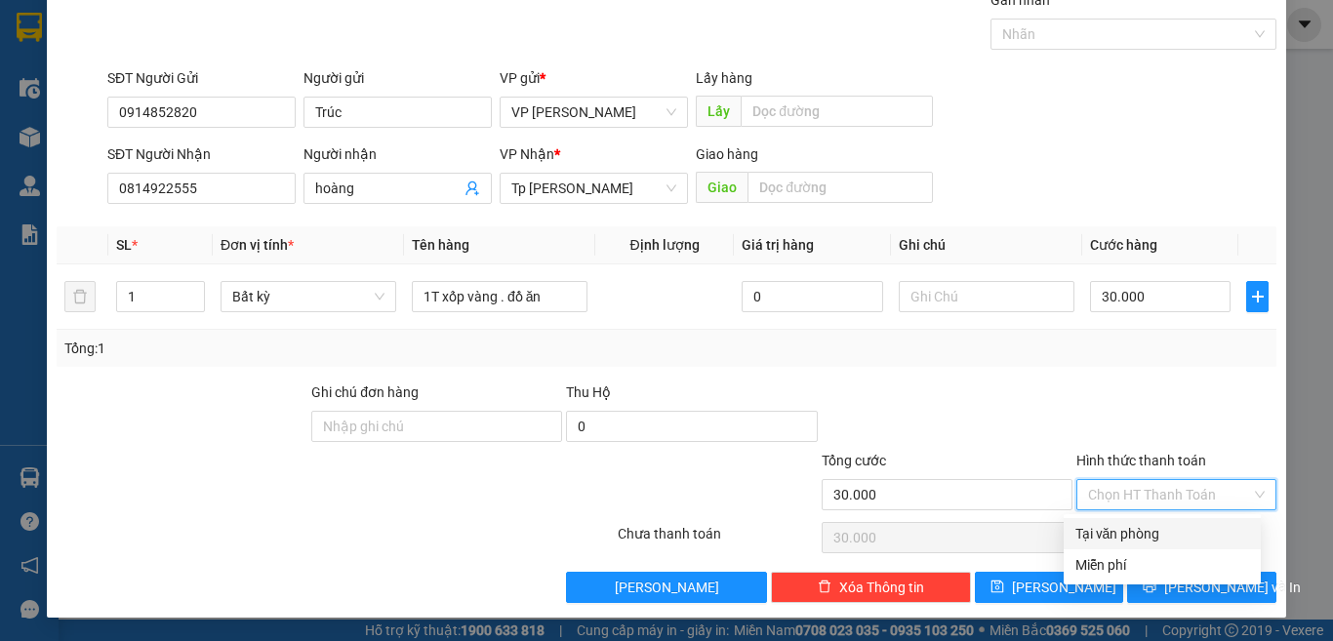
click at [1104, 533] on div "Tại văn phòng" at bounding box center [1163, 533] width 174 height 21
type input "0"
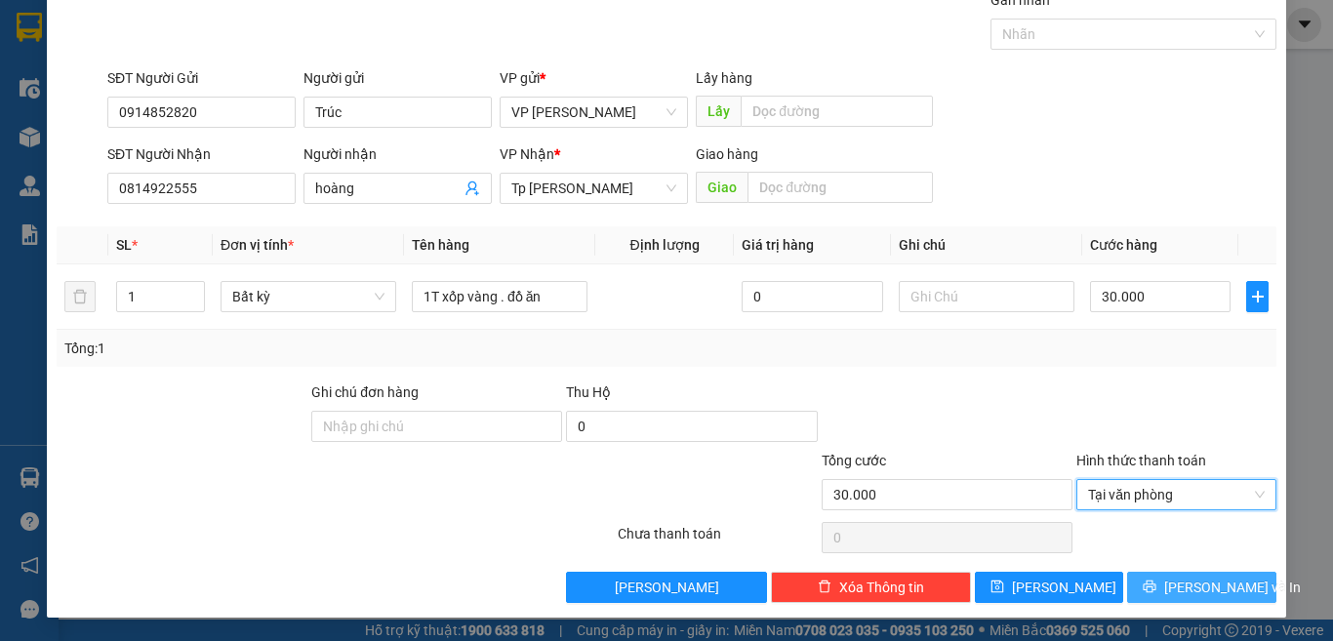
click at [1157, 584] on icon "printer" at bounding box center [1150, 587] width 14 height 14
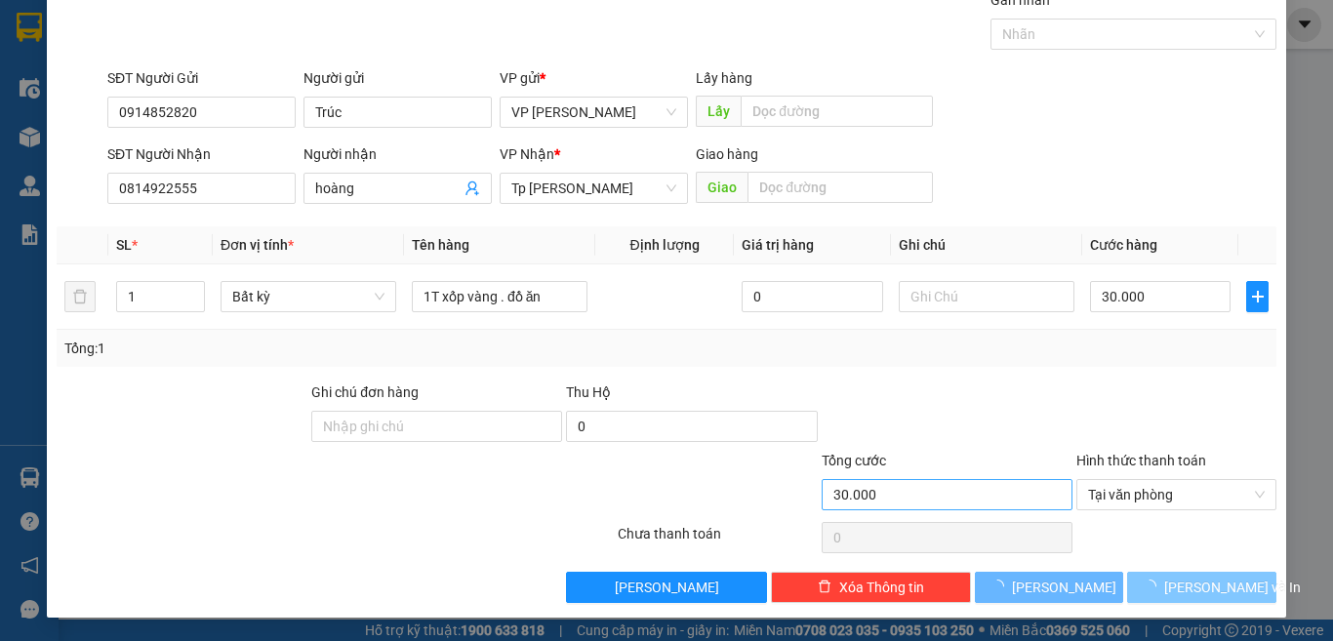
scroll to position [28, 0]
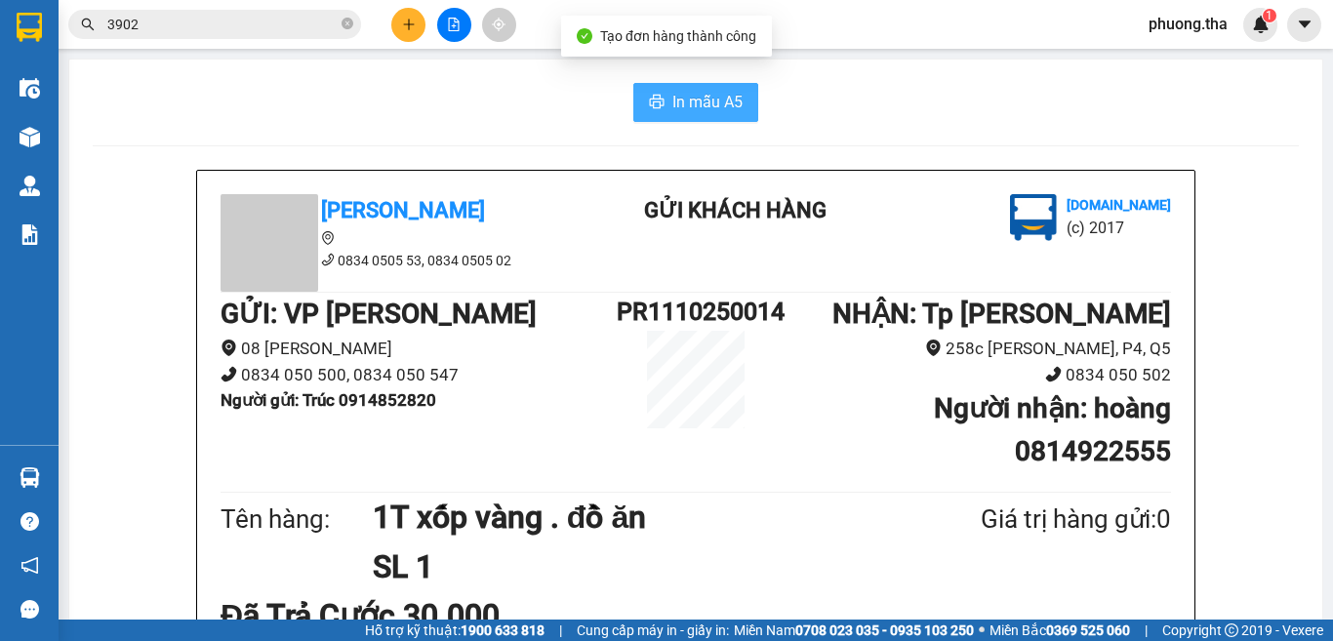
click at [649, 100] on icon "printer" at bounding box center [657, 102] width 16 height 16
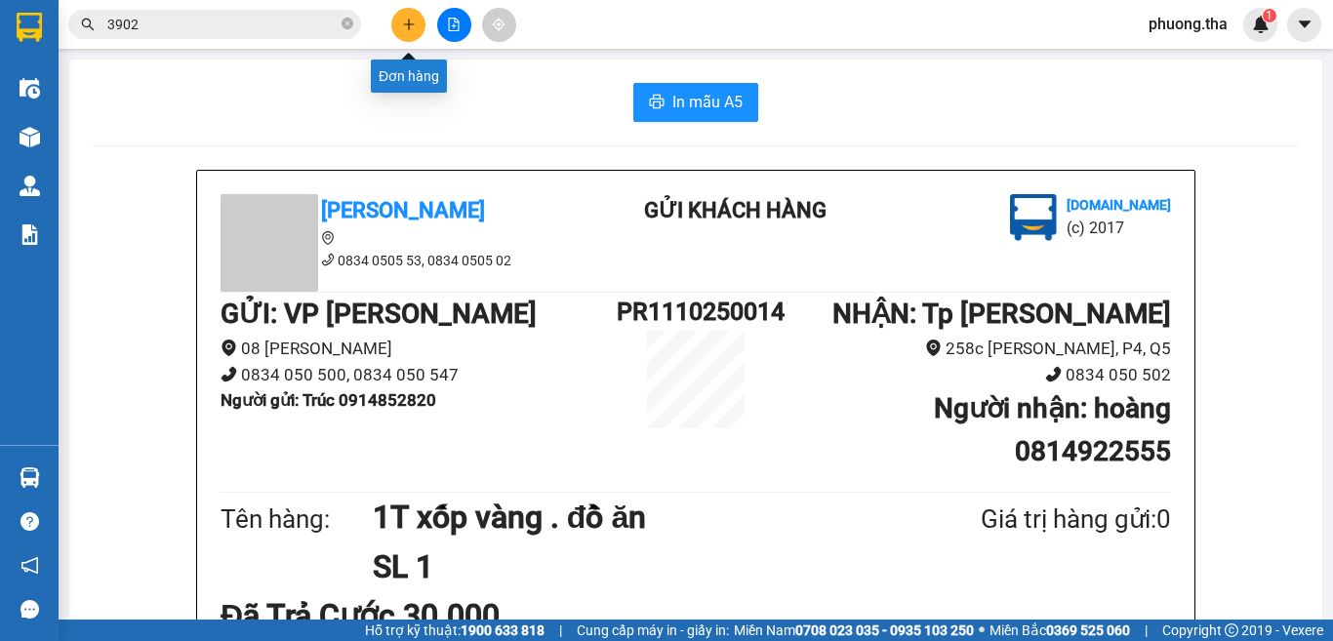
click at [397, 31] on button at bounding box center [408, 25] width 34 height 34
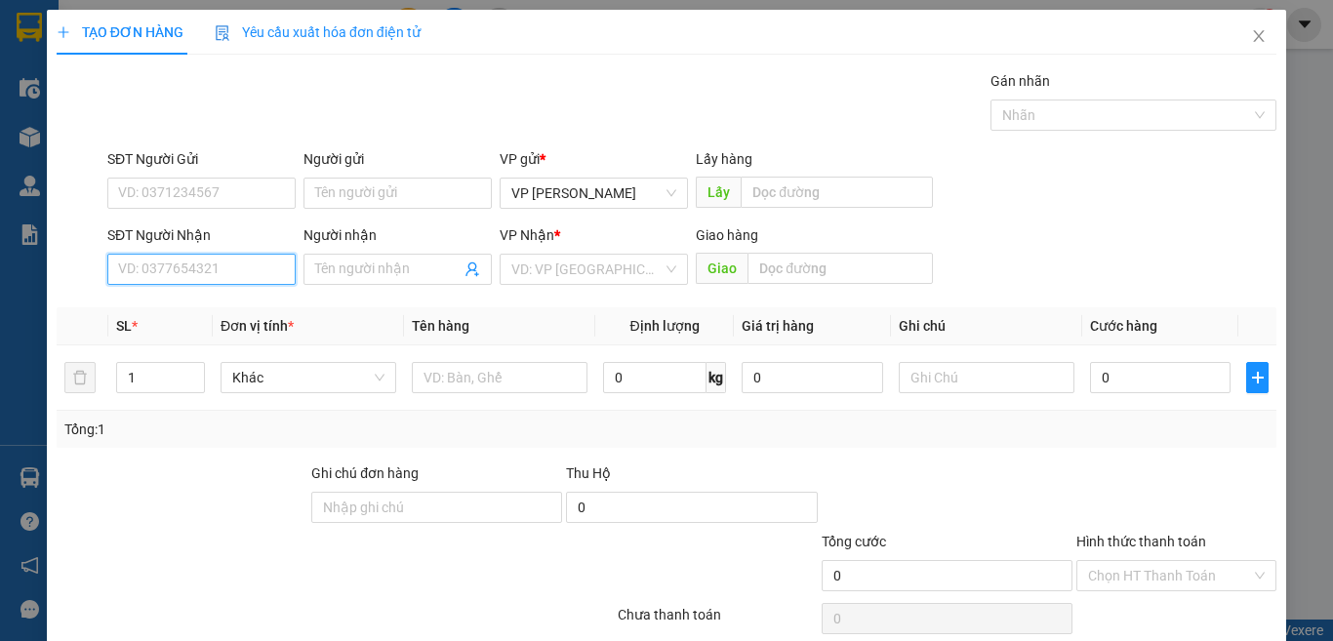
drag, startPoint x: 263, startPoint y: 270, endPoint x: 1332, endPoint y: 341, distance: 1072.0
click at [264, 270] on input "SĐT Người Nhận" at bounding box center [201, 269] width 188 height 31
click at [180, 280] on input "982" at bounding box center [201, 269] width 188 height 31
click at [210, 297] on div "0931226982 - lab PT" at bounding box center [198, 308] width 185 height 31
type input "0931226982"
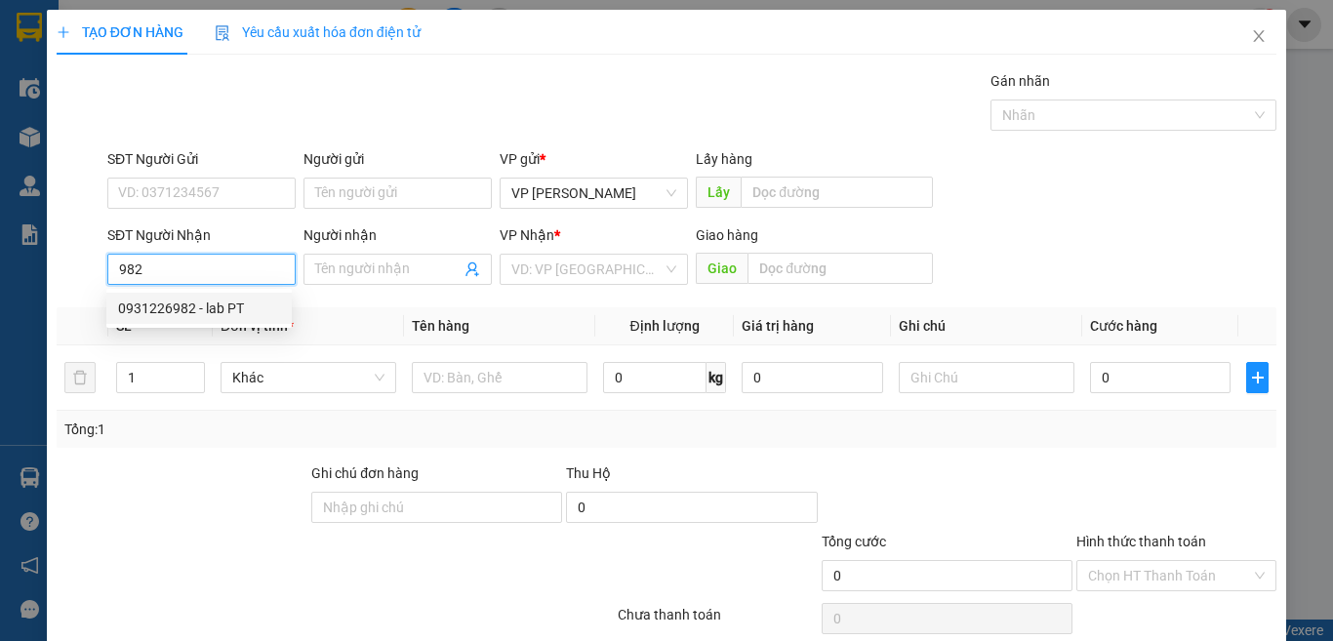
type input "lab PT"
type input "0931226982"
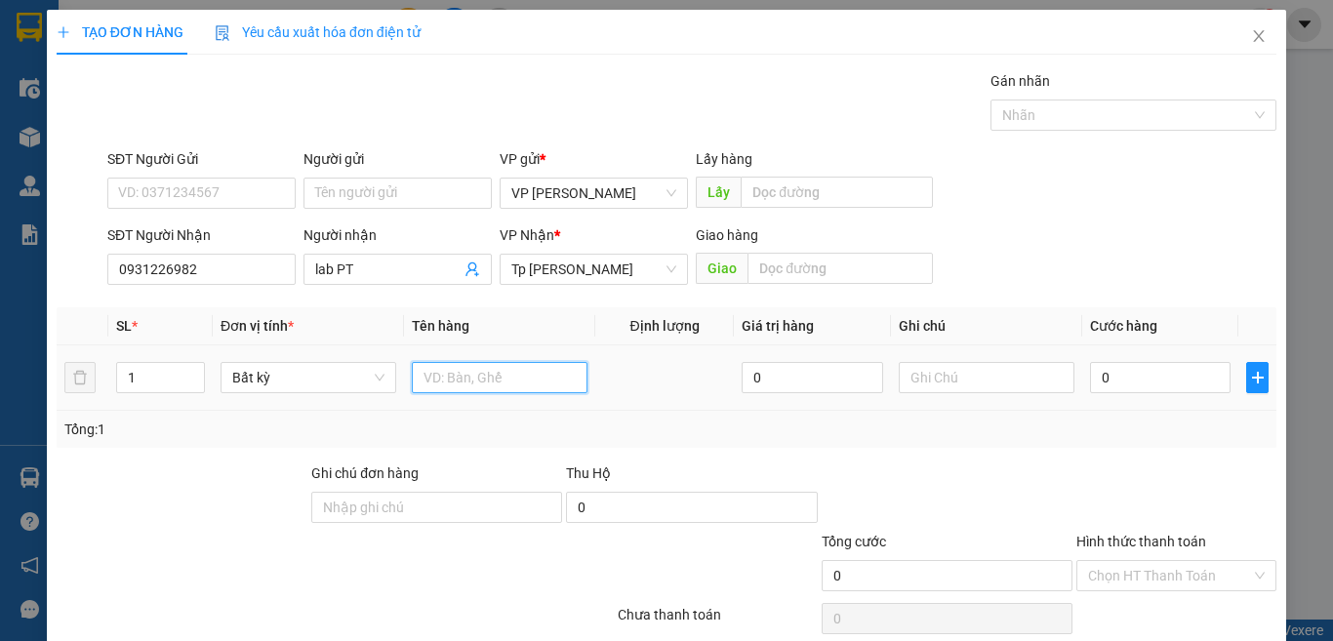
drag, startPoint x: 460, startPoint y: 386, endPoint x: 489, endPoint y: 376, distance: 30.9
click at [489, 376] on input "text" at bounding box center [500, 377] width 176 height 31
paste input "ôp"
paste input "ộp"
paste input "ám"
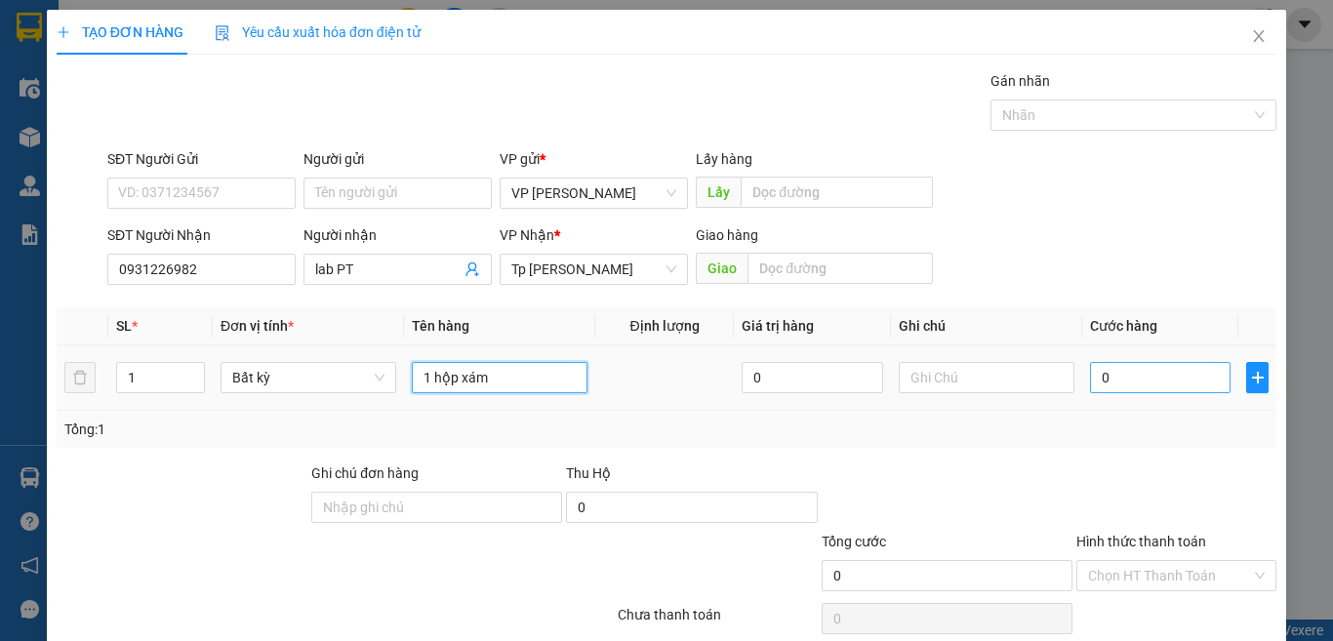
type input "1 hộp xám"
click at [1129, 377] on input "0" at bounding box center [1160, 377] width 141 height 31
type input "3"
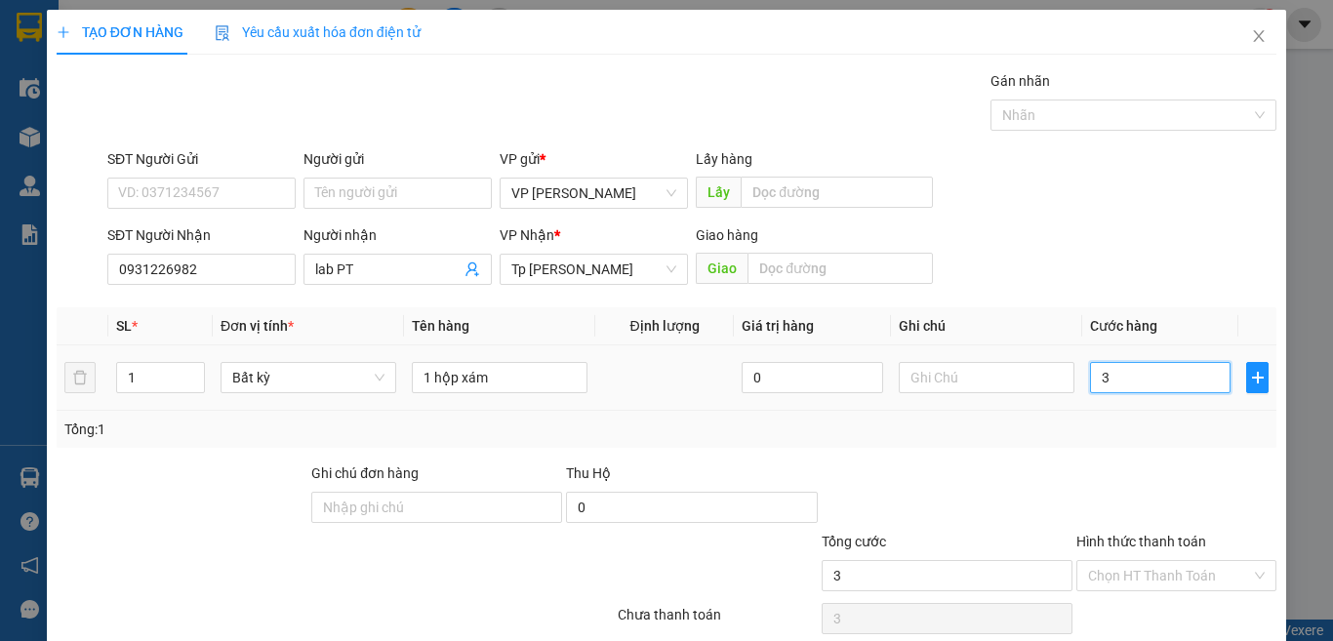
type input "30"
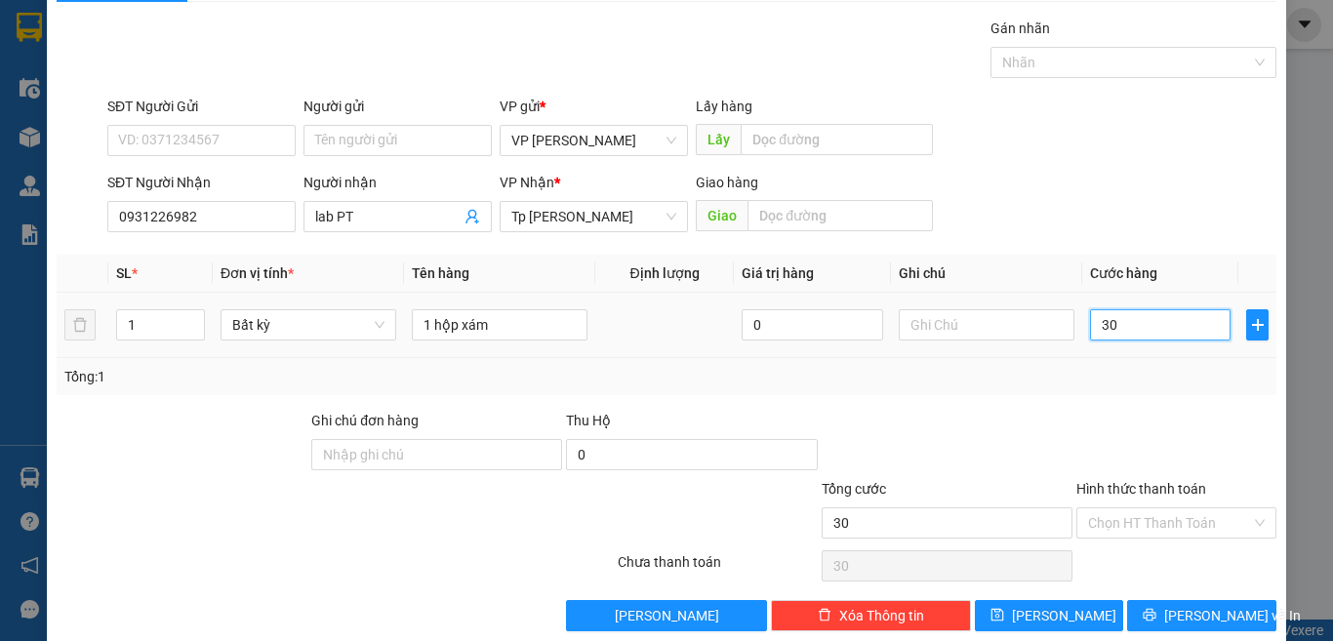
scroll to position [81, 0]
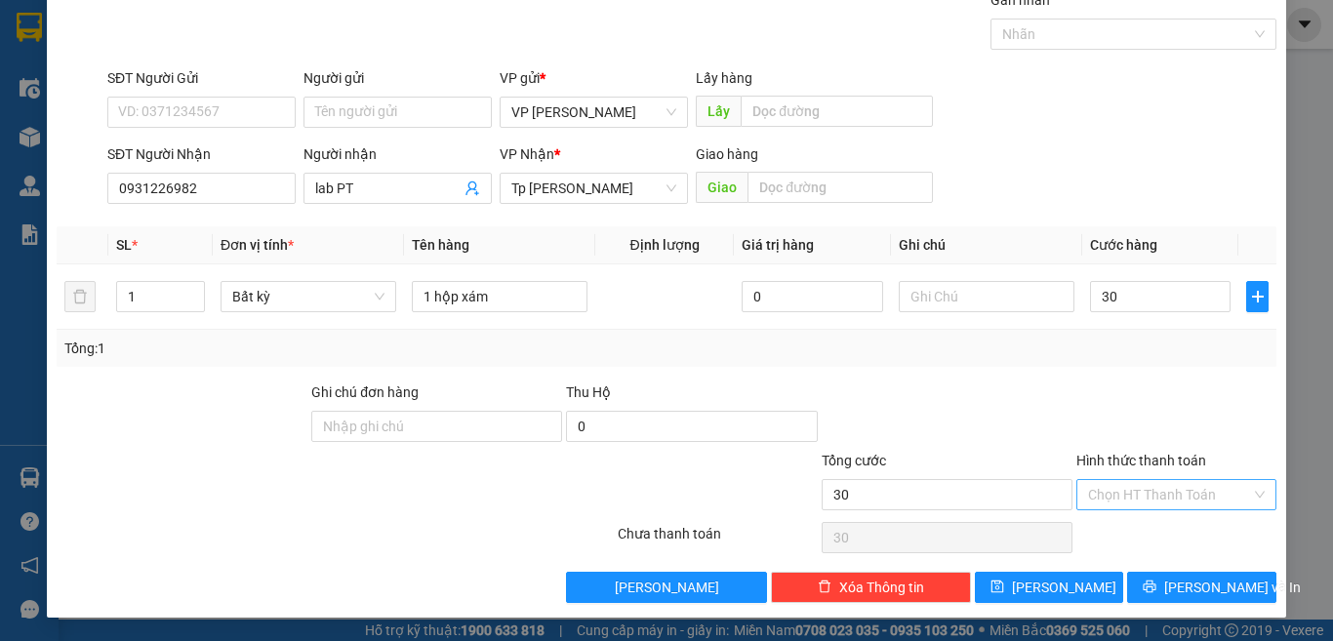
click at [1186, 487] on input "Hình thức thanh toán" at bounding box center [1169, 494] width 163 height 29
type input "30.000"
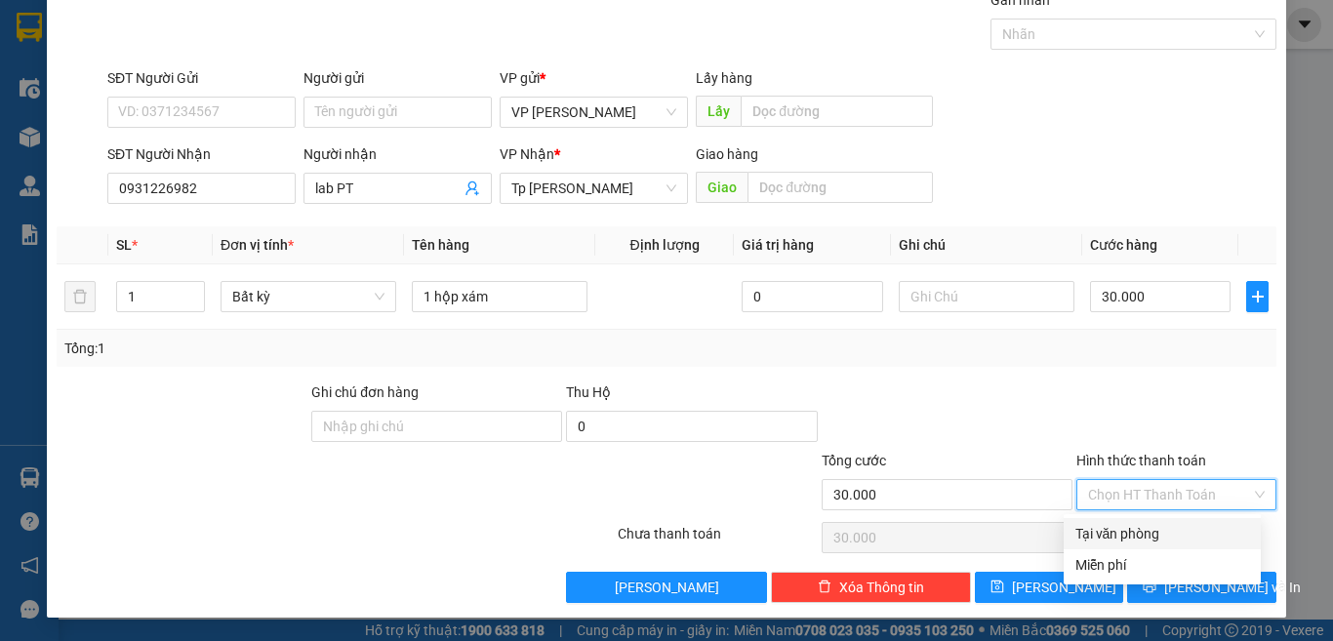
click at [1151, 539] on div "Tại văn phòng" at bounding box center [1163, 533] width 174 height 21
type input "0"
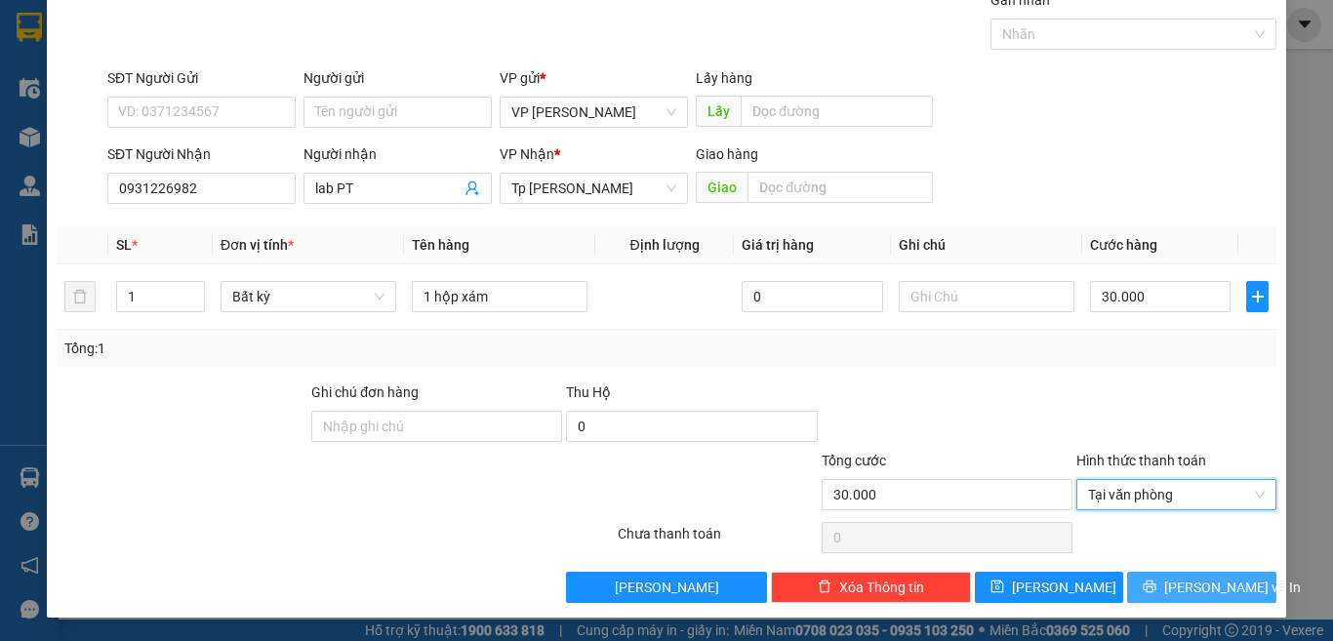
click at [1171, 582] on span "[PERSON_NAME] và In" at bounding box center [1232, 587] width 137 height 21
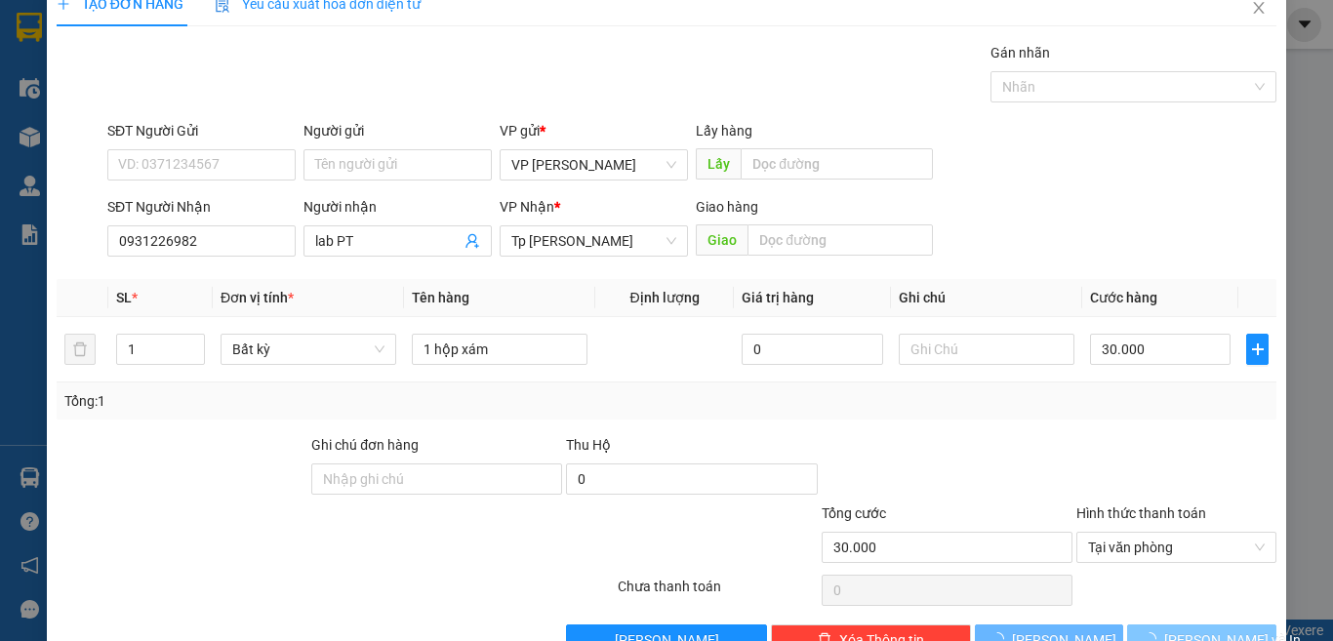
scroll to position [0, 0]
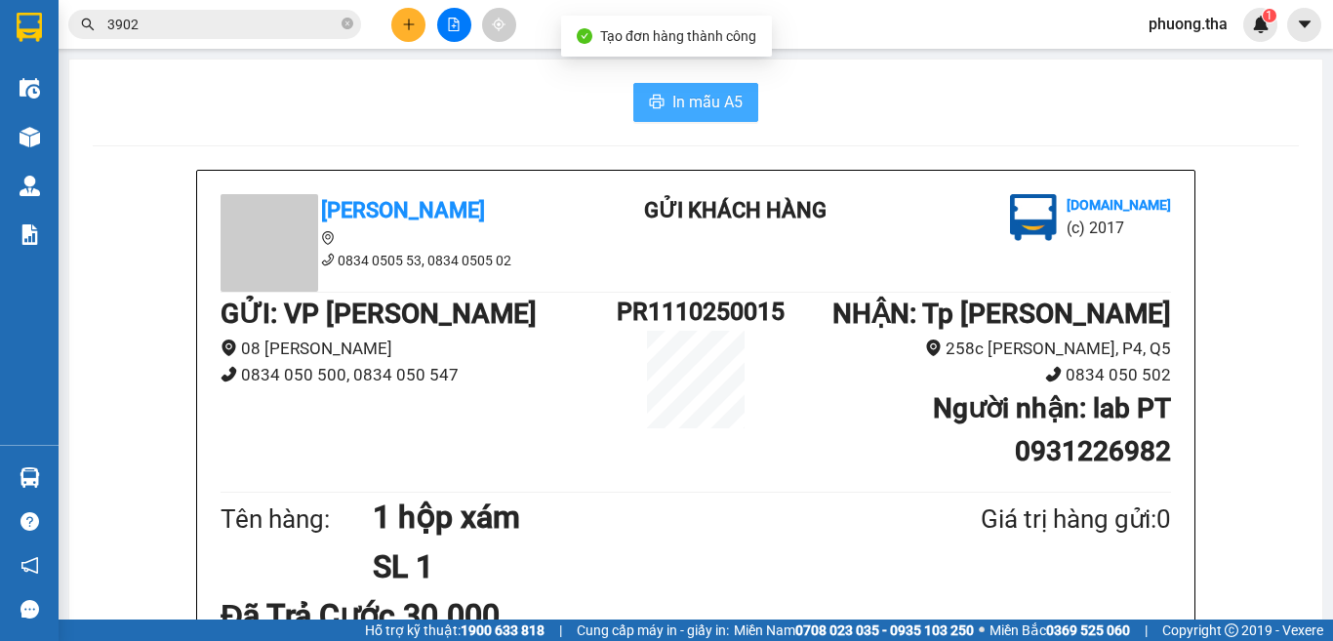
click at [676, 102] on span "In mẫu A5" at bounding box center [707, 102] width 70 height 24
click at [404, 28] on icon "plus" at bounding box center [409, 25] width 14 height 14
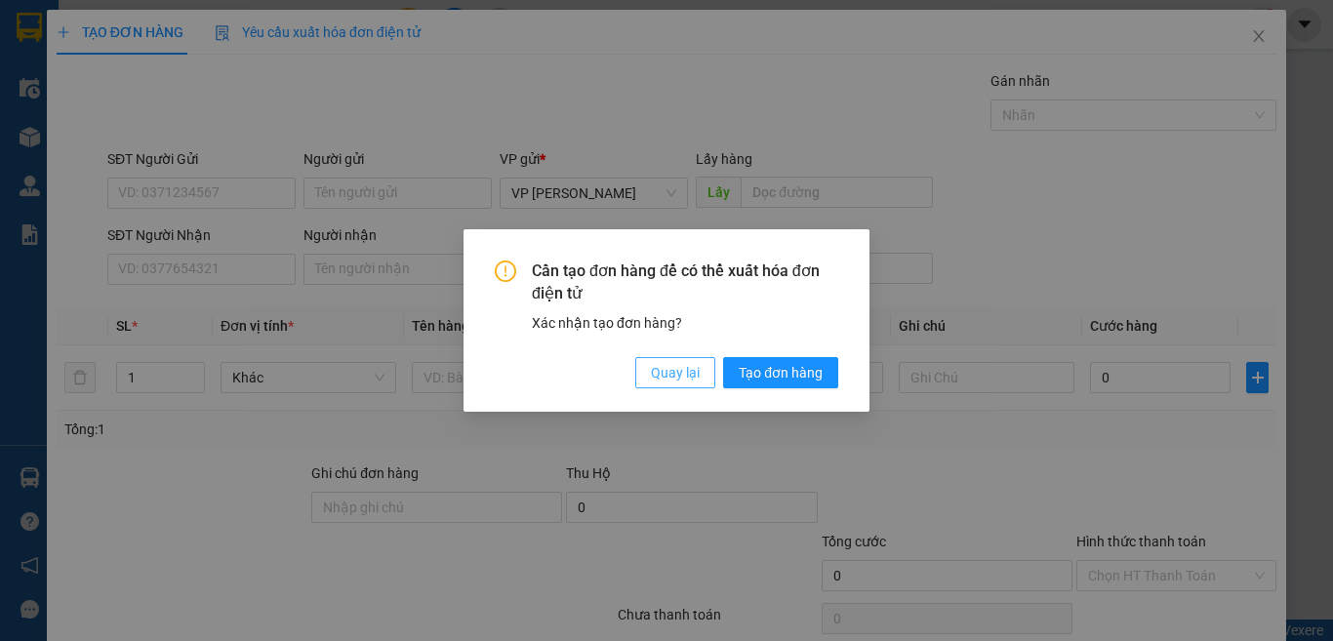
click at [647, 360] on button "Quay lại" at bounding box center [675, 372] width 80 height 31
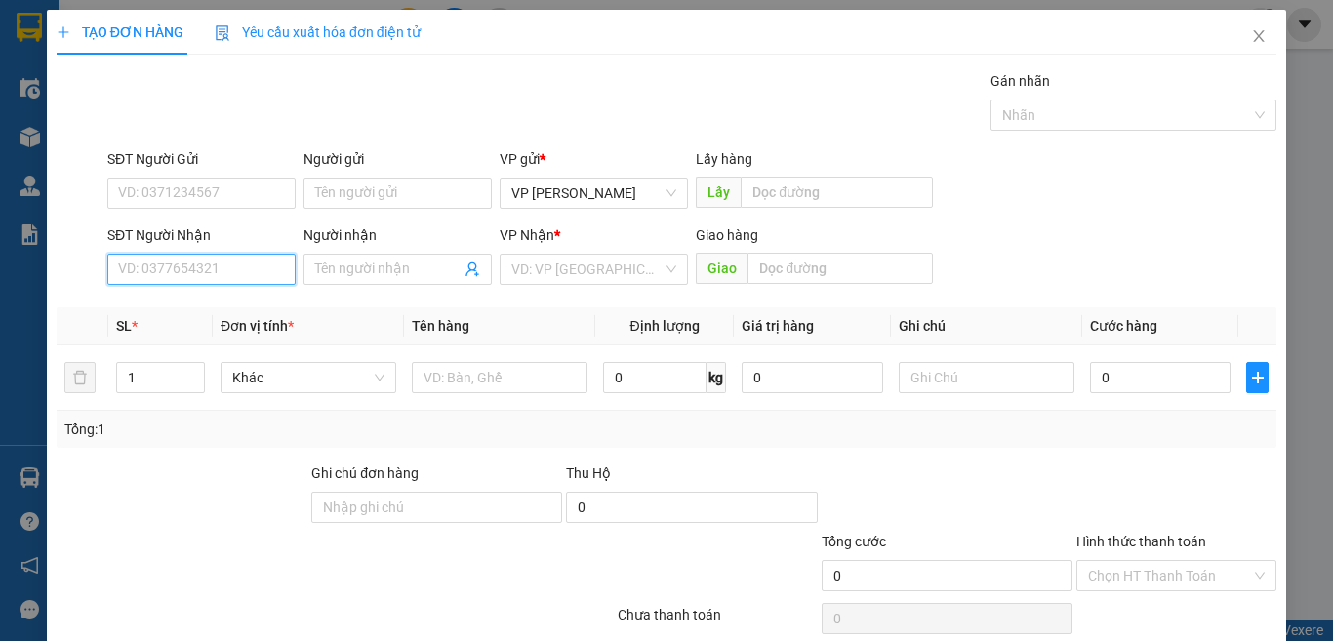
drag, startPoint x: 252, startPoint y: 264, endPoint x: 1332, endPoint y: 262, distance: 1080.4
click at [255, 264] on input "SĐT Người Nhận" at bounding box center [201, 269] width 188 height 31
click at [208, 260] on input "648" at bounding box center [201, 269] width 188 height 31
click at [218, 307] on div "0903855648 - CHÚ HOÀNG" at bounding box center [201, 308] width 166 height 21
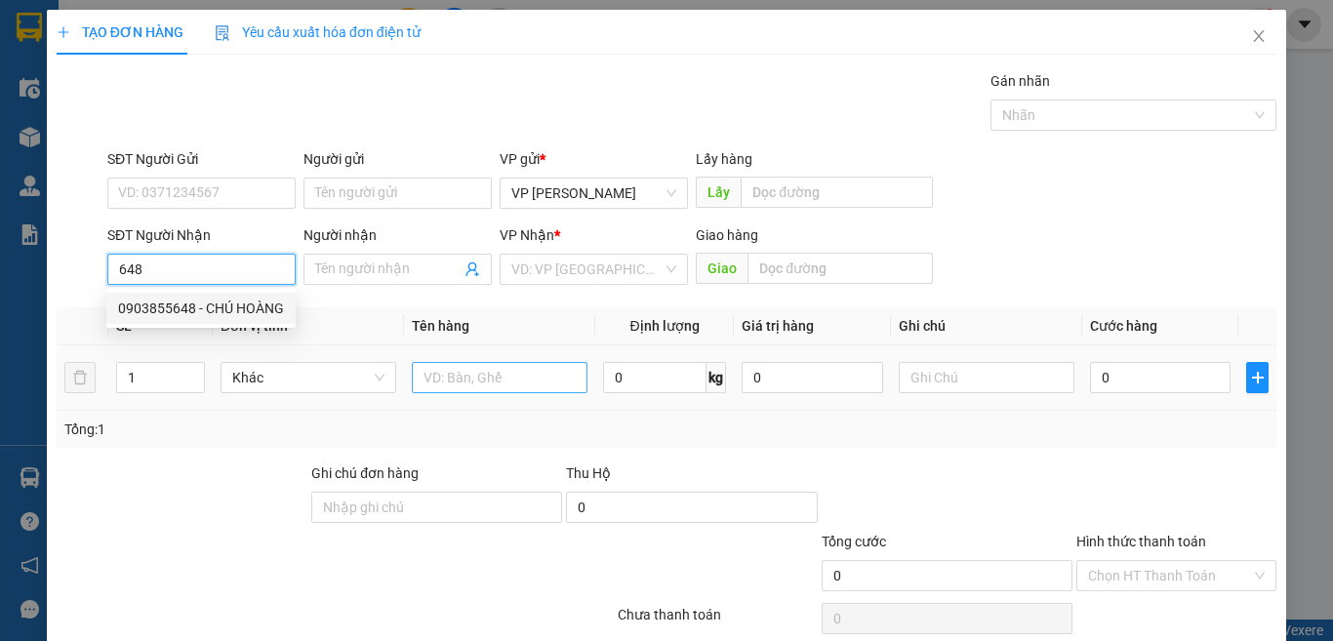
type input "0903855648"
type input "CHÚ HOÀNG"
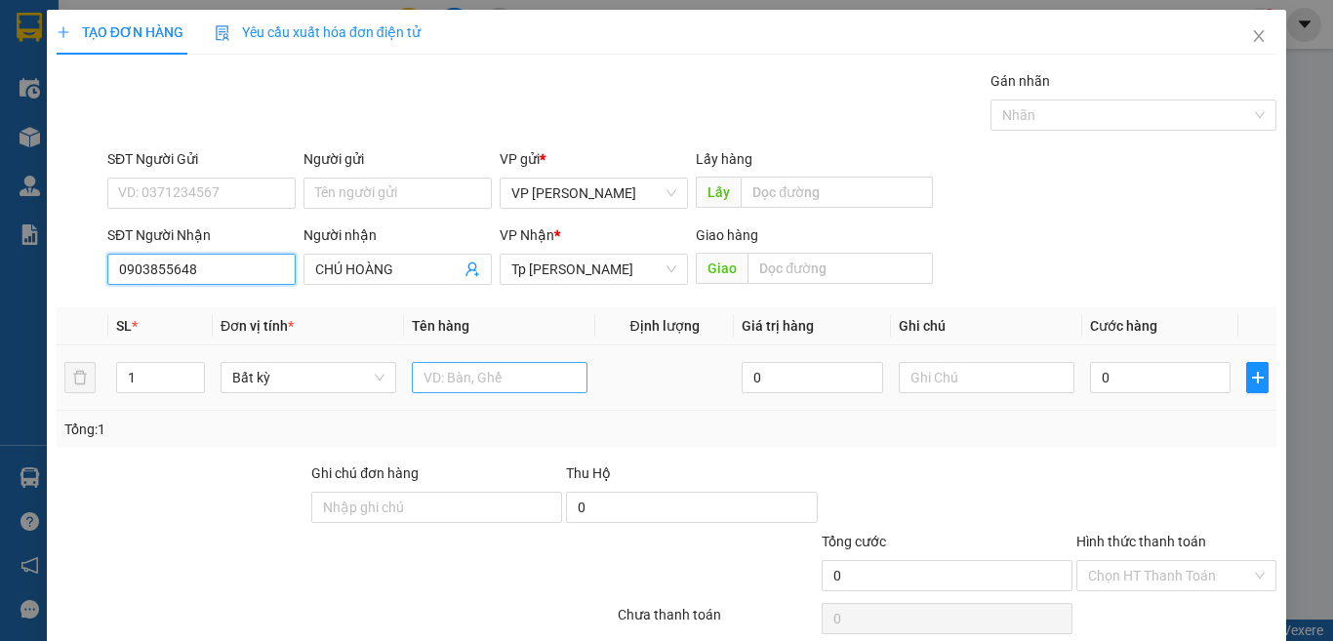
type input "0903855648"
click at [479, 384] on input "text" at bounding box center [500, 377] width 176 height 31
paste input "ôp"
paste input "ốp"
paste input "áng"
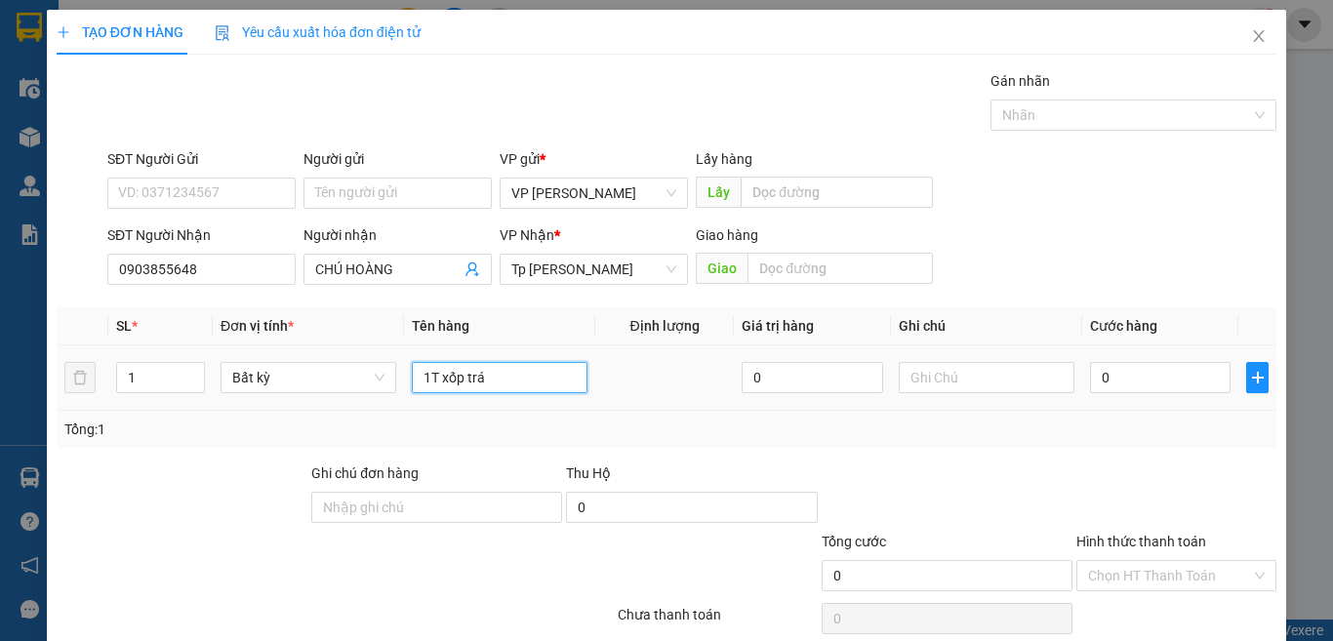
paste input "ắng"
click at [1099, 373] on input "0" at bounding box center [1160, 377] width 141 height 31
click at [560, 387] on input "1T xốp trắng" at bounding box center [500, 377] width 176 height 31
type input "1T xốp trắng + 1BTT 100k"
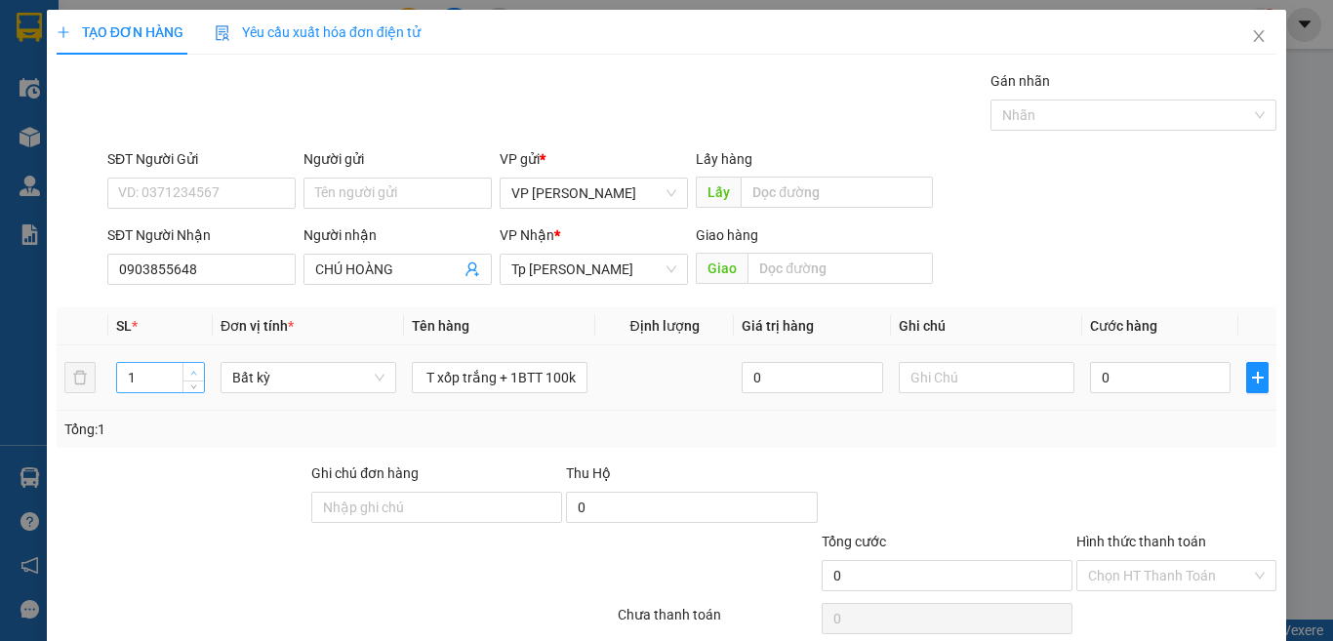
click at [188, 376] on span "up" at bounding box center [194, 373] width 12 height 12
type input "2"
click at [1127, 378] on input "0" at bounding box center [1160, 377] width 141 height 31
type input "30"
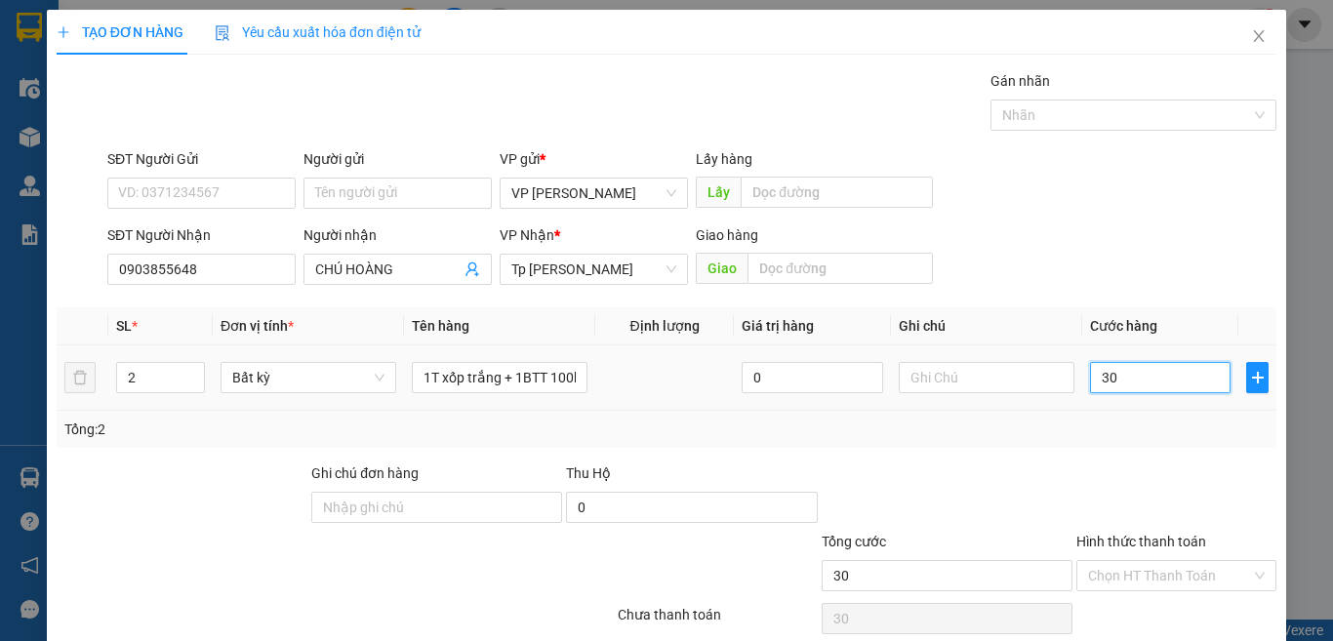
type input "30"
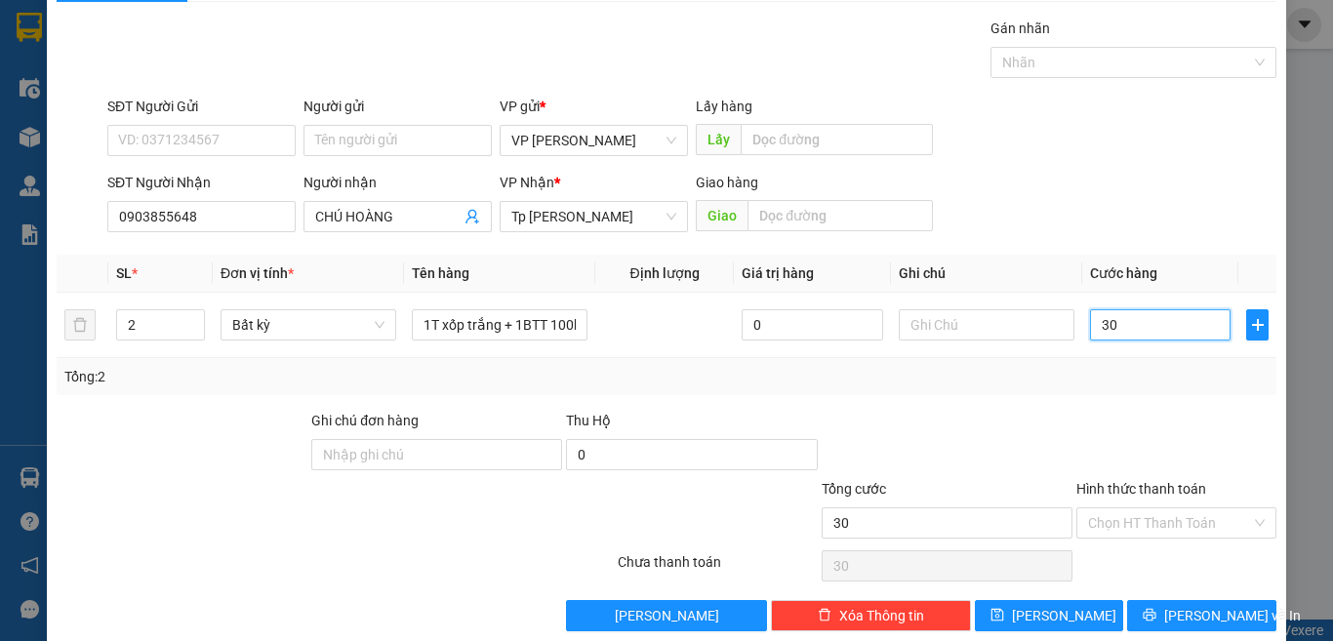
scroll to position [81, 0]
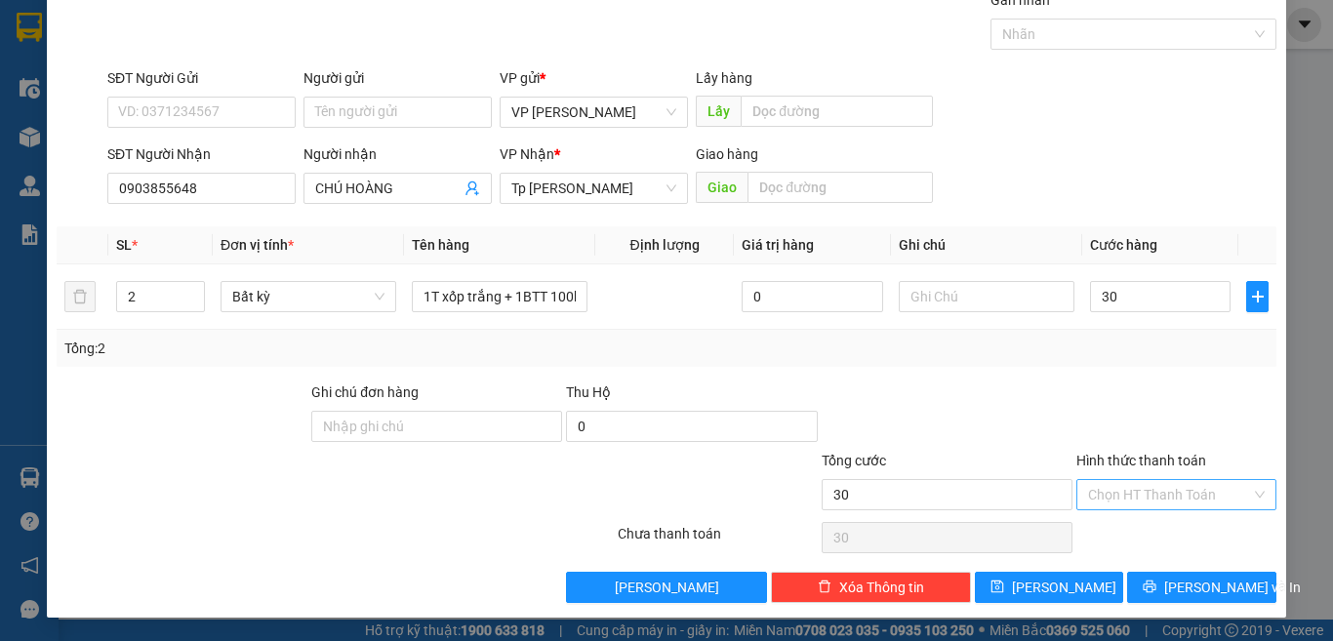
type input "30.000"
click at [1139, 500] on input "Hình thức thanh toán" at bounding box center [1169, 494] width 163 height 29
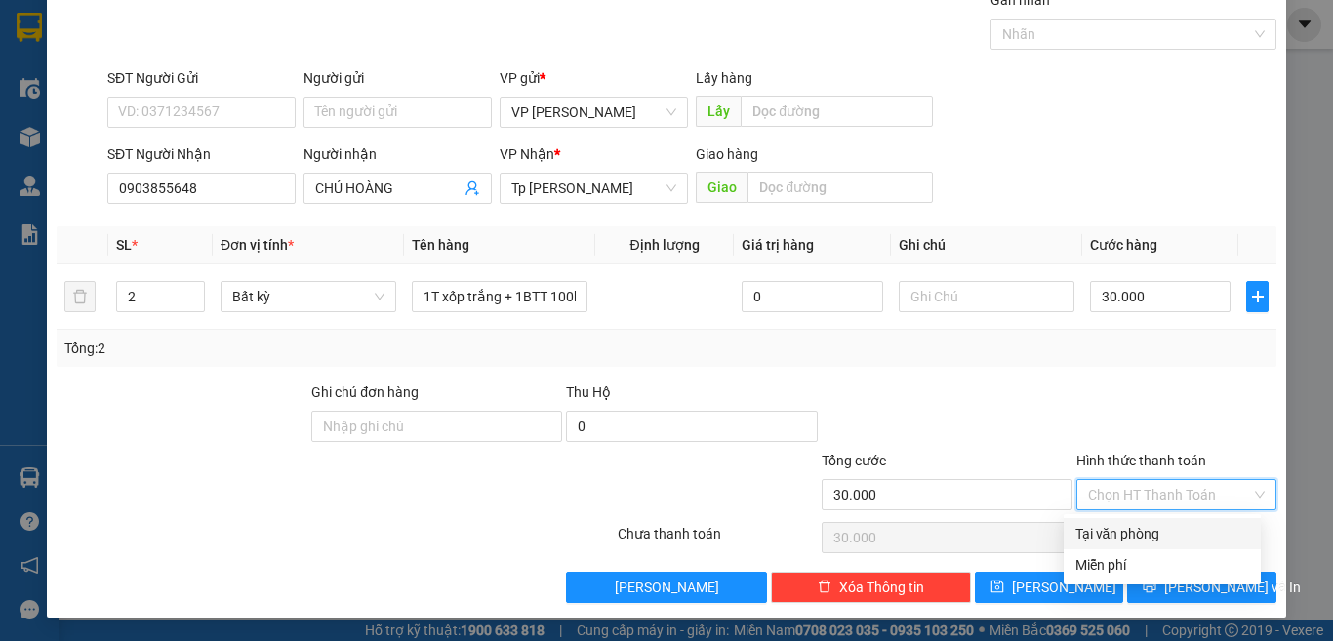
click at [1133, 531] on div "Tại văn phòng" at bounding box center [1163, 533] width 174 height 21
type input "0"
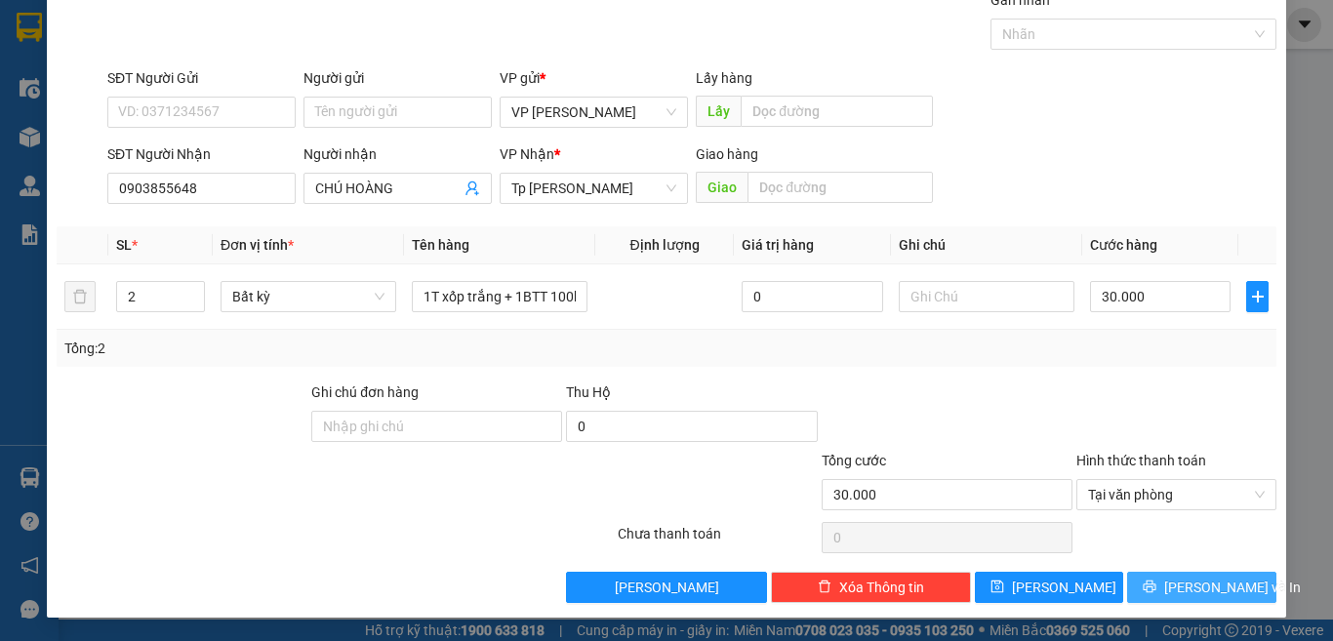
click at [1156, 583] on icon "printer" at bounding box center [1150, 587] width 14 height 14
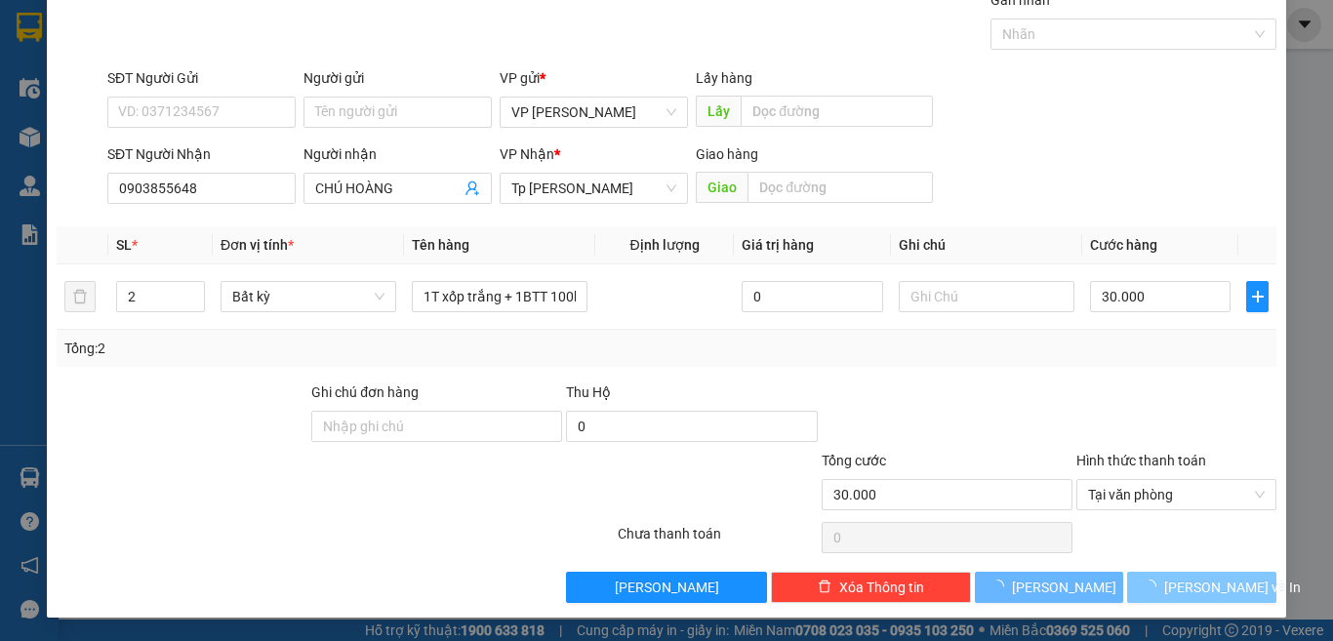
scroll to position [0, 0]
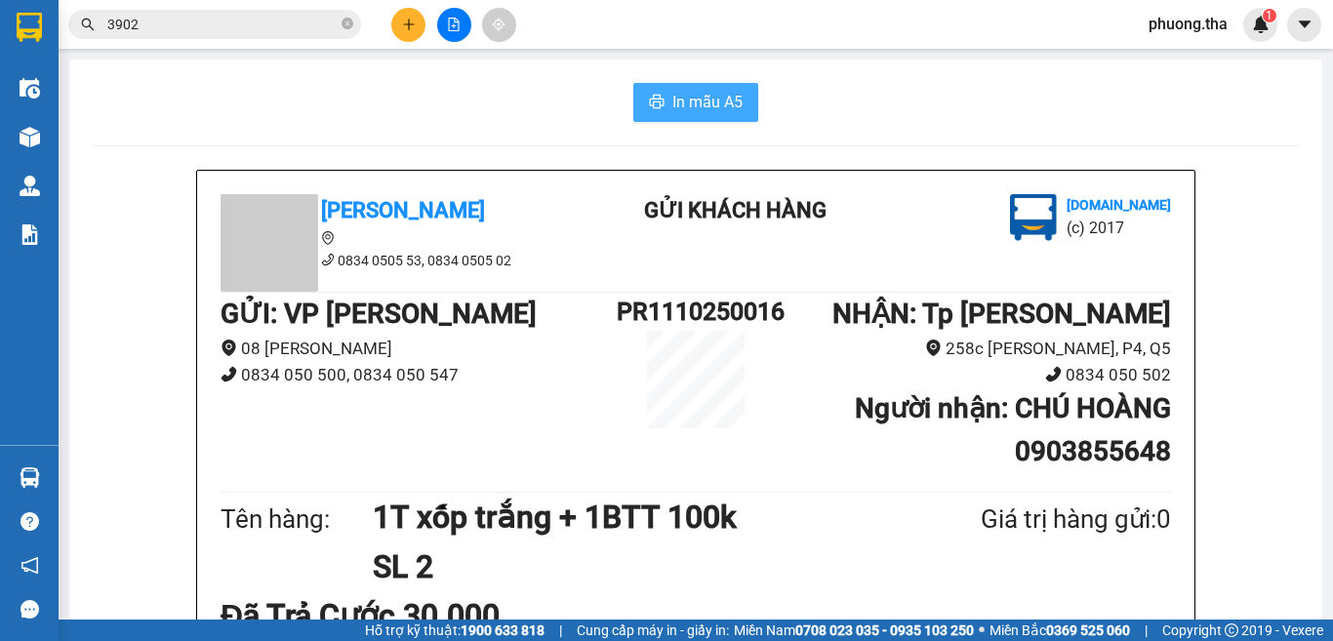
click at [693, 107] on span "In mẫu A5" at bounding box center [707, 102] width 70 height 24
click at [402, 24] on icon "plus" at bounding box center [409, 25] width 14 height 14
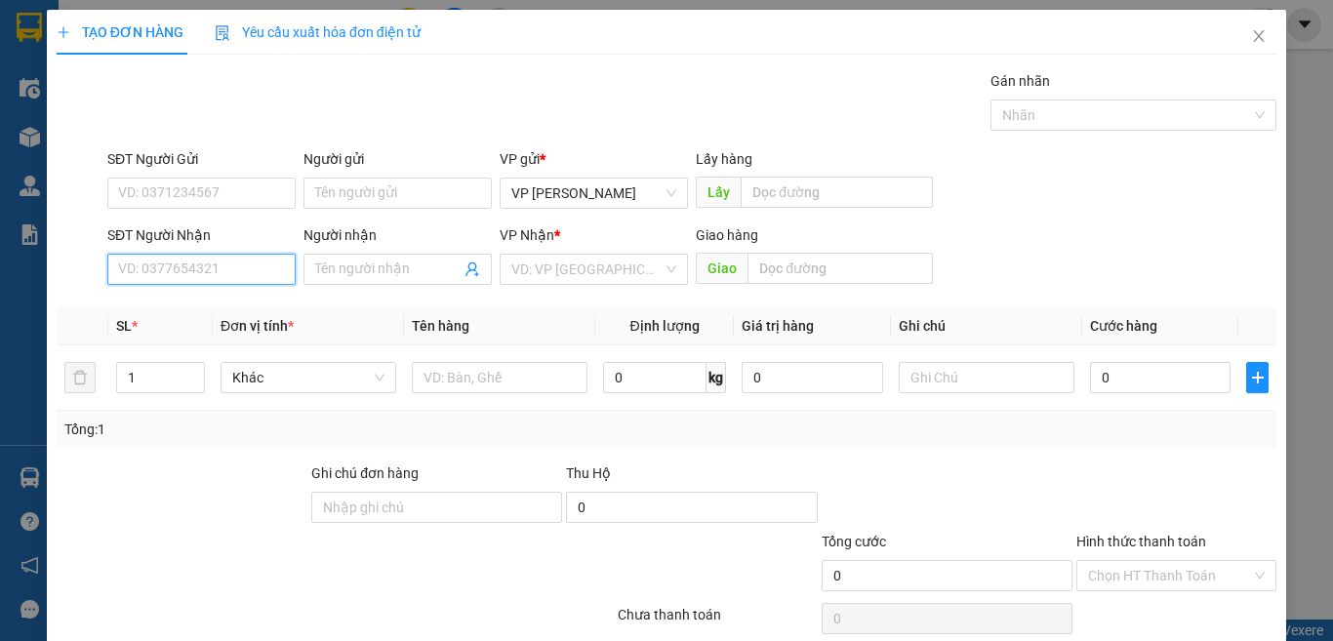
click at [270, 279] on input "SĐT Người Nhận" at bounding box center [201, 269] width 188 height 31
click at [208, 273] on input "156" at bounding box center [201, 269] width 188 height 31
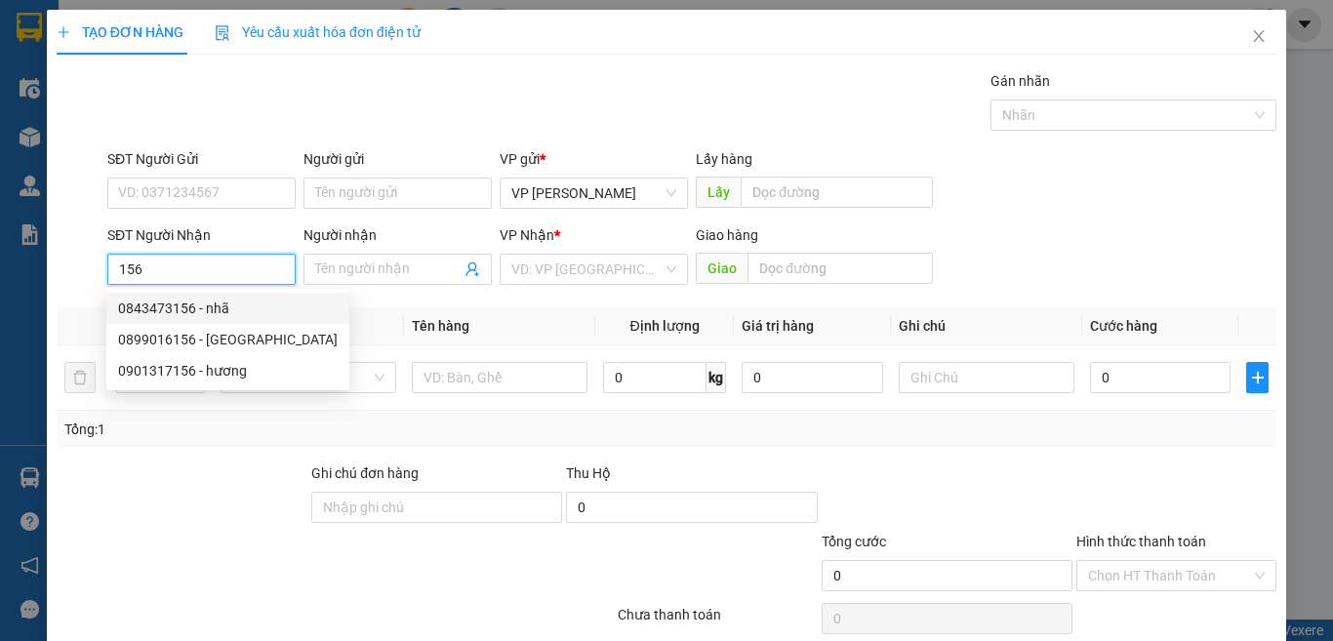
click at [220, 313] on div "0843473156 - nhã" at bounding box center [228, 308] width 220 height 21
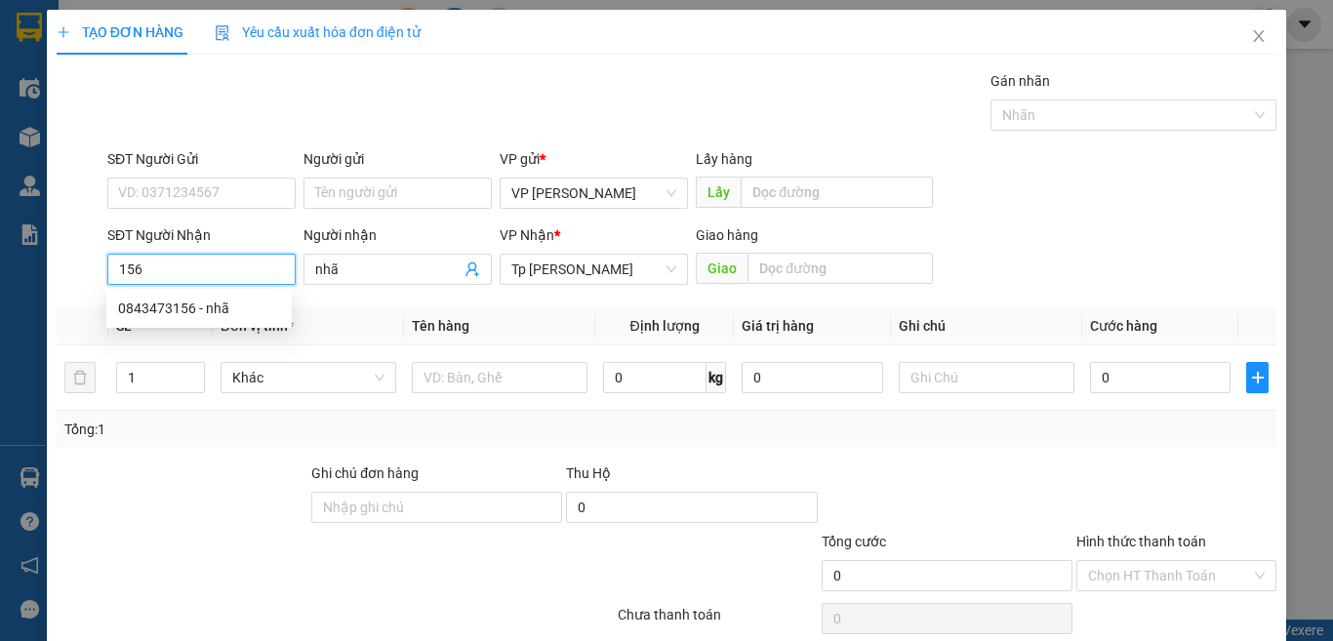
type input "0843473156"
type input "nhã"
type input "0843473156"
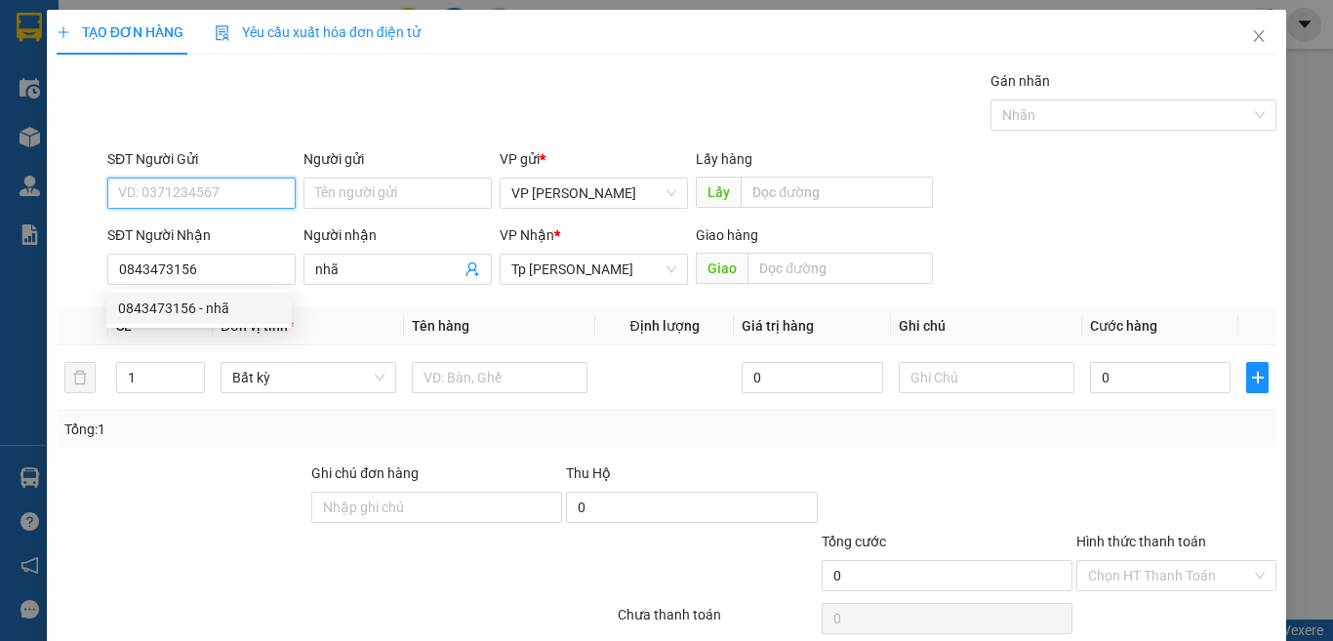
click at [219, 179] on input "SĐT Người Gửi" at bounding box center [201, 193] width 188 height 31
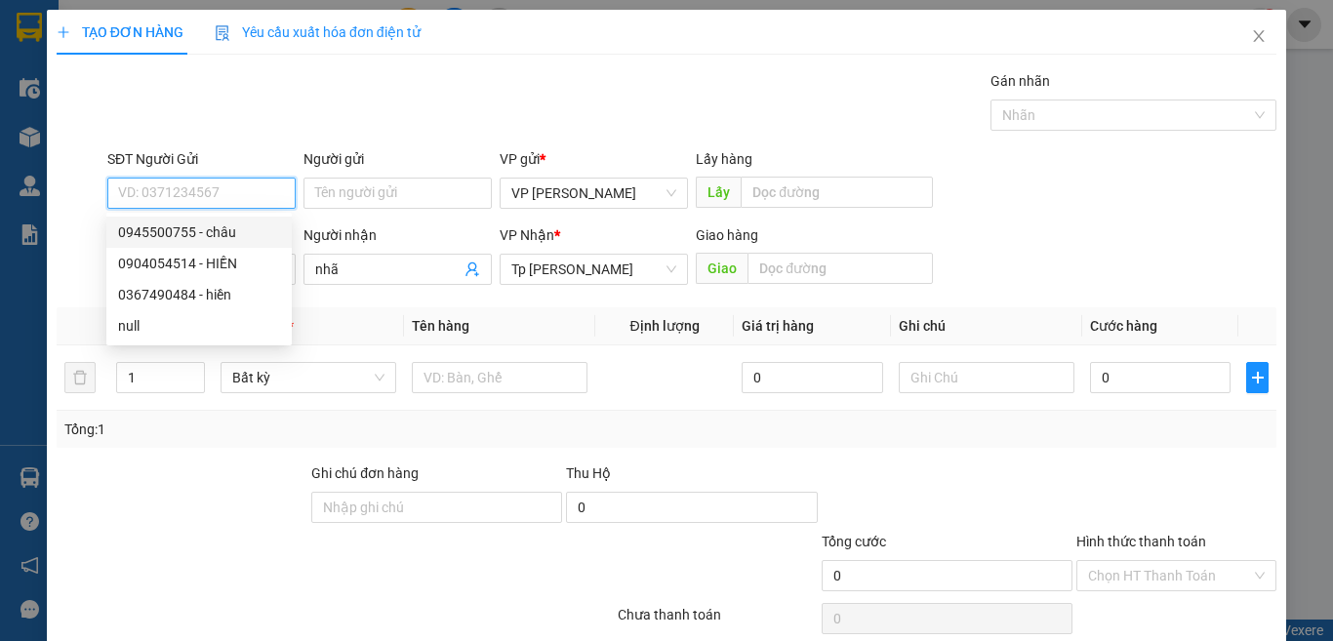
click at [228, 236] on div "0945500755 - châu" at bounding box center [199, 232] width 162 height 21
type input "0945500755"
type input "châu"
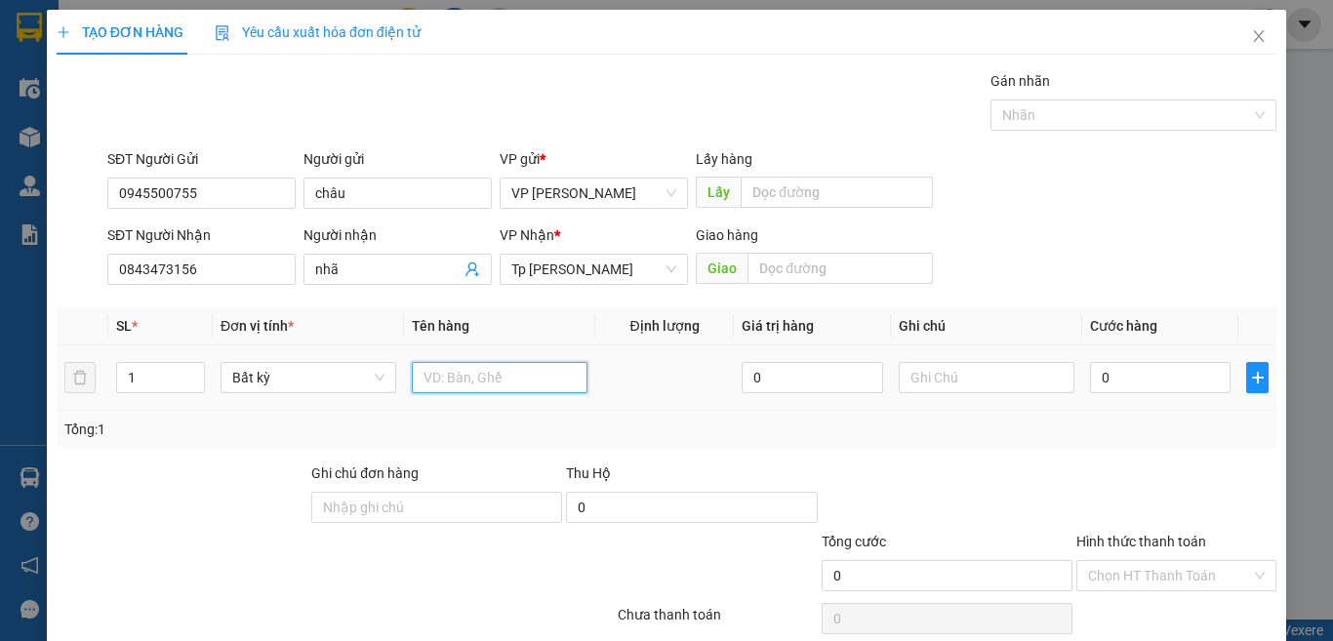
click at [442, 367] on input "text" at bounding box center [500, 377] width 176 height 31
paste input "ôp"
paste input "ốp"
paste input "àn"
paste input "đ"
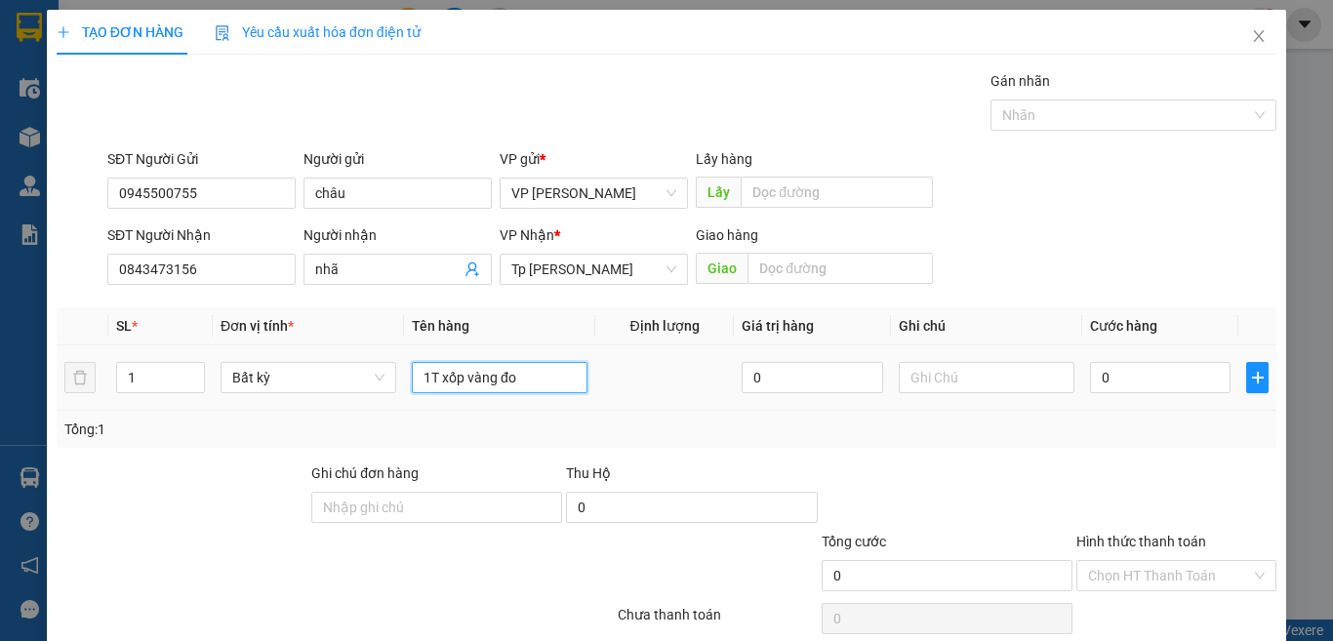
paste input "ò"
paste input "ồ"
paste input "ă"
type input "1T xốp vàng đồ ăn"
click at [1133, 373] on input "0" at bounding box center [1160, 377] width 141 height 31
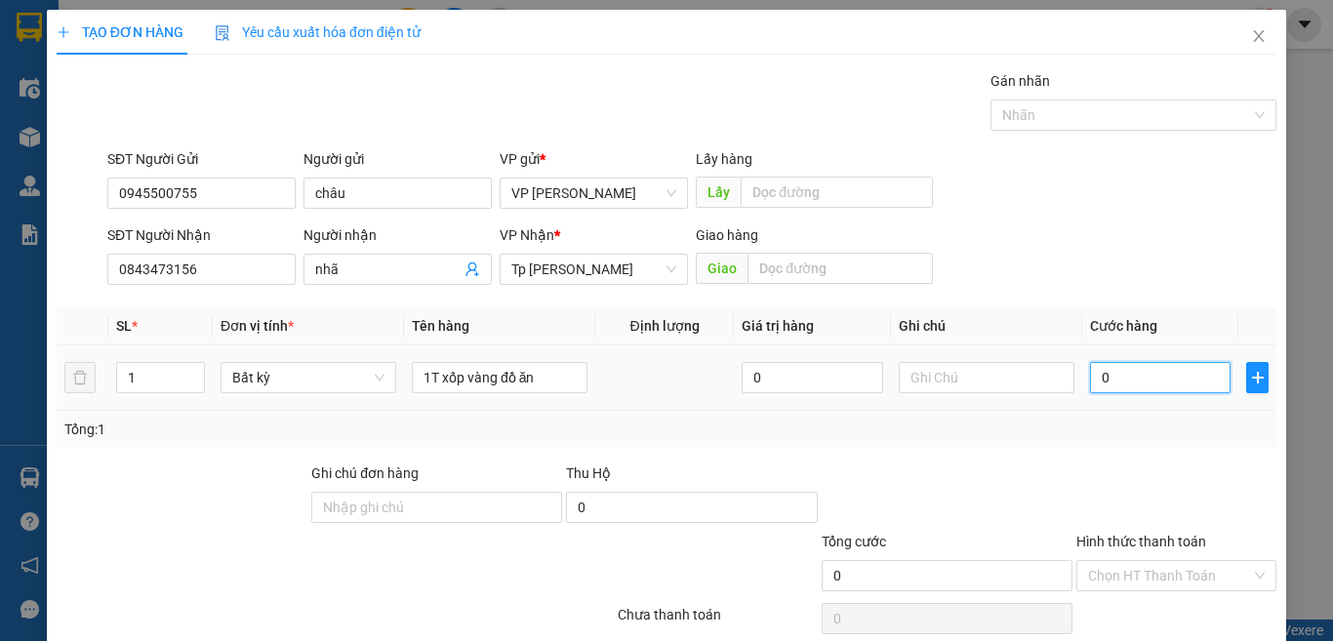
type input "3"
type input "30"
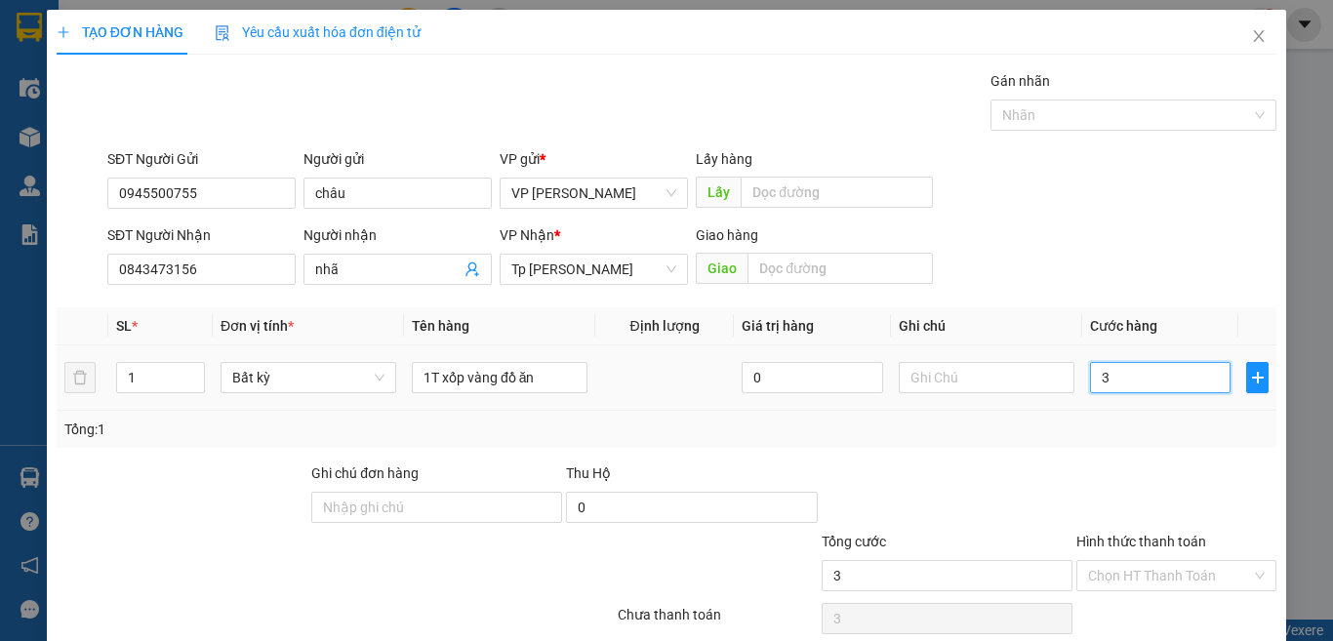
type input "30"
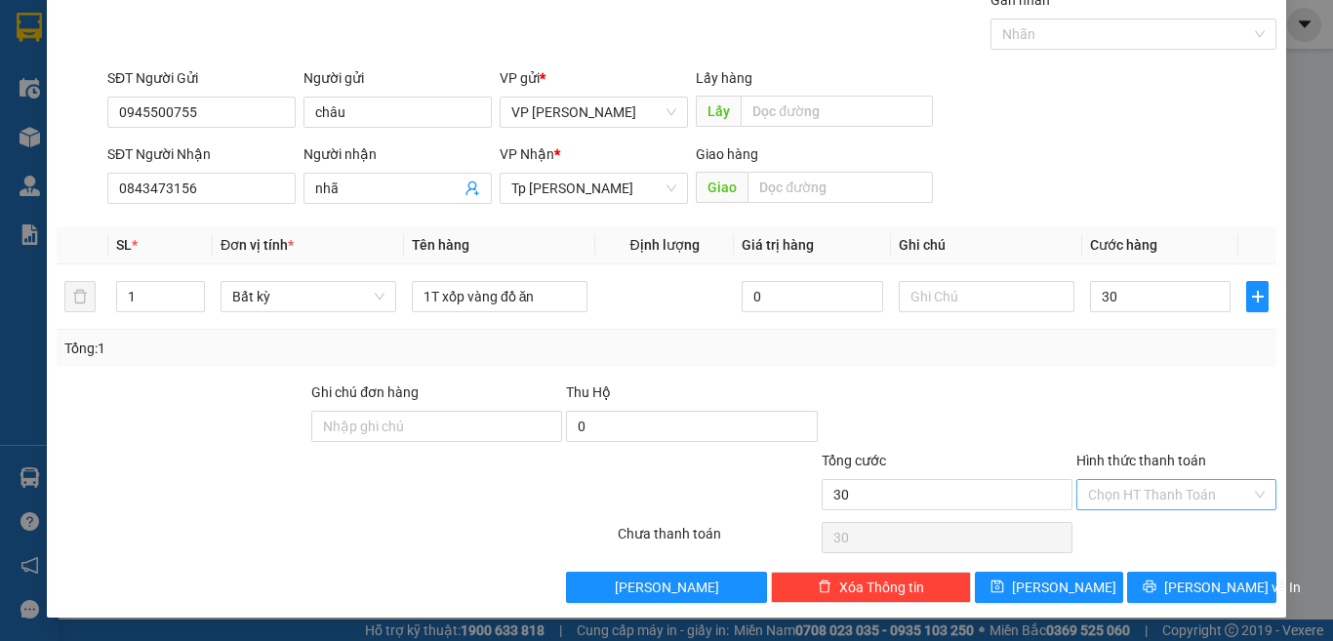
type input "30.000"
drag, startPoint x: 1133, startPoint y: 492, endPoint x: 1132, endPoint y: 508, distance: 15.6
click at [1134, 492] on input "Hình thức thanh toán" at bounding box center [1169, 494] width 163 height 29
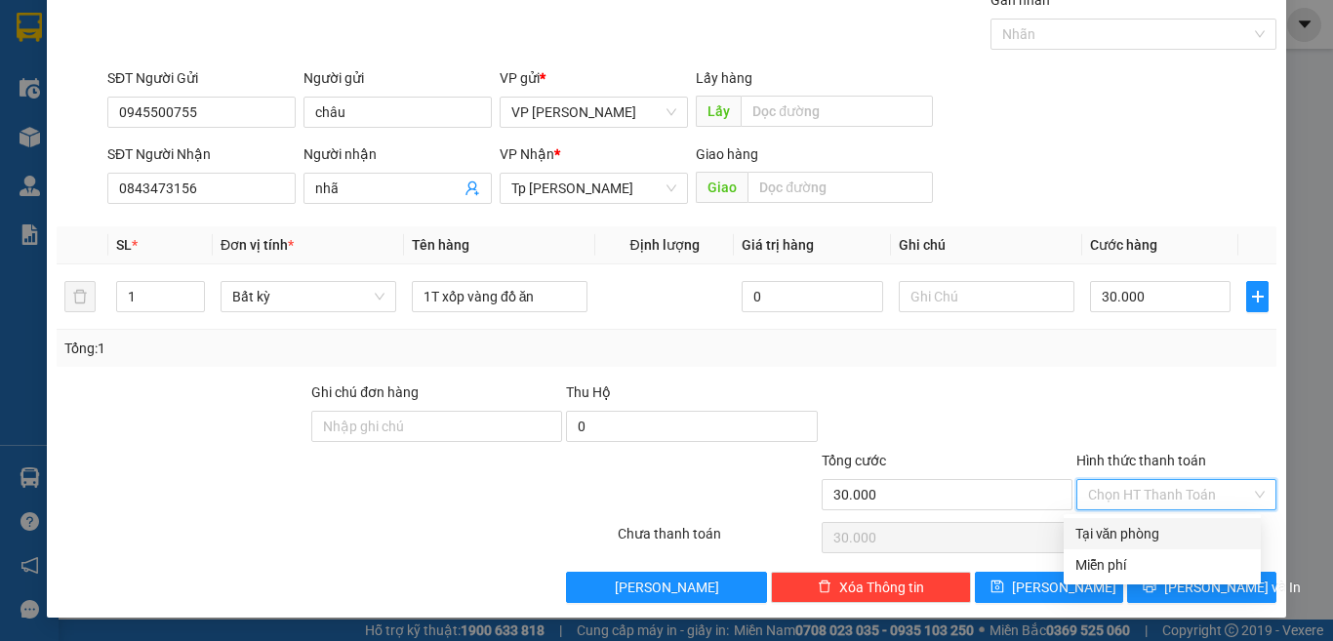
click at [1125, 520] on div "Tại văn phòng" at bounding box center [1162, 533] width 197 height 31
type input "0"
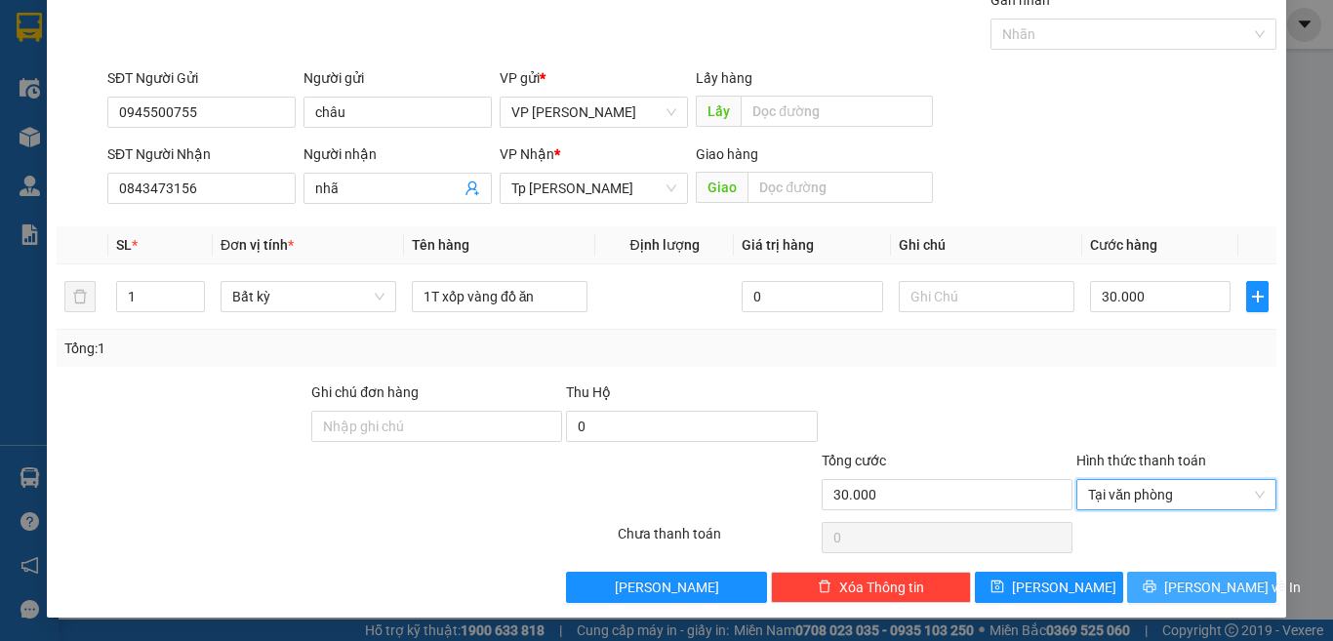
click at [1174, 585] on span "[PERSON_NAME] và In" at bounding box center [1232, 587] width 137 height 21
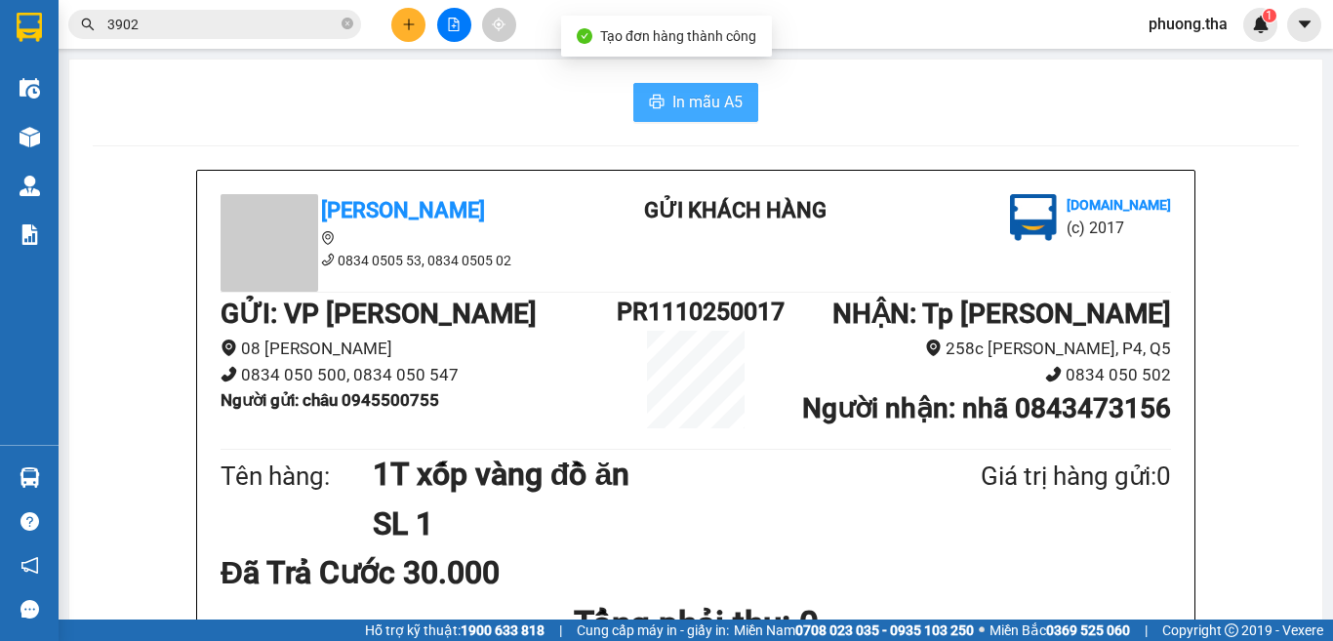
click at [712, 115] on button "In mẫu A5" at bounding box center [695, 102] width 125 height 39
click at [399, 32] on button at bounding box center [408, 25] width 34 height 34
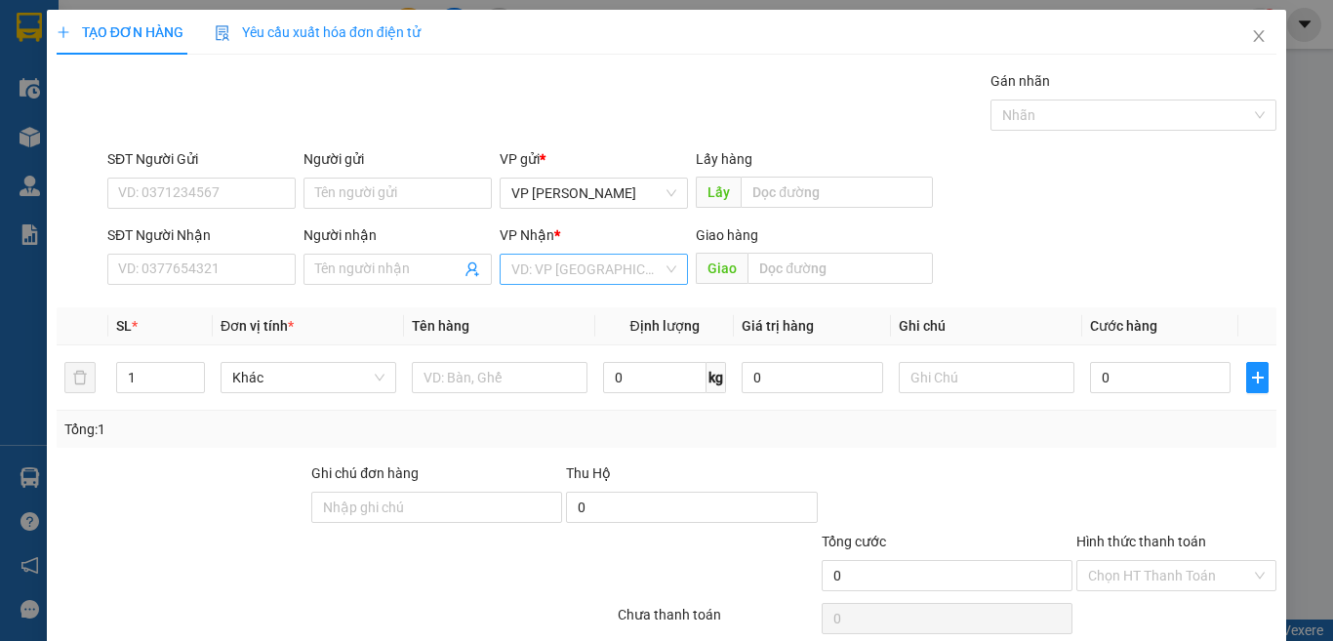
click at [585, 278] on input "search" at bounding box center [586, 269] width 151 height 29
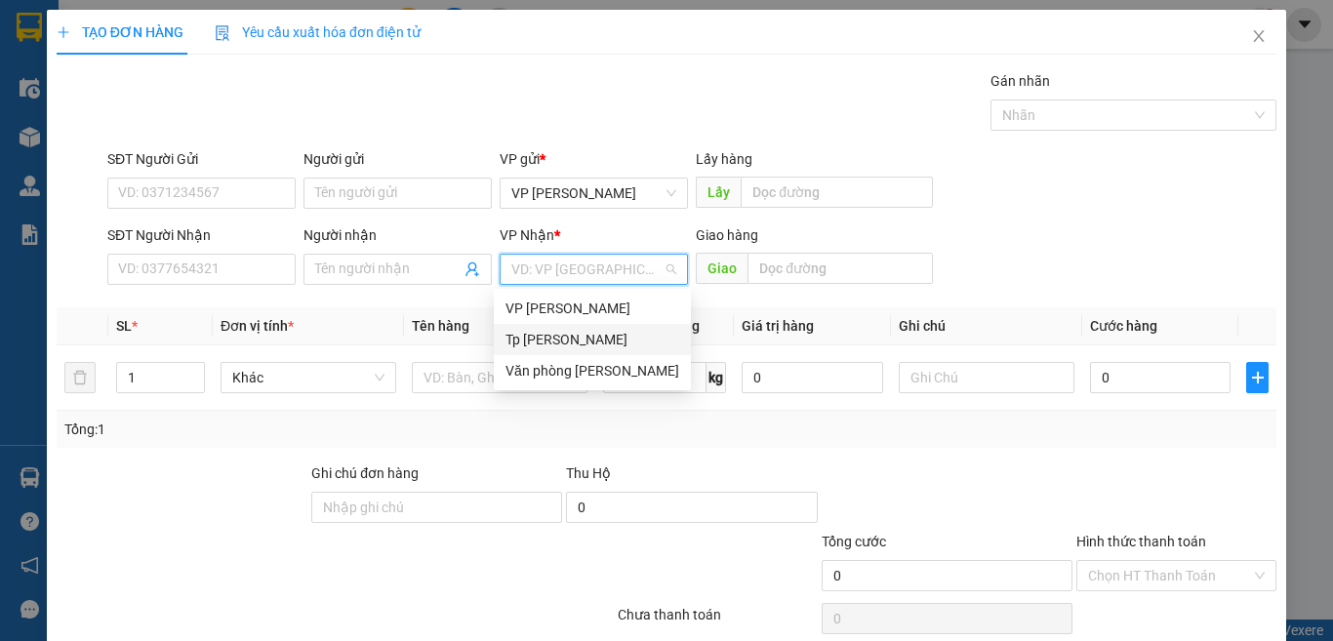
click at [564, 338] on div "Tp [PERSON_NAME]" at bounding box center [593, 339] width 174 height 21
click at [556, 344] on div "Tp [PERSON_NAME]" at bounding box center [593, 339] width 174 height 21
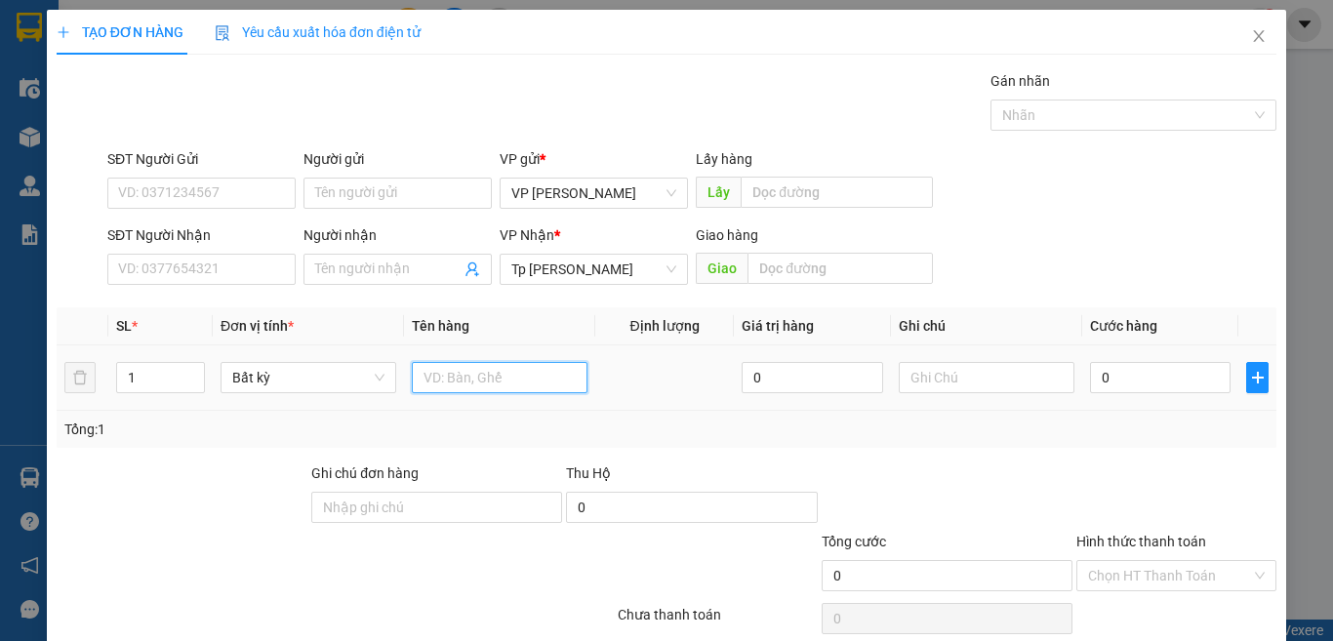
click at [459, 378] on input "text" at bounding box center [500, 377] width 176 height 31
paste input "óp"
paste input "ốp"
paste input "àn"
paste input "đ"
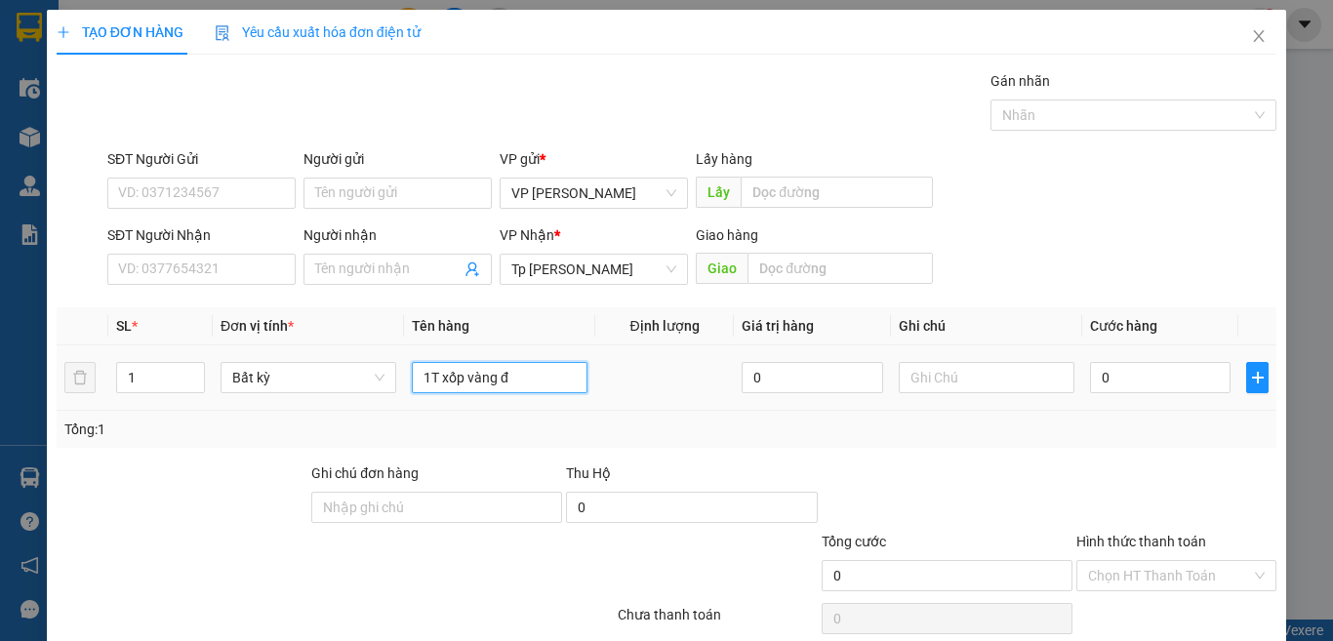
paste input "ò"
paste input "ồ"
paste input "ă"
type input "1T xốp vàng đồ ăn"
click at [1170, 389] on input "0" at bounding box center [1160, 377] width 141 height 31
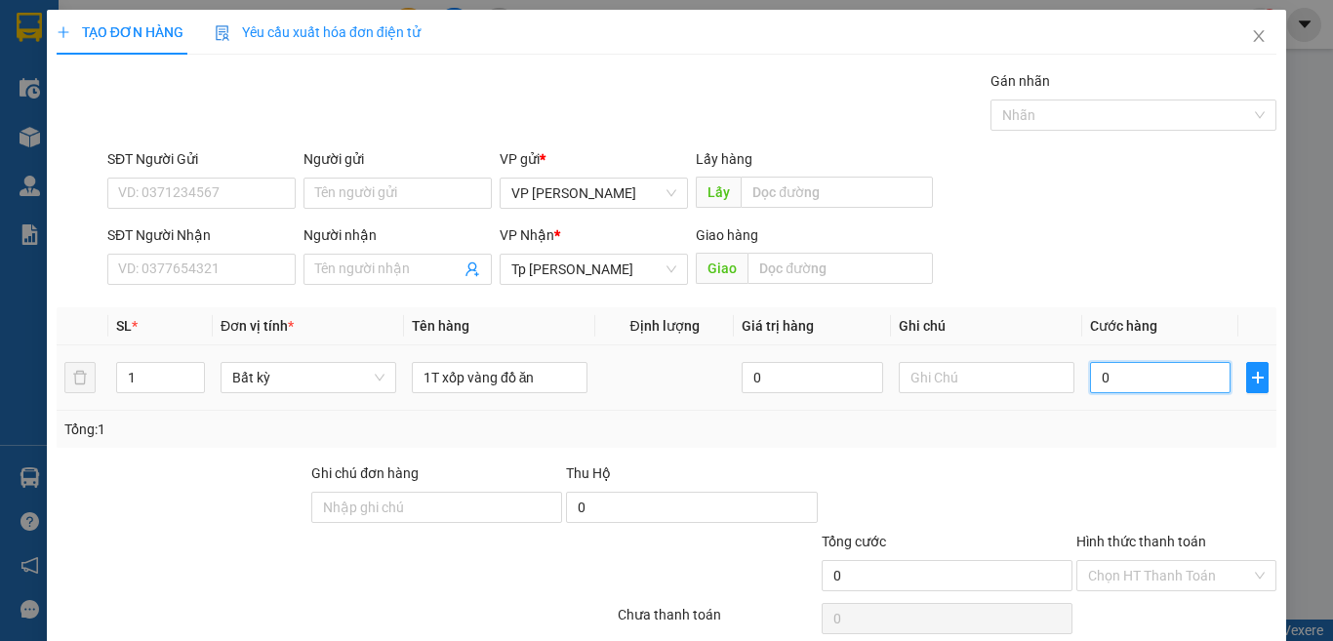
type input "4"
type input "40"
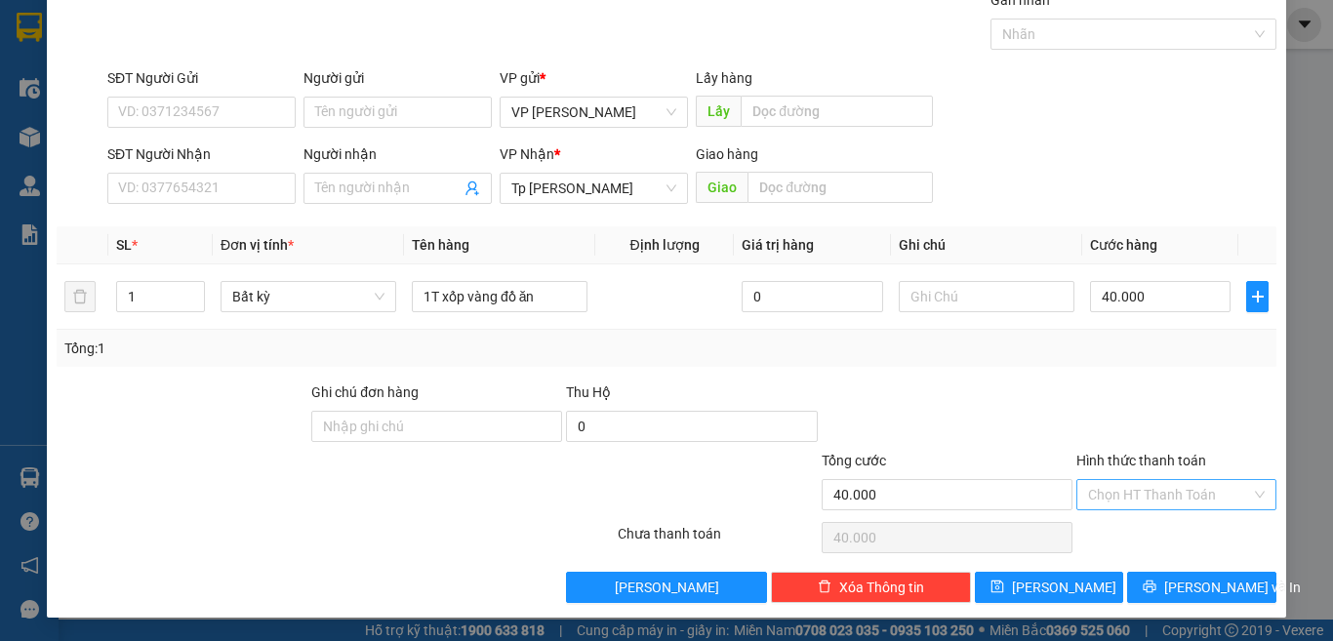
click at [1167, 494] on input "Hình thức thanh toán" at bounding box center [1169, 494] width 163 height 29
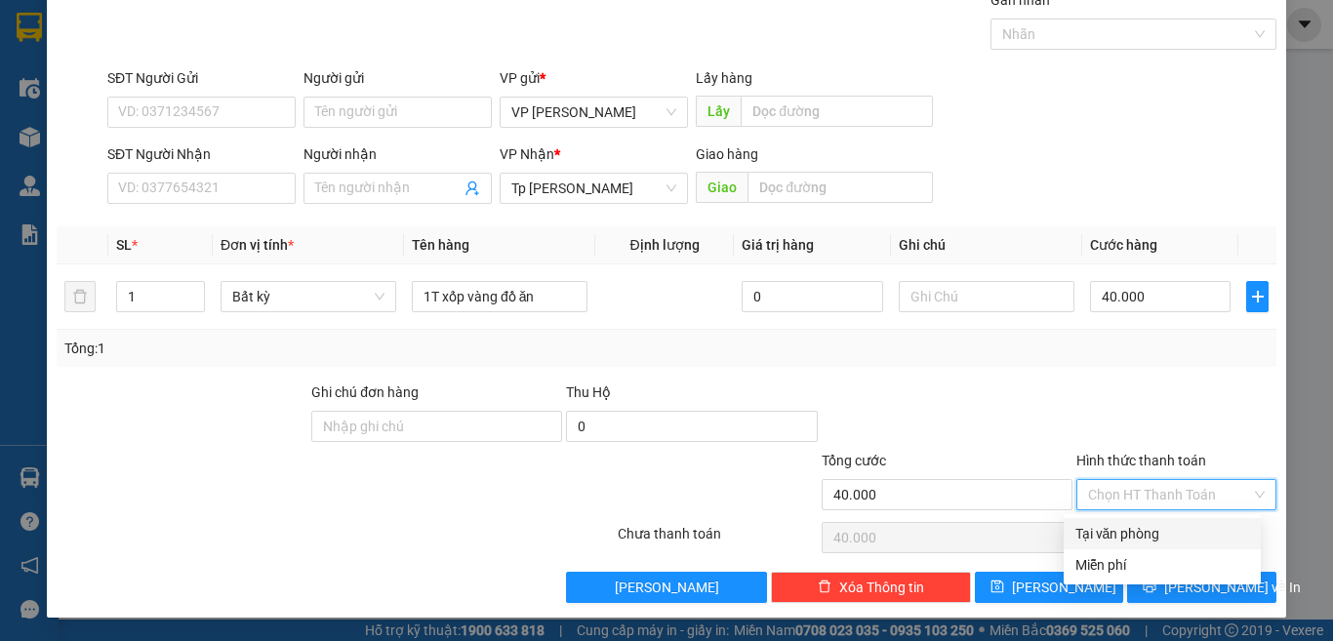
drag, startPoint x: 1141, startPoint y: 537, endPoint x: 1099, endPoint y: 519, distance: 45.5
click at [1140, 538] on div "Tại văn phòng" at bounding box center [1163, 533] width 174 height 21
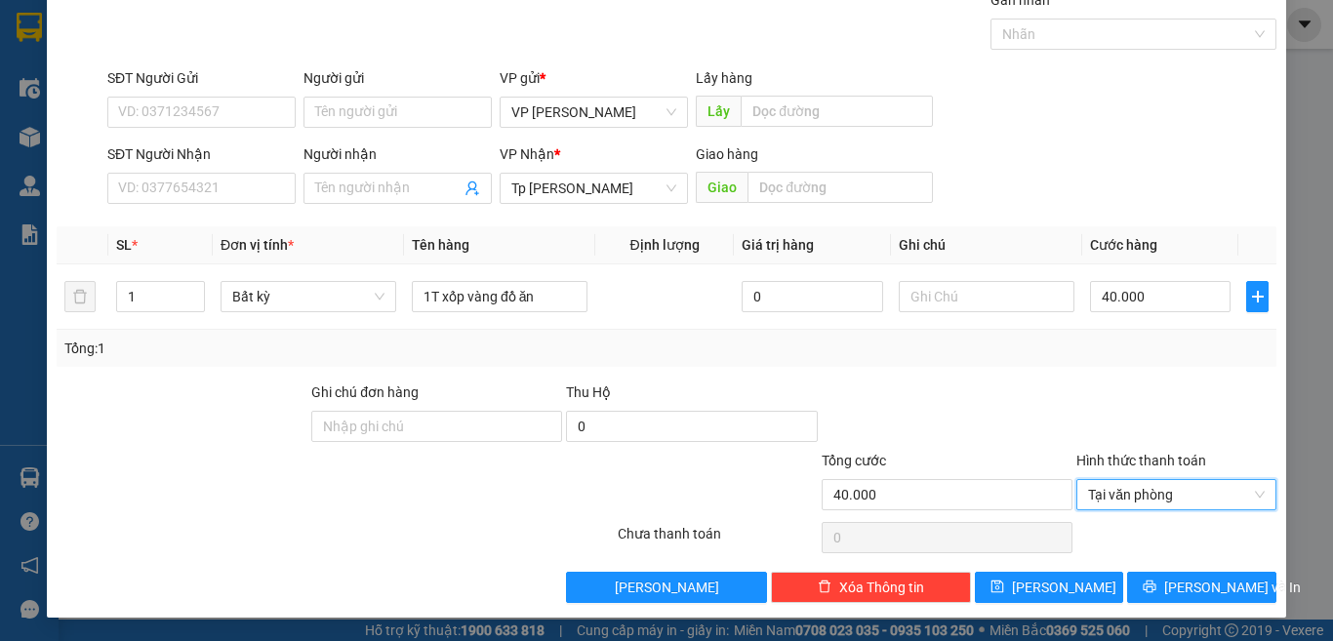
drag, startPoint x: 1060, startPoint y: 419, endPoint x: 830, endPoint y: 351, distance: 240.0
click at [1055, 418] on div at bounding box center [947, 416] width 255 height 68
drag, startPoint x: 218, startPoint y: 188, endPoint x: 1332, endPoint y: 120, distance: 1116.7
click at [223, 187] on input "SĐT Người Nhận" at bounding box center [201, 188] width 188 height 31
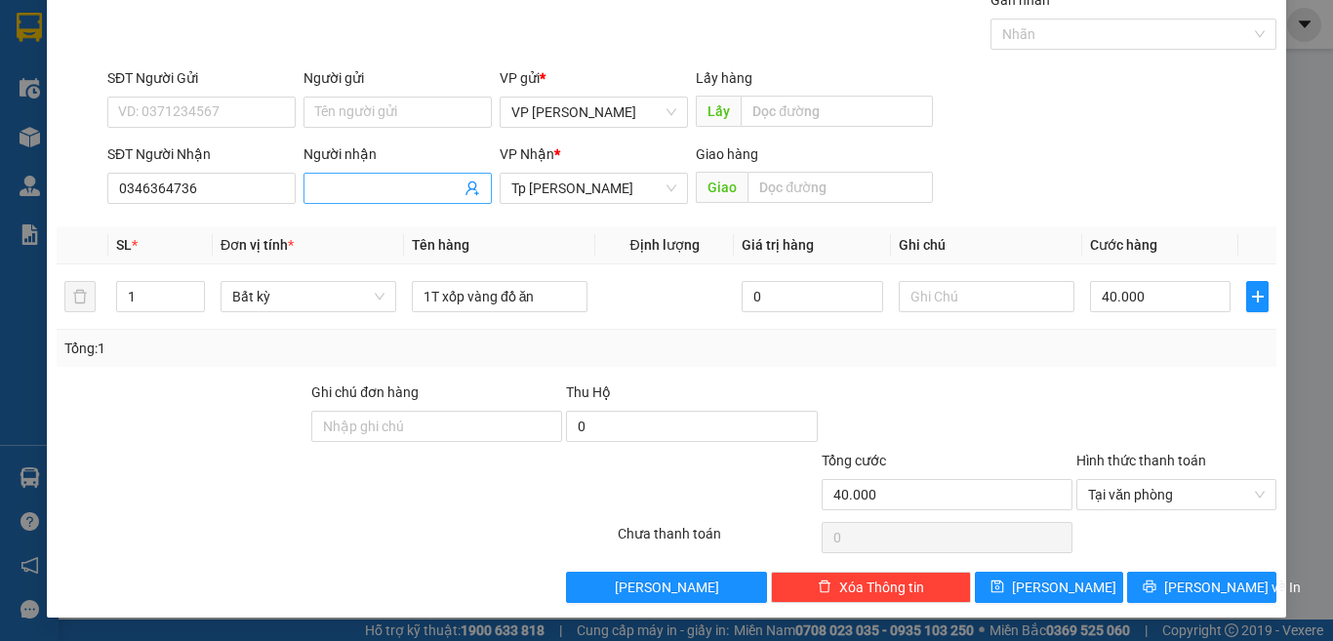
click at [347, 187] on input "Người nhận" at bounding box center [387, 188] width 145 height 21
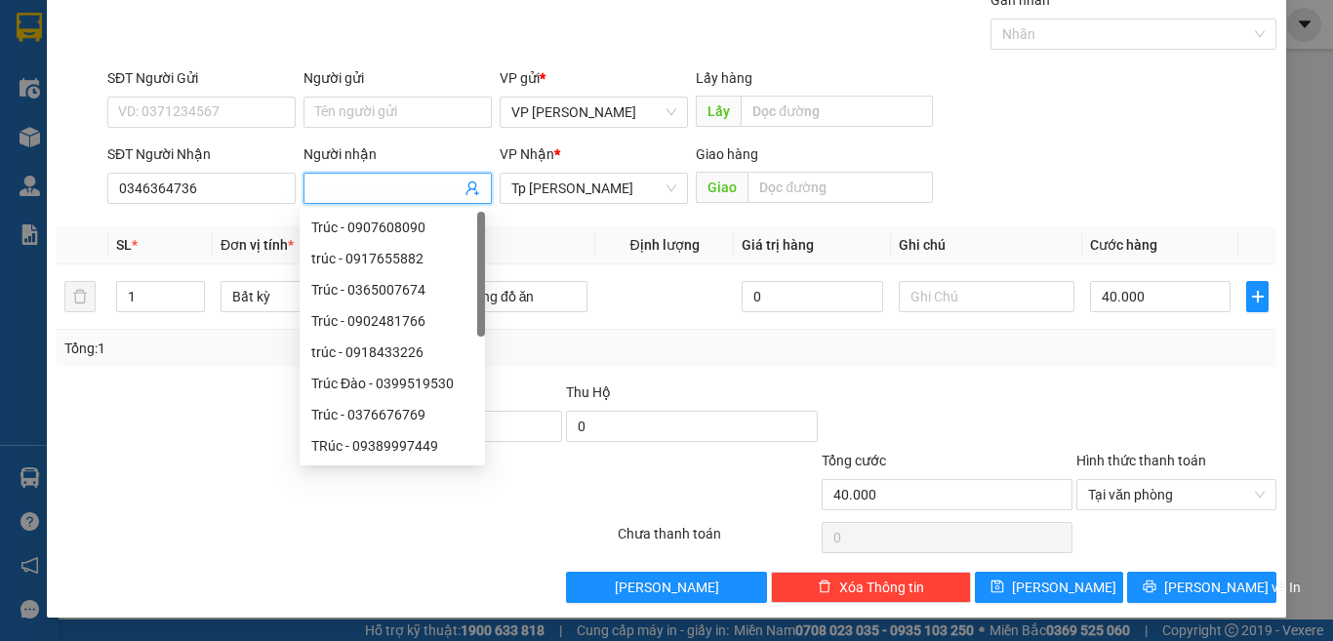
paste input "Đ"
paste input "ạt"
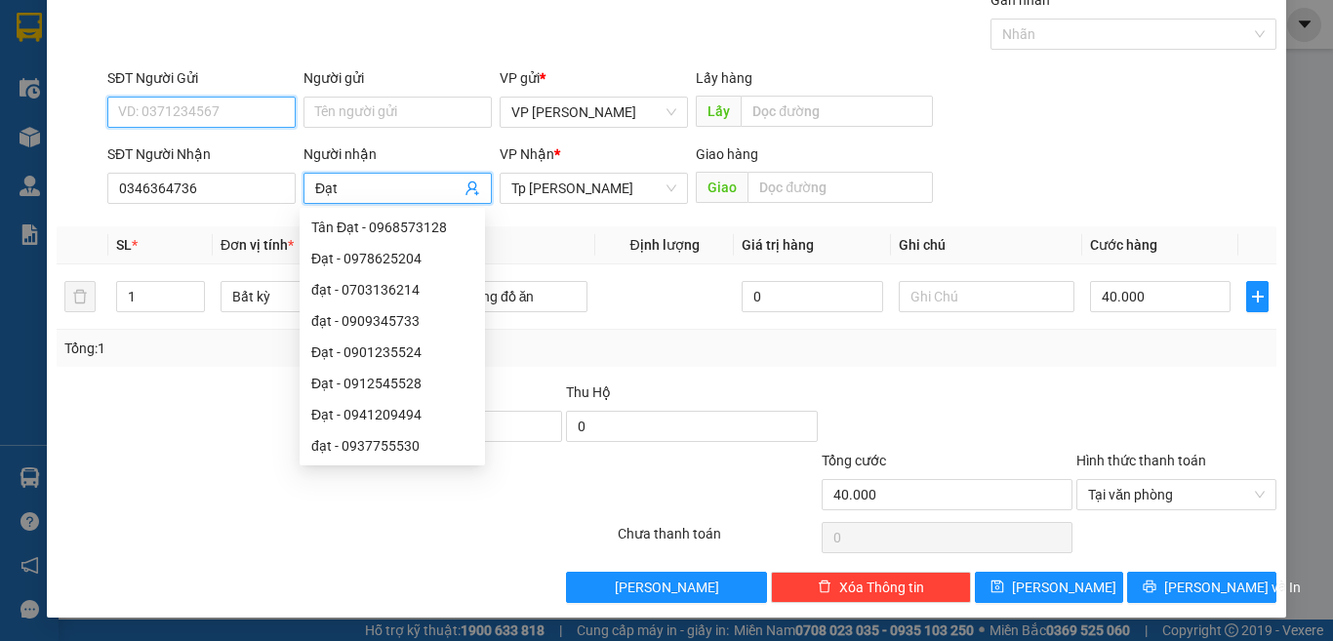
click at [211, 109] on input "SĐT Người Gửi" at bounding box center [201, 112] width 188 height 31
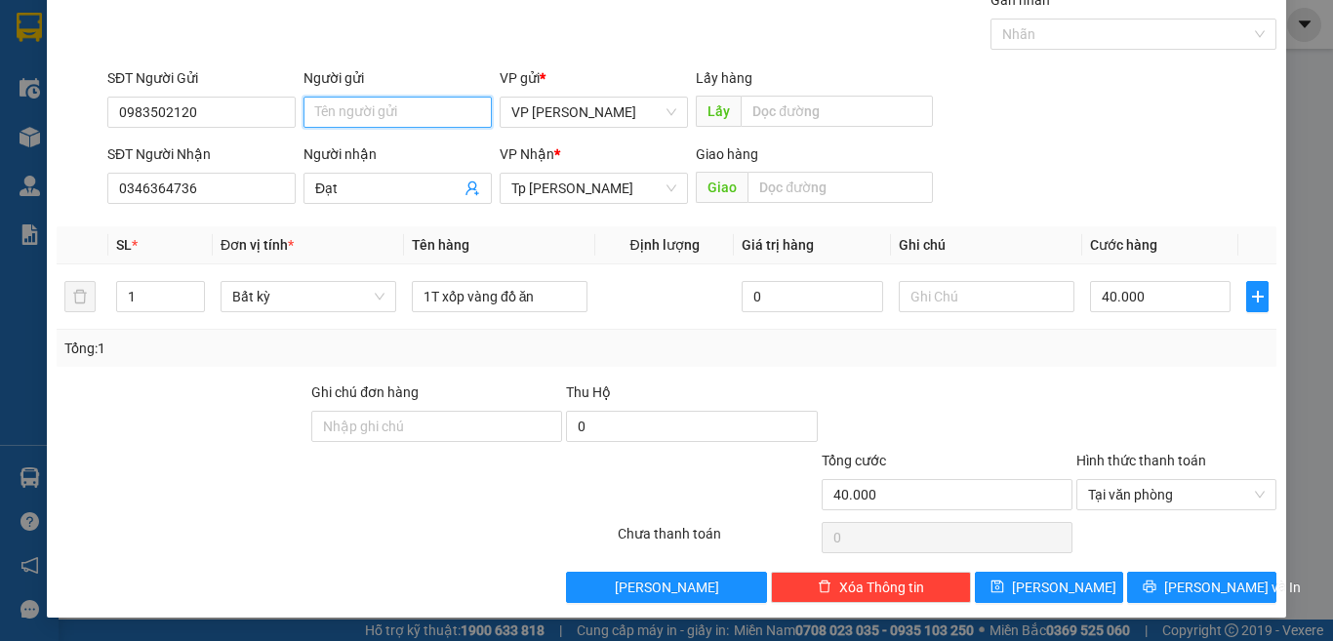
click at [365, 114] on input "Người gửi" at bounding box center [398, 112] width 188 height 31
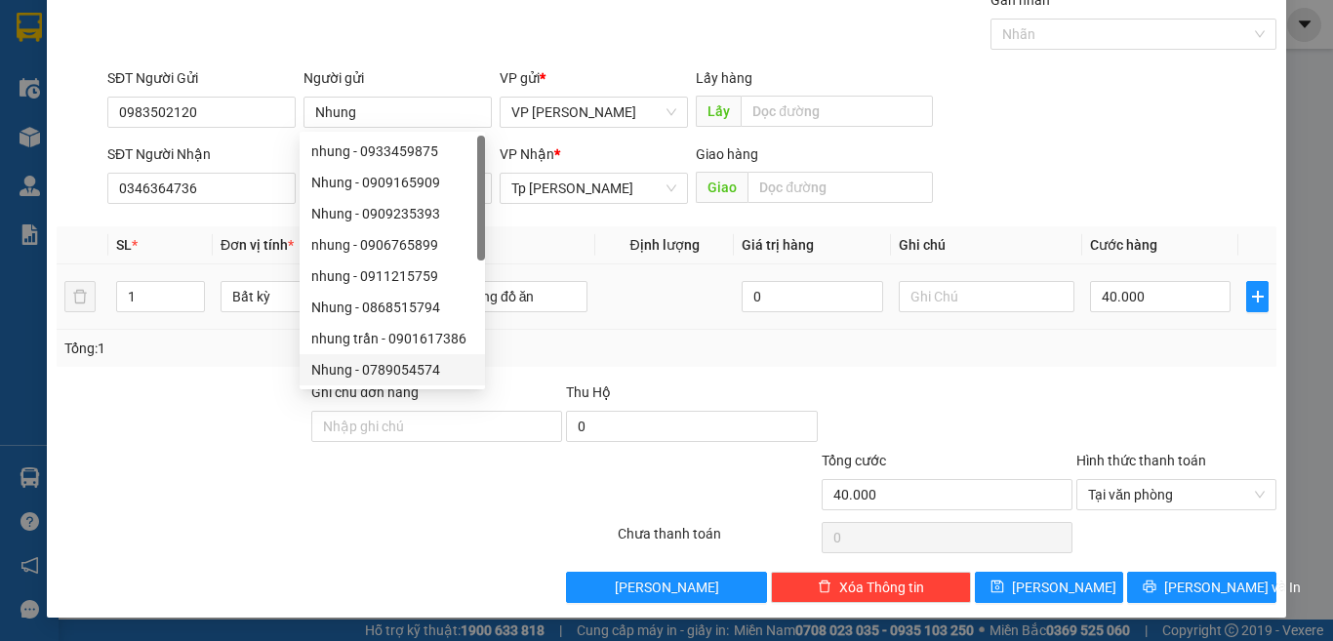
drag, startPoint x: 609, startPoint y: 286, endPoint x: 622, endPoint y: 299, distance: 17.9
click at [614, 284] on td at bounding box center [664, 296] width 139 height 65
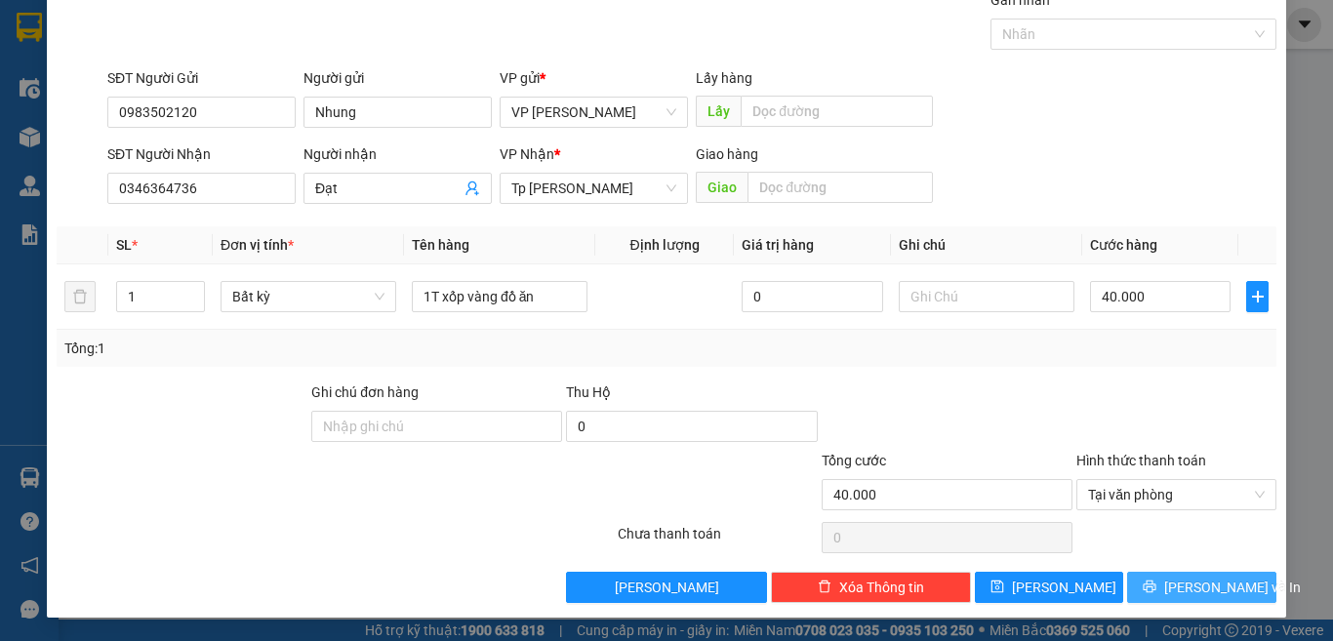
click at [1197, 590] on span "[PERSON_NAME] và In" at bounding box center [1232, 587] width 137 height 21
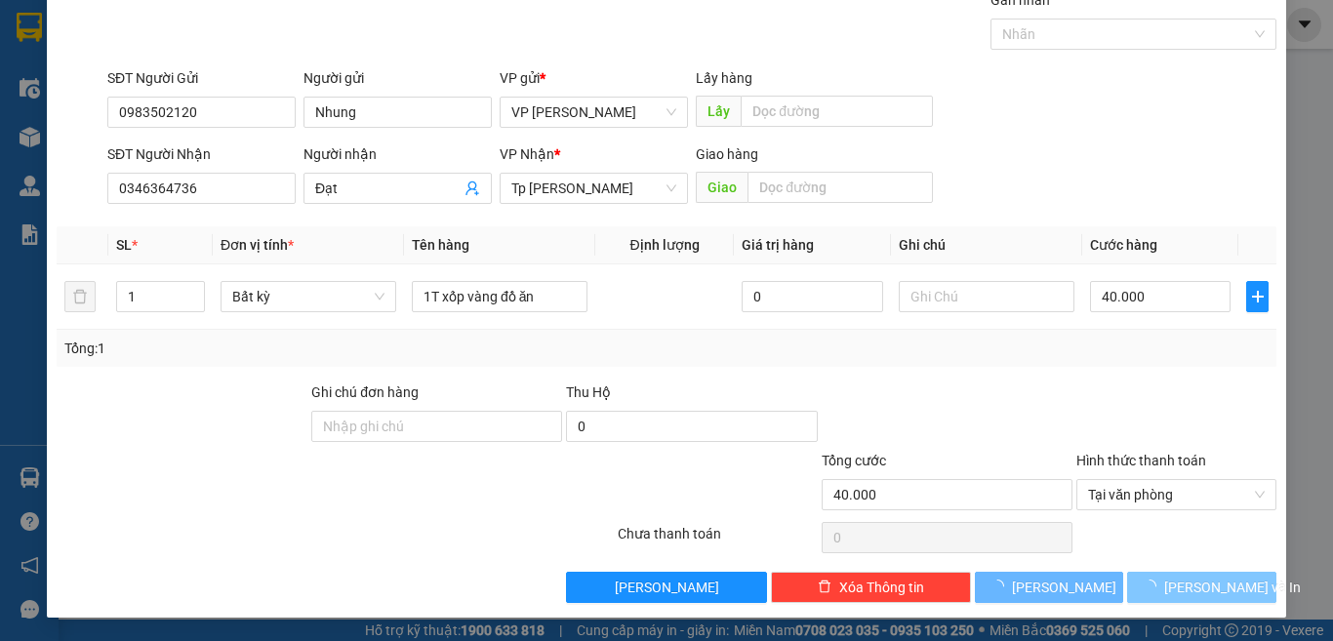
scroll to position [28, 0]
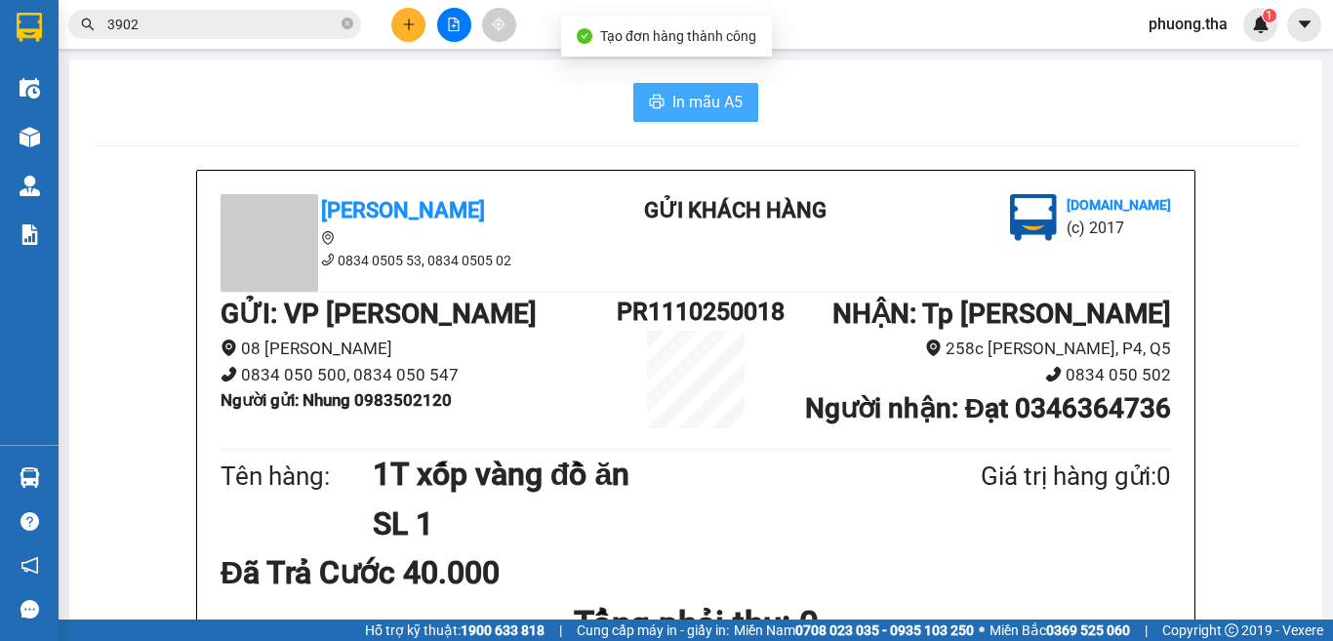
click at [697, 95] on span "In mẫu A5" at bounding box center [707, 102] width 70 height 24
click at [407, 27] on icon "plus" at bounding box center [409, 25] width 14 height 14
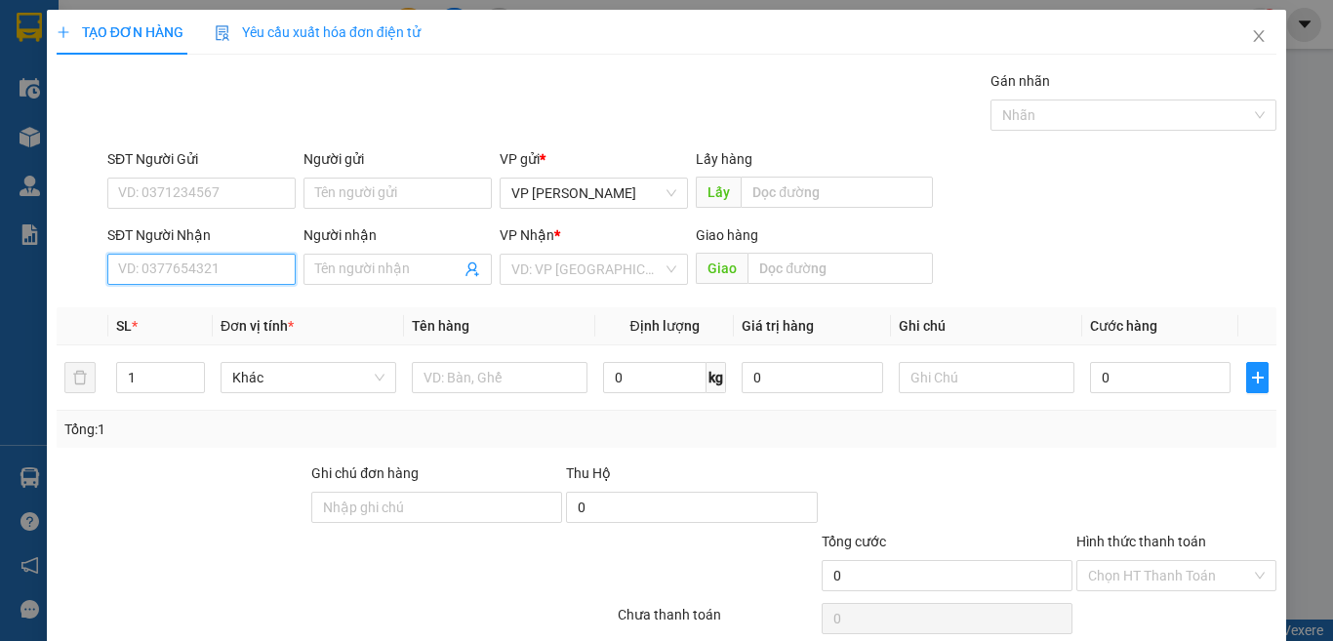
click at [253, 266] on input "SĐT Người Nhận" at bounding box center [201, 269] width 188 height 31
click at [218, 264] on input "830" at bounding box center [201, 269] width 188 height 31
click at [205, 305] on div "0932670830 - đông" at bounding box center [199, 308] width 162 height 21
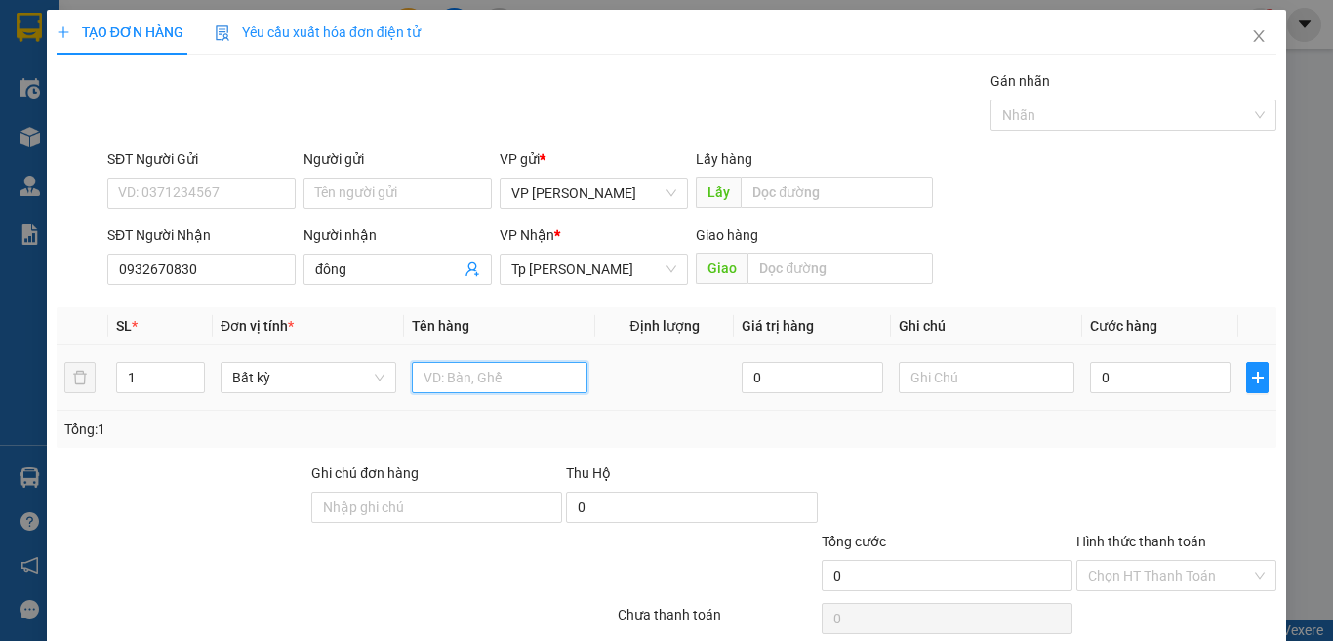
click at [462, 385] on input "text" at bounding box center [500, 377] width 176 height 31
paste input "ỏ"
click at [1124, 374] on input "0" at bounding box center [1160, 377] width 141 height 31
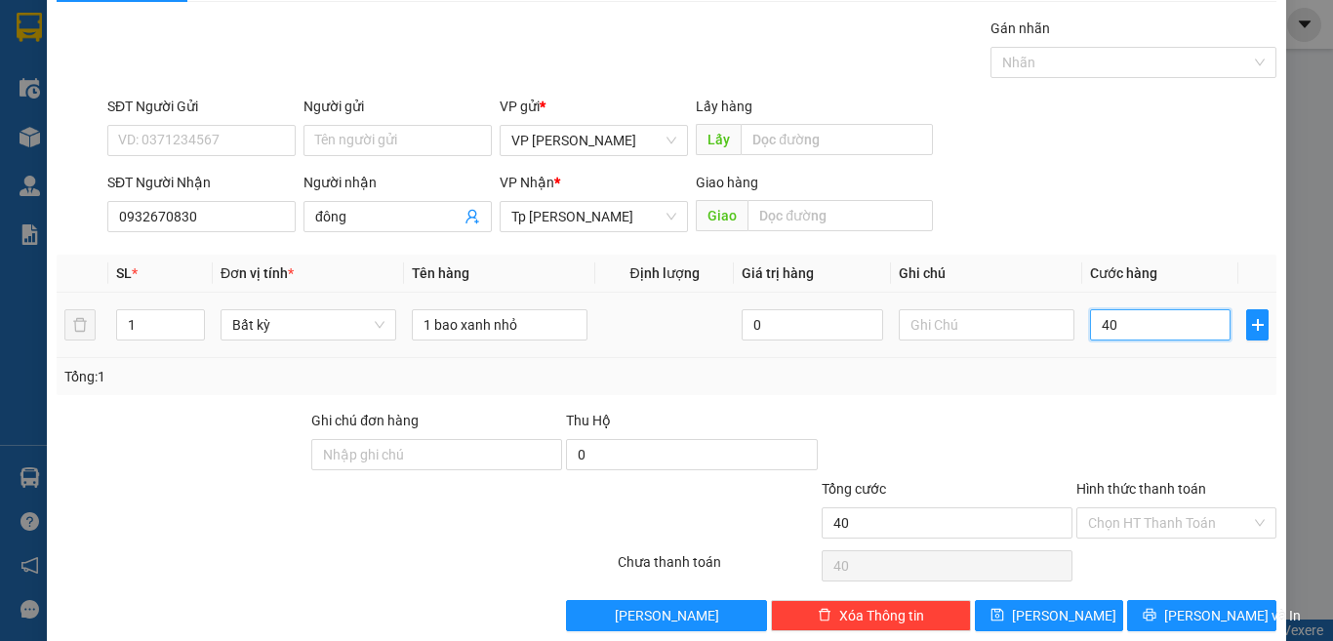
scroll to position [81, 0]
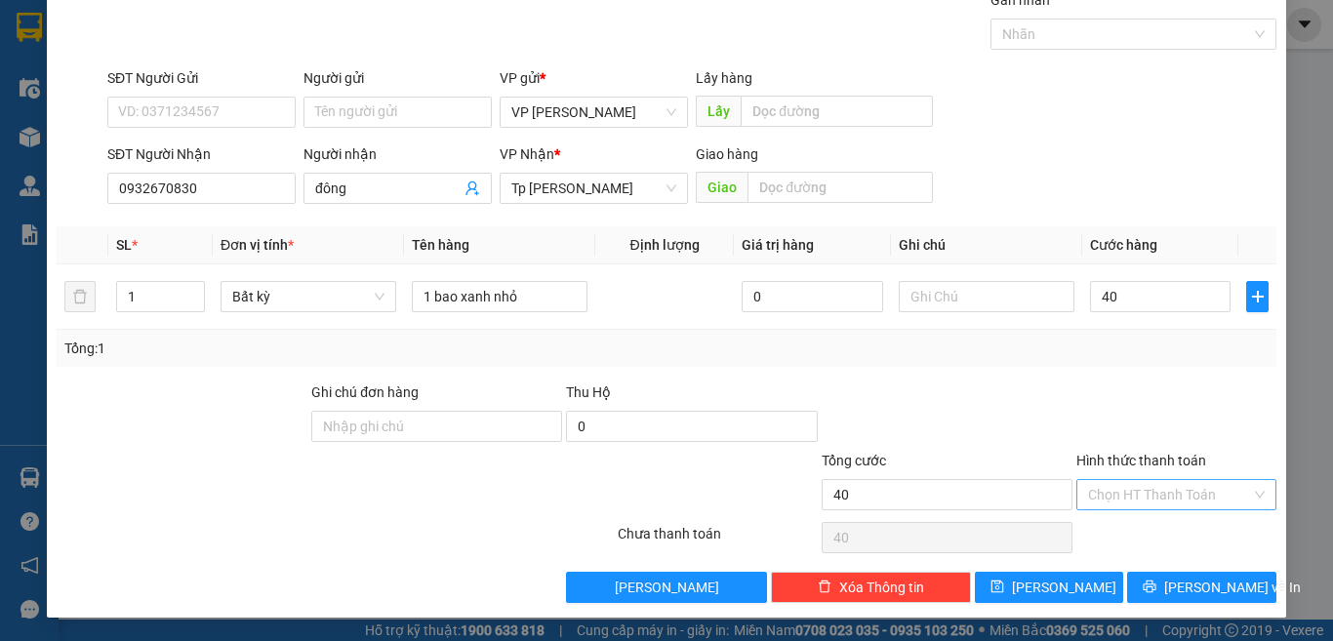
click at [1162, 500] on input "Hình thức thanh toán" at bounding box center [1169, 494] width 163 height 29
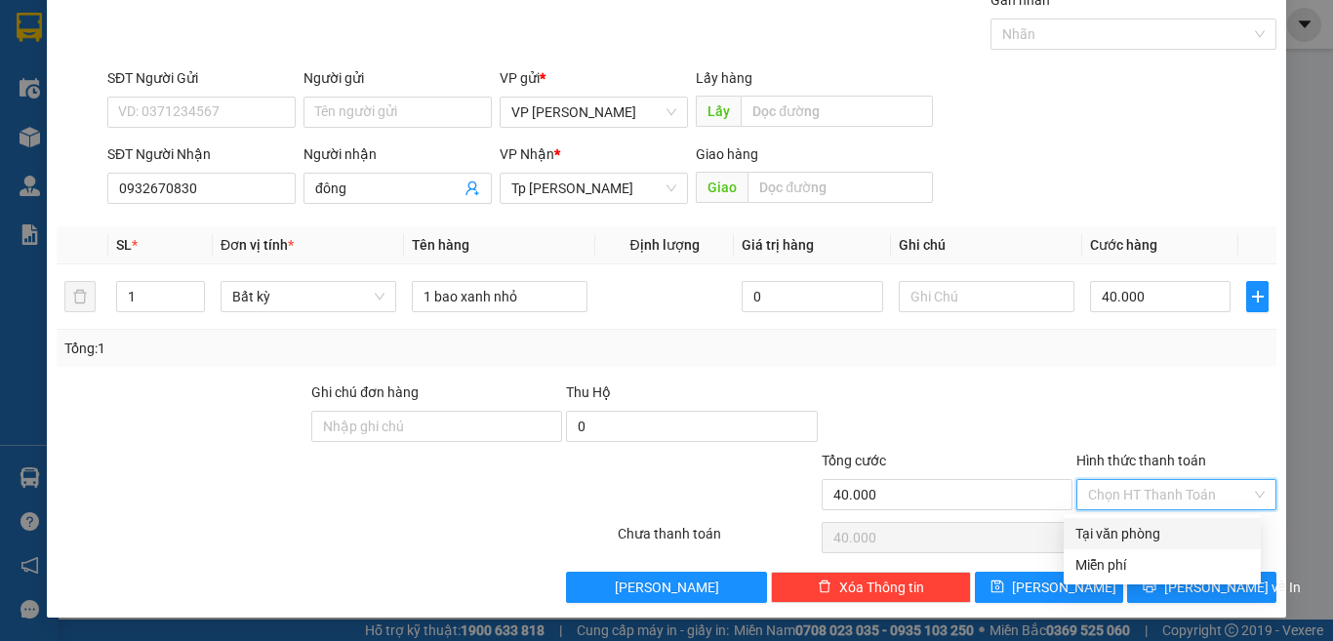
click at [1094, 420] on div at bounding box center [1177, 416] width 204 height 68
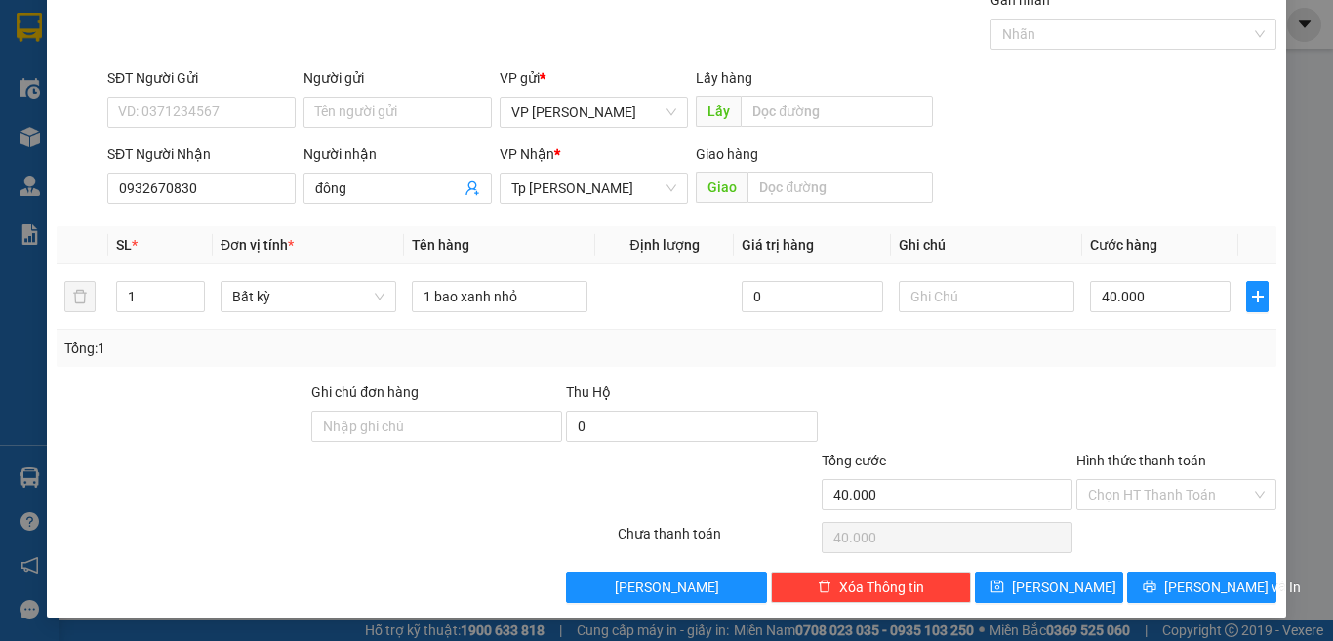
drag, startPoint x: 1139, startPoint y: 489, endPoint x: 1127, endPoint y: 542, distance: 54.0
click at [1139, 488] on input "Hình thức thanh toán" at bounding box center [1169, 494] width 163 height 29
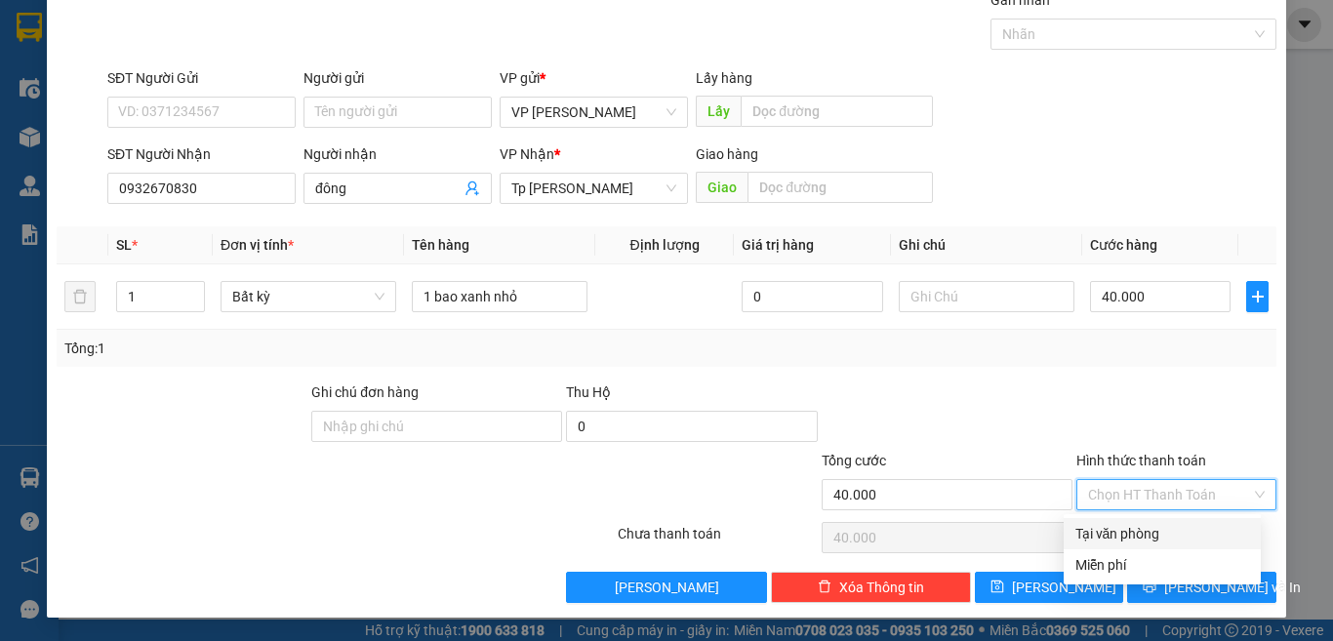
drag, startPoint x: 1124, startPoint y: 529, endPoint x: 1151, endPoint y: 584, distance: 60.7
click at [1124, 533] on div "Tại văn phòng" at bounding box center [1163, 533] width 174 height 21
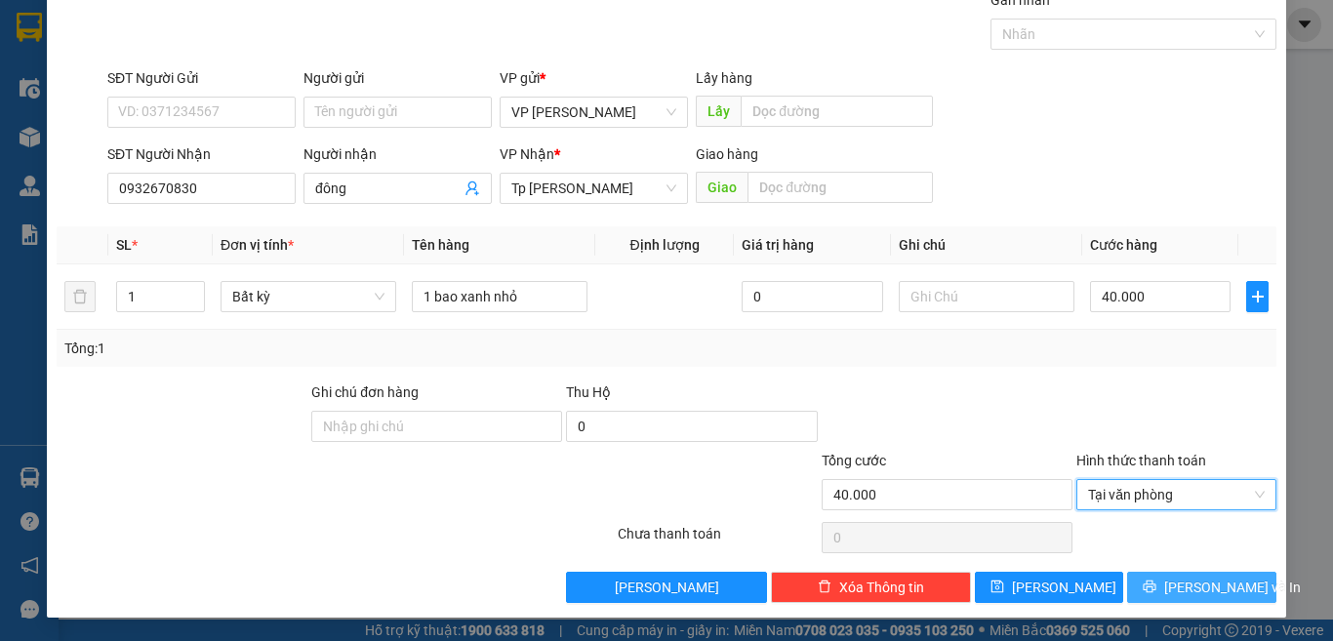
click at [1157, 586] on icon "printer" at bounding box center [1150, 587] width 14 height 14
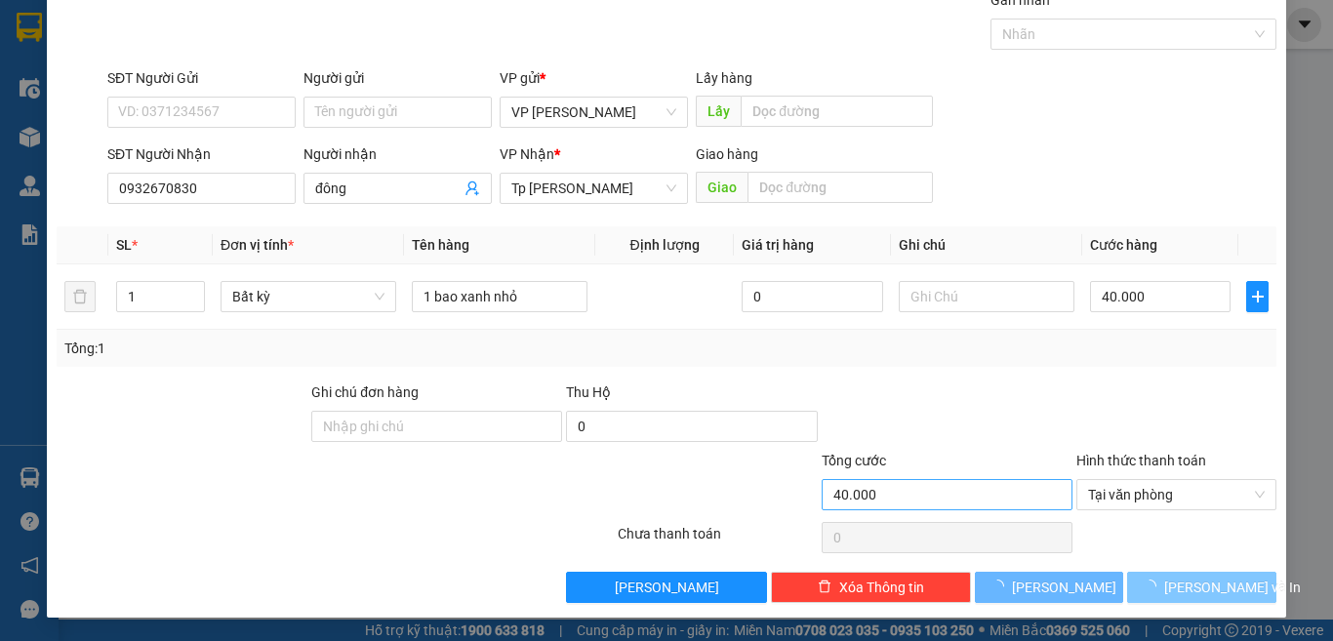
scroll to position [27, 0]
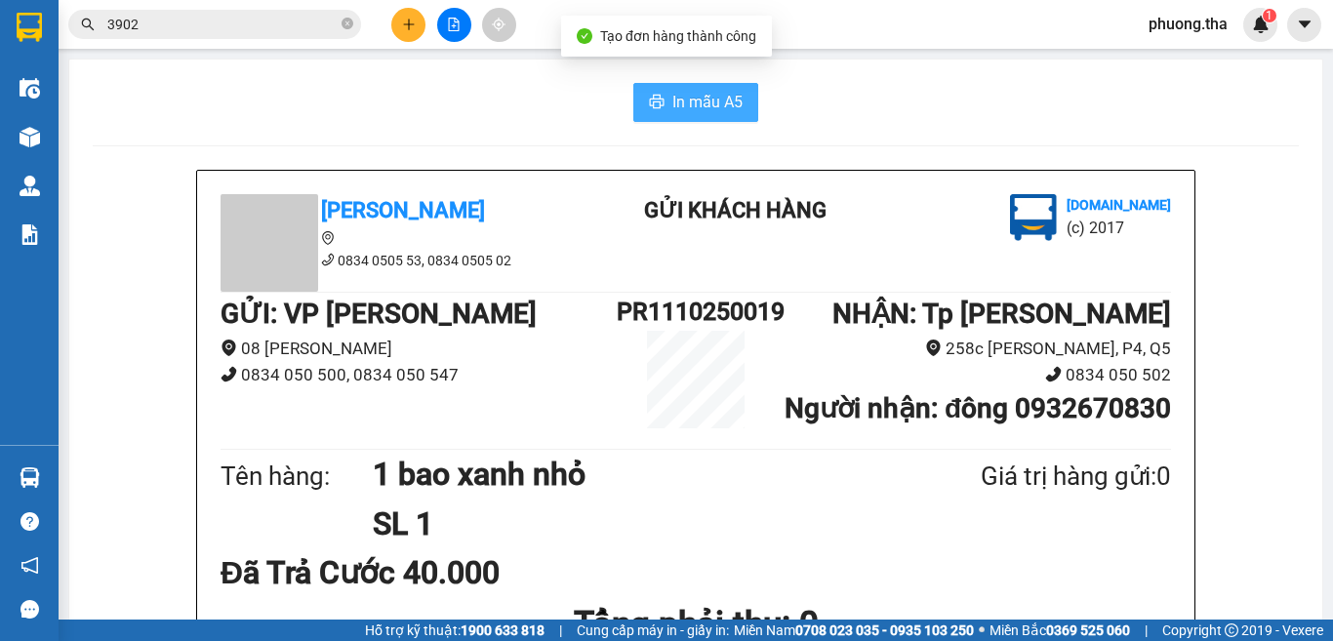
click at [673, 109] on span "In mẫu A5" at bounding box center [707, 102] width 70 height 24
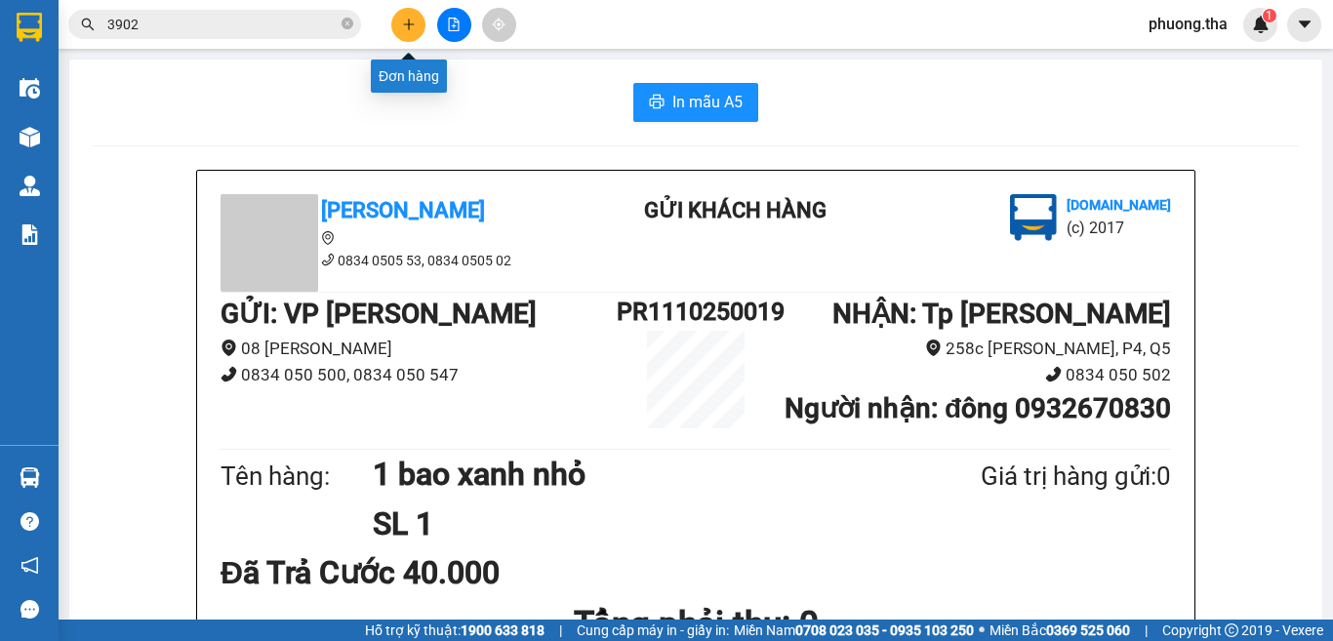
click at [411, 31] on button at bounding box center [408, 25] width 34 height 34
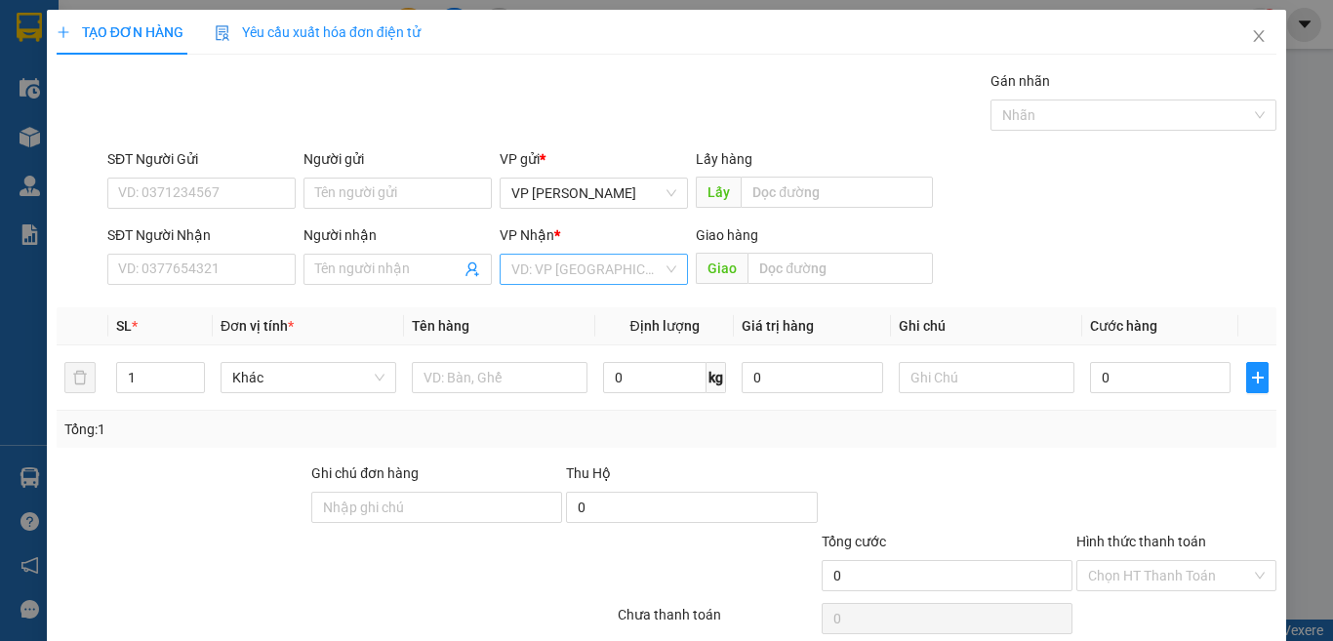
click at [571, 283] on input "search" at bounding box center [586, 269] width 151 height 29
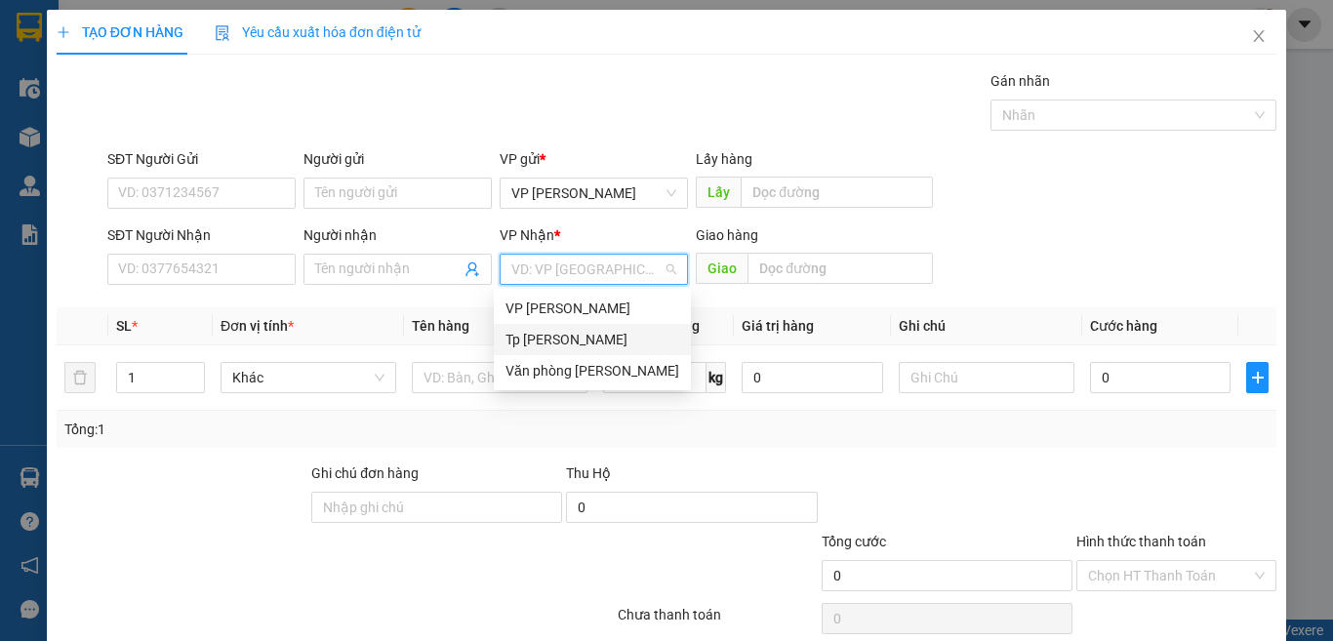
click at [558, 335] on div "Tp [PERSON_NAME]" at bounding box center [593, 339] width 174 height 21
click at [581, 335] on div "Tp [PERSON_NAME]" at bounding box center [593, 339] width 174 height 21
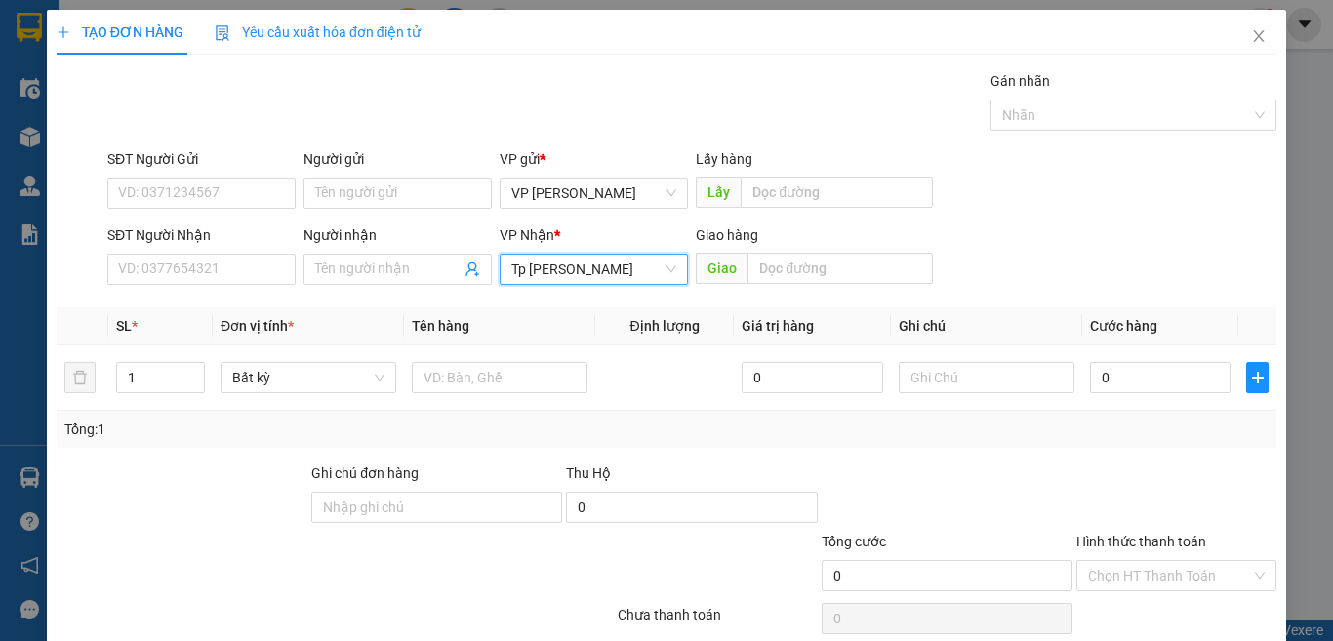
click at [225, 243] on div "SĐT Người Nhận" at bounding box center [201, 234] width 188 height 21
click at [225, 254] on input "SĐT Người Nhận" at bounding box center [201, 269] width 188 height 31
drag, startPoint x: 226, startPoint y: 248, endPoint x: 303, endPoint y: 278, distance: 81.9
click at [231, 249] on div "SĐT Người Nhận" at bounding box center [201, 238] width 188 height 29
click at [264, 271] on input "SĐT Người Nhận" at bounding box center [201, 269] width 188 height 31
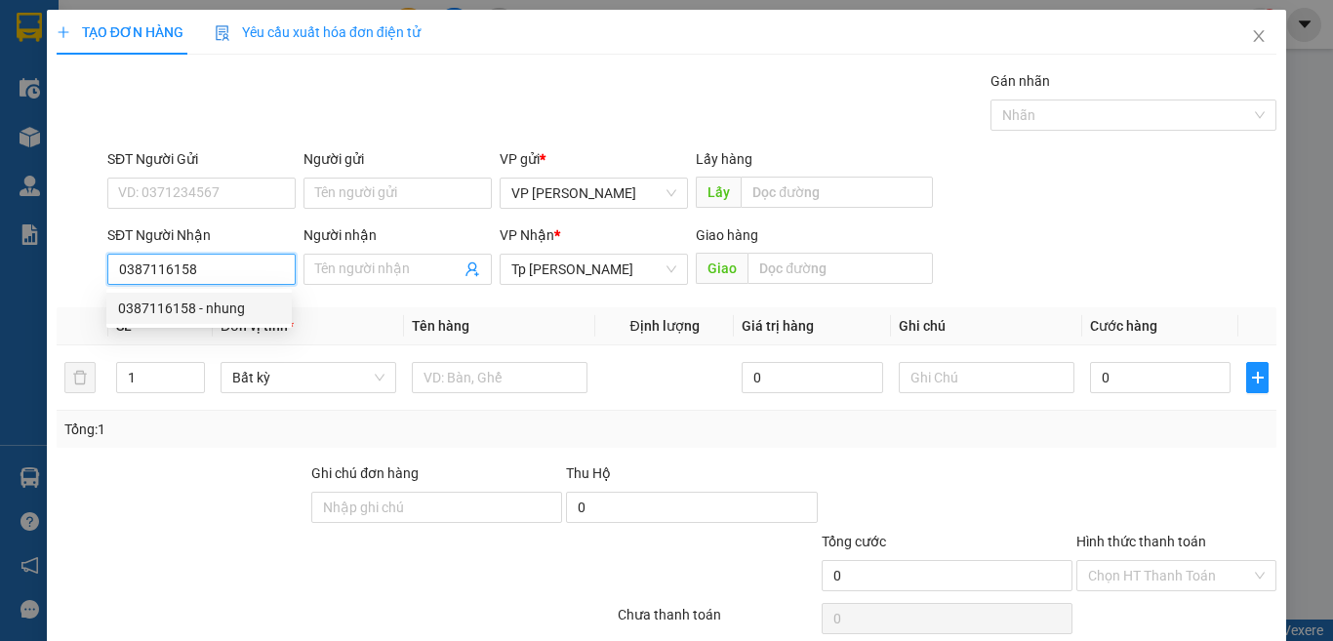
click at [221, 302] on div "0387116158 - nhung" at bounding box center [199, 308] width 162 height 21
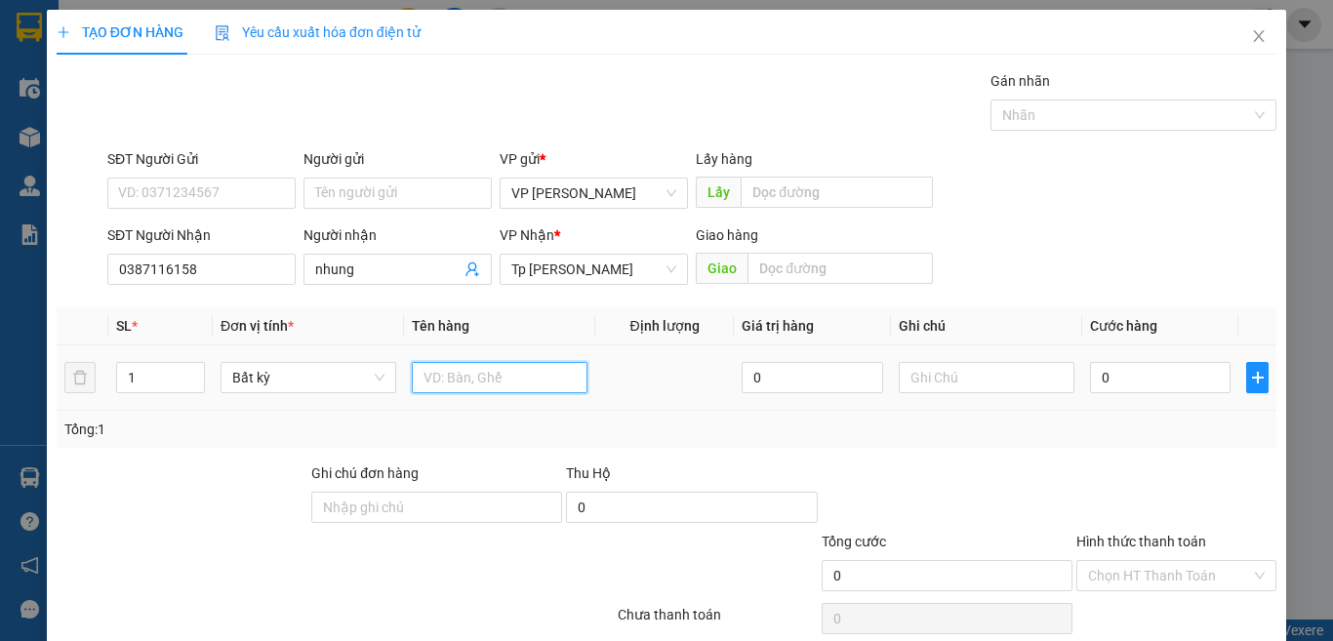
click at [461, 378] on input "text" at bounding box center [500, 377] width 176 height 31
paste input "óp"
paste input "ốp"
paste input "àn"
paste input "ỏ"
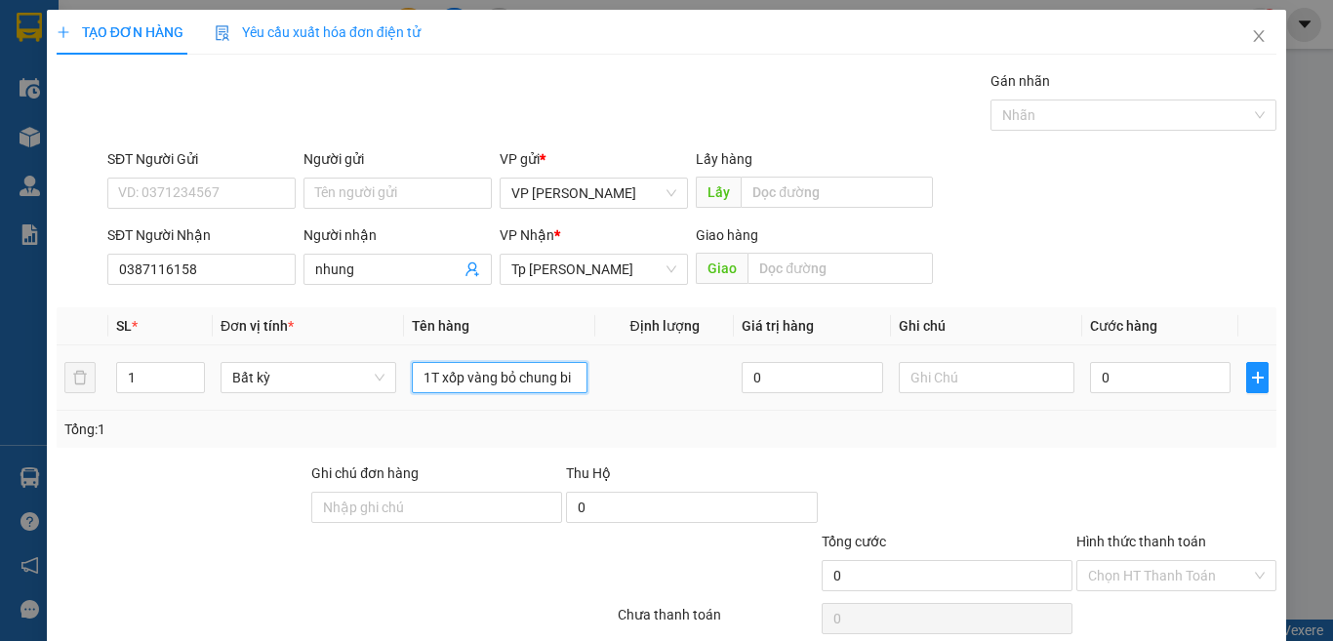
paste input "đ"
click at [1172, 386] on input "0" at bounding box center [1160, 377] width 141 height 31
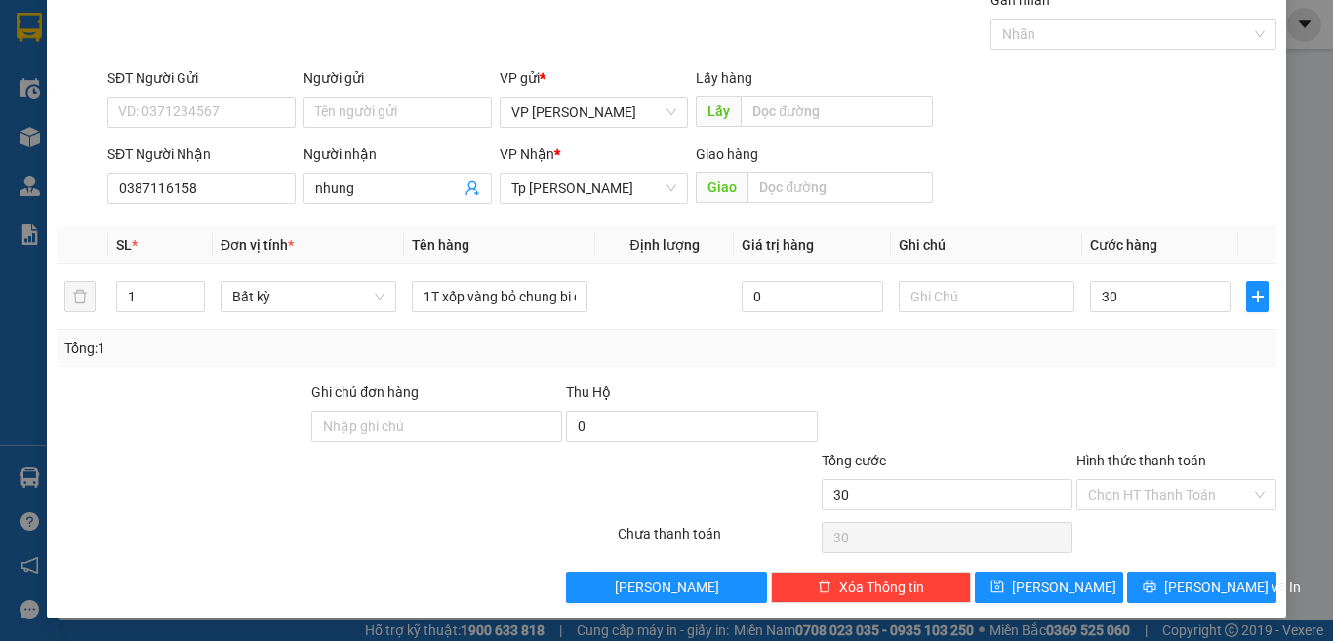
click at [1110, 466] on label "Hình thức thanh toán" at bounding box center [1142, 461] width 130 height 16
click at [1110, 480] on input "Hình thức thanh toán" at bounding box center [1169, 494] width 163 height 29
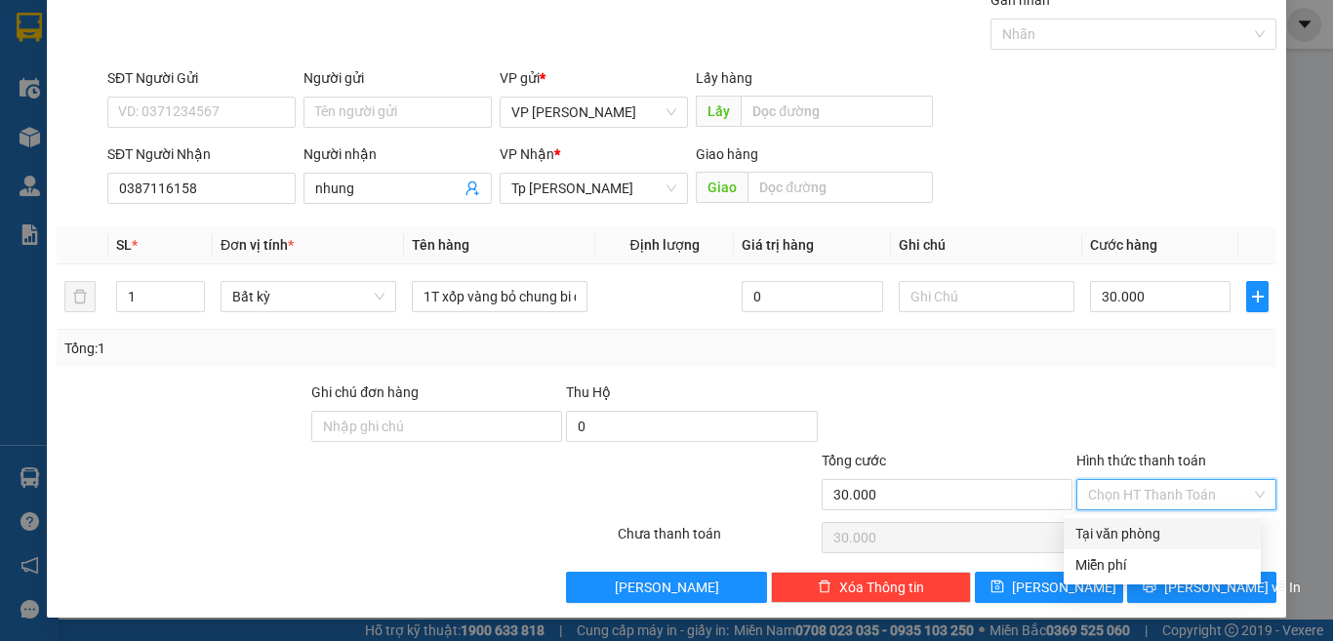
click at [1107, 484] on input "Hình thức thanh toán" at bounding box center [1169, 494] width 163 height 29
click at [1105, 524] on div "Tại văn phòng" at bounding box center [1163, 533] width 174 height 21
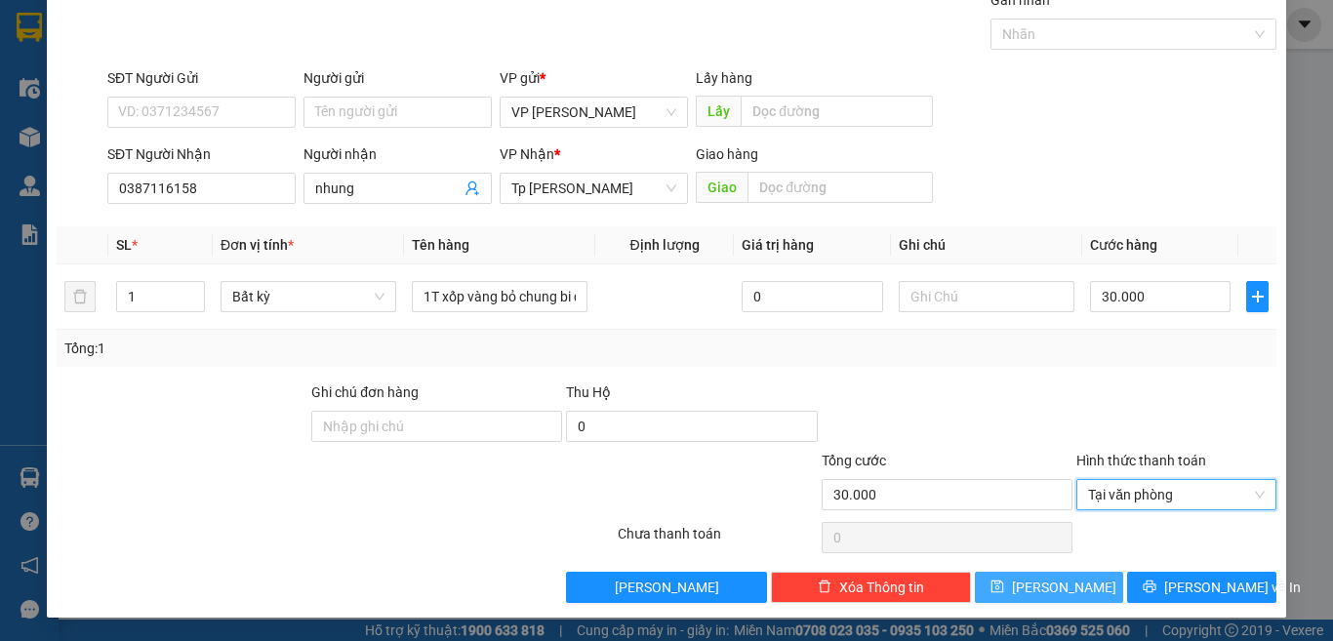
click at [1079, 590] on button "[PERSON_NAME]" at bounding box center [1049, 587] width 149 height 31
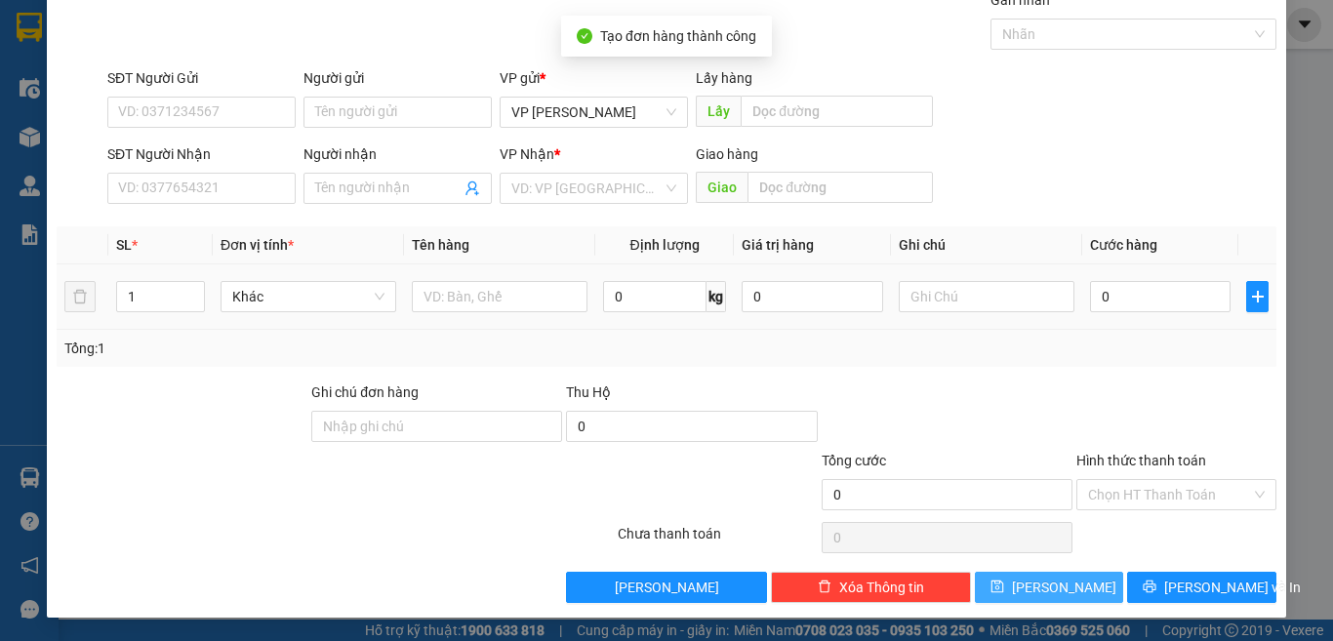
scroll to position [0, 0]
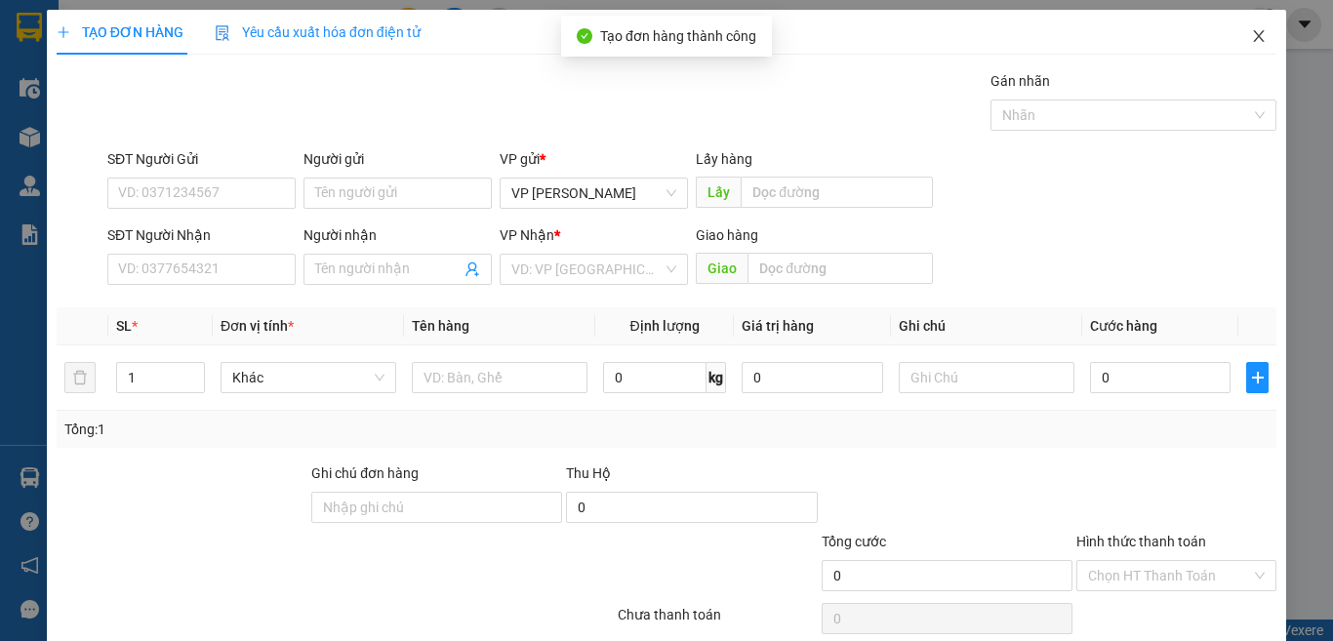
click at [1254, 33] on icon "close" at bounding box center [1259, 36] width 11 height 12
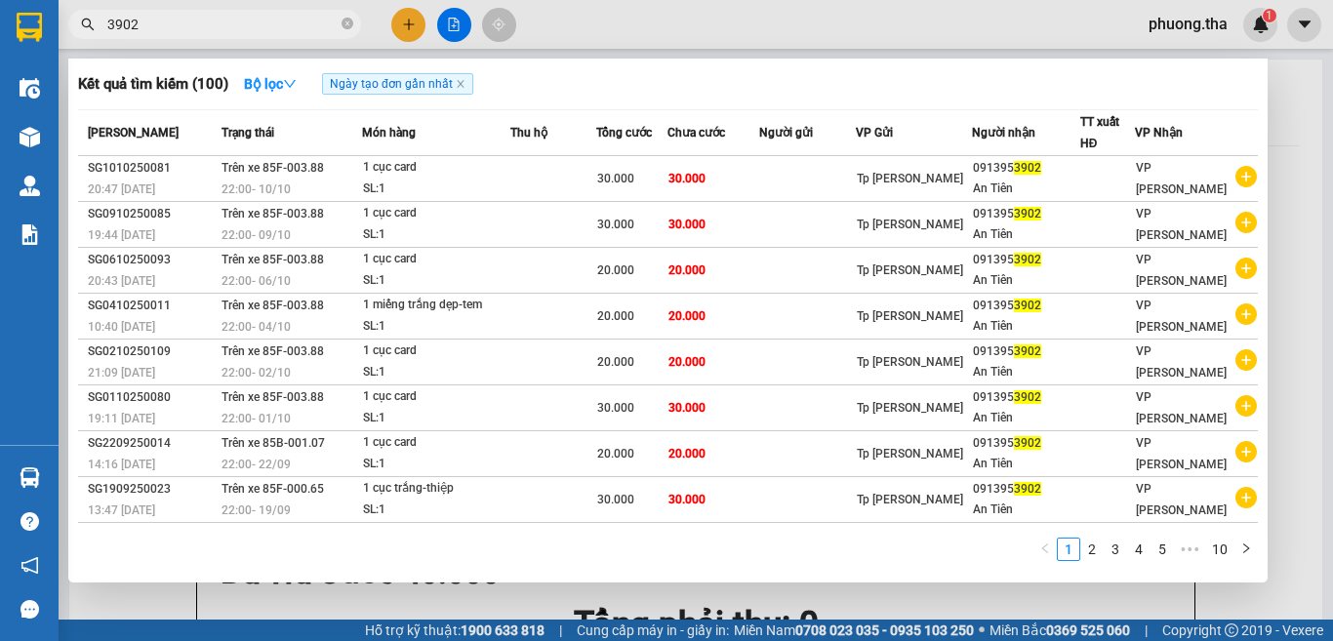
drag, startPoint x: 102, startPoint y: 29, endPoint x: 62, endPoint y: 29, distance: 39.0
click at [62, 29] on div "3902" at bounding box center [190, 24] width 381 height 29
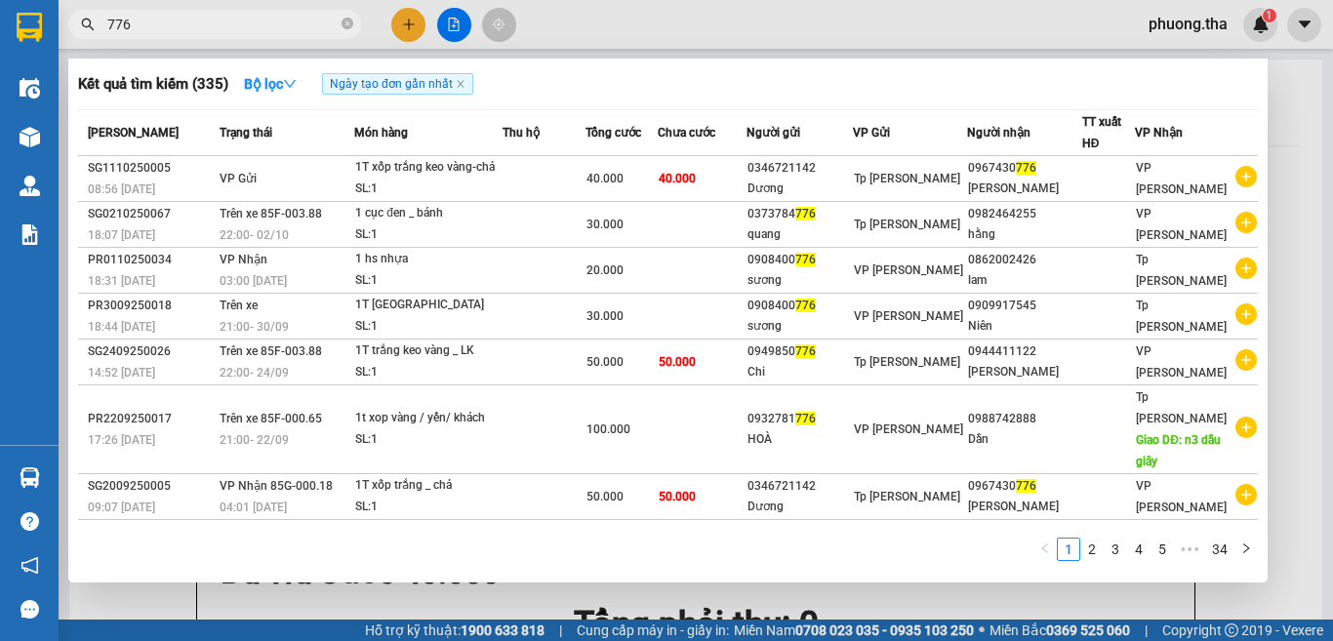
click at [411, 30] on div at bounding box center [666, 320] width 1333 height 641
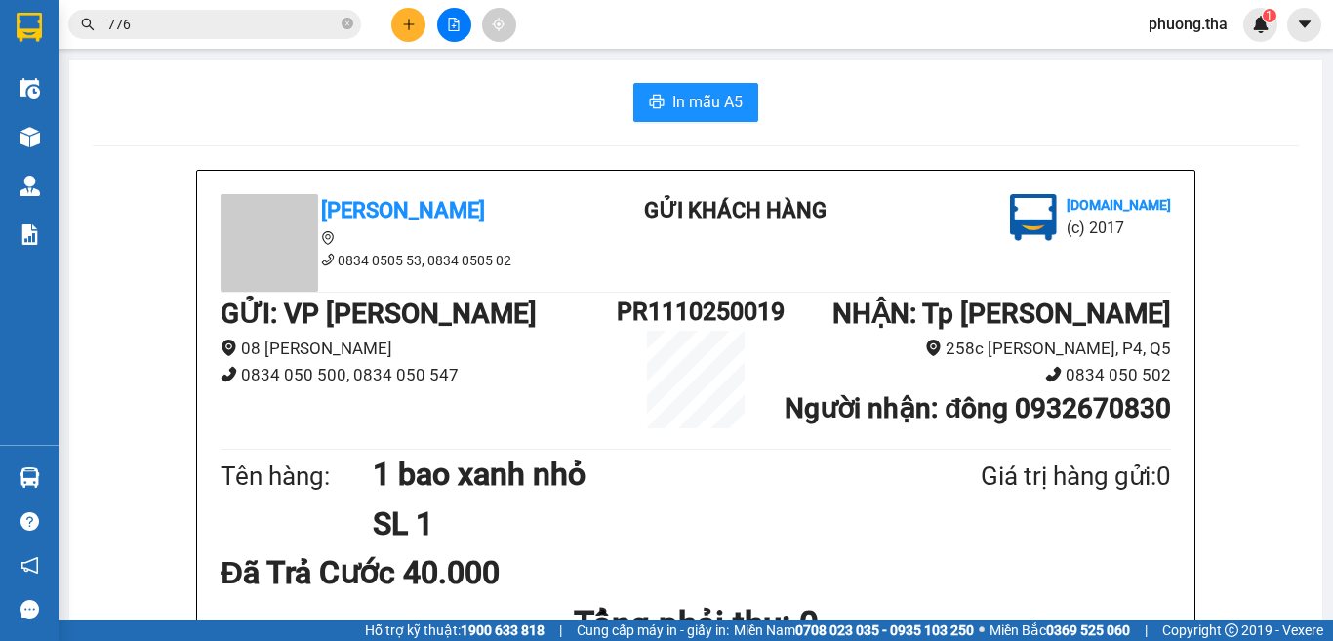
click at [403, 24] on icon "plus" at bounding box center [409, 25] width 14 height 14
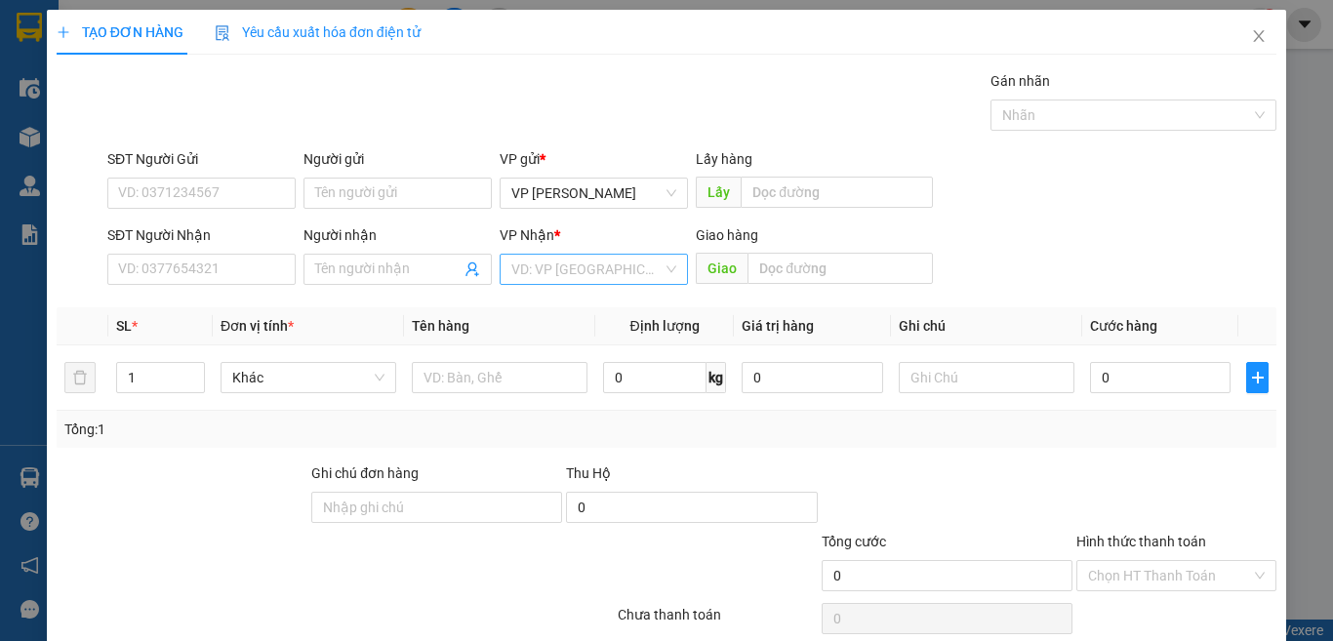
click at [627, 267] on input "search" at bounding box center [586, 269] width 151 height 29
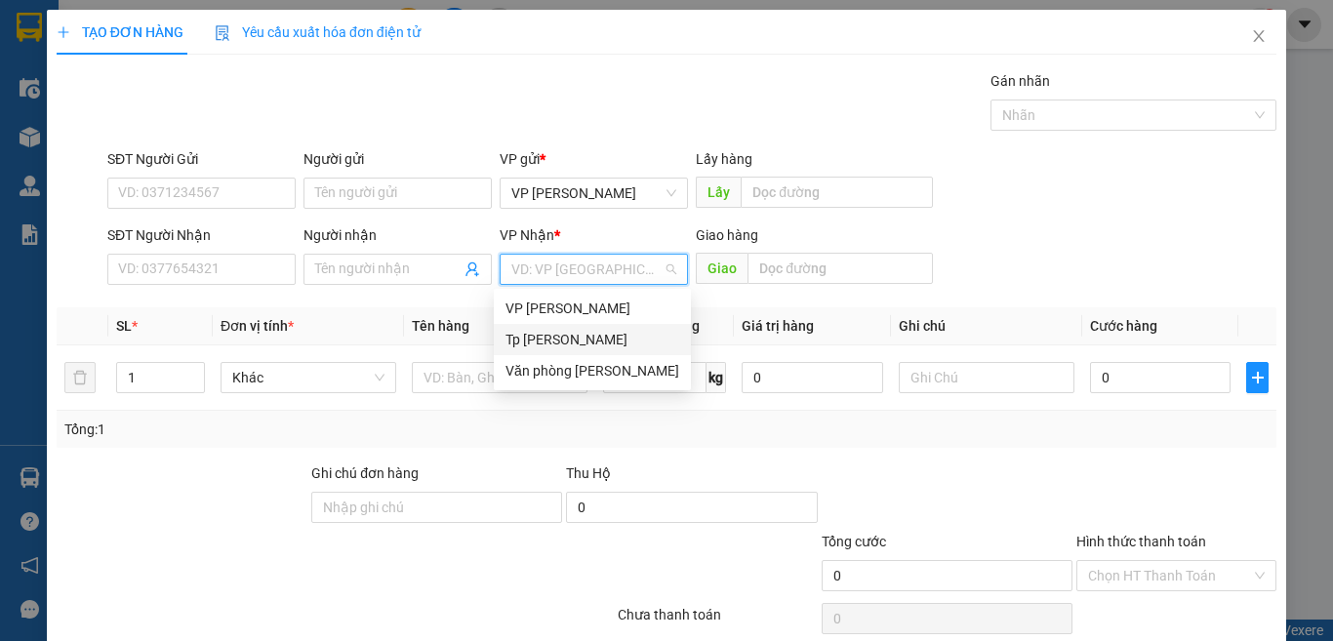
click at [527, 339] on div "Tp [PERSON_NAME]" at bounding box center [593, 339] width 174 height 21
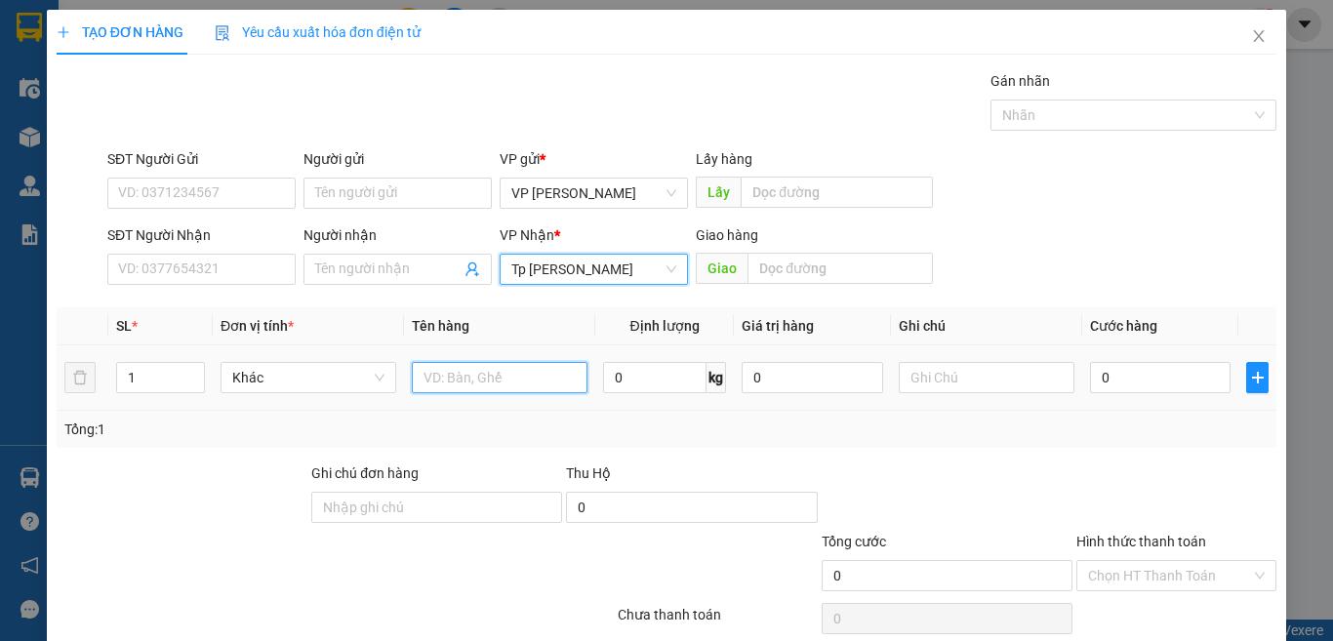
click at [470, 377] on input "text" at bounding box center [500, 377] width 176 height 31
paste input "óp"
paste input "ốp"
paste input "àn"
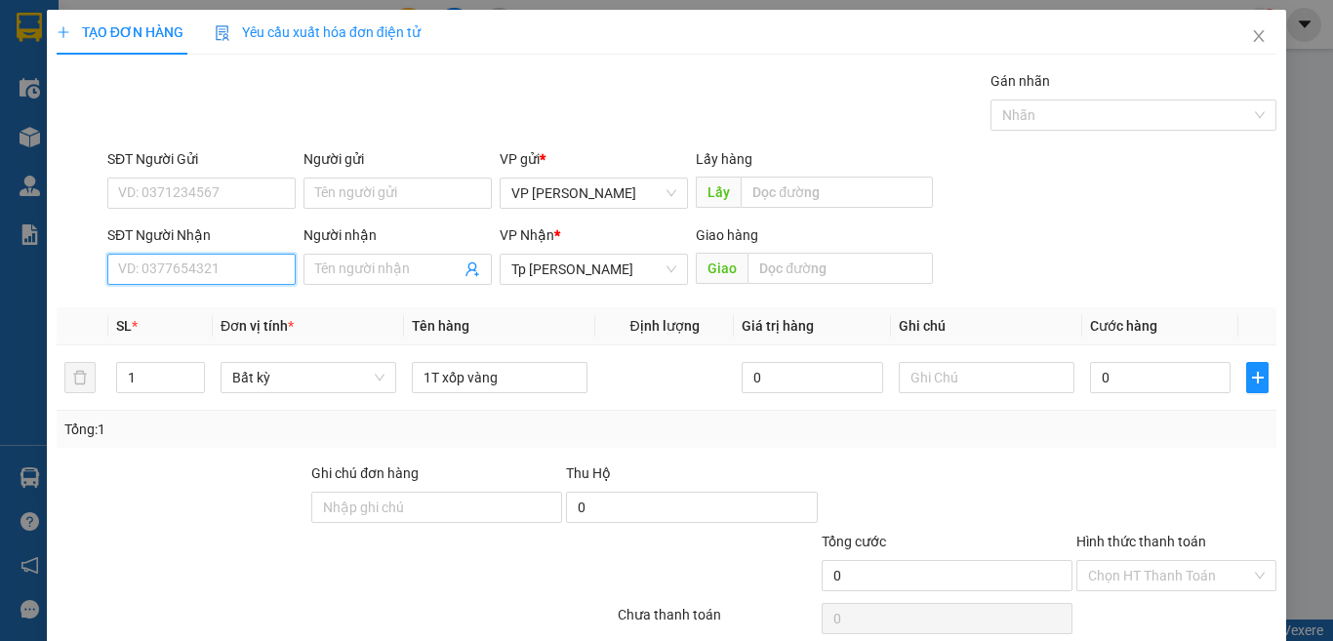
click at [264, 273] on input "SĐT Người Nhận" at bounding box center [201, 269] width 188 height 31
click at [253, 276] on input "0903008993" at bounding box center [201, 269] width 188 height 31
click at [231, 272] on input "0903008993" at bounding box center [201, 269] width 188 height 31
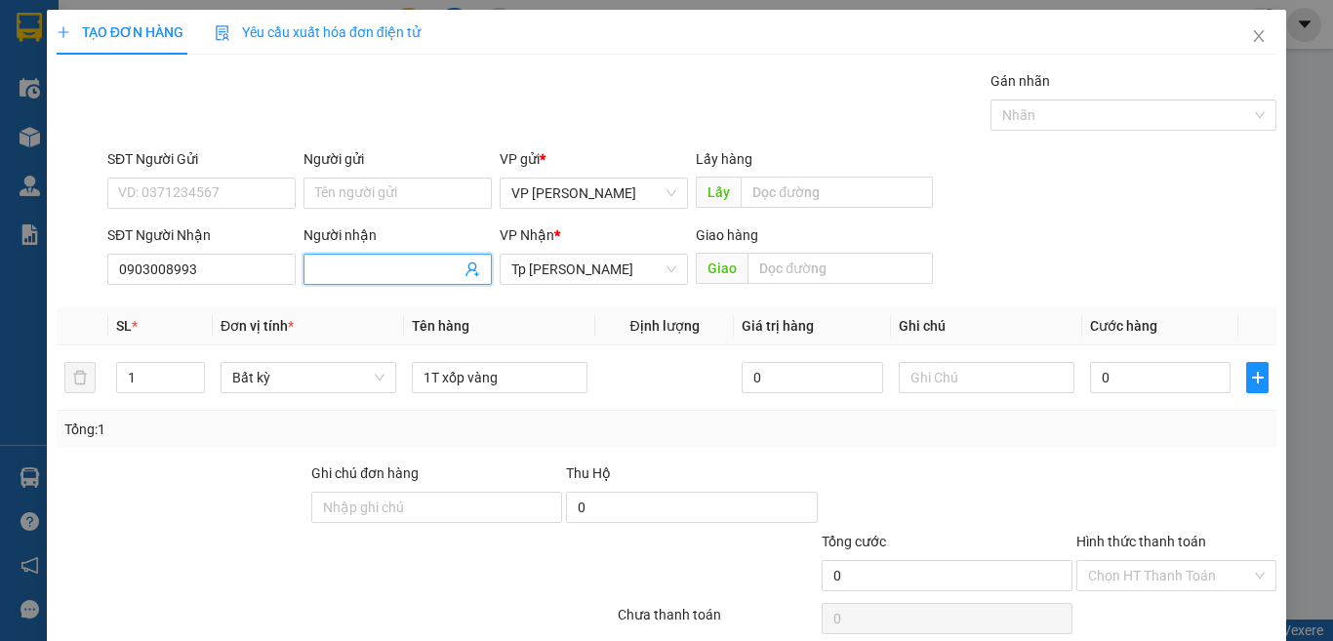
click at [366, 277] on input "Người nhận" at bounding box center [387, 269] width 145 height 21
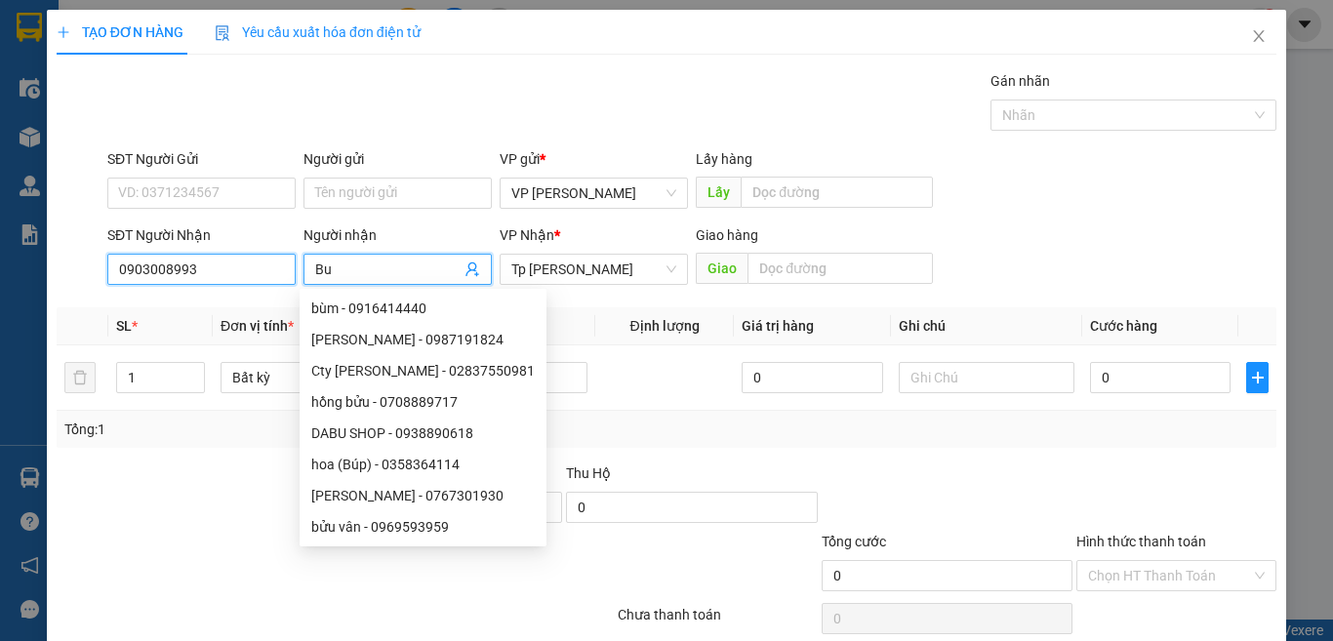
click at [240, 265] on input "0903008993" at bounding box center [201, 269] width 188 height 31
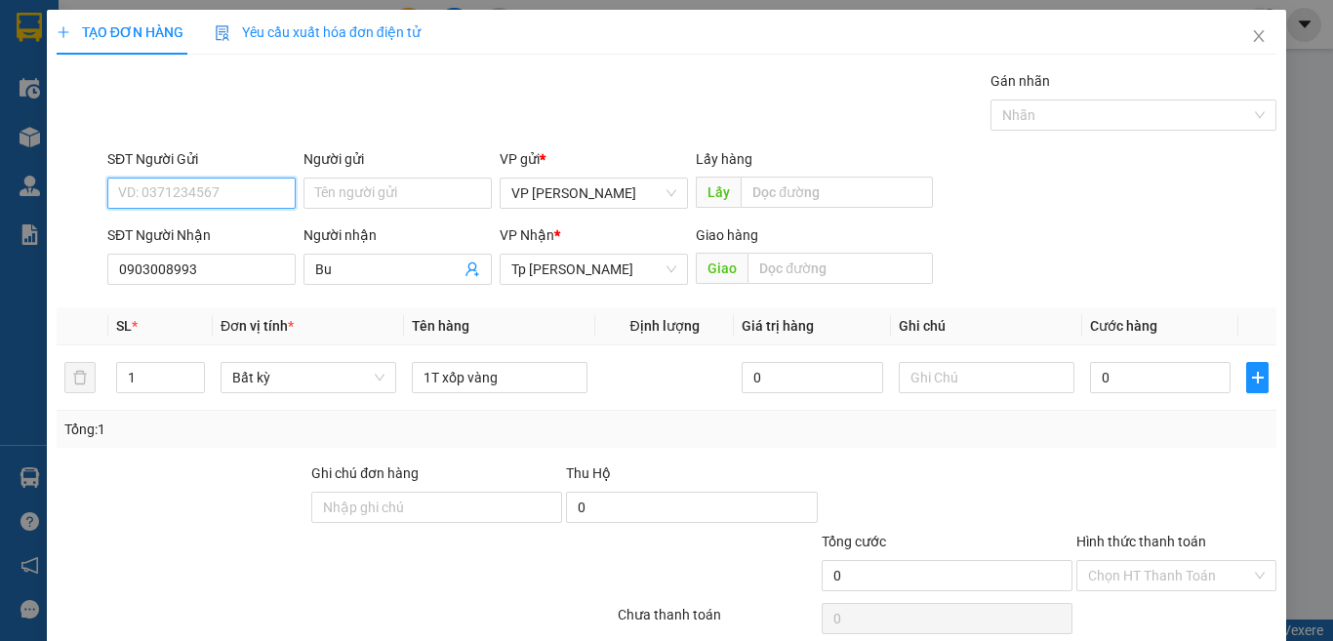
click at [176, 185] on input "SĐT Người Gửi" at bounding box center [201, 193] width 188 height 31
click at [235, 237] on div "0908911101 - LUÂN" at bounding box center [199, 232] width 162 height 21
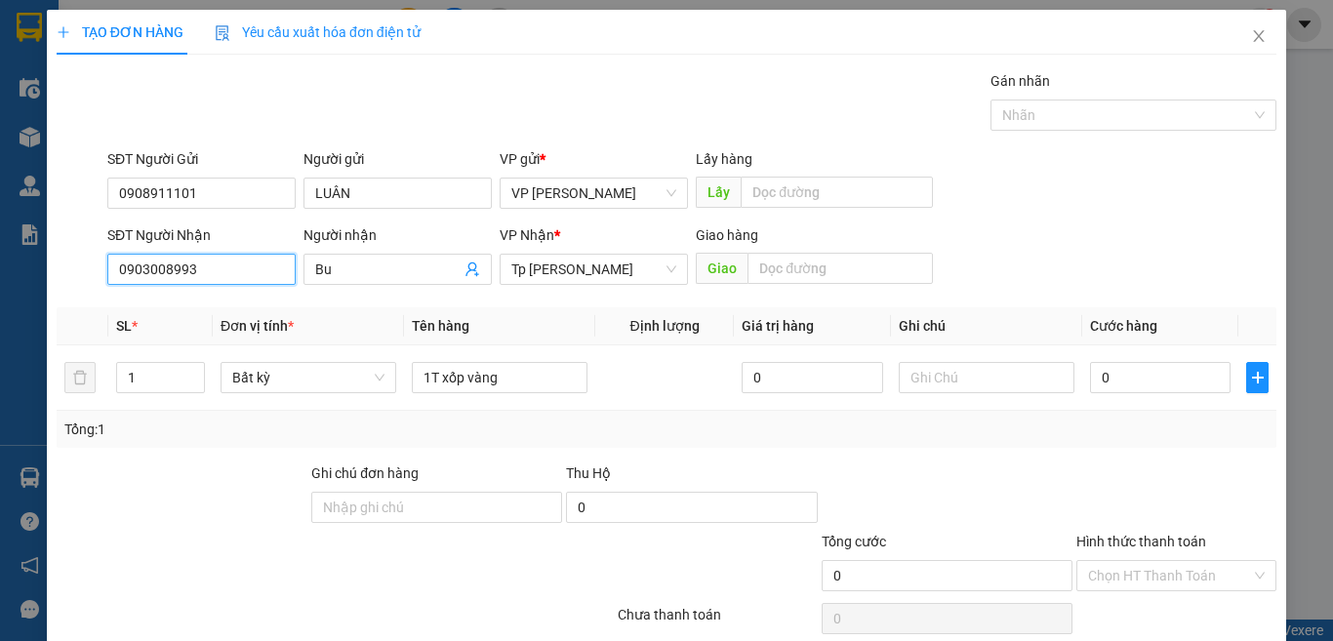
click at [243, 282] on input "0903008993" at bounding box center [201, 269] width 188 height 31
click at [140, 264] on input "0903008993" at bounding box center [201, 269] width 188 height 31
click at [217, 299] on div "0933008993 - PU" at bounding box center [199, 308] width 162 height 21
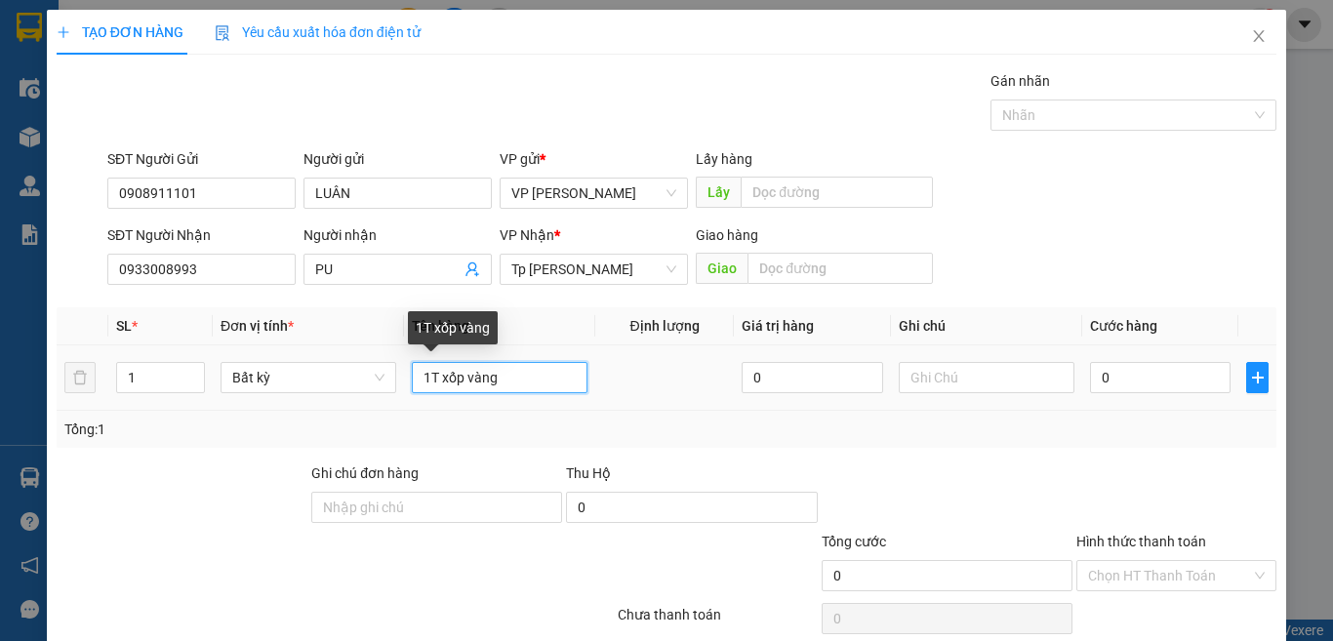
click at [515, 387] on input "1T xốp vàng" at bounding box center [500, 377] width 176 height 31
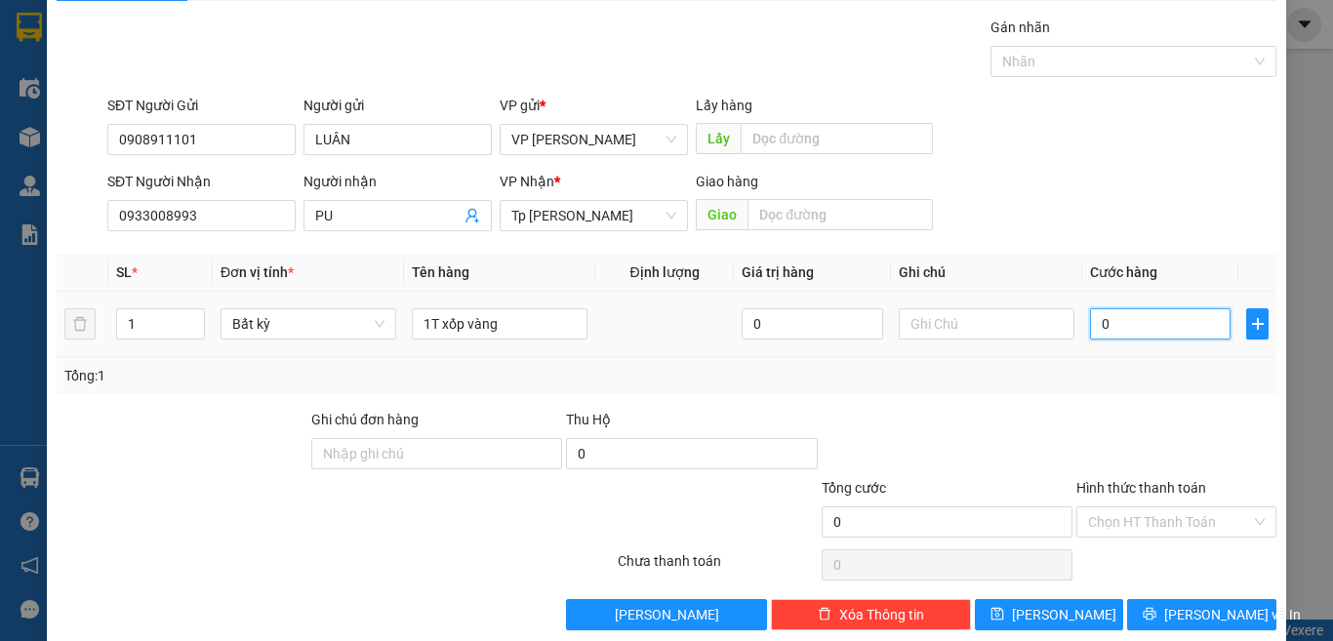
scroll to position [81, 0]
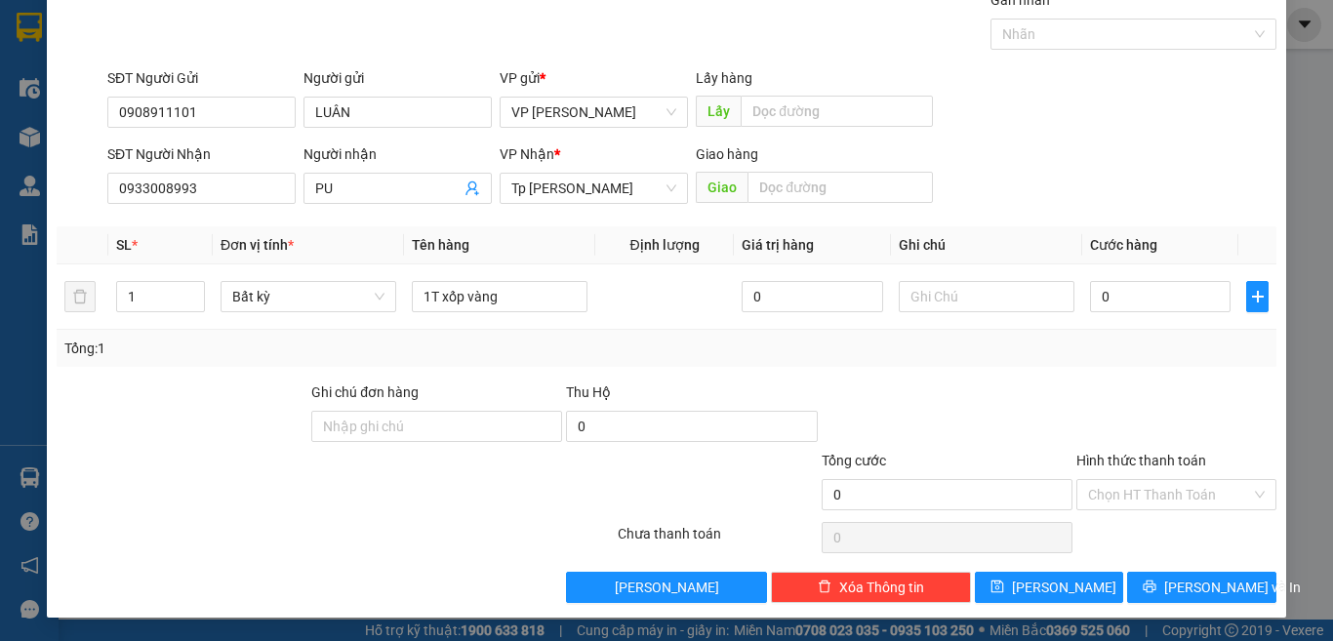
click at [1086, 396] on div at bounding box center [1177, 416] width 204 height 68
click at [1135, 298] on input "0" at bounding box center [1160, 296] width 141 height 31
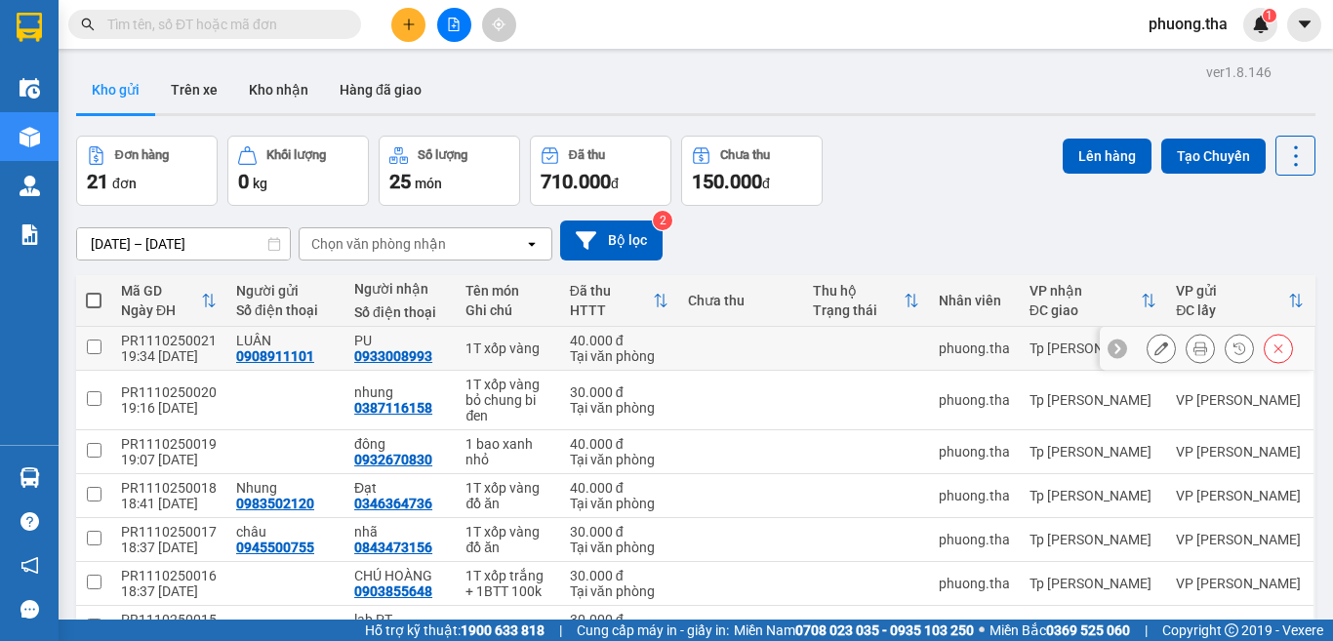
click at [1194, 352] on icon at bounding box center [1201, 349] width 14 height 14
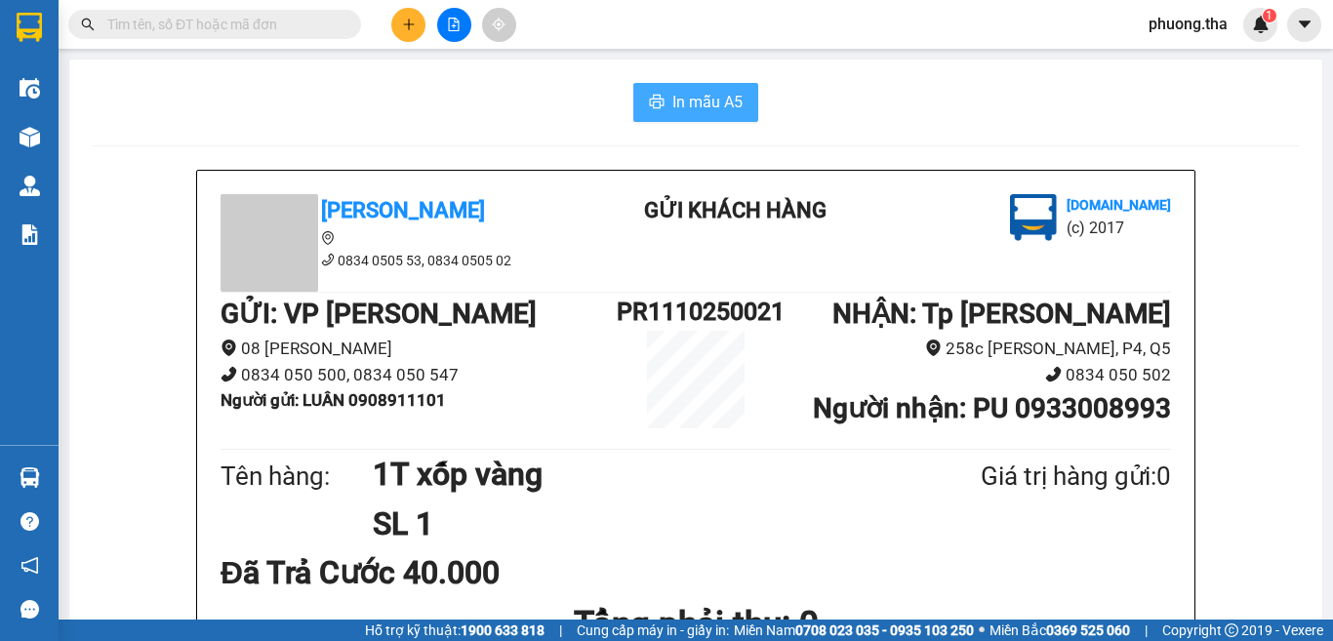
click at [693, 102] on span "In mẫu A5" at bounding box center [707, 102] width 70 height 24
click at [412, 29] on icon "plus" at bounding box center [409, 25] width 14 height 14
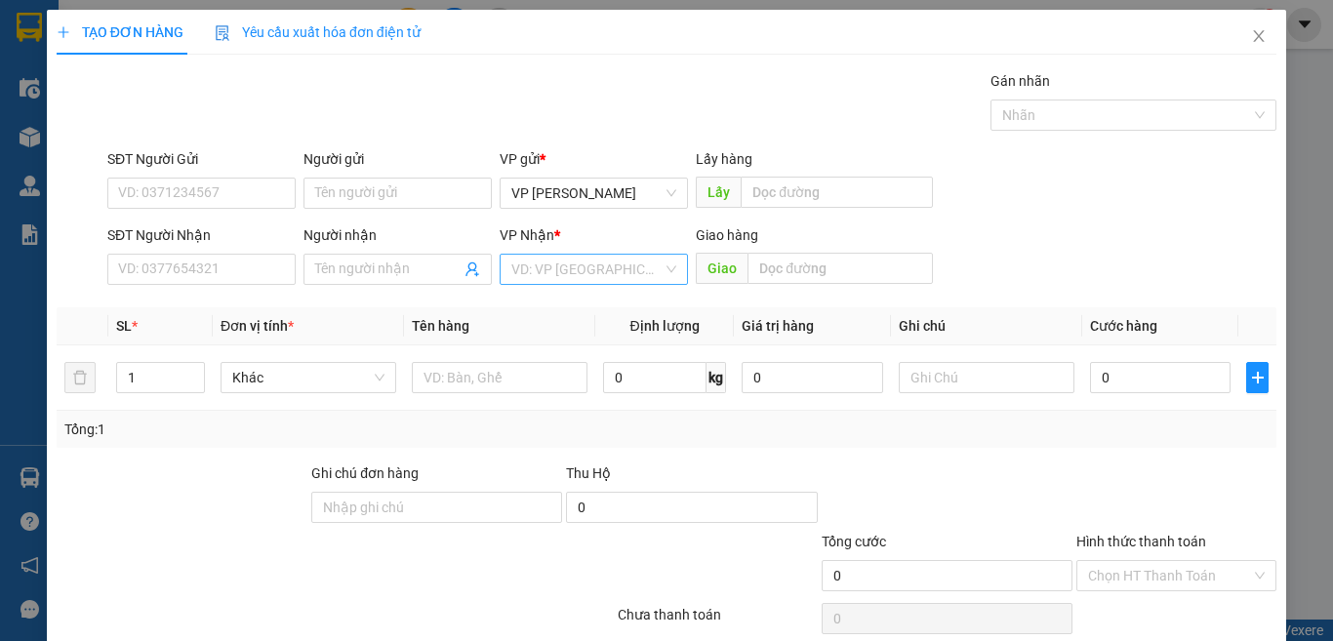
drag, startPoint x: 643, startPoint y: 246, endPoint x: 630, endPoint y: 271, distance: 28.8
click at [642, 246] on div "VP Nhận *" at bounding box center [594, 238] width 188 height 29
drag, startPoint x: 630, startPoint y: 271, endPoint x: 630, endPoint y: 286, distance: 14.6
click at [630, 273] on input "search" at bounding box center [586, 269] width 151 height 29
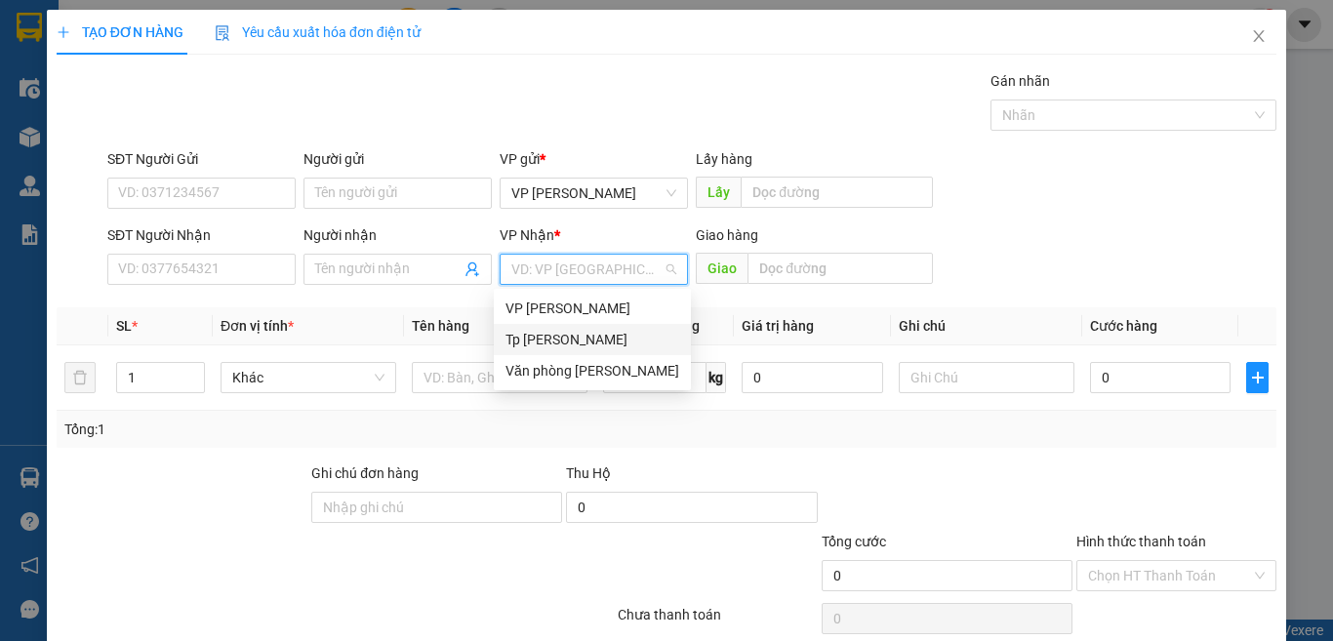
click at [608, 350] on div "Tp [PERSON_NAME]" at bounding box center [592, 339] width 197 height 31
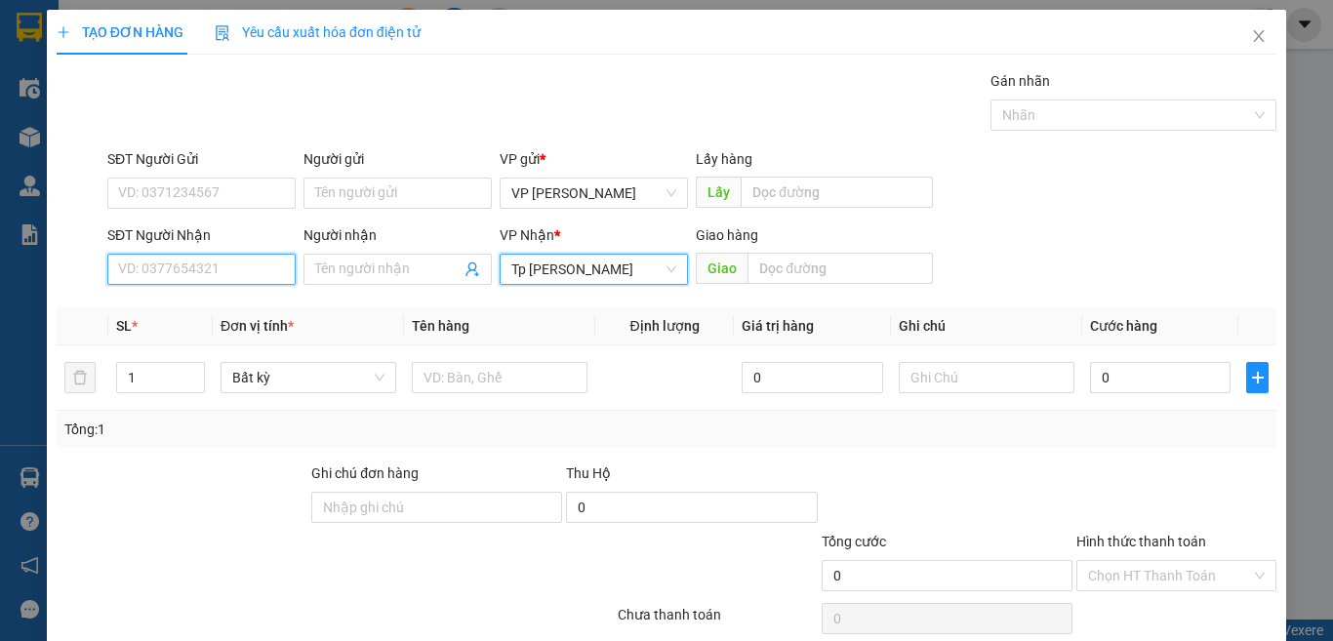
click at [264, 263] on input "SĐT Người Nhận" at bounding box center [201, 269] width 188 height 31
drag, startPoint x: 220, startPoint y: 276, endPoint x: 101, endPoint y: 309, distance: 123.6
click at [101, 309] on div "Transit Pickup Surcharge Ids Transit Deliver Surcharge Ids Transit Deliver Surc…" at bounding box center [667, 377] width 1220 height 614
drag, startPoint x: 175, startPoint y: 291, endPoint x: 213, endPoint y: 265, distance: 45.7
click at [213, 265] on input "0933029198" at bounding box center [201, 269] width 188 height 31
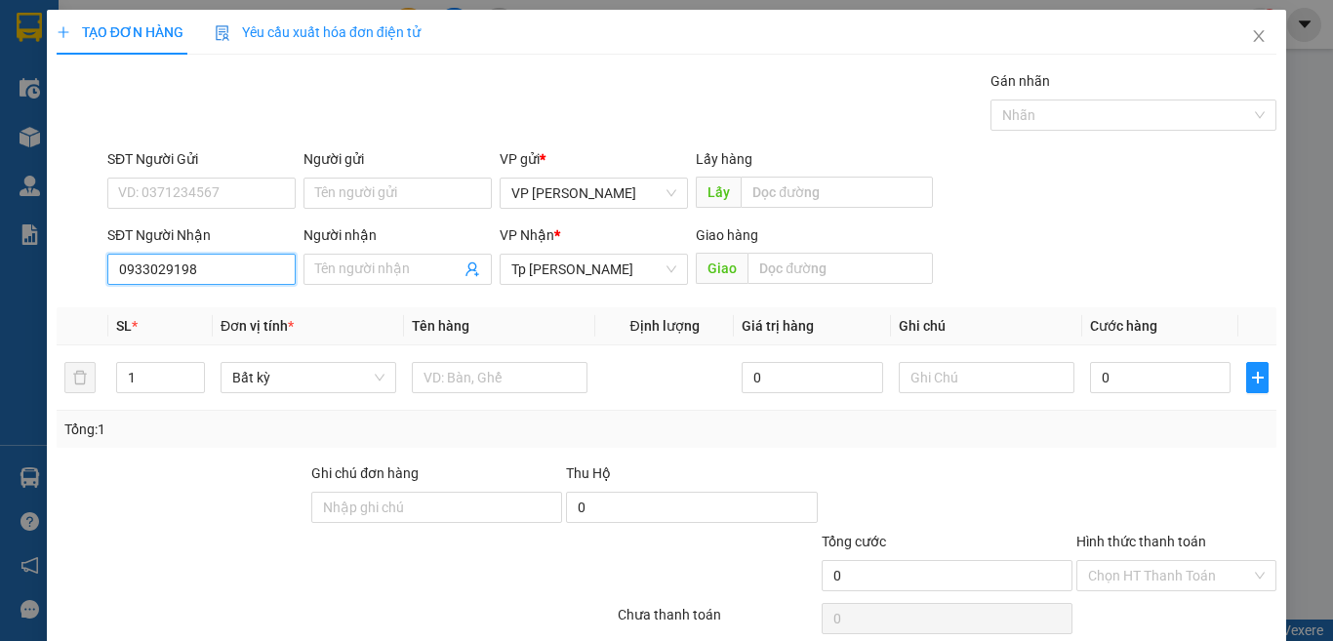
click at [213, 265] on input "0933029198" at bounding box center [201, 269] width 188 height 31
type input "0933010448"
click at [404, 265] on input "Người nhận" at bounding box center [387, 269] width 145 height 21
click at [244, 256] on input "0933010448" at bounding box center [201, 269] width 188 height 31
click at [236, 301] on div "0933010448 - Thảo" at bounding box center [199, 308] width 162 height 21
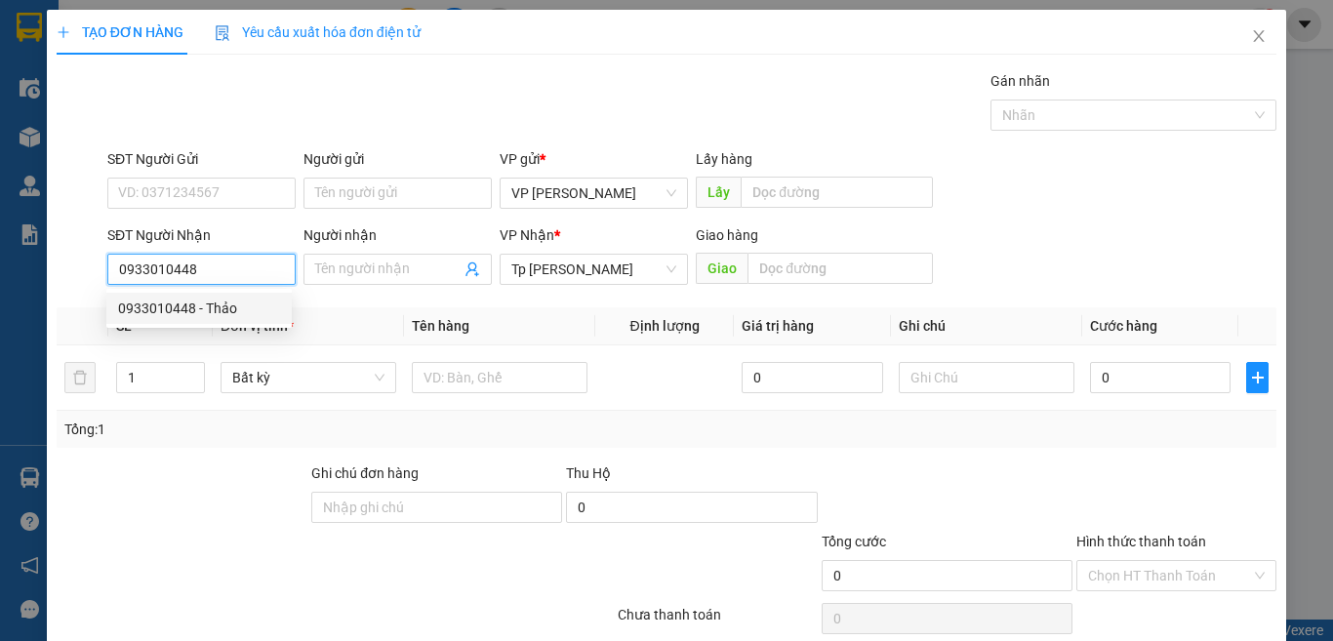
type input "Thảo"
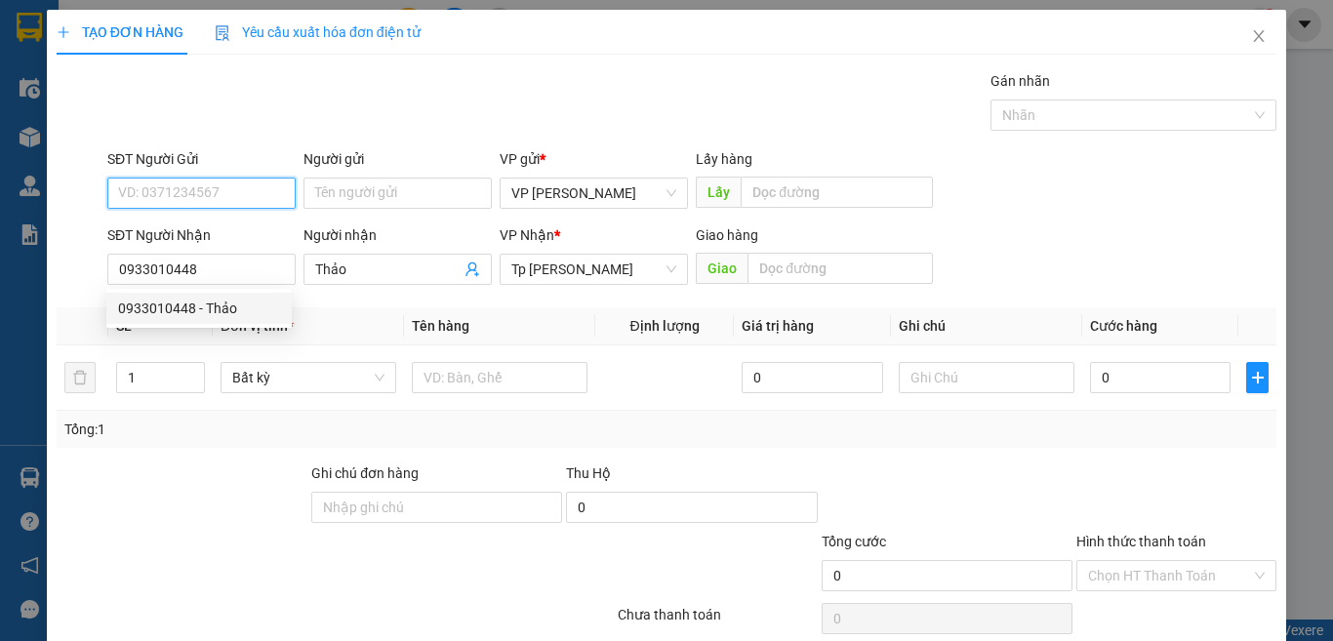
click at [232, 185] on input "SĐT Người Gửi" at bounding box center [201, 193] width 188 height 31
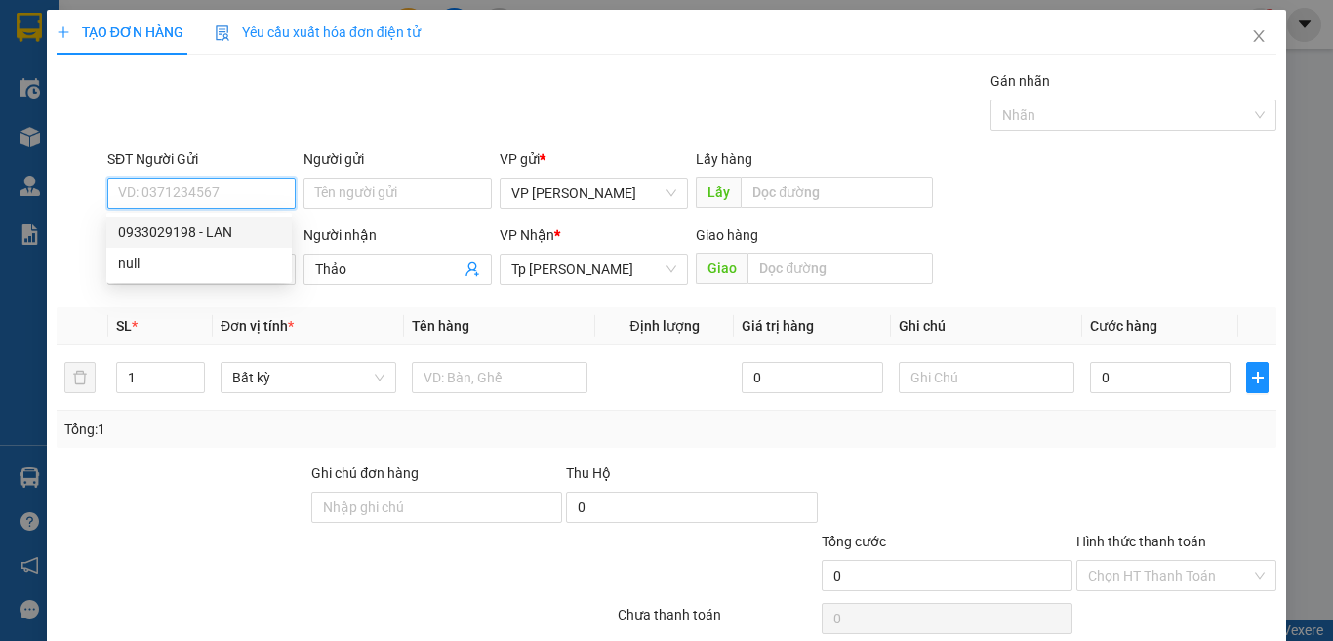
click at [234, 235] on div "0933029198 - LAN" at bounding box center [199, 232] width 162 height 21
type input "0933029198"
type input "LAN"
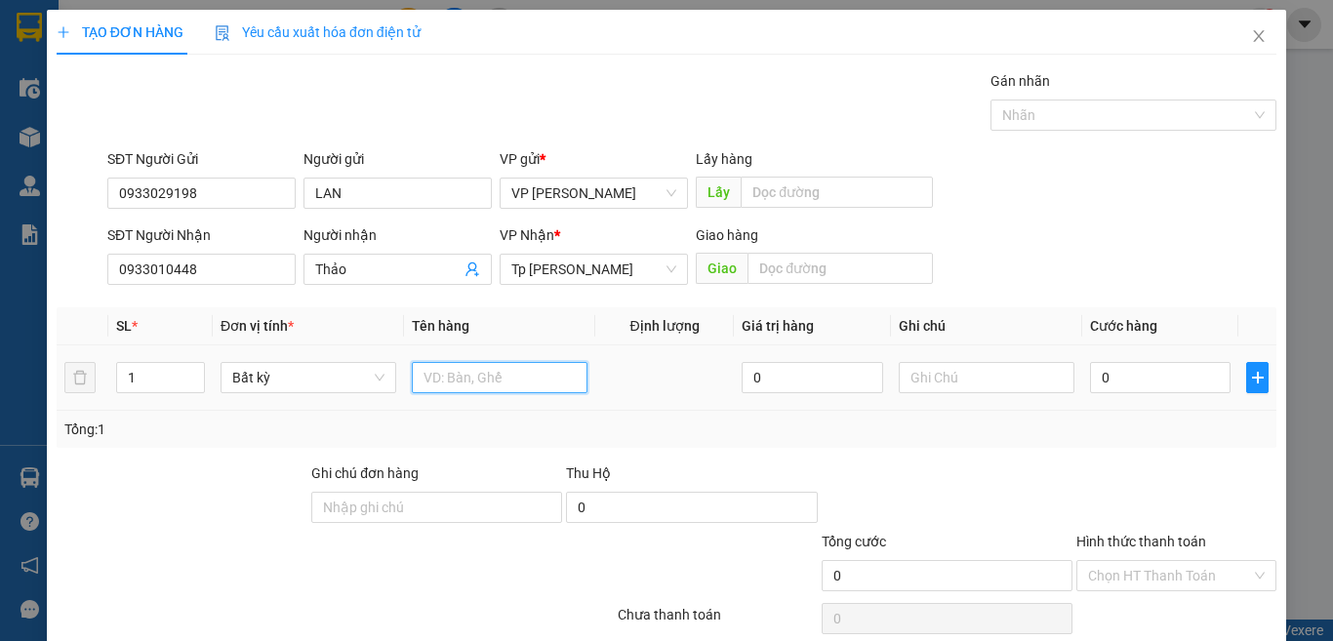
click at [467, 370] on input "text" at bounding box center [500, 377] width 176 height 31
paste input "ốp"
paste input "án"
paste input "ắng"
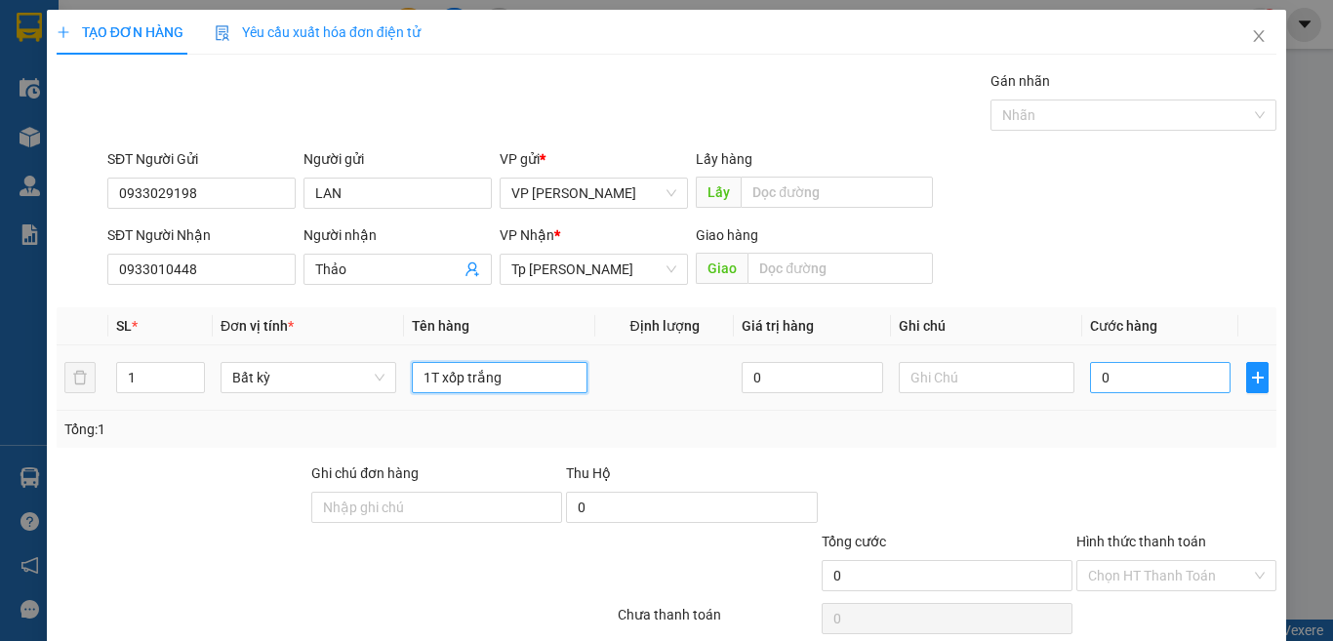
type input "1T xốp trắng"
click at [1090, 377] on input "0" at bounding box center [1160, 377] width 141 height 31
type input "4"
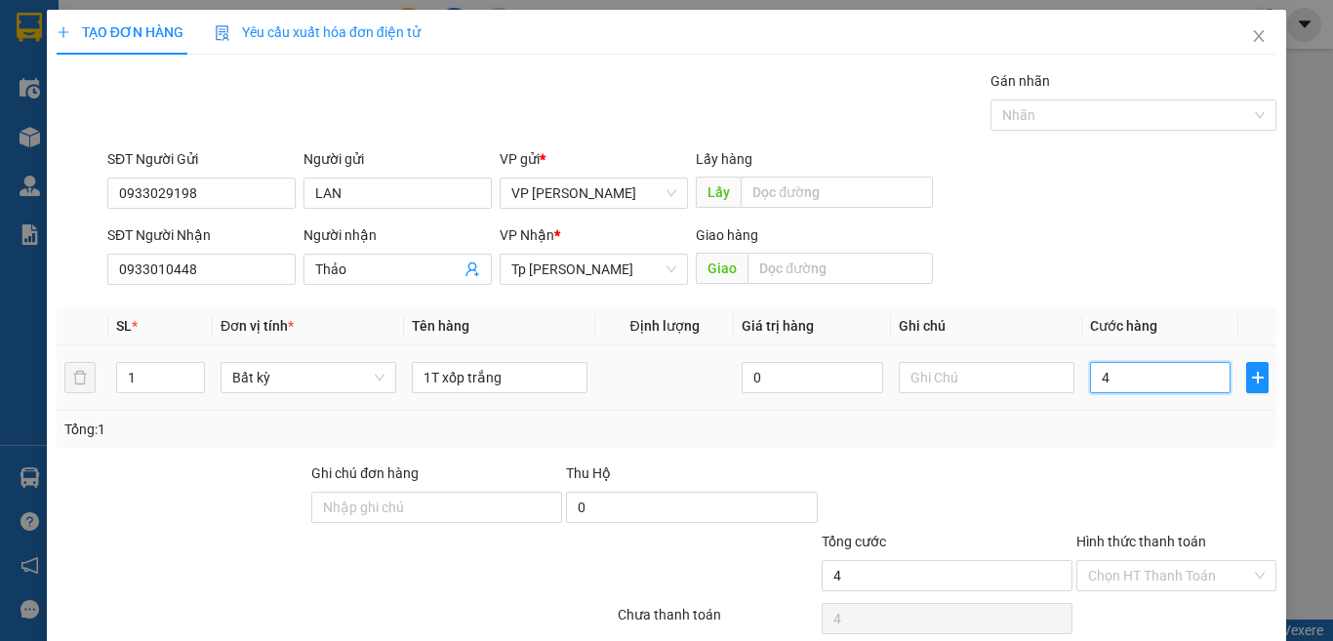
type input "40"
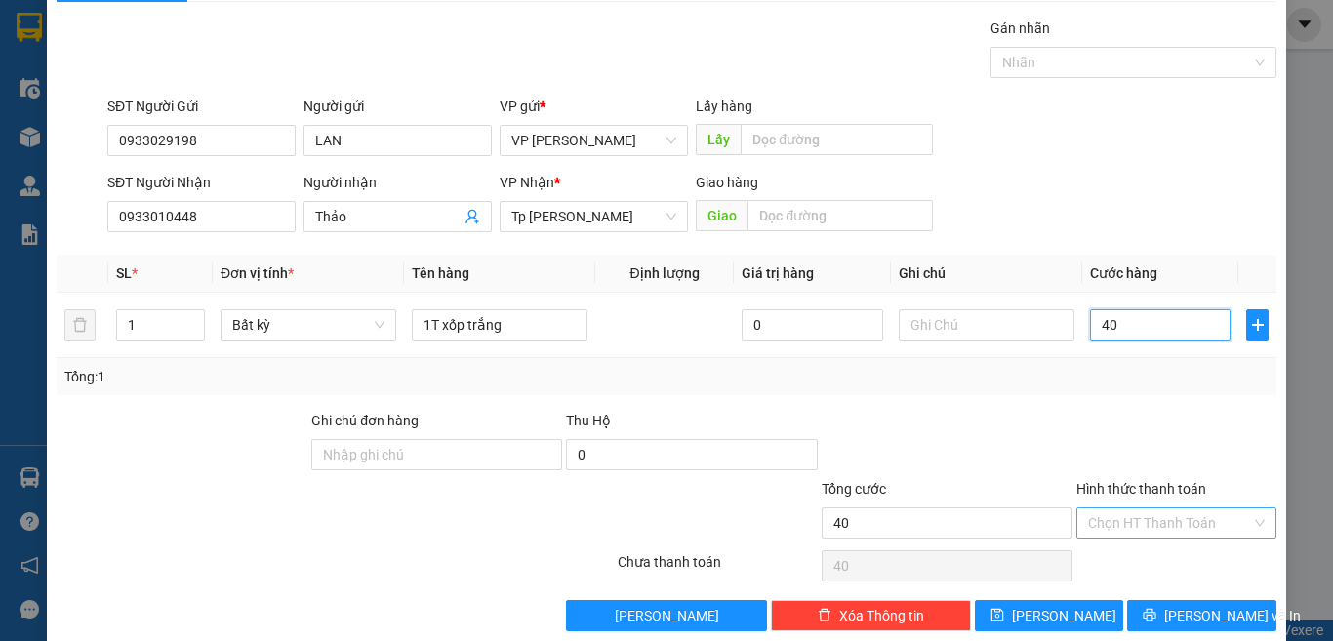
scroll to position [81, 0]
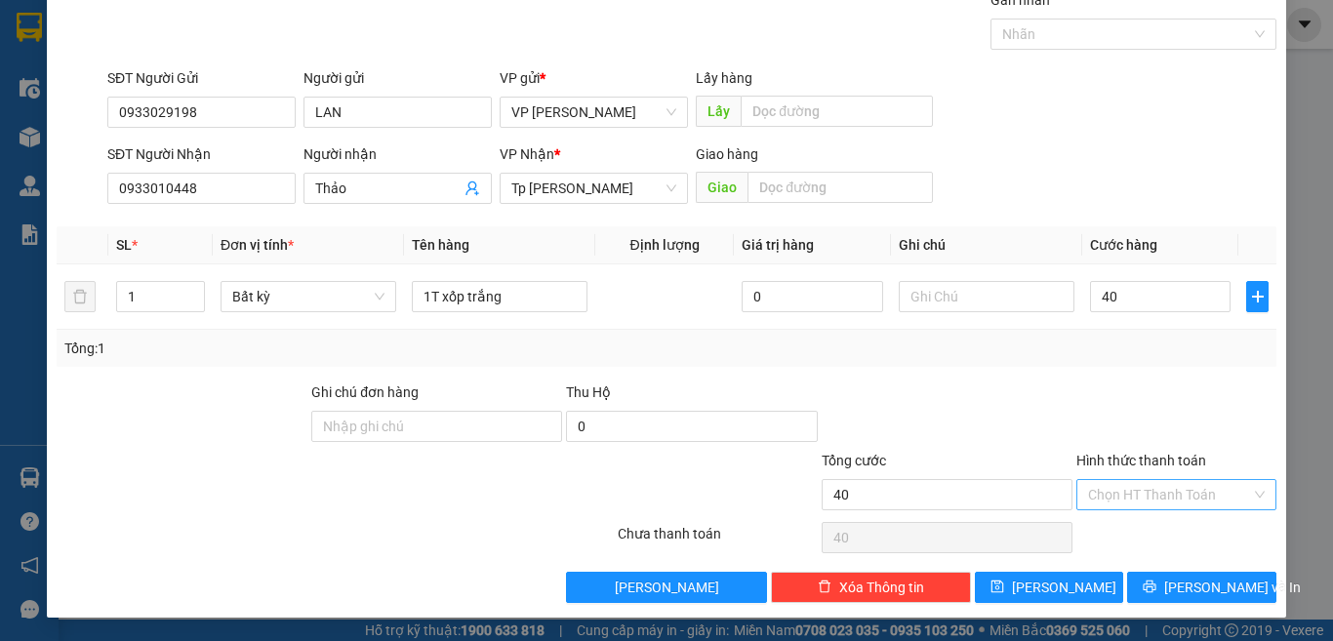
click at [1188, 491] on input "Hình thức thanh toán" at bounding box center [1169, 494] width 163 height 29
type input "40.000"
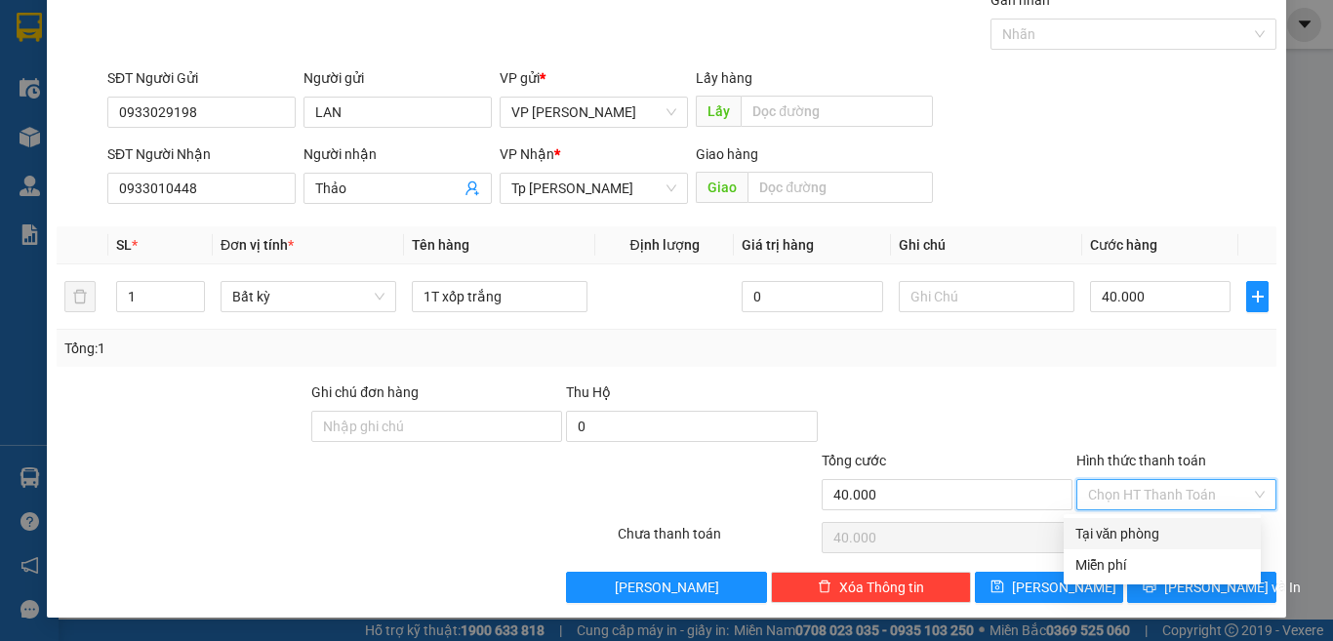
drag, startPoint x: 1129, startPoint y: 511, endPoint x: 1126, endPoint y: 541, distance: 29.4
click at [1129, 516] on div "Hình thức thanh toán Chọn HT Thanh Toán" at bounding box center [1177, 484] width 200 height 68
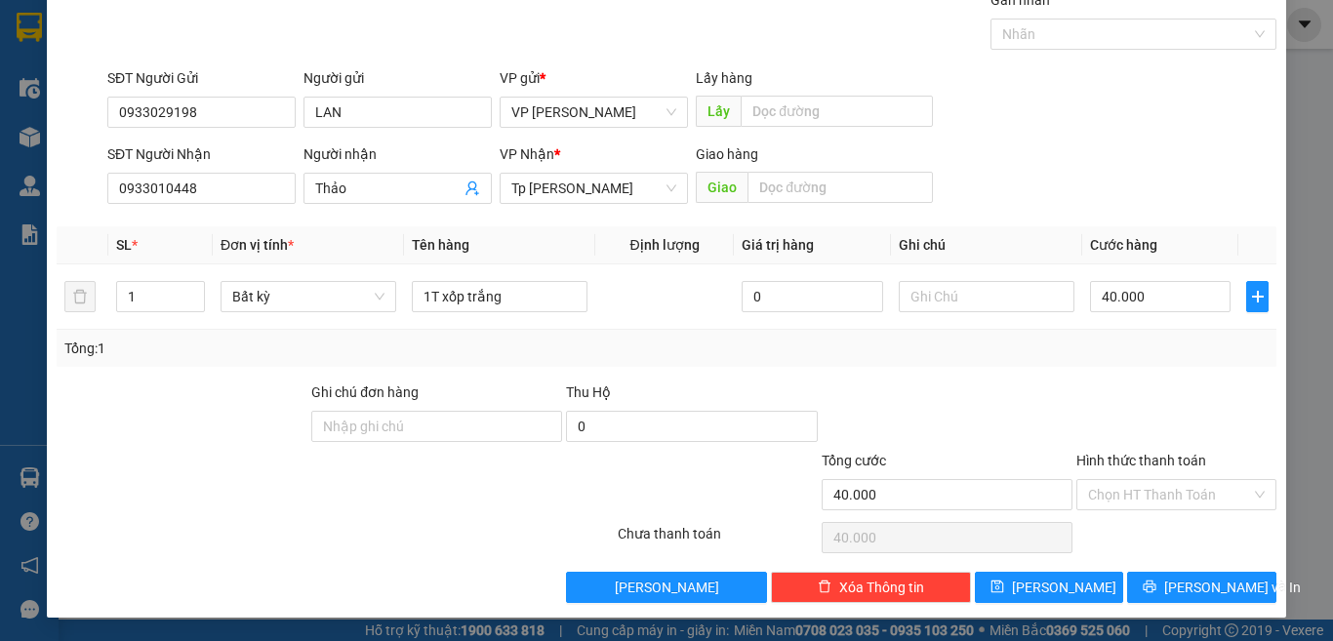
click at [1124, 536] on div "Chọn HT Thanh Toán" at bounding box center [1177, 537] width 204 height 39
click at [1127, 501] on input "Hình thức thanh toán" at bounding box center [1169, 494] width 163 height 29
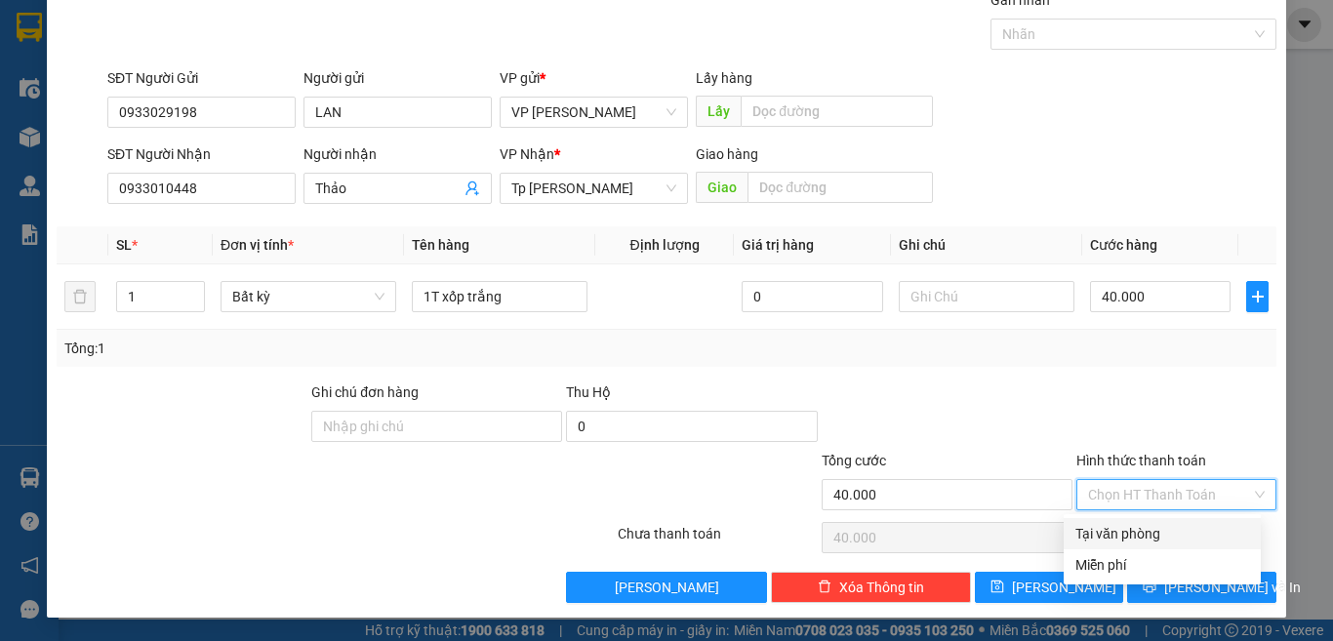
click at [1136, 526] on div "Tại văn phòng" at bounding box center [1163, 533] width 174 height 21
type input "0"
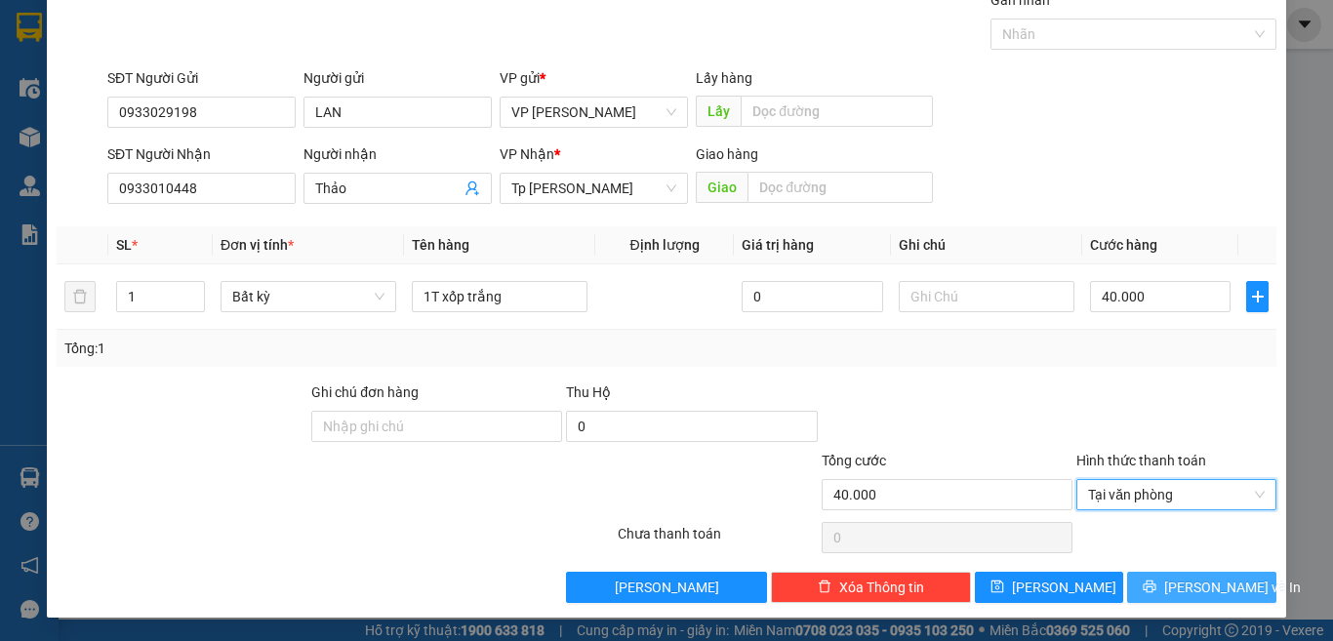
click at [1165, 596] on button "[PERSON_NAME] và In" at bounding box center [1201, 587] width 149 height 31
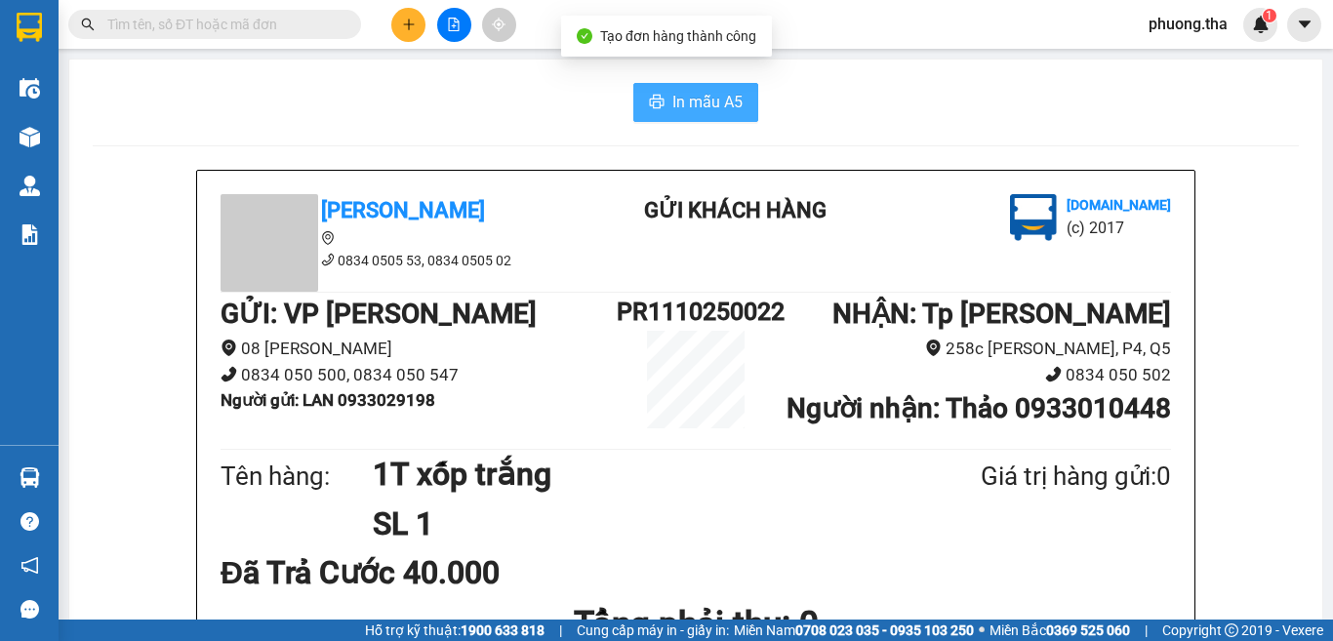
click at [682, 102] on span "In mẫu A5" at bounding box center [707, 102] width 70 height 24
click at [282, 20] on input "text" at bounding box center [222, 24] width 230 height 21
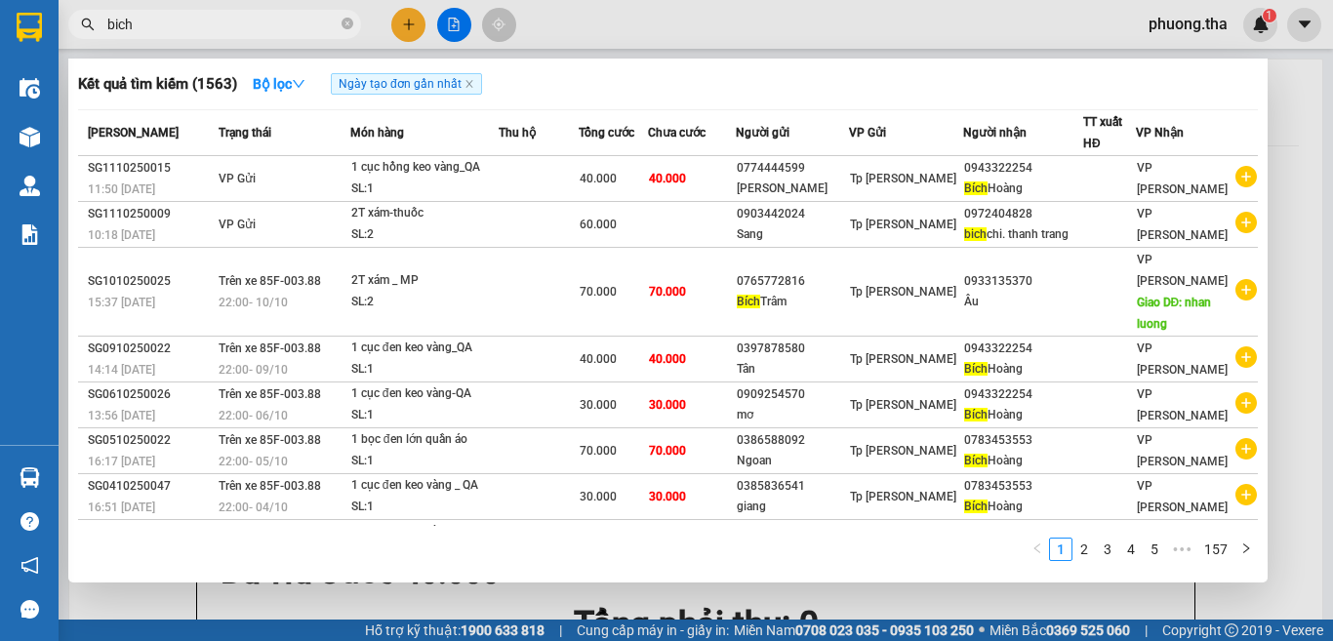
type input "bich"
click at [398, 23] on div at bounding box center [666, 320] width 1333 height 641
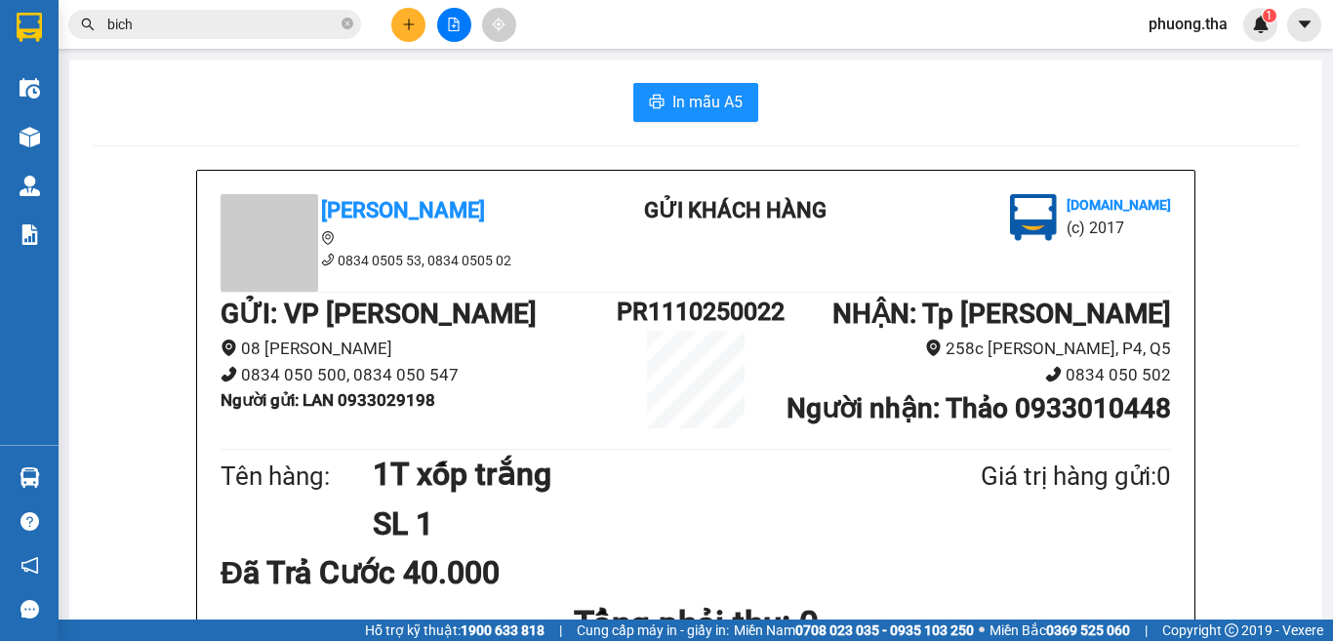
click at [411, 33] on button at bounding box center [408, 25] width 34 height 34
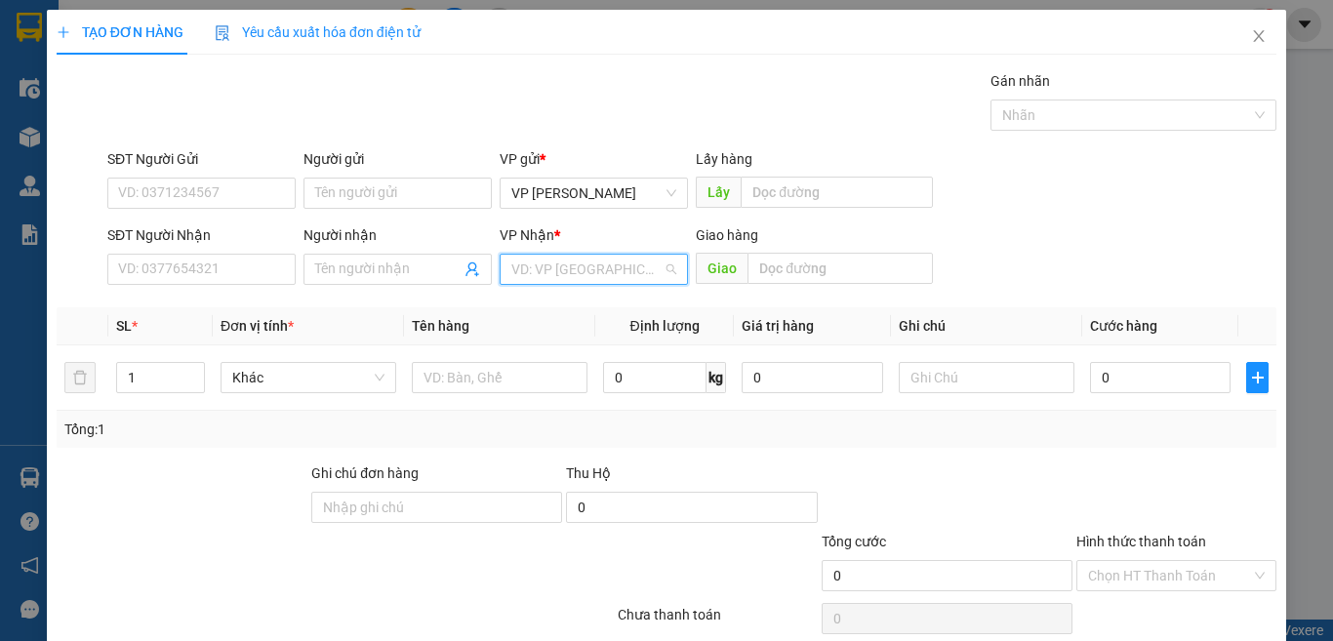
drag, startPoint x: 551, startPoint y: 268, endPoint x: 515, endPoint y: 308, distance: 53.9
click at [550, 269] on input "search" at bounding box center [586, 269] width 151 height 29
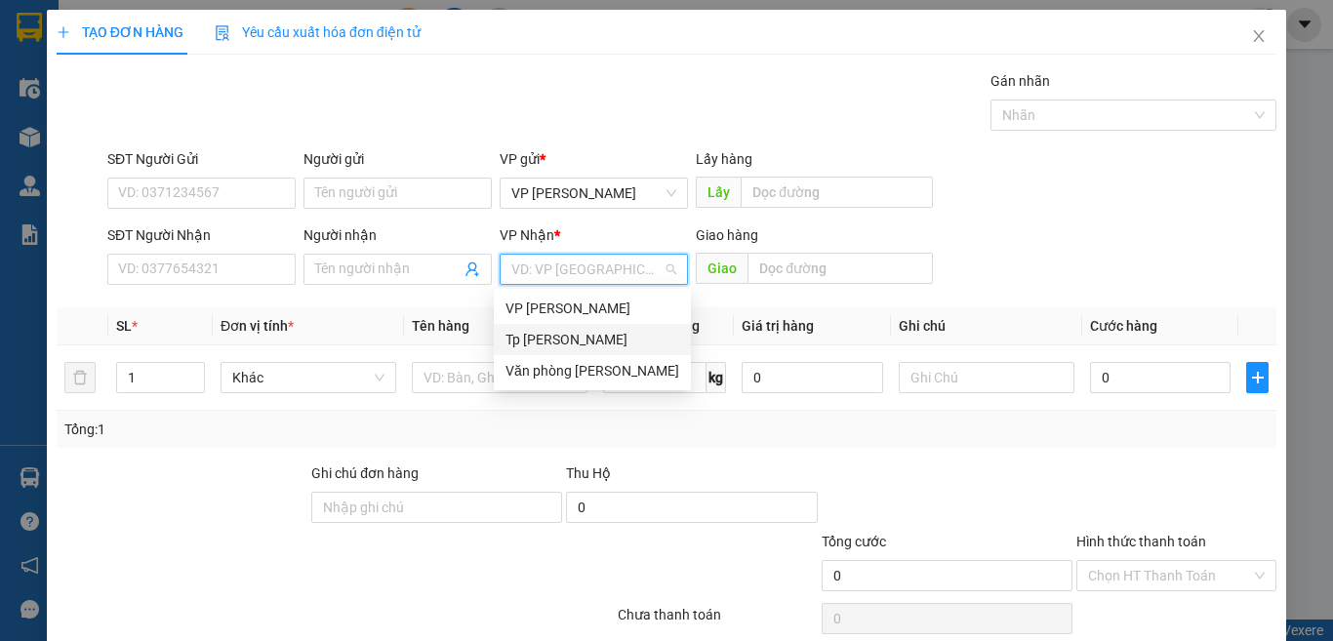
drag, startPoint x: 528, startPoint y: 342, endPoint x: 364, endPoint y: 315, distance: 166.1
click at [523, 343] on div "Tp [PERSON_NAME]" at bounding box center [593, 339] width 174 height 21
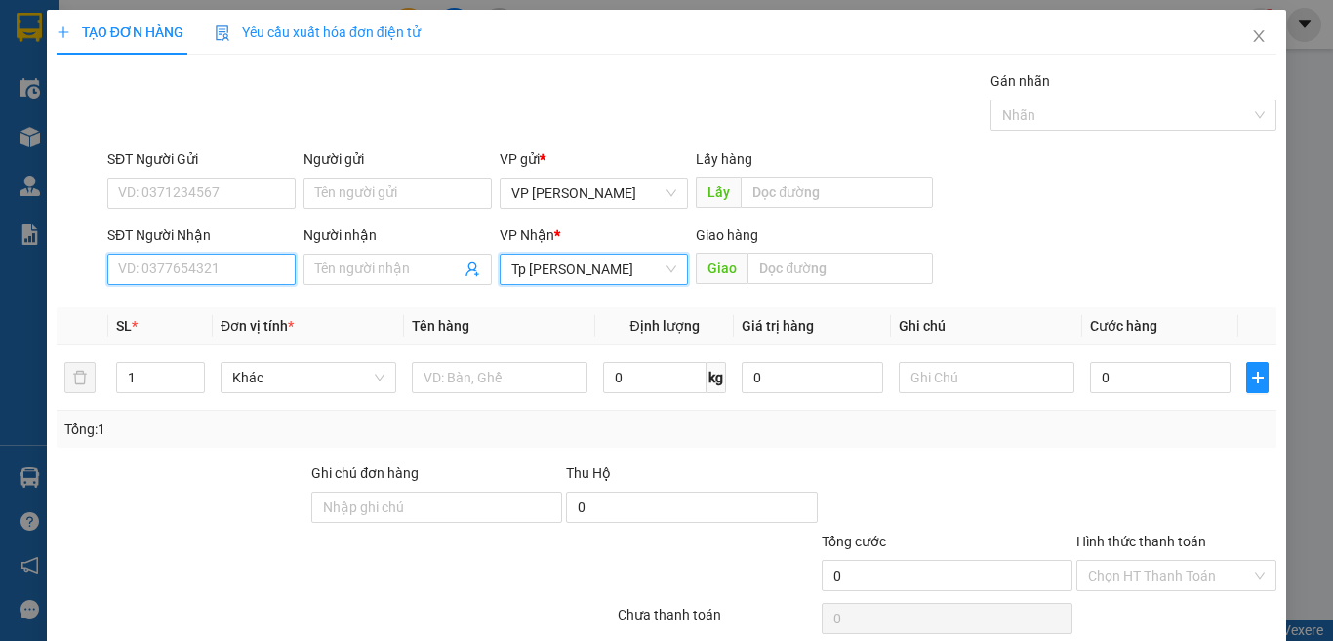
click at [254, 273] on input "SĐT Người Nhận" at bounding box center [201, 269] width 188 height 31
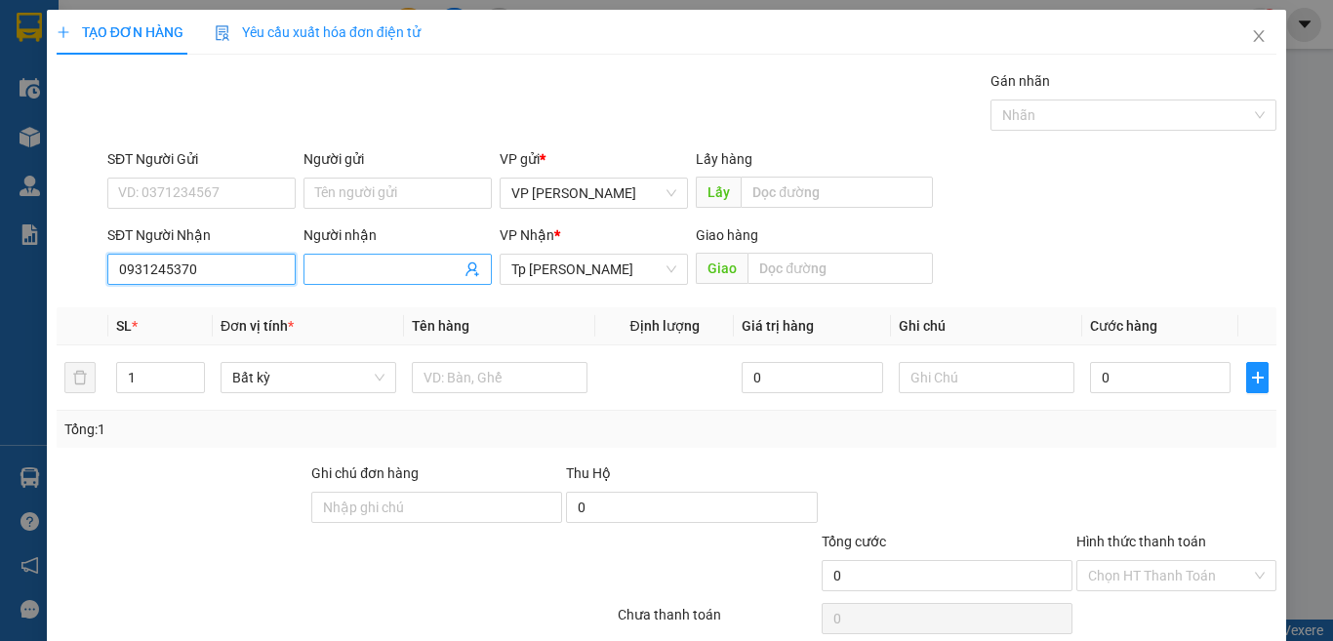
type input "0931245370"
click at [380, 275] on input "Người nhận" at bounding box center [387, 269] width 145 height 21
paste input "ảo"
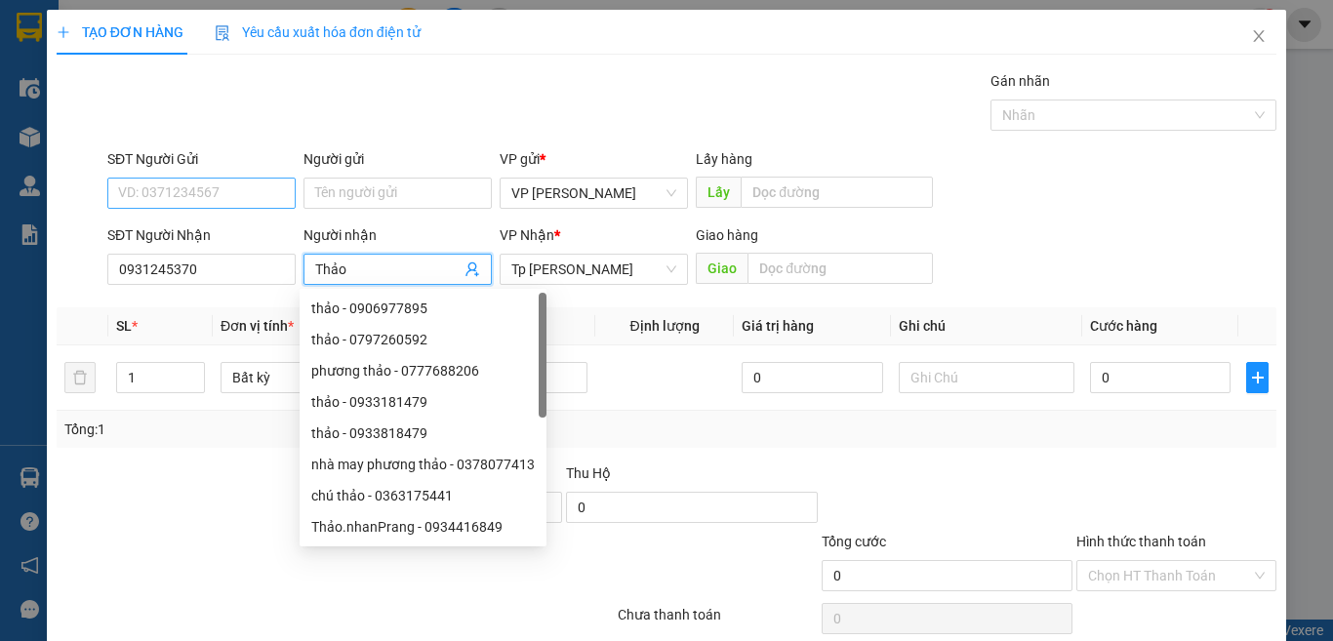
type input "Thảo"
click at [216, 193] on input "SĐT Người Gửi" at bounding box center [201, 193] width 188 height 31
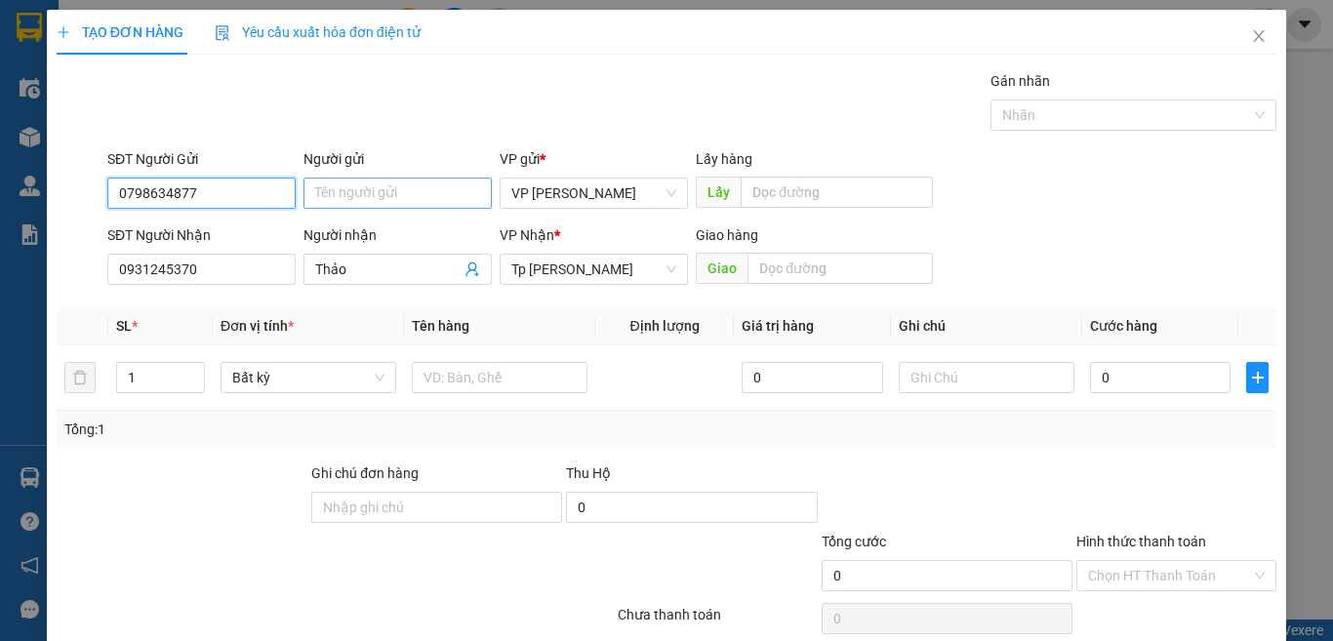
type input "0798634877"
click at [337, 194] on input "Người gửi" at bounding box center [398, 193] width 188 height 31
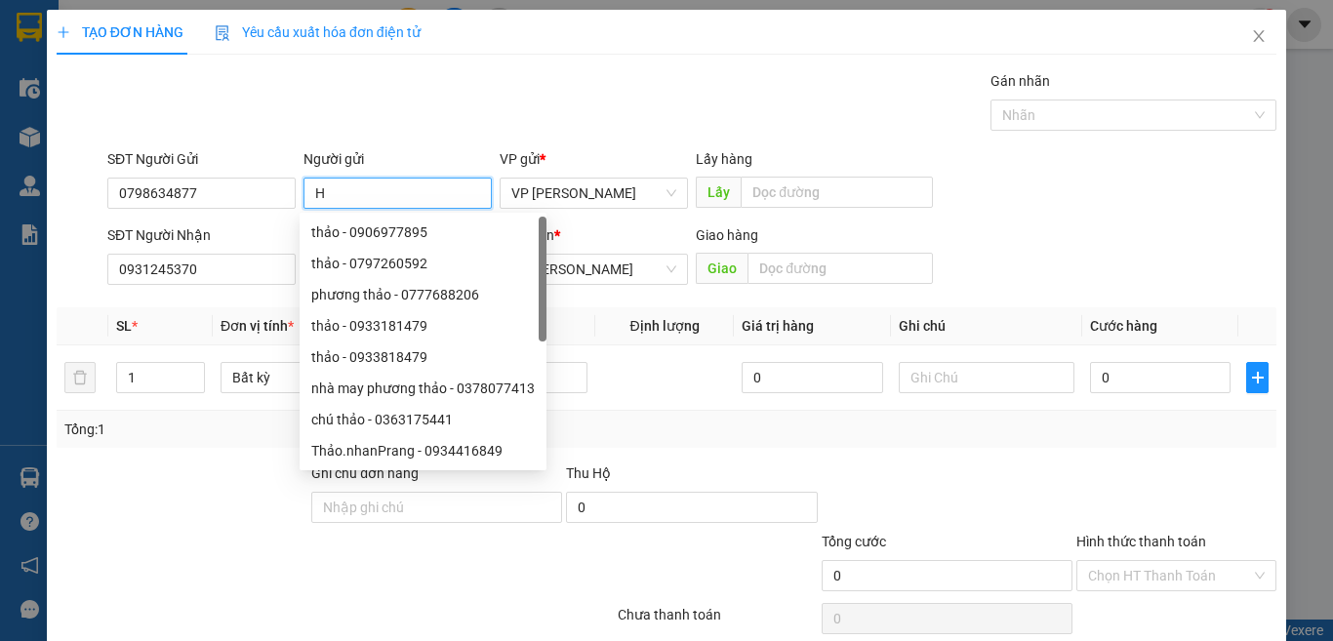
paste input "ơ"
paste input "ờ"
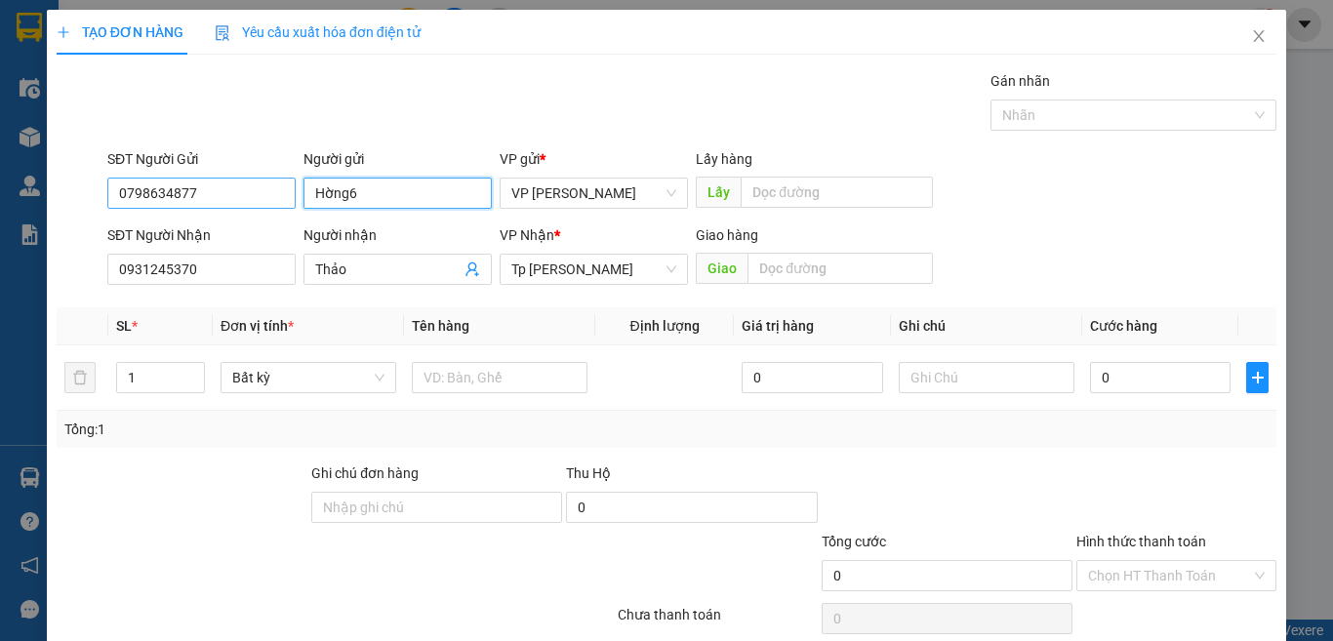
drag, startPoint x: 360, startPoint y: 187, endPoint x: 290, endPoint y: 183, distance: 70.4
click at [290, 183] on div "SĐT Người Gửi 0798634877 Người gửi Hờng6 Hờng6 VP gửi * VP [PERSON_NAME] Lấy hà…" at bounding box center [691, 182] width 1177 height 68
paste input "ô"
paste input "ồ"
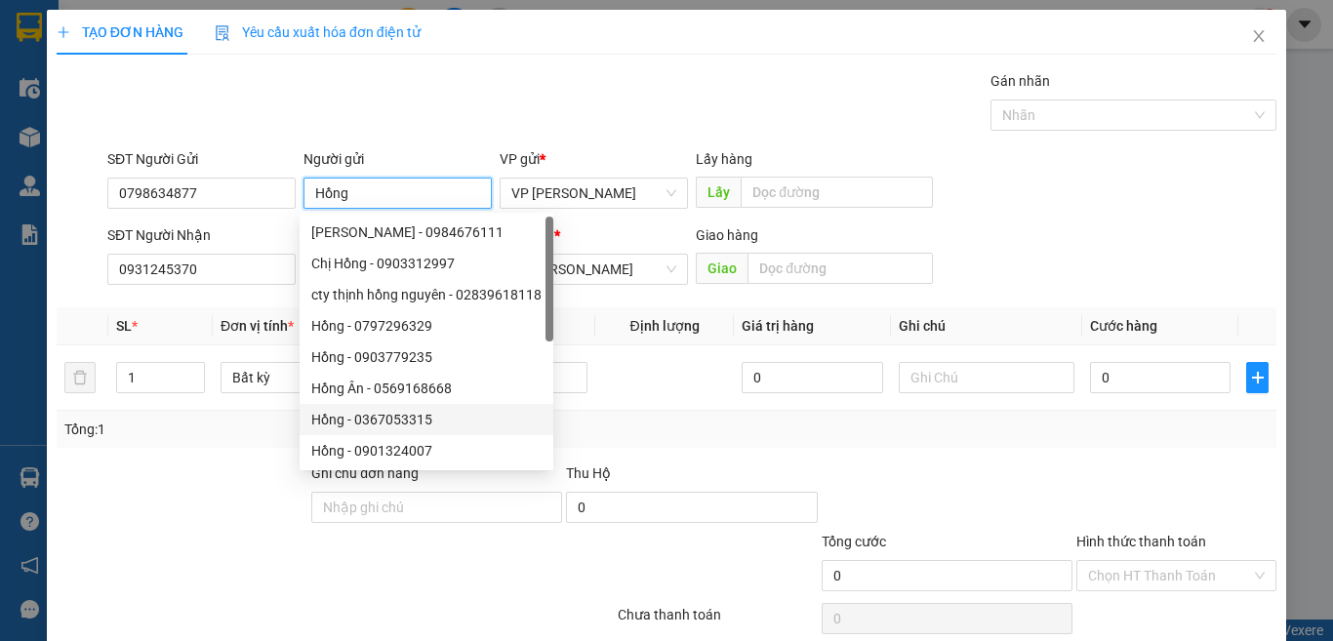
type input "Hồng"
click at [672, 424] on div "Tổng: 1" at bounding box center [666, 429] width 1204 height 21
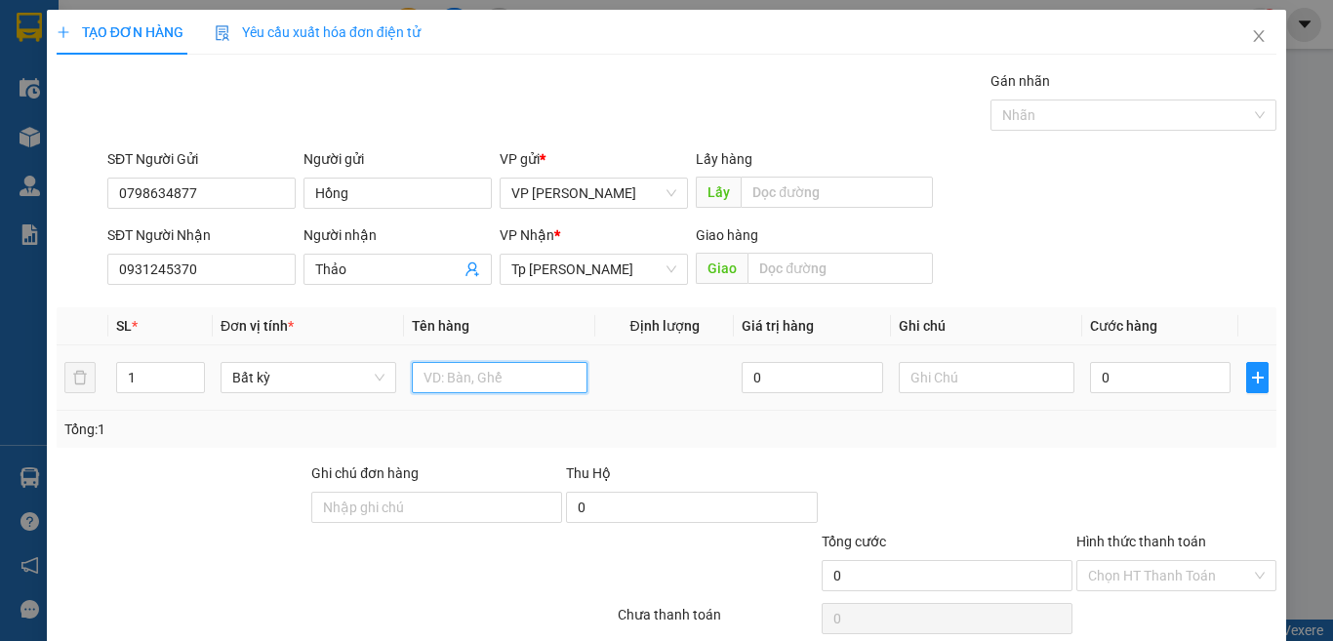
click at [568, 380] on input "text" at bounding box center [500, 377] width 176 height 31
paste input "án"
paste input "ắng"
paste input "đ"
paste input "ỏ"
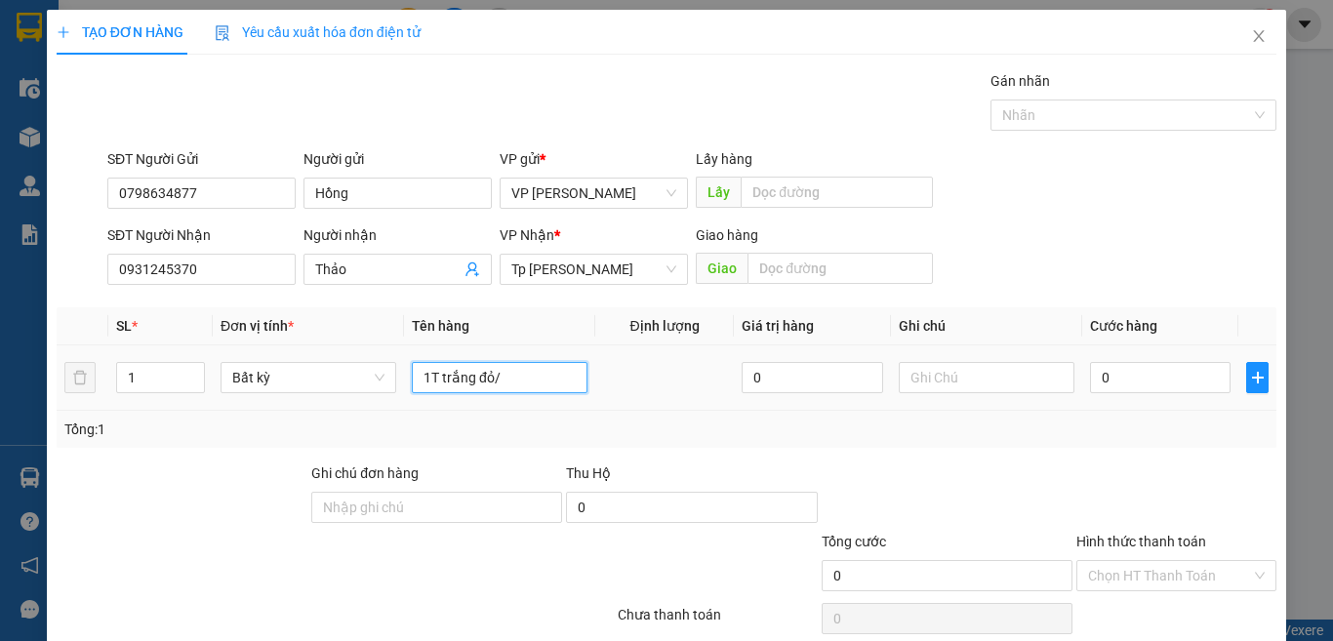
paste input "đ"
paste input "ò"
paste input "ồ"
paste input "ă"
type input "1T trắng đỏ/ đồ ăn"
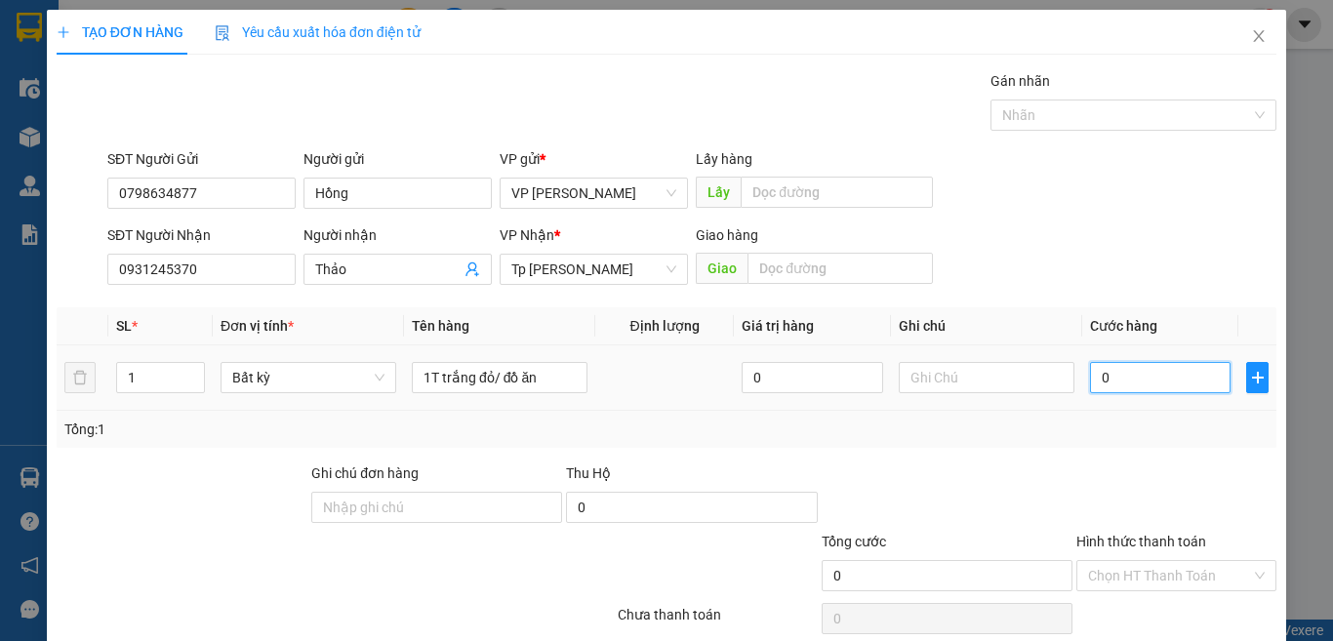
drag, startPoint x: 1101, startPoint y: 385, endPoint x: 1095, endPoint y: 375, distance: 11.4
click at [1100, 383] on input "0" at bounding box center [1160, 377] width 141 height 31
type input "3"
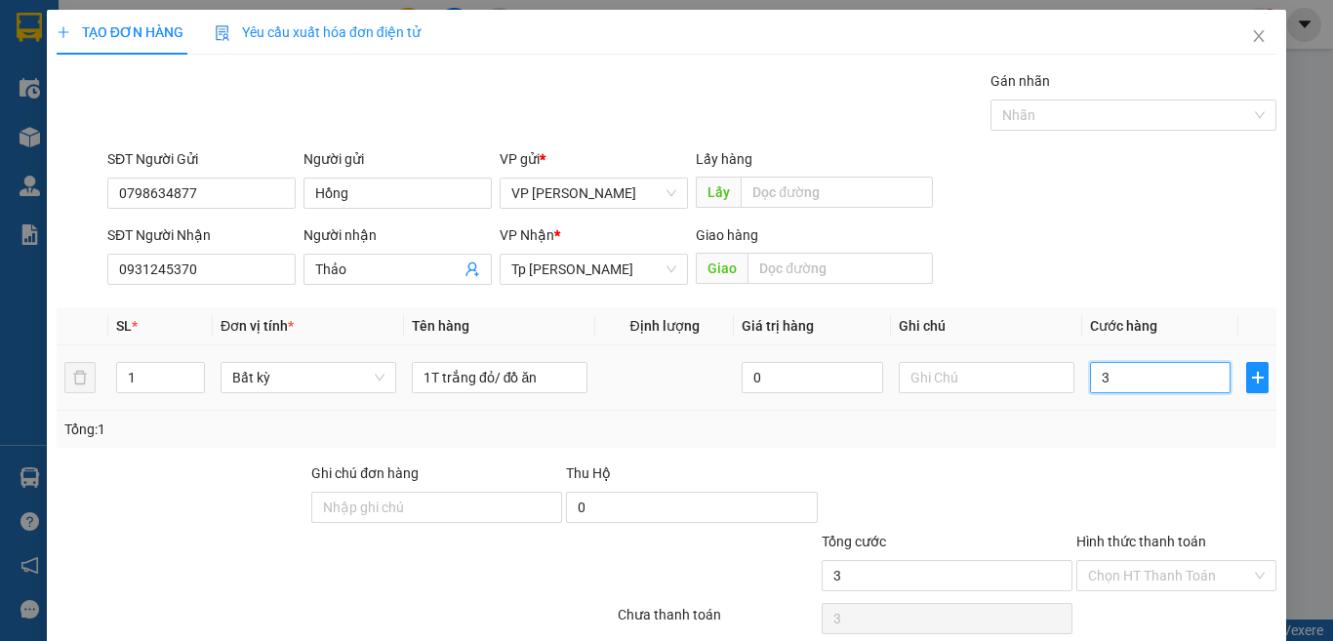
type input "30"
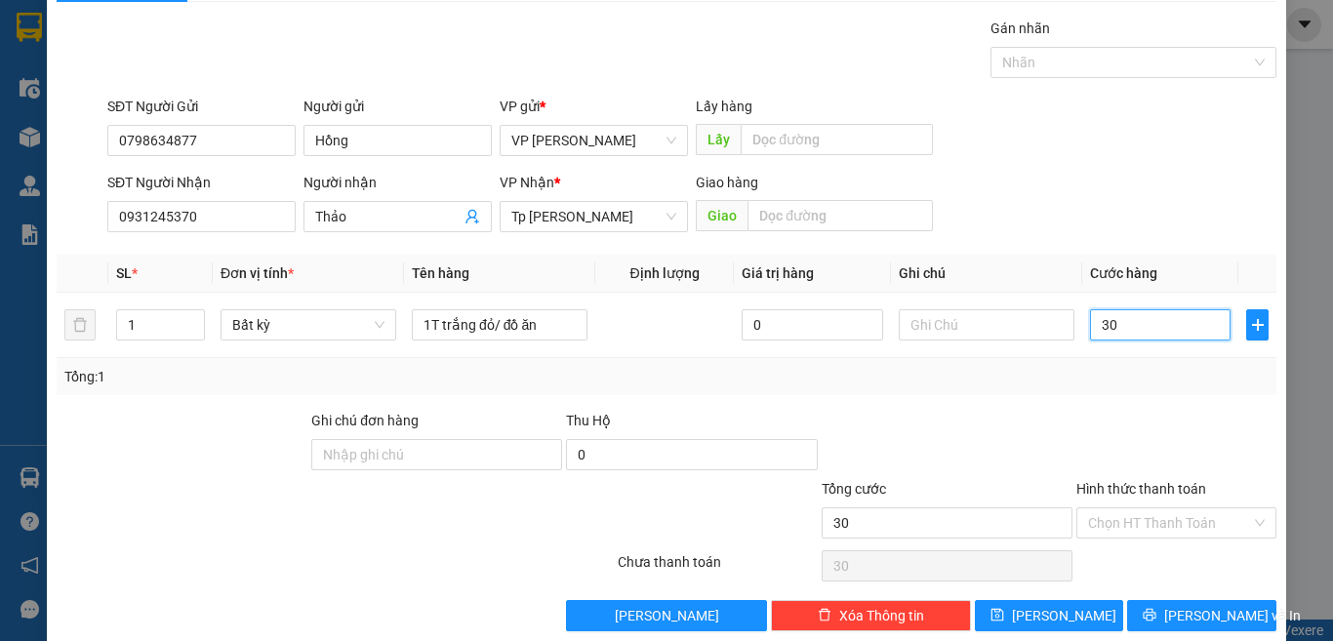
scroll to position [81, 0]
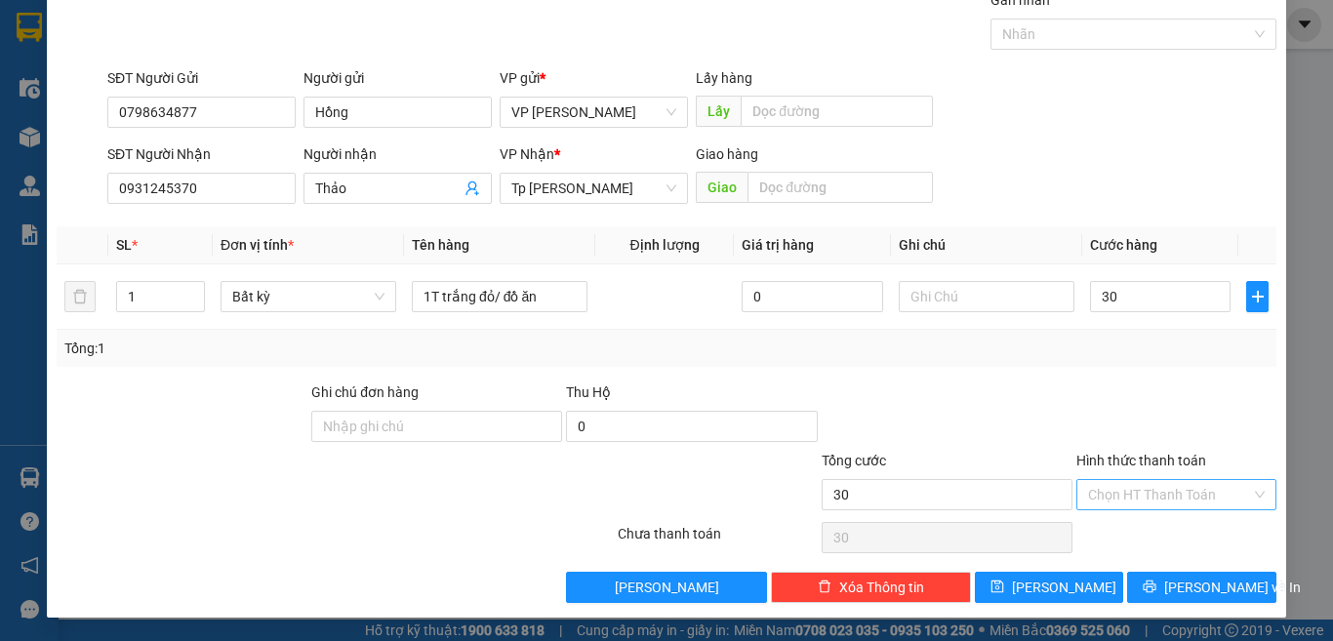
type input "30.000"
click at [1191, 491] on input "Hình thức thanh toán" at bounding box center [1169, 494] width 163 height 29
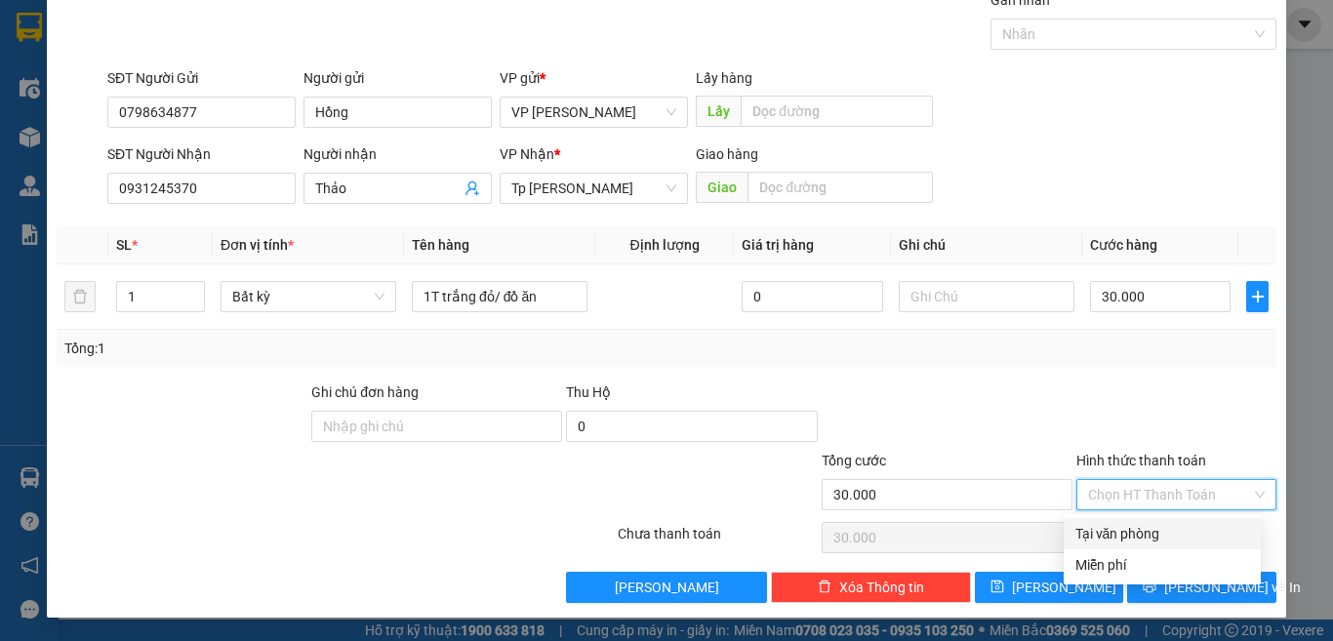
click at [1163, 533] on div "Tại văn phòng" at bounding box center [1163, 533] width 174 height 21
type input "0"
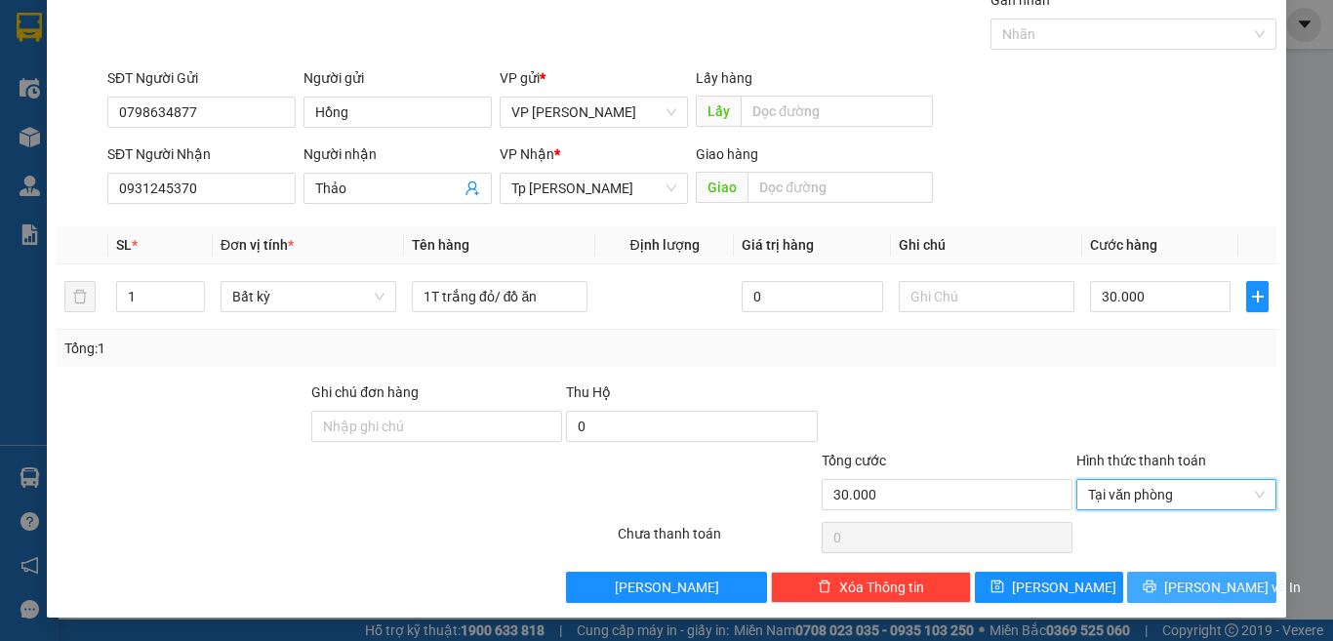
click at [1157, 587] on icon "printer" at bounding box center [1150, 587] width 14 height 14
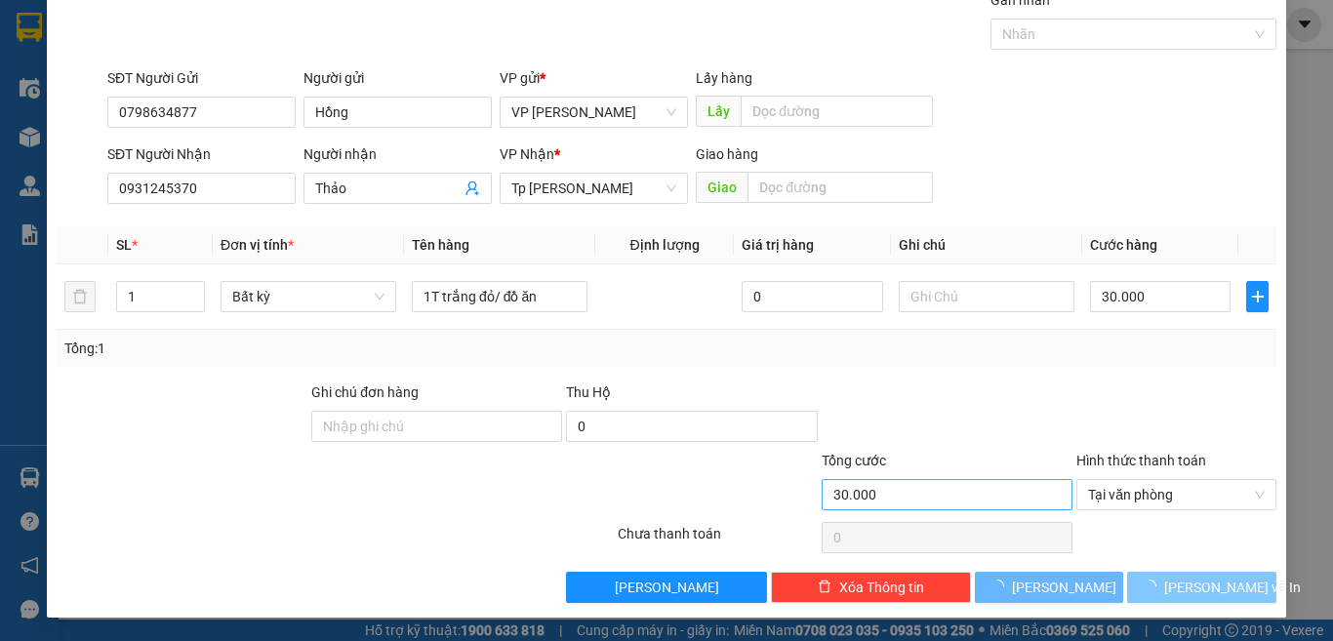
scroll to position [26, 0]
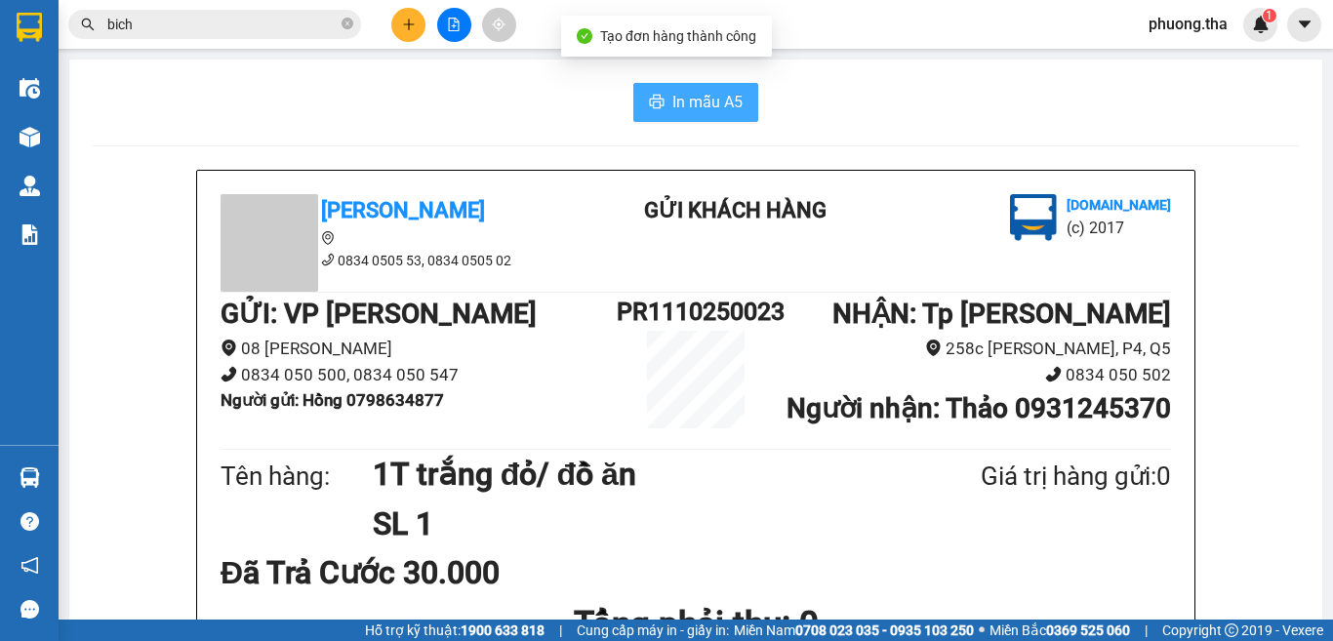
drag, startPoint x: 698, startPoint y: 98, endPoint x: 679, endPoint y: 95, distance: 18.8
click at [691, 98] on span "In mẫu A5" at bounding box center [707, 102] width 70 height 24
